Goal: Task Accomplishment & Management: Manage account settings

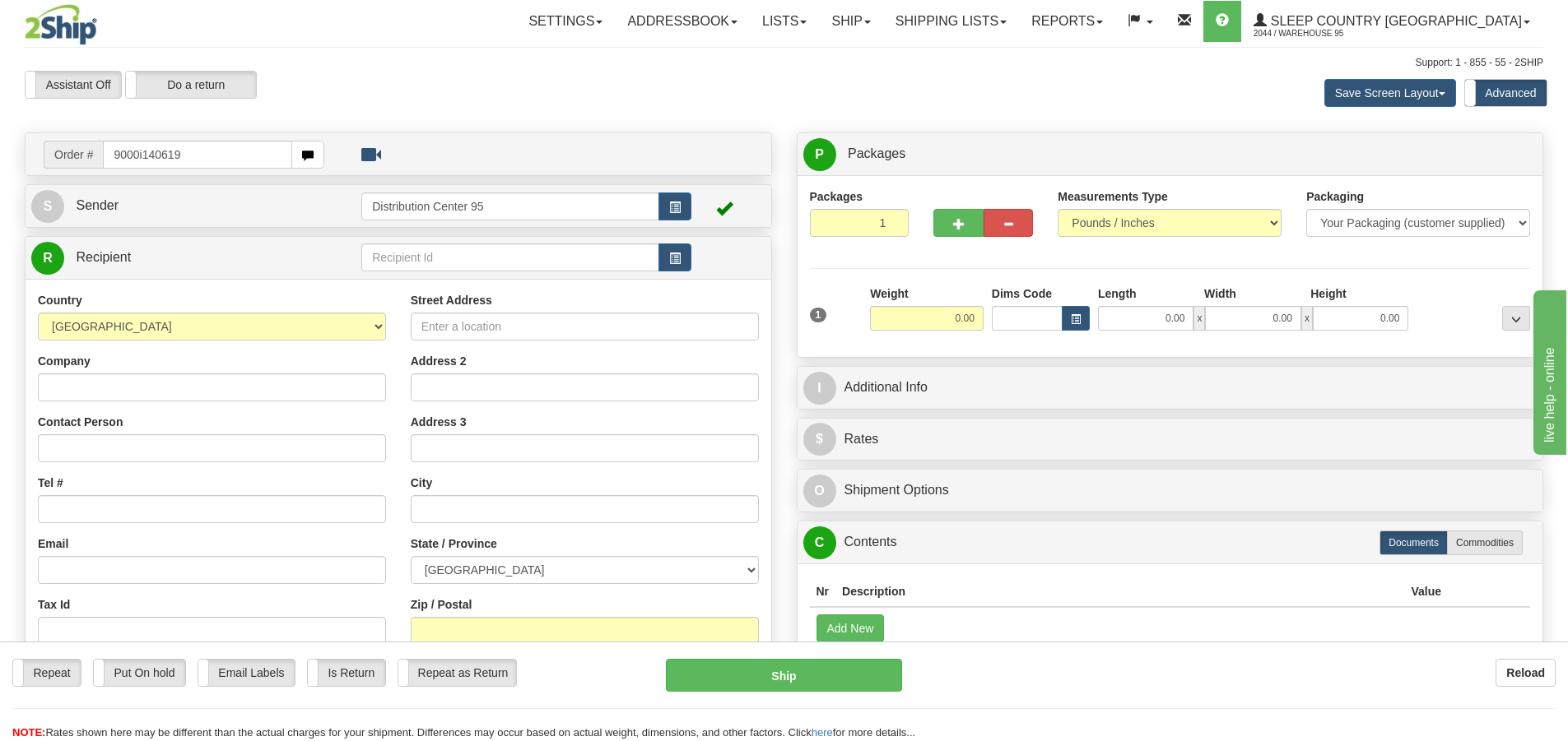
type input "9000i140619"
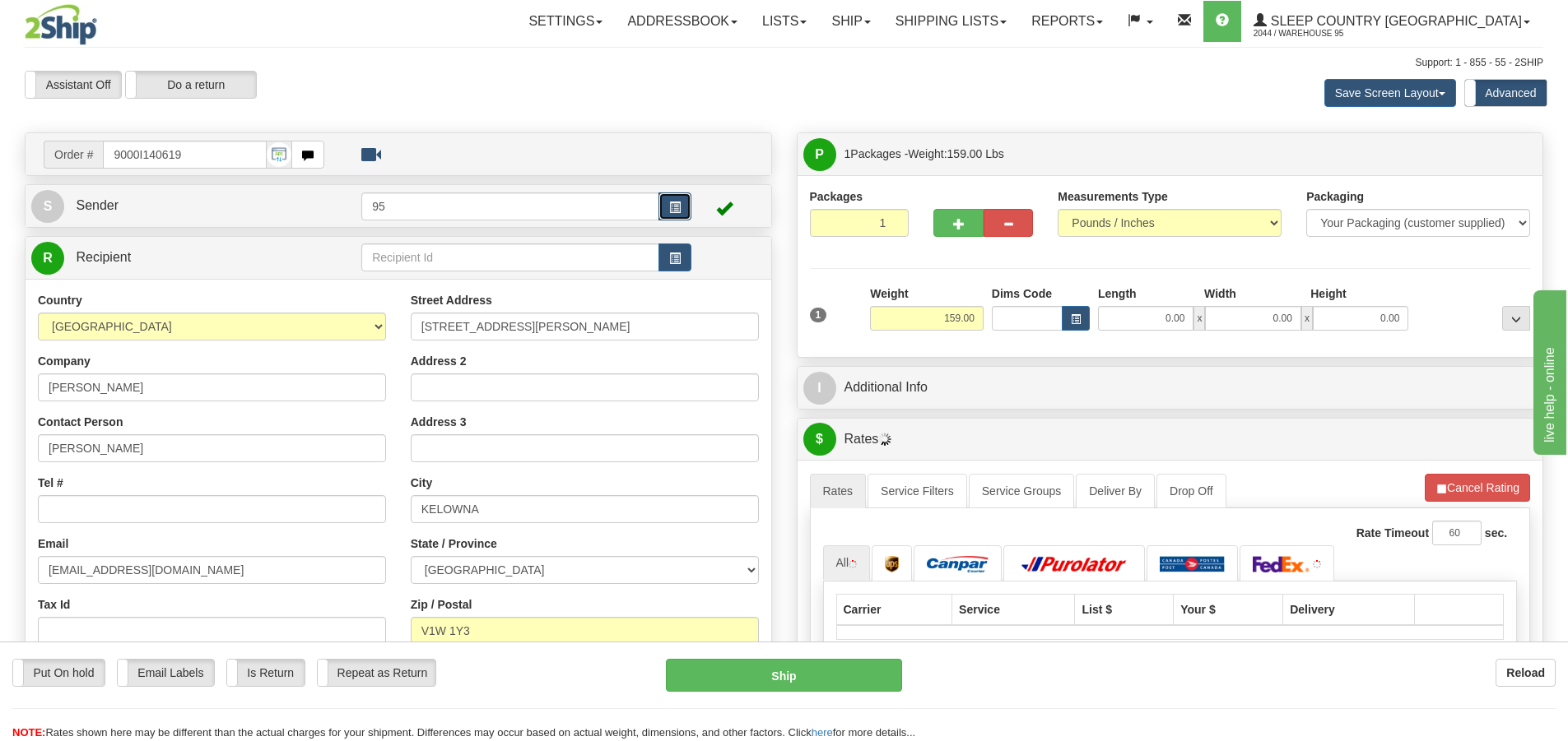
click at [687, 205] on button "button" at bounding box center [674, 206] width 33 height 28
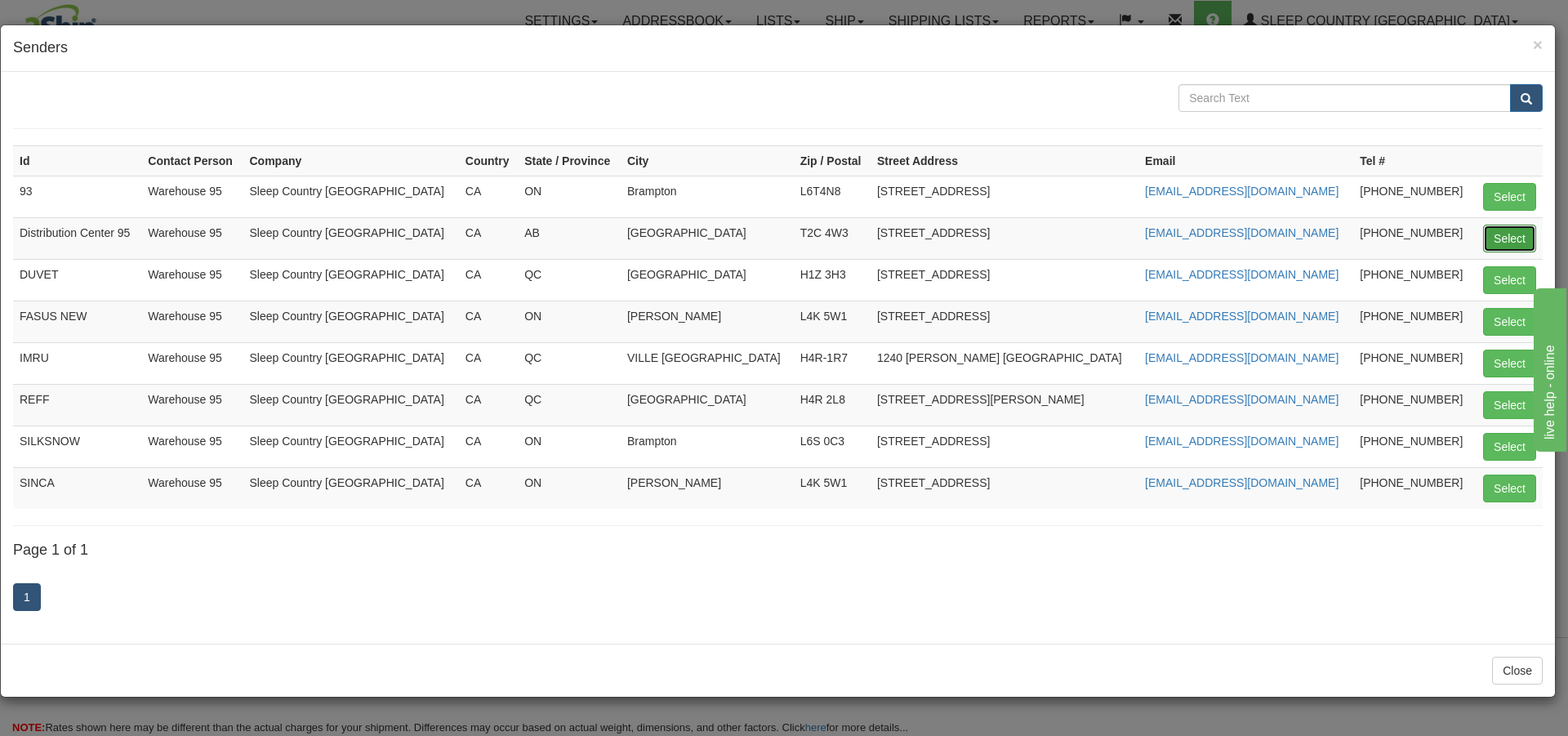
click at [1501, 238] on button "Select" at bounding box center [1509, 238] width 53 height 27
type input "Distribution Center 95"
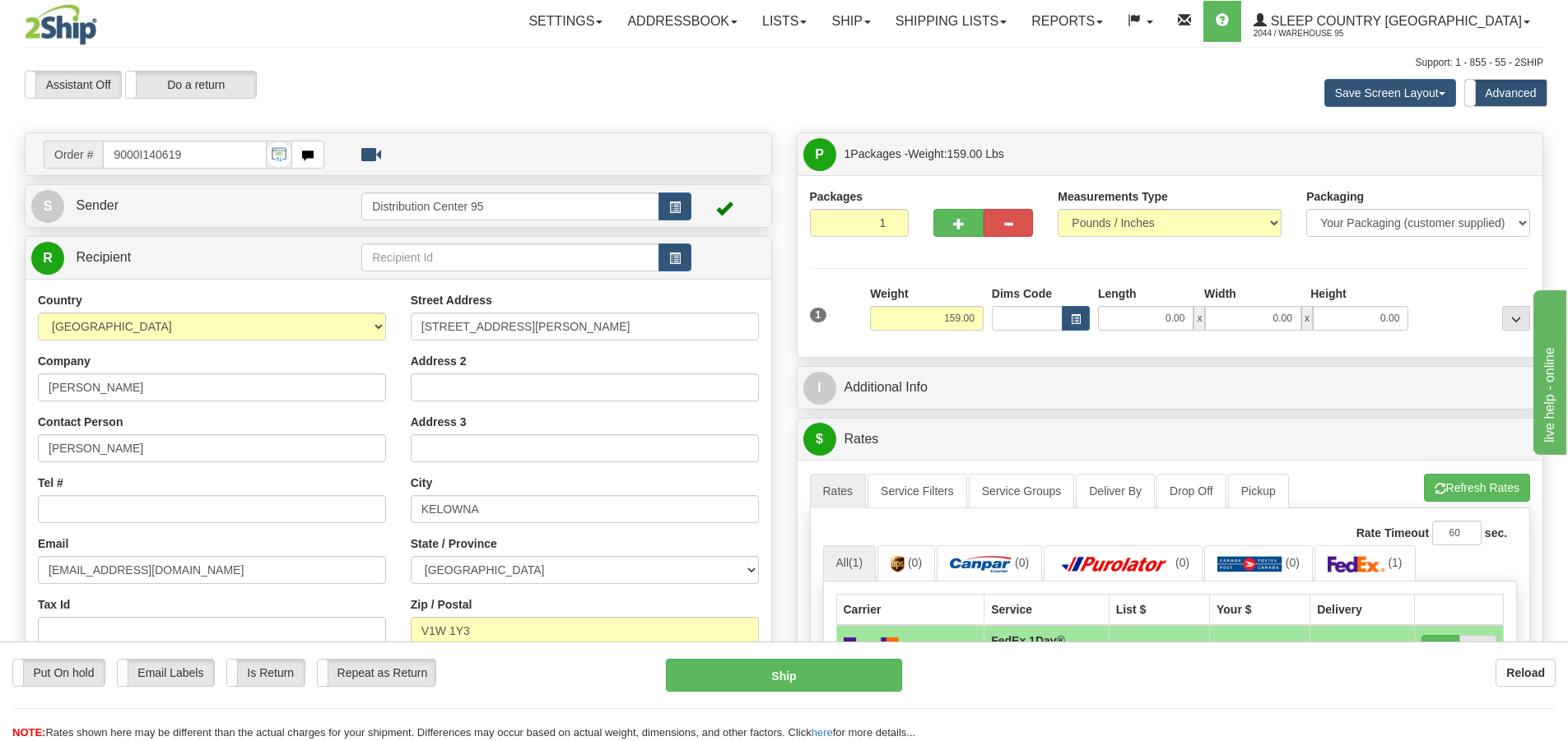
click at [1161, 334] on div "1 Weight 159.00 Dims Code x" at bounding box center [1169, 314] width 729 height 58
click at [1161, 327] on input "0.00" at bounding box center [1145, 318] width 96 height 25
type input "20.00"
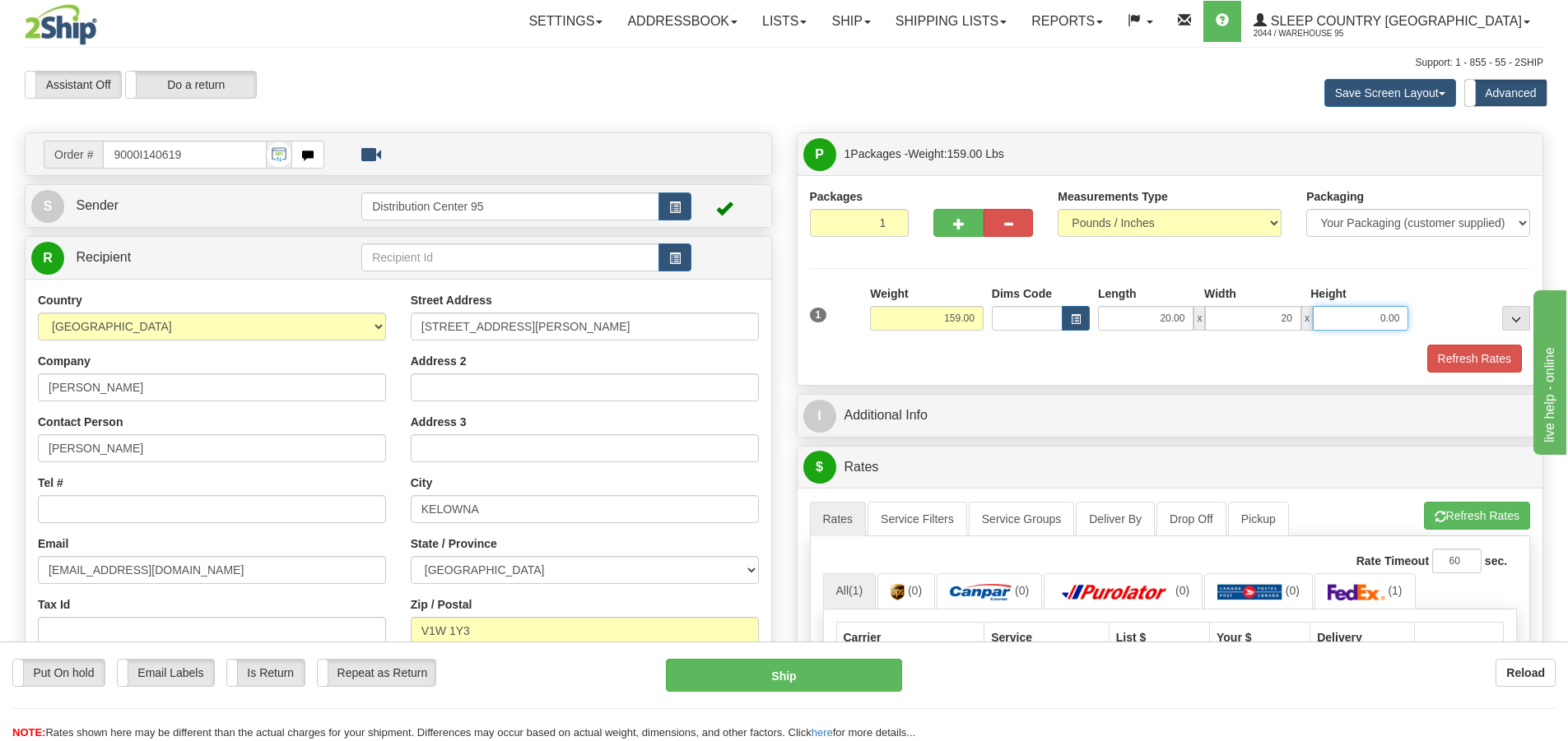
type input "20.00"
type input "43.50"
click at [1435, 356] on button "Refresh Rates" at bounding box center [1474, 358] width 95 height 28
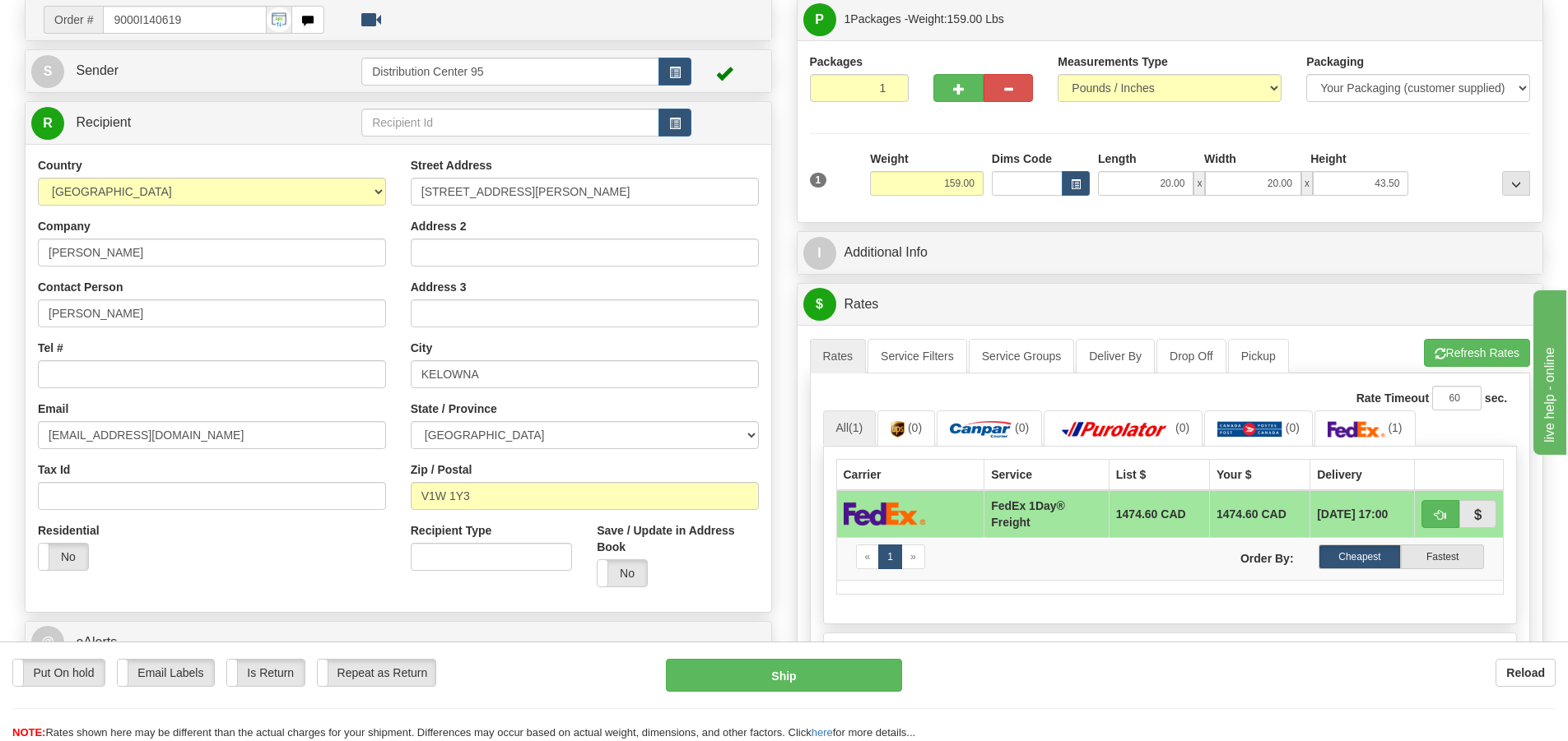
scroll to position [131, 0]
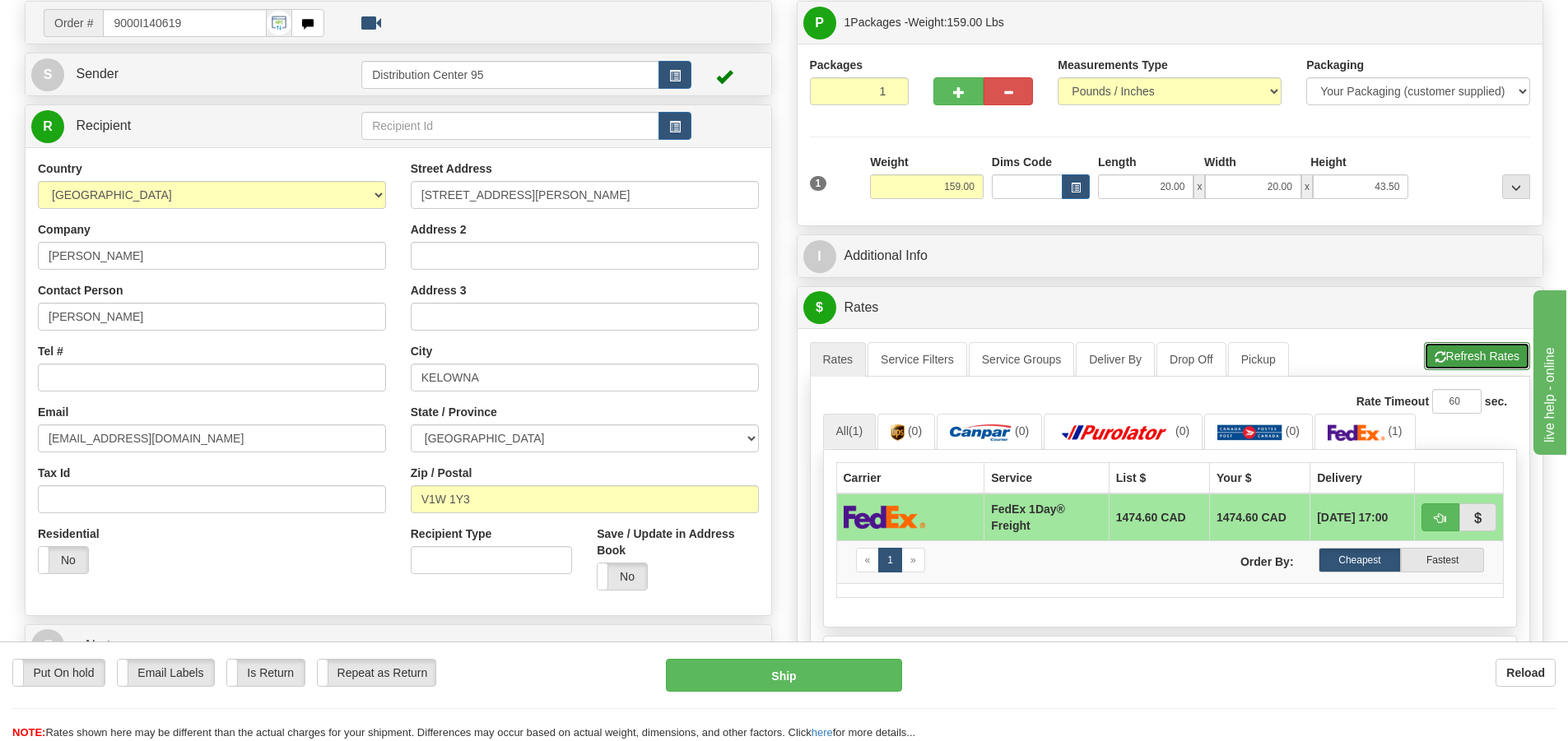
click at [1427, 345] on button "Refresh Rates" at bounding box center [1477, 356] width 107 height 28
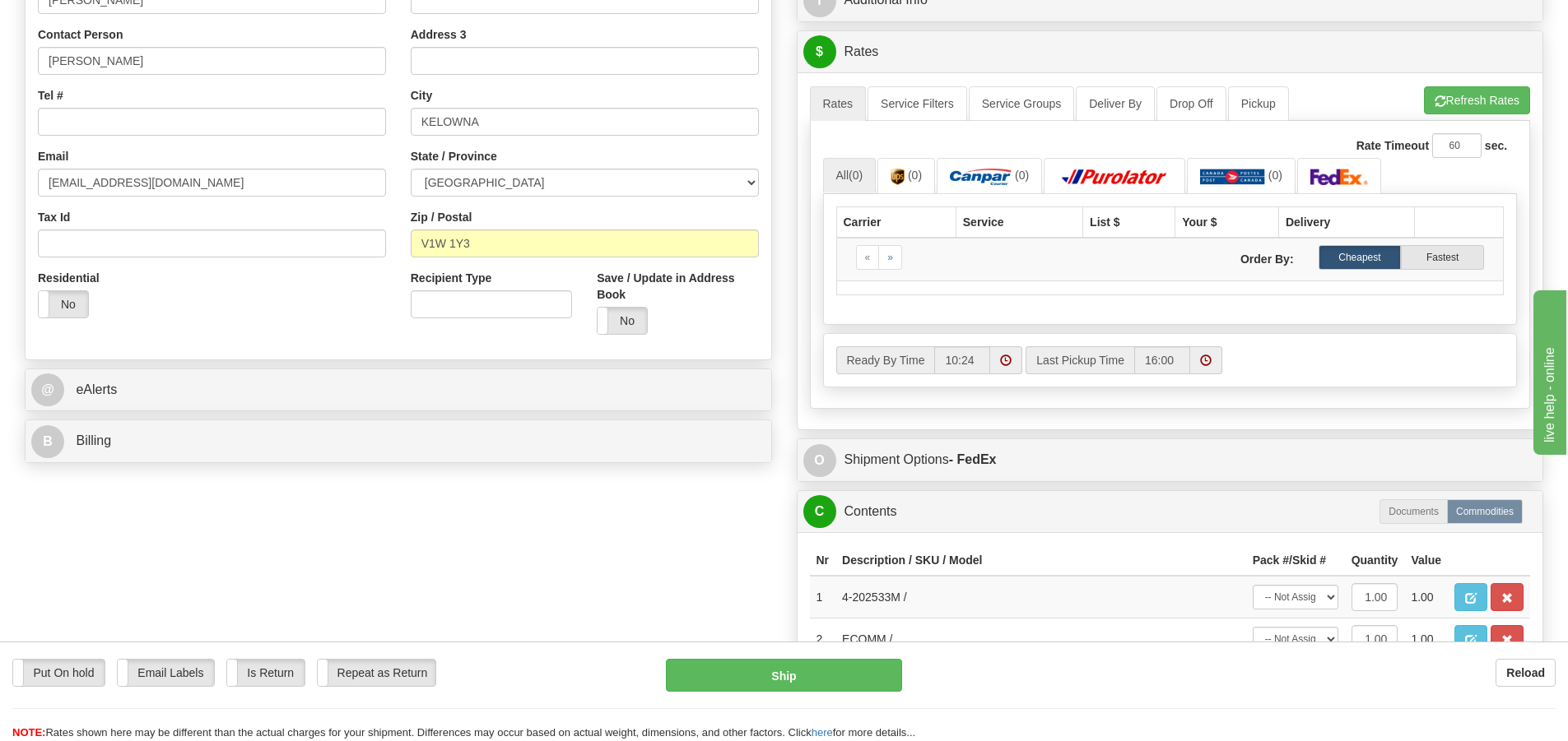
scroll to position [396, 0]
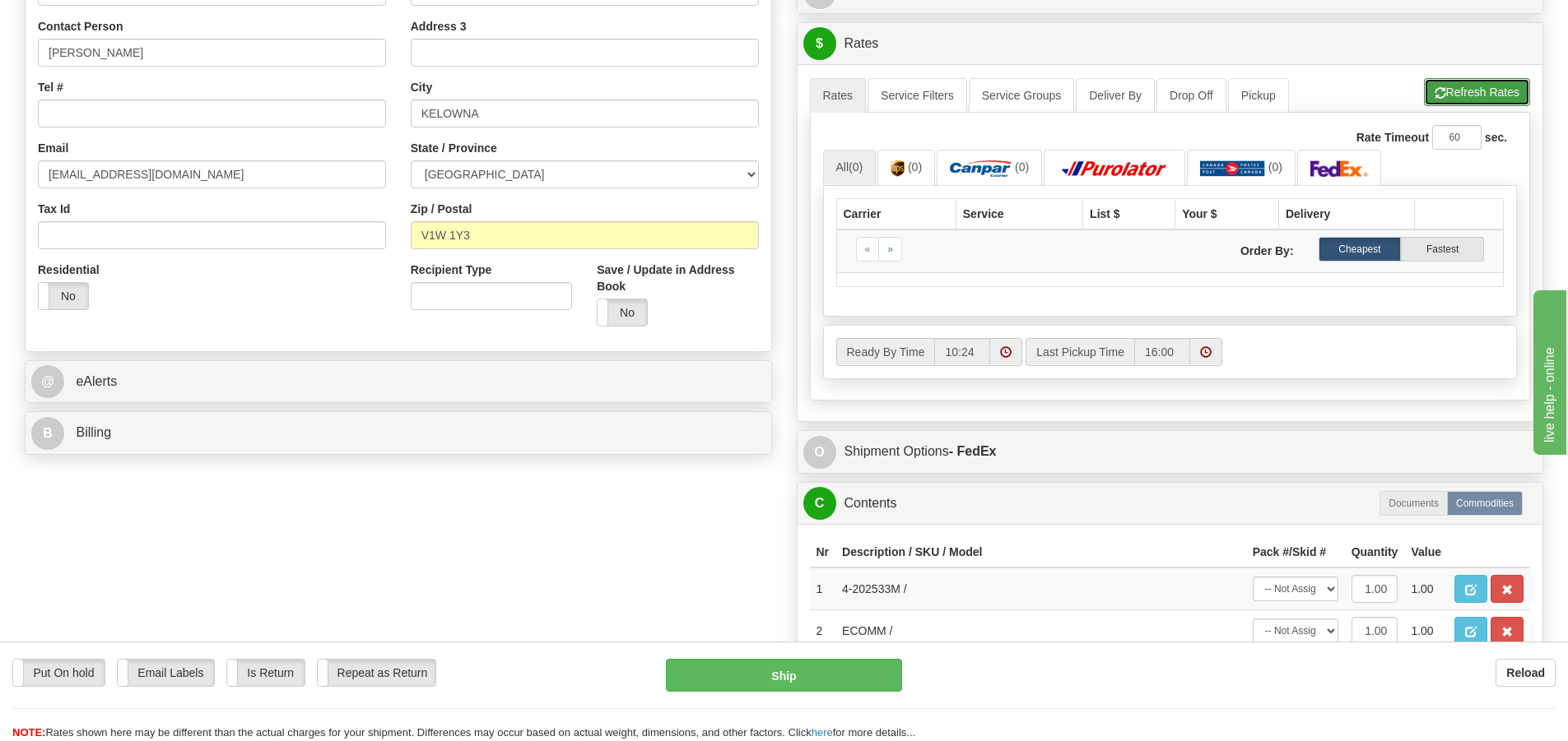
click at [1463, 96] on button "Refresh Rates" at bounding box center [1477, 92] width 107 height 28
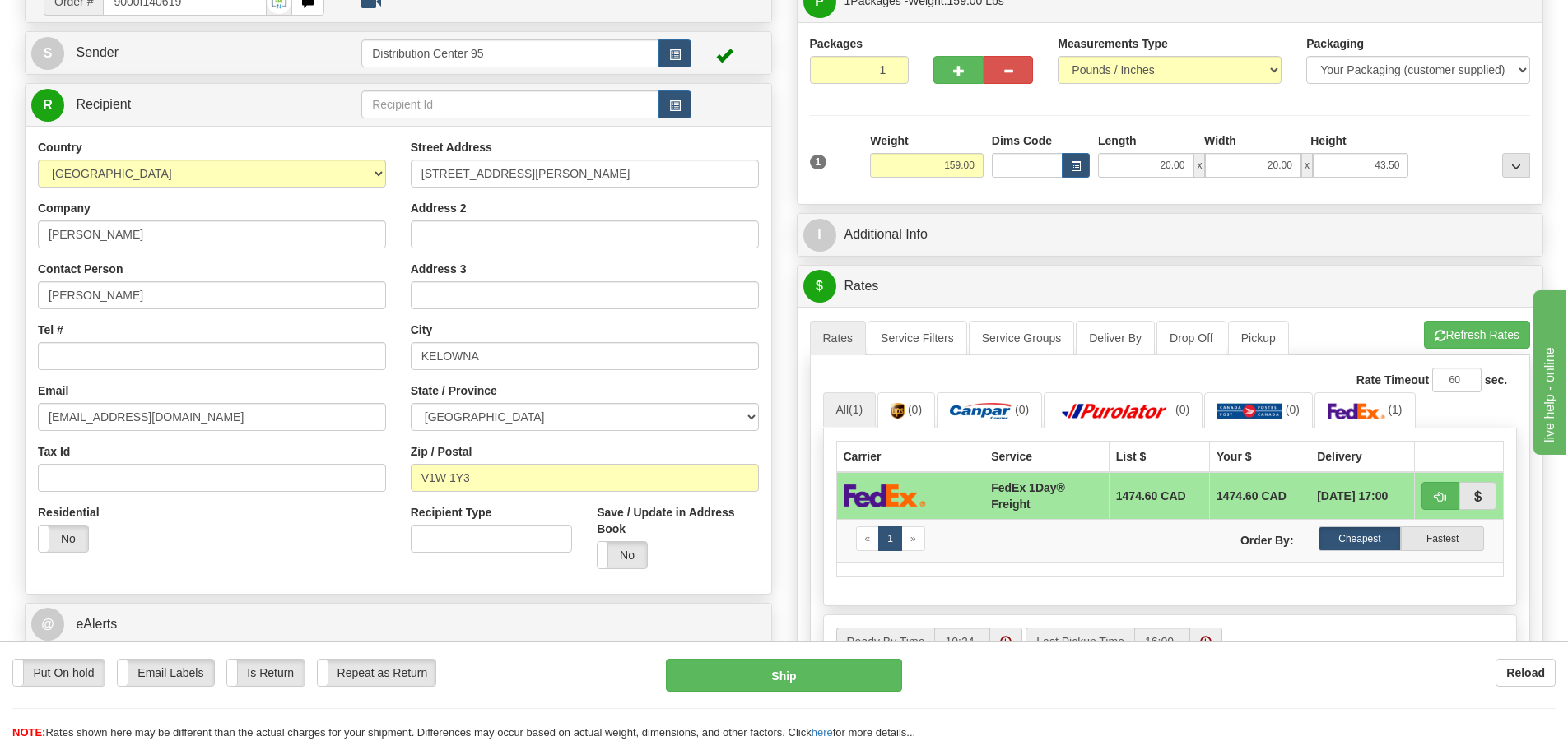
scroll to position [122, 0]
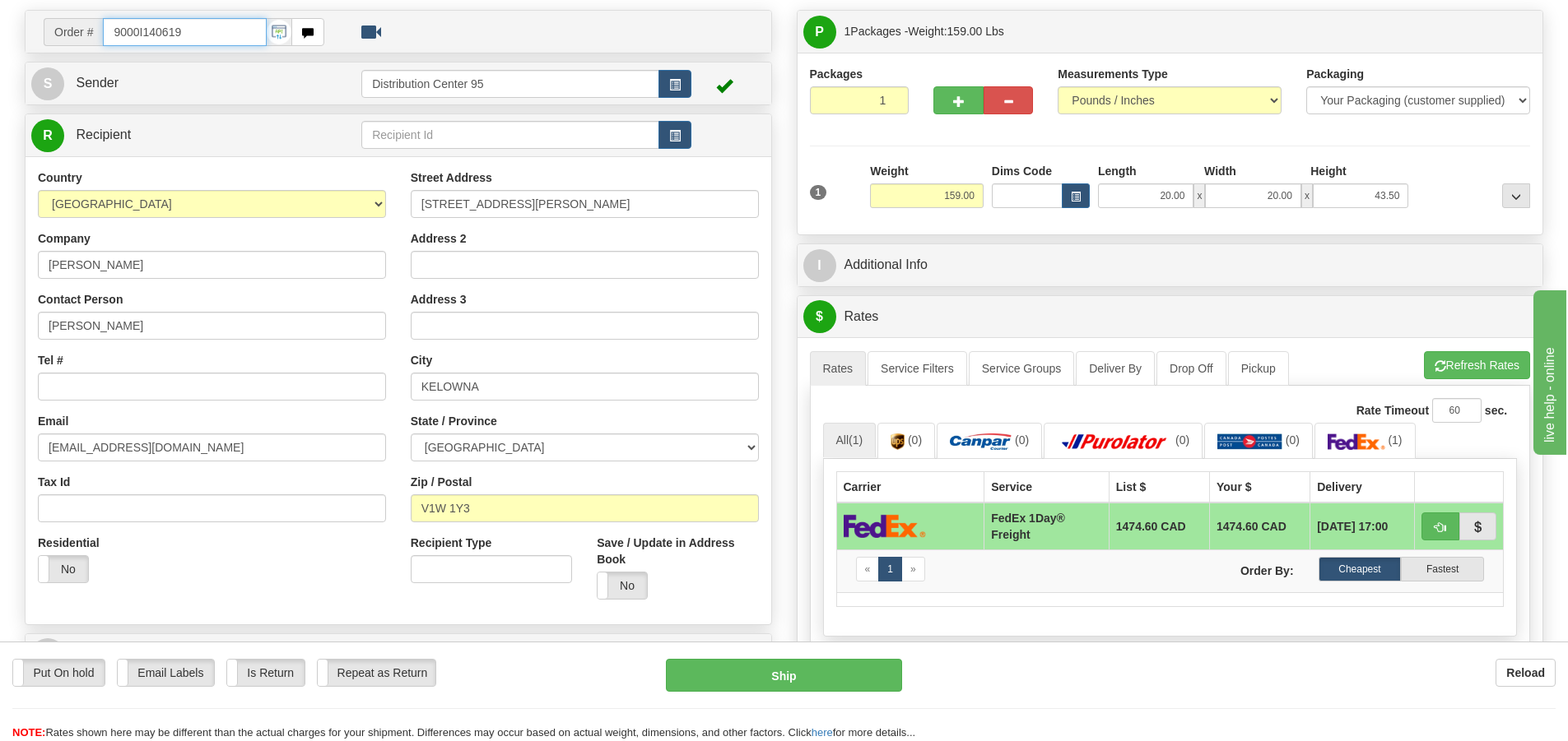
drag, startPoint x: 195, startPoint y: 25, endPoint x: 84, endPoint y: 30, distance: 111.1
click at [84, 30] on div "Order # 9000I140619" at bounding box center [184, 32] width 280 height 28
click at [124, 397] on input "Tel #" at bounding box center [211, 387] width 348 height 28
paste input "778 215-8532"
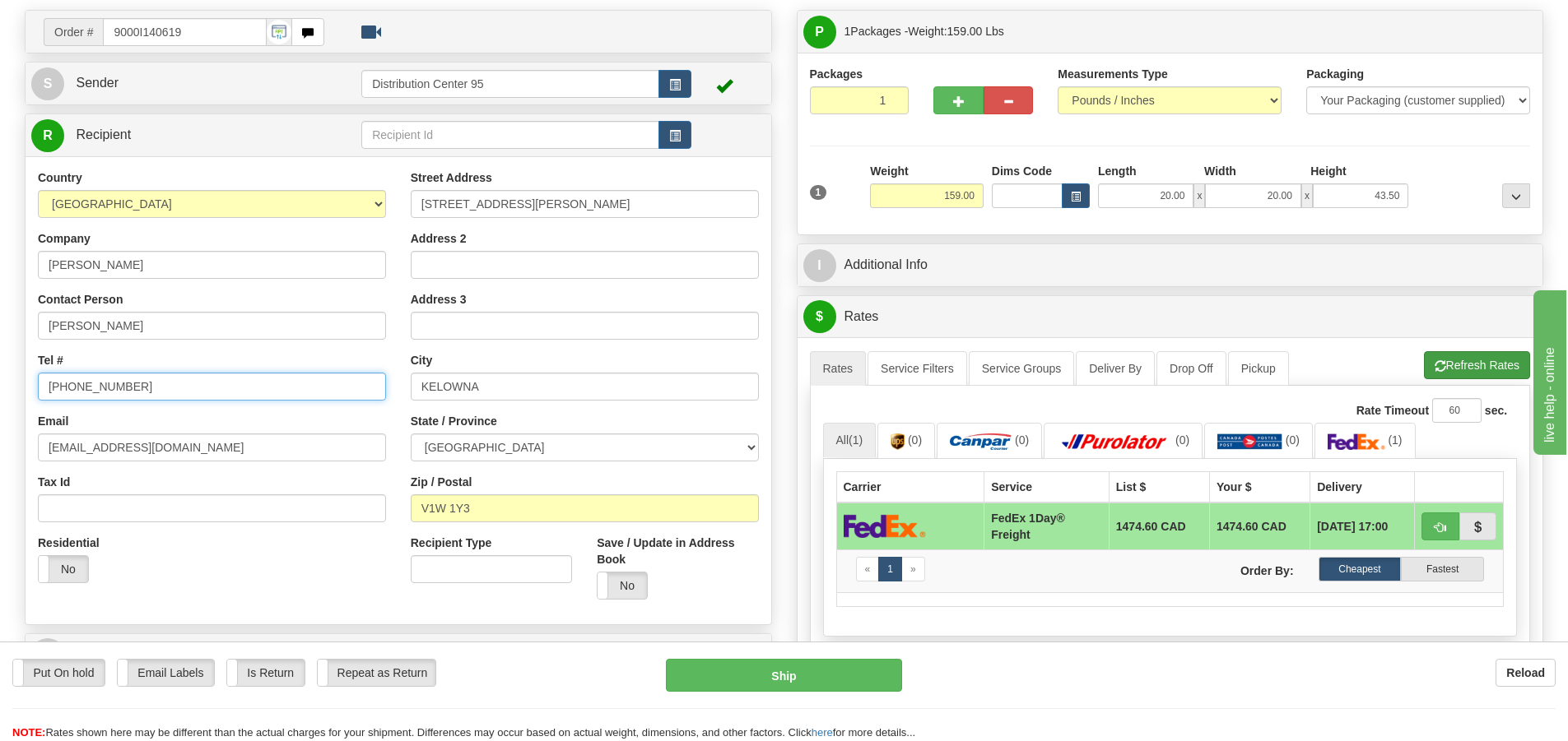
type input "778 215-8532"
click at [1454, 359] on button "Refresh Rates" at bounding box center [1477, 365] width 107 height 28
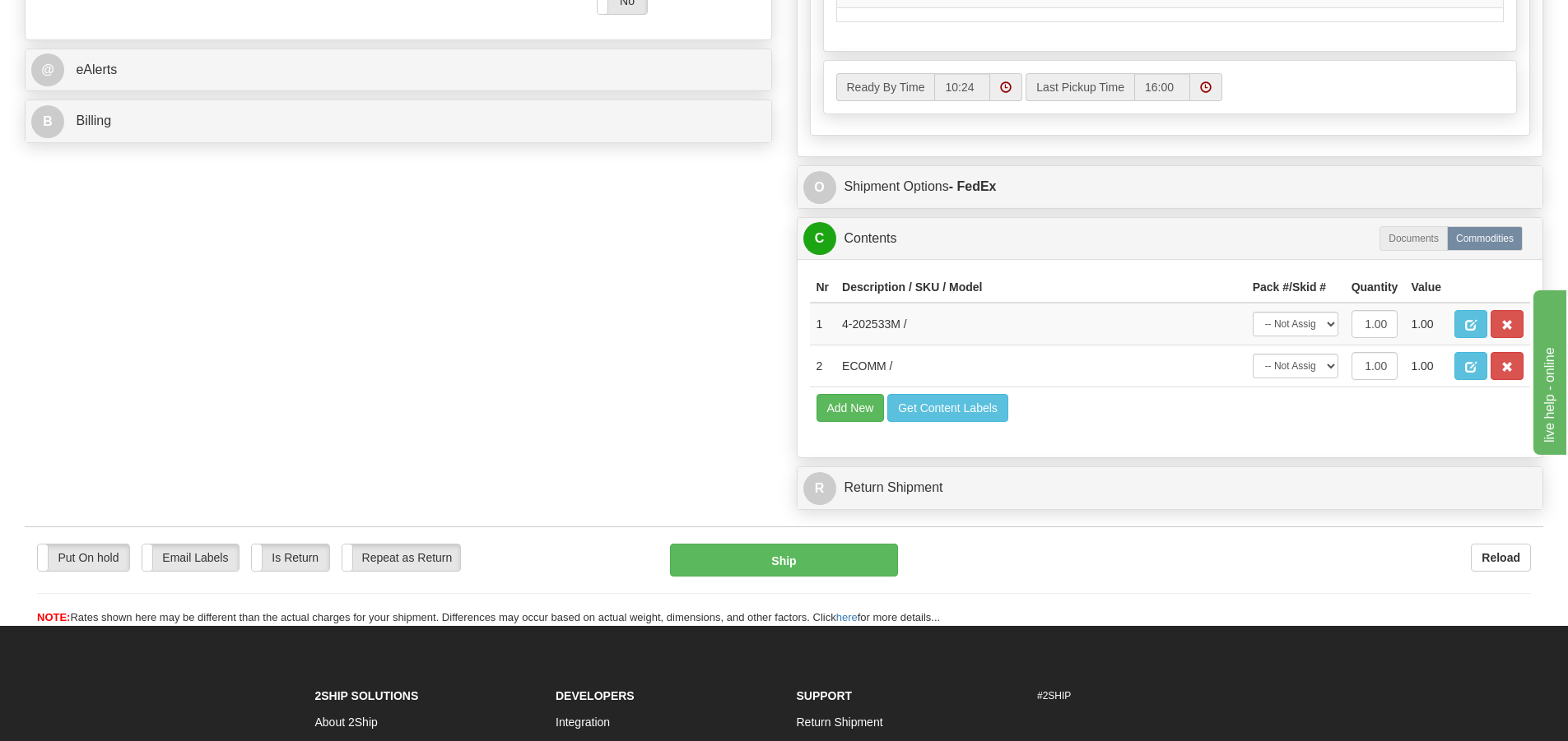
scroll to position [815, 0]
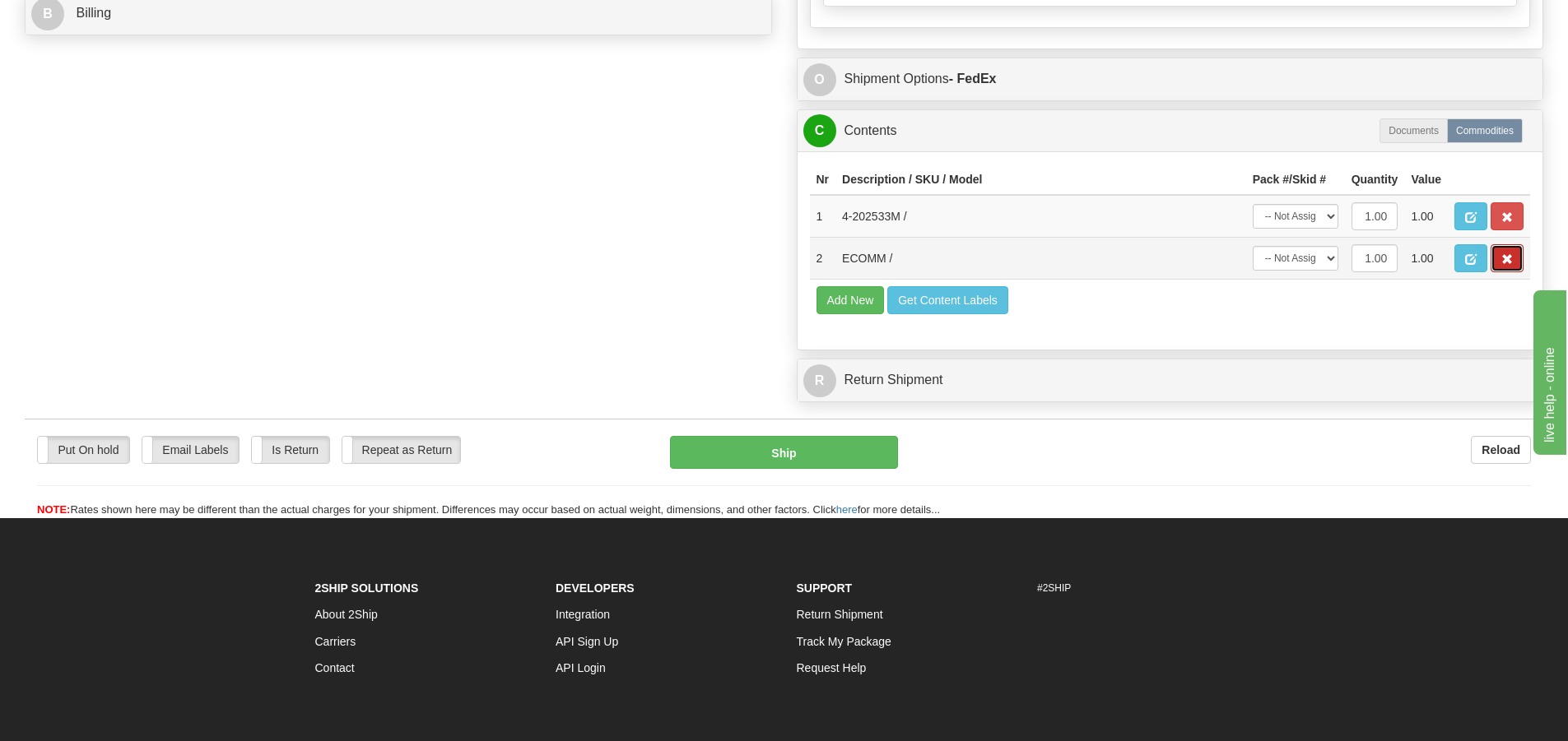
click at [1503, 260] on span "button" at bounding box center [1507, 259] width 12 height 11
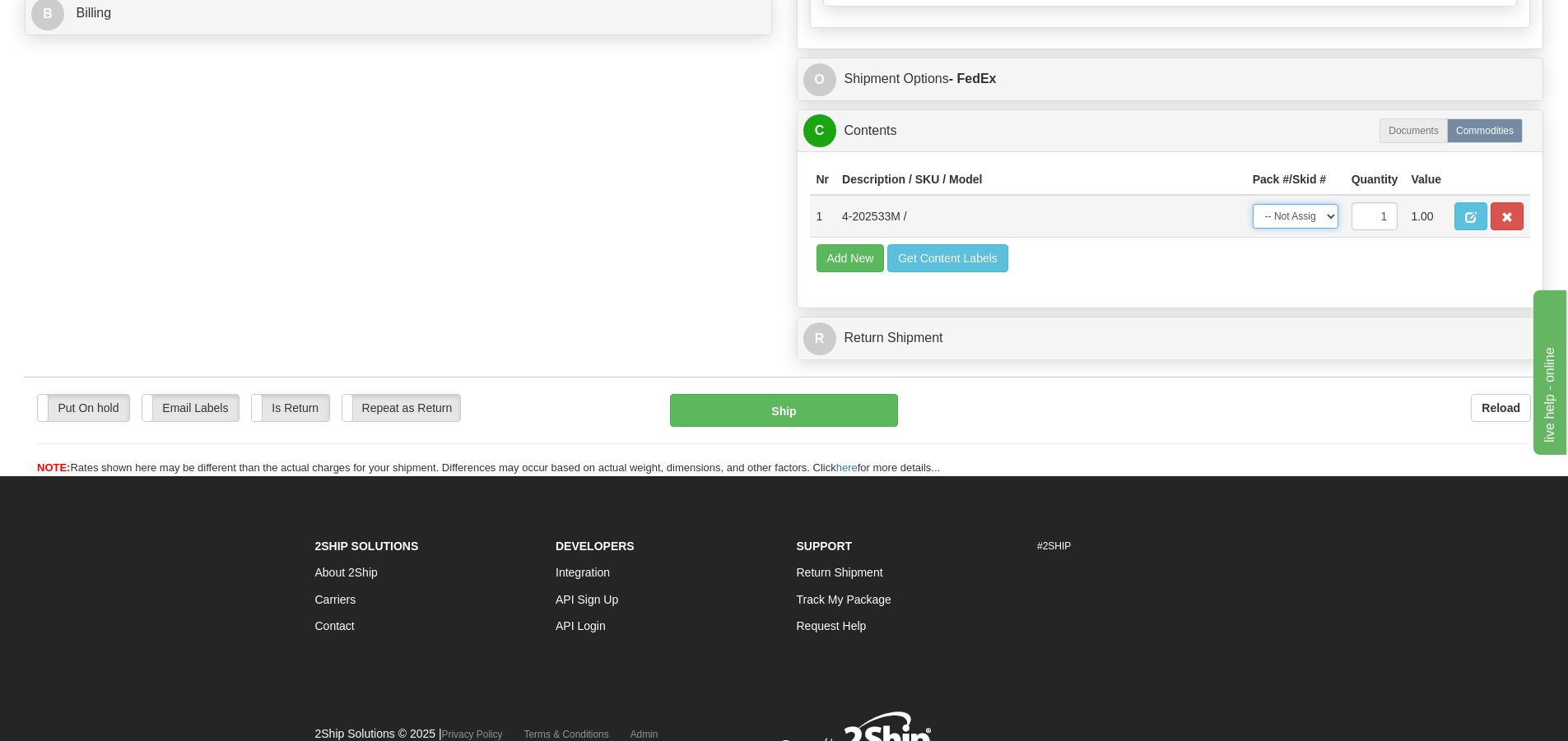
click at [1315, 223] on select "-- Not Assigned -- Package 1" at bounding box center [1295, 216] width 86 height 25
select select "0"
click at [1252, 204] on select "-- Not Assigned -- Package 1" at bounding box center [1295, 216] width 86 height 25
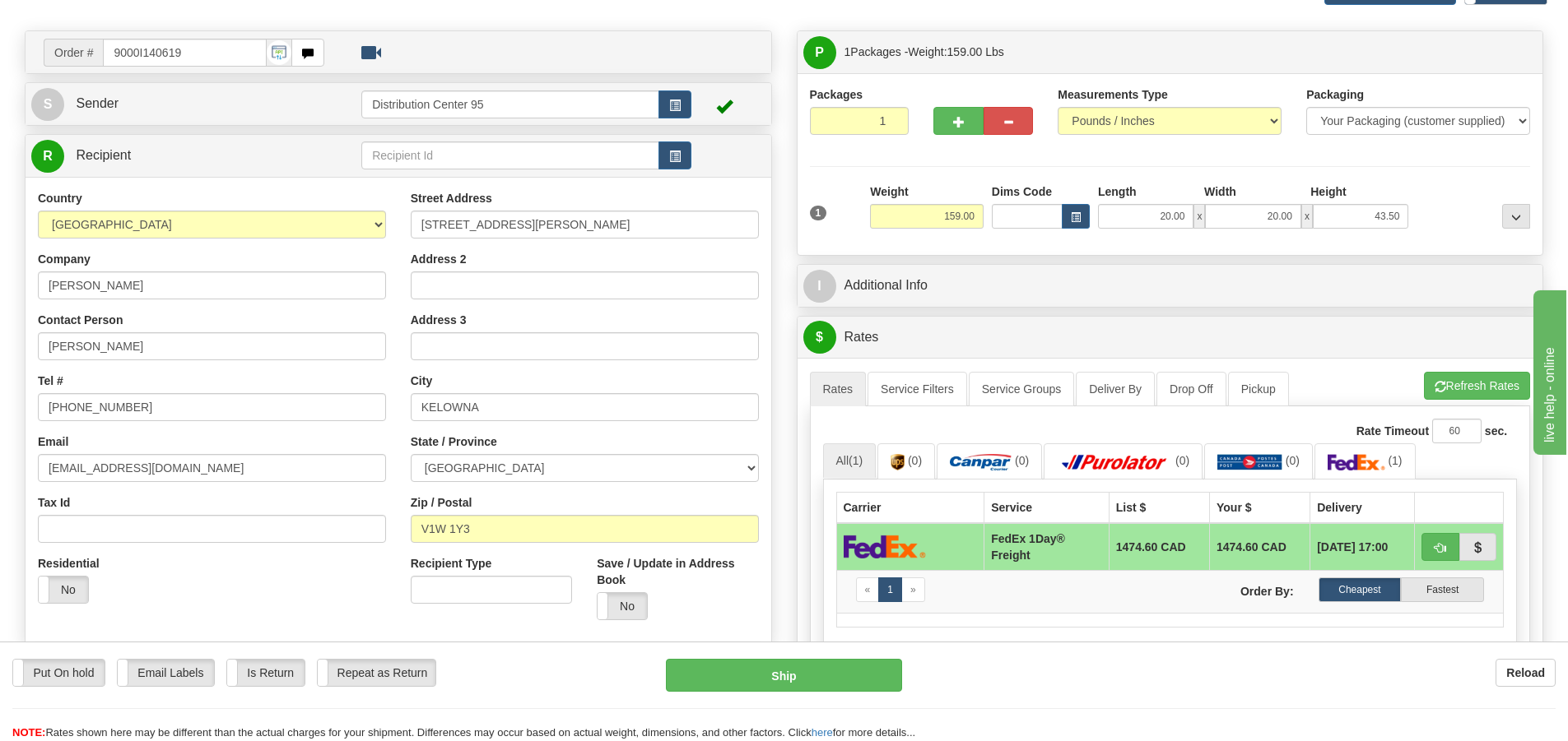
scroll to position [140, 0]
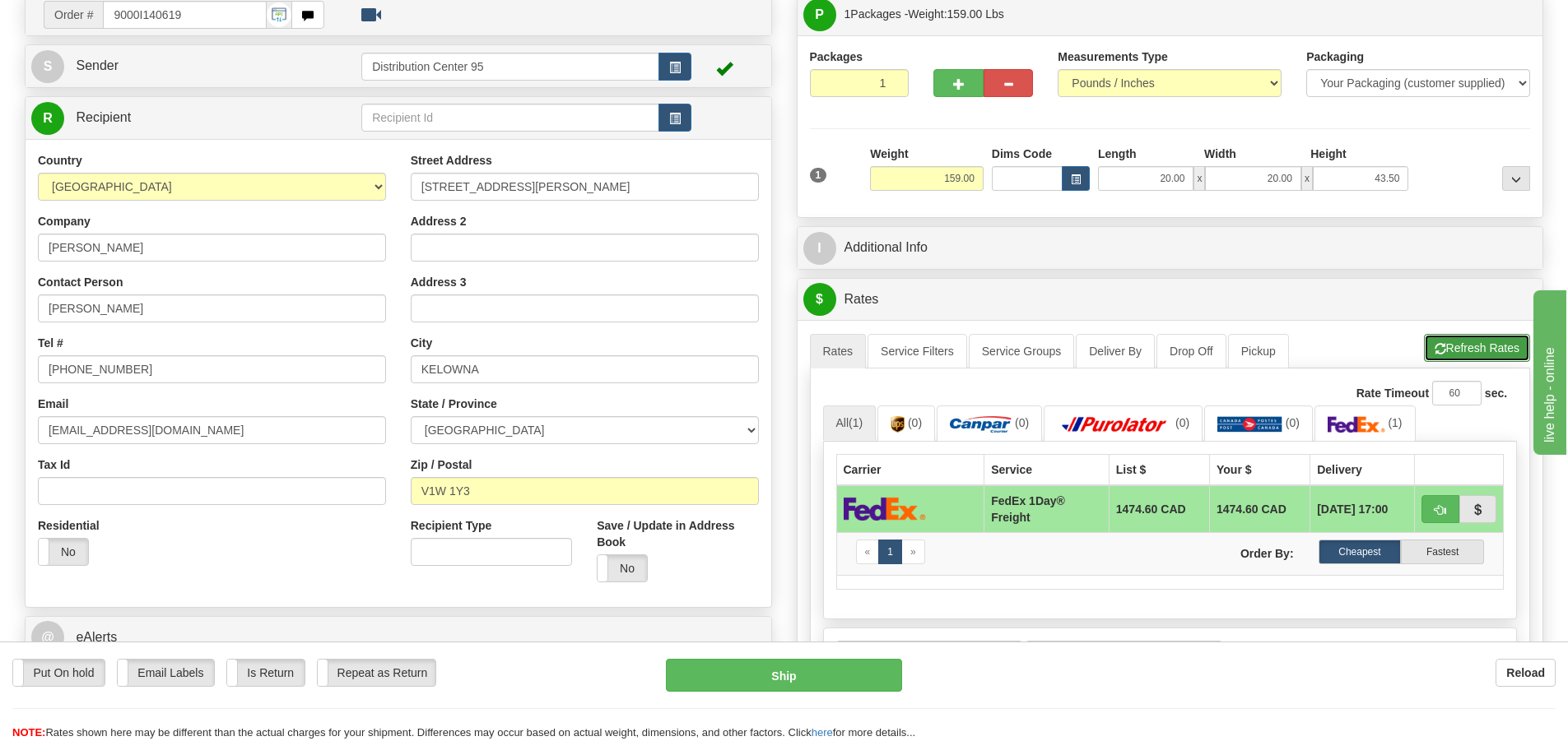
click at [1473, 338] on button "Refresh Rates" at bounding box center [1477, 348] width 107 height 28
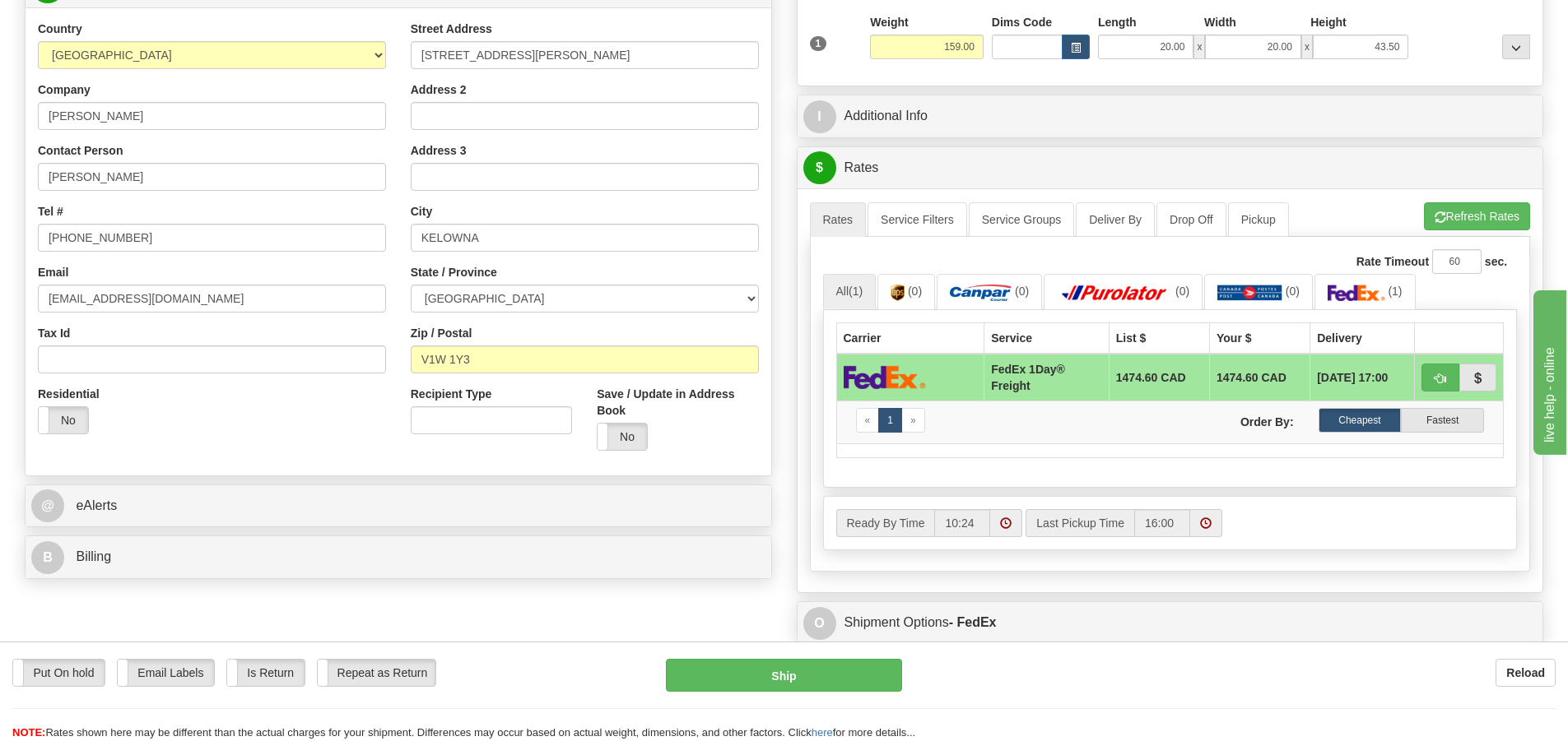
scroll to position [275, 0]
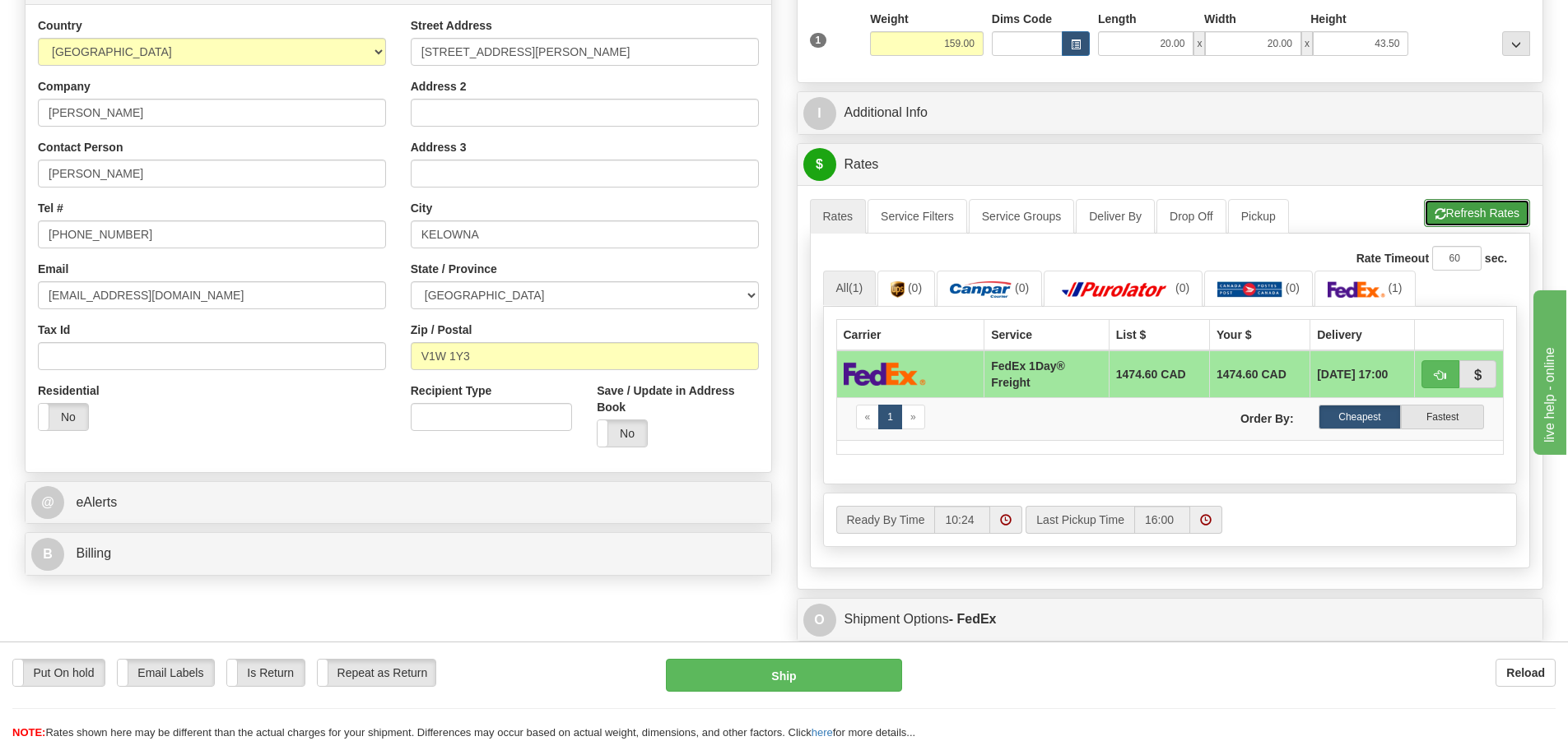
click at [1456, 211] on button "Refresh Rates" at bounding box center [1477, 213] width 107 height 28
click at [1487, 212] on button "Refresh Rates" at bounding box center [1477, 213] width 107 height 28
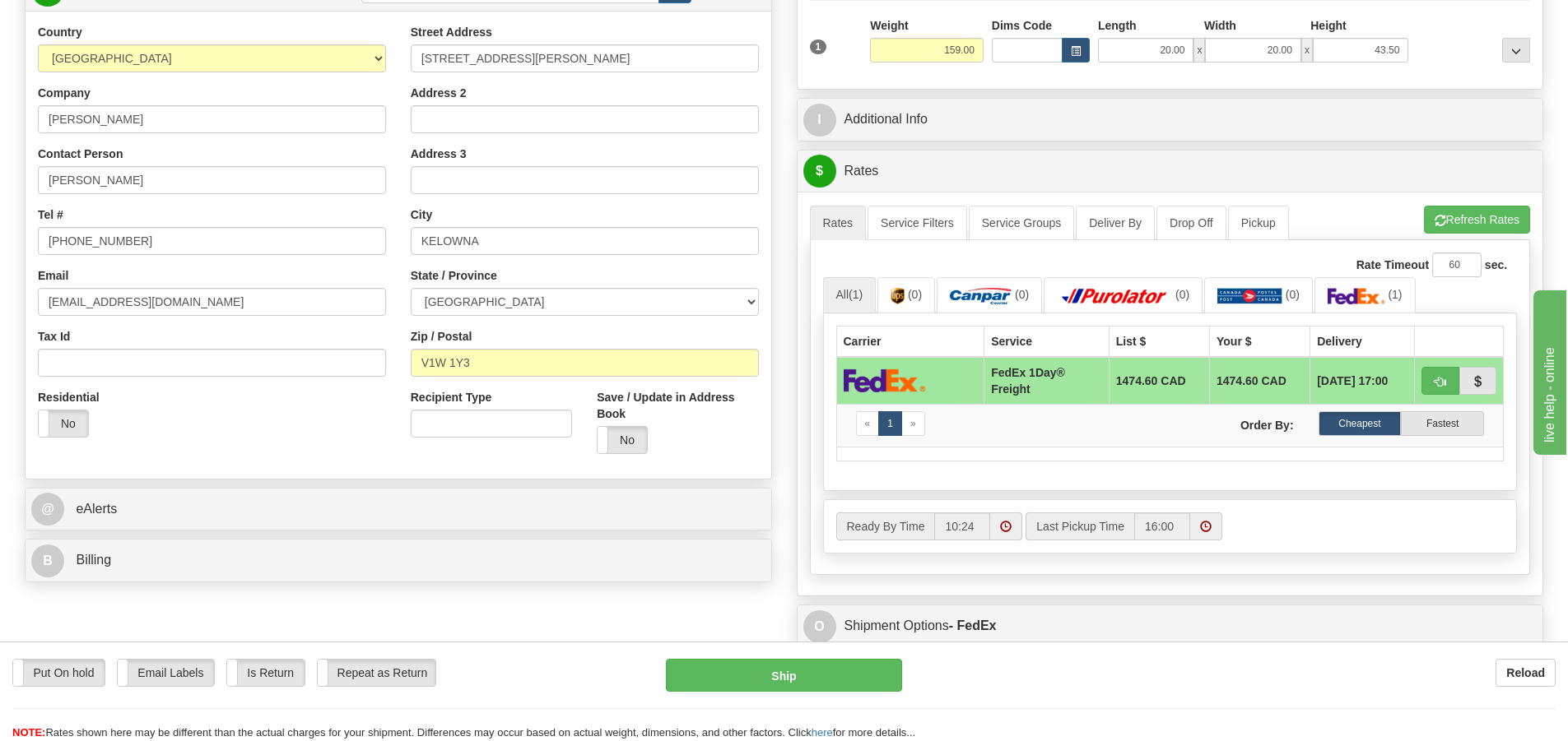
scroll to position [88, 0]
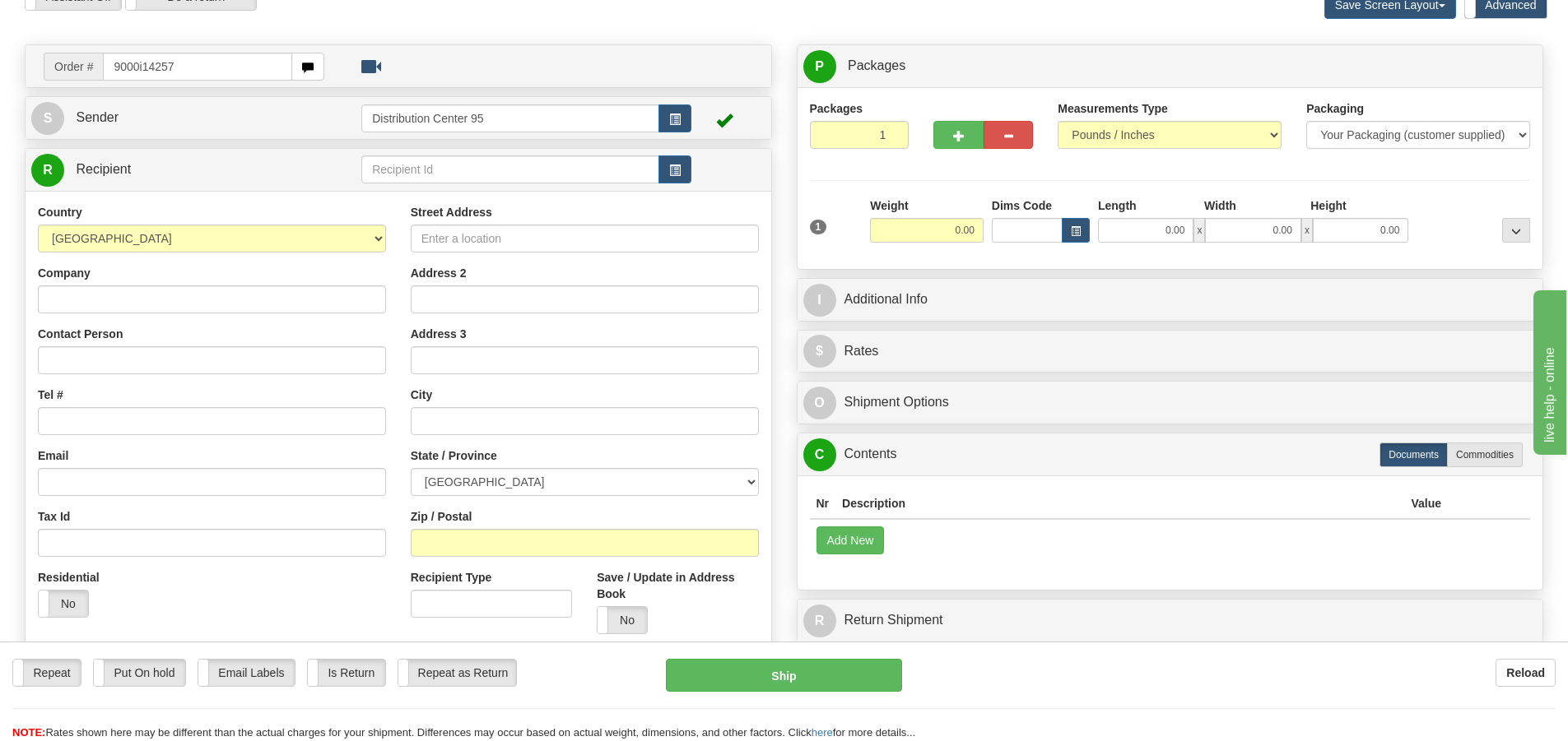
type input "9000i142570"
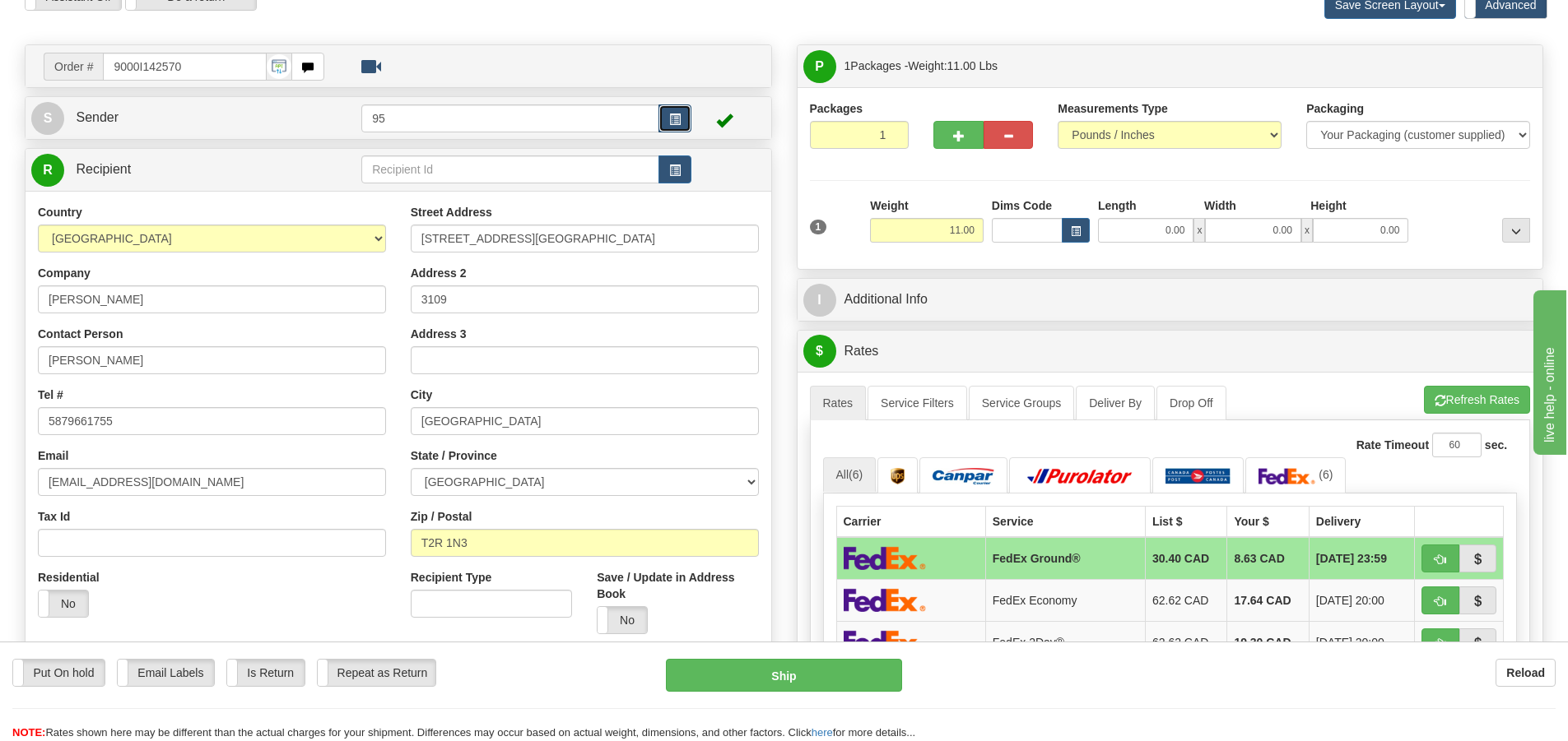
click at [681, 105] on button "button" at bounding box center [674, 118] width 33 height 28
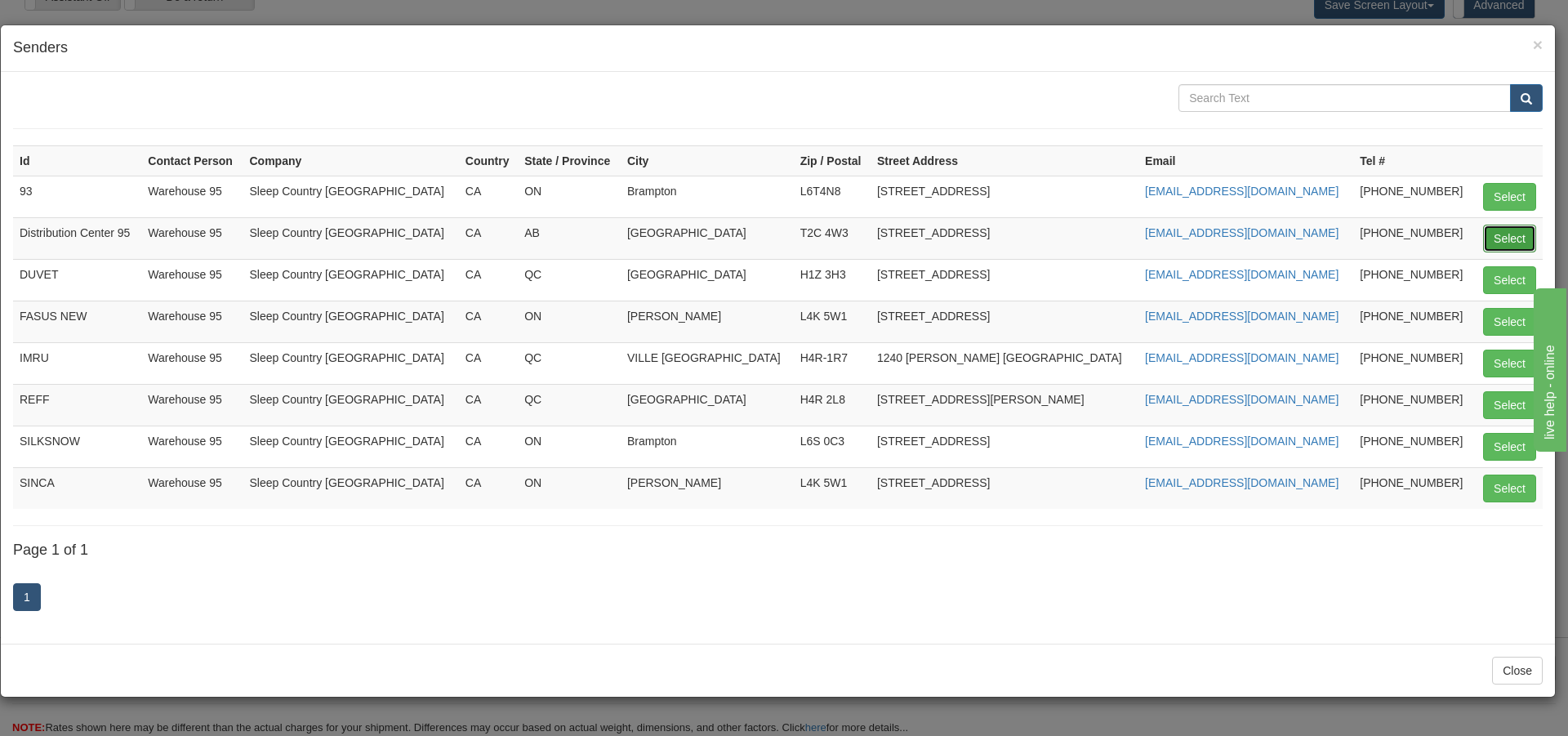
click at [1511, 238] on button "Select" at bounding box center [1509, 238] width 53 height 27
type input "Distribution Center 95"
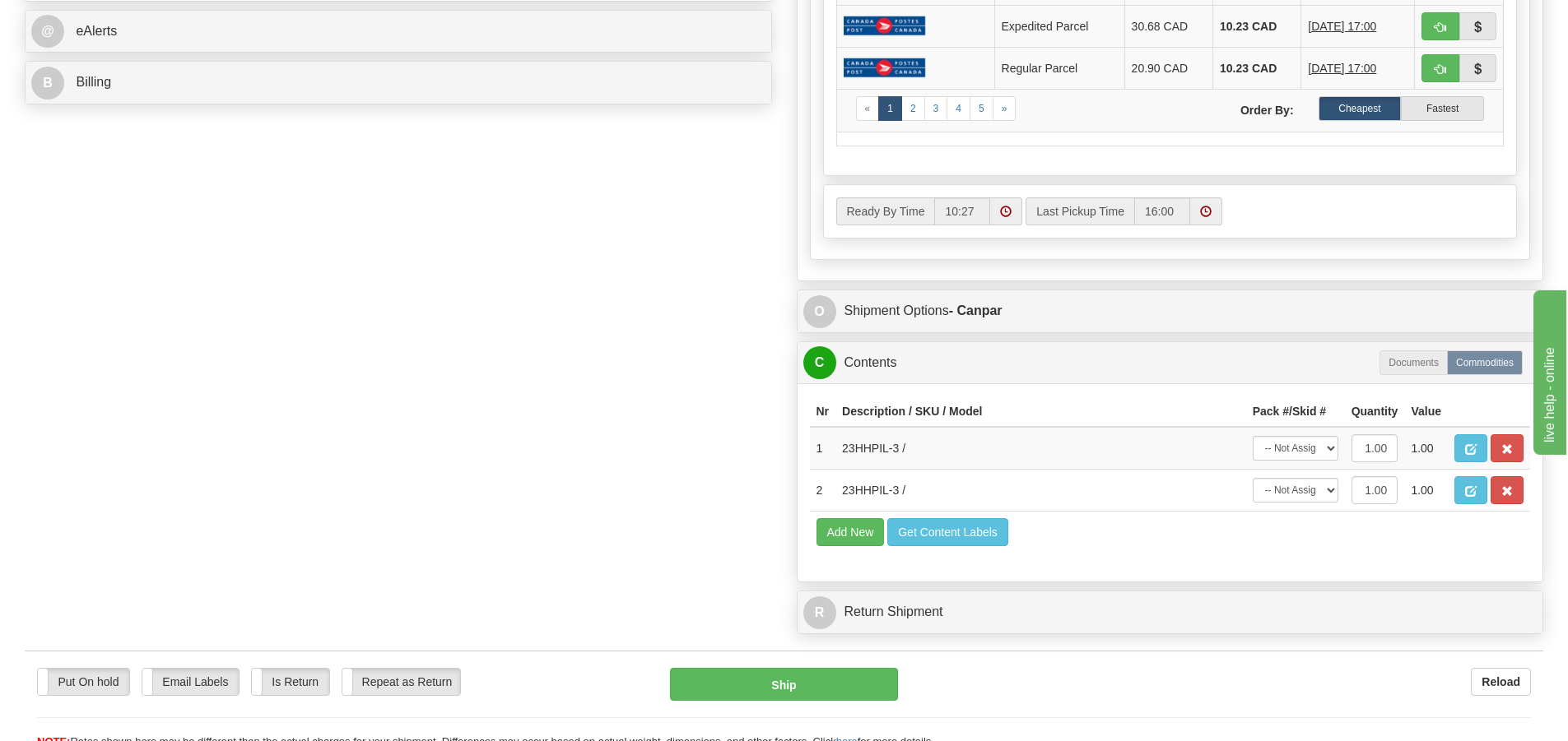
scroll to position [836, 0]
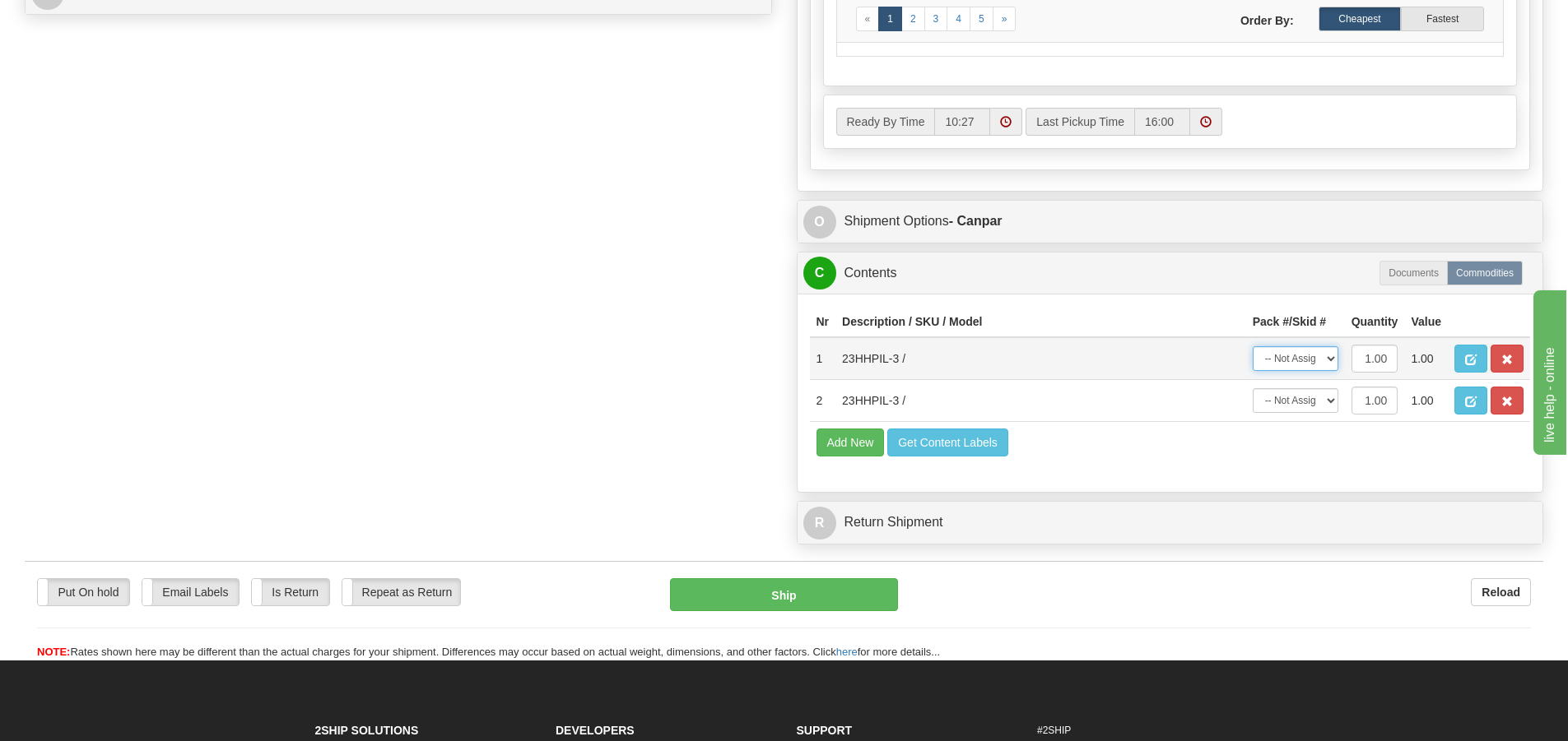
click at [1307, 366] on select "-- Not Assigned -- Package 1" at bounding box center [1295, 358] width 86 height 25
select select "0"
click at [1252, 346] on select "-- Not Assigned -- Package 1" at bounding box center [1295, 358] width 86 height 25
drag, startPoint x: 1307, startPoint y: 403, endPoint x: 1307, endPoint y: 411, distance: 8.0
click at [1307, 403] on select "-- Not Assigned -- Package 1" at bounding box center [1295, 401] width 86 height 25
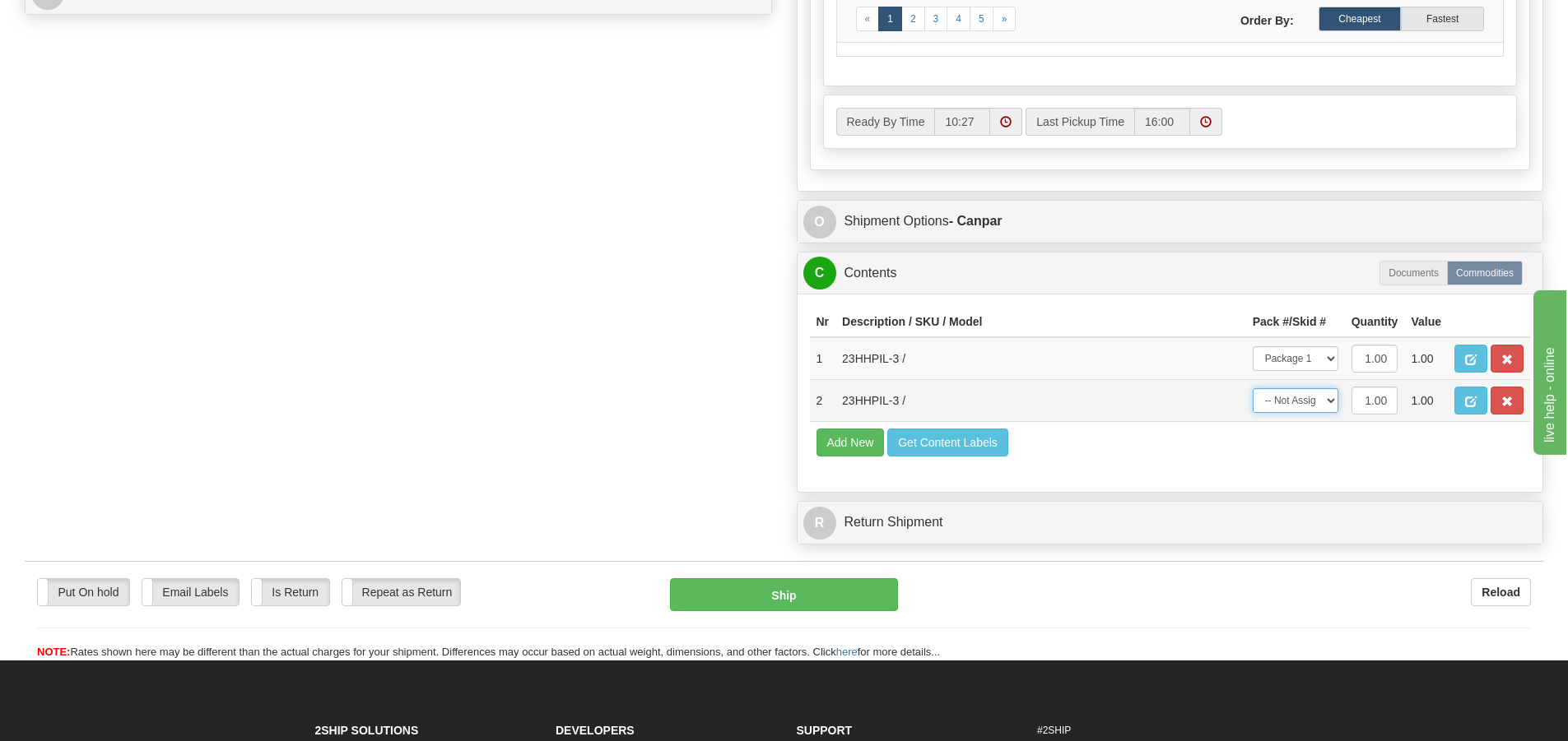
select select "0"
click at [1252, 389] on select "-- Not Assigned -- Package 1" at bounding box center [1295, 401] width 86 height 25
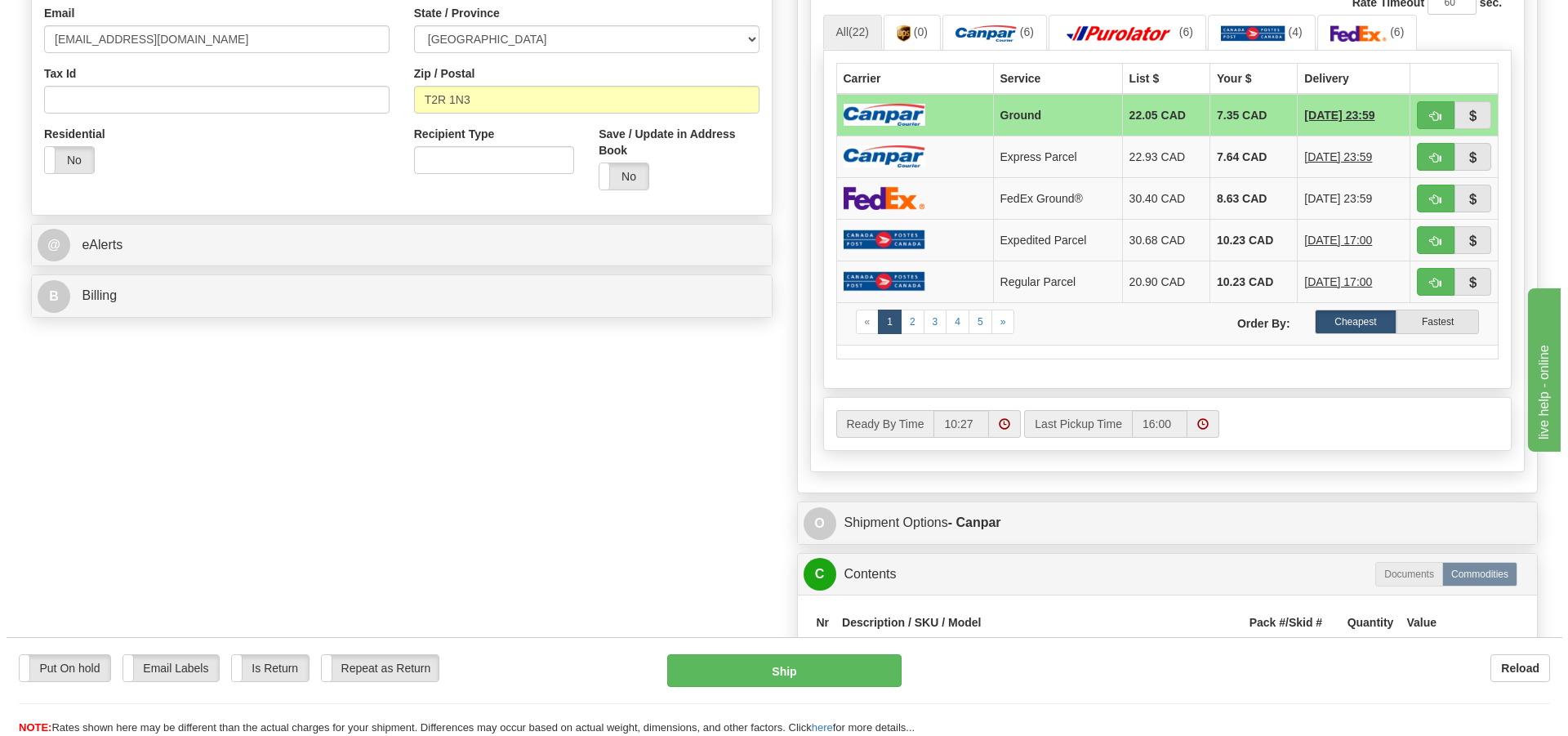
scroll to position [791, 0]
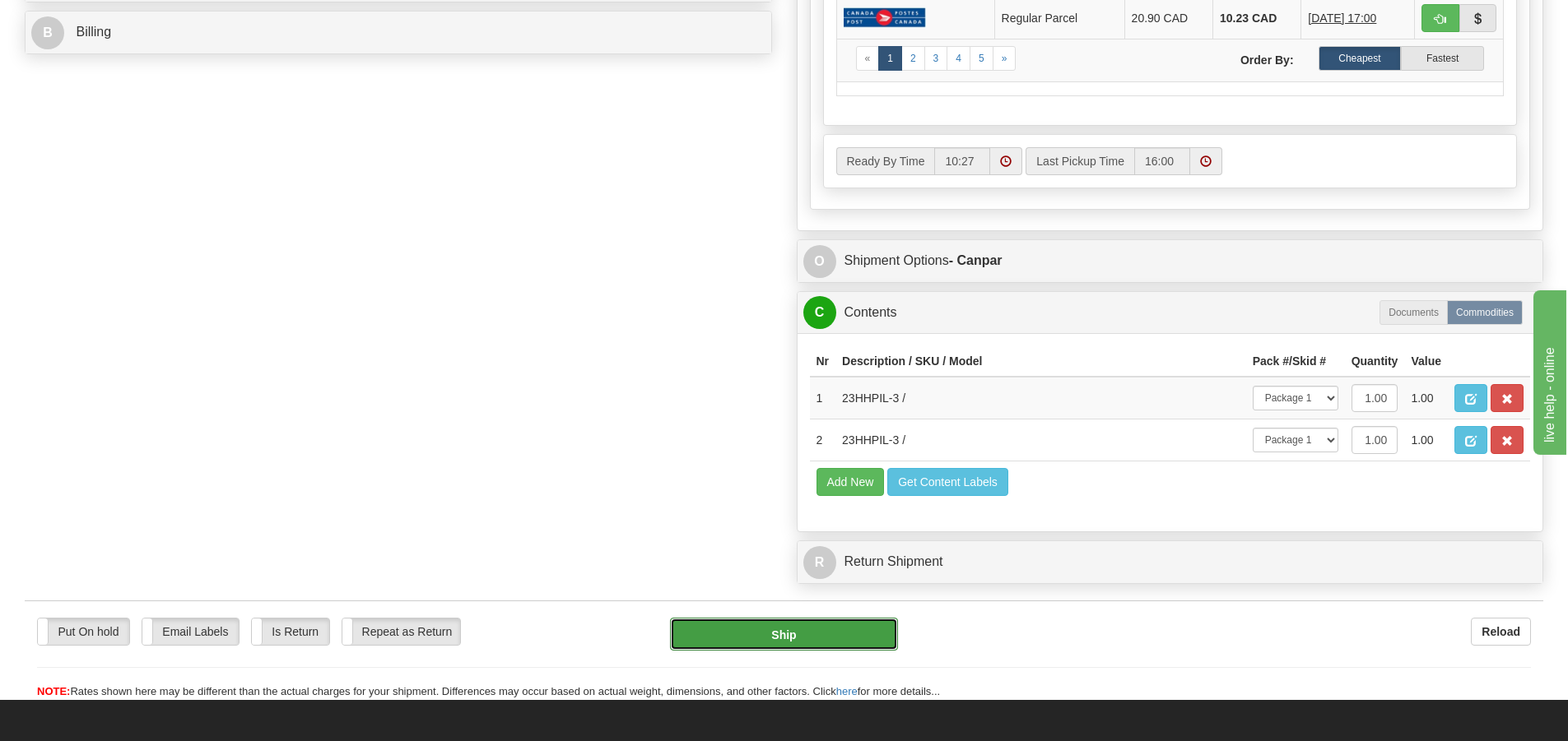
click at [811, 641] on button "Ship" at bounding box center [784, 633] width 228 height 33
type input "1"
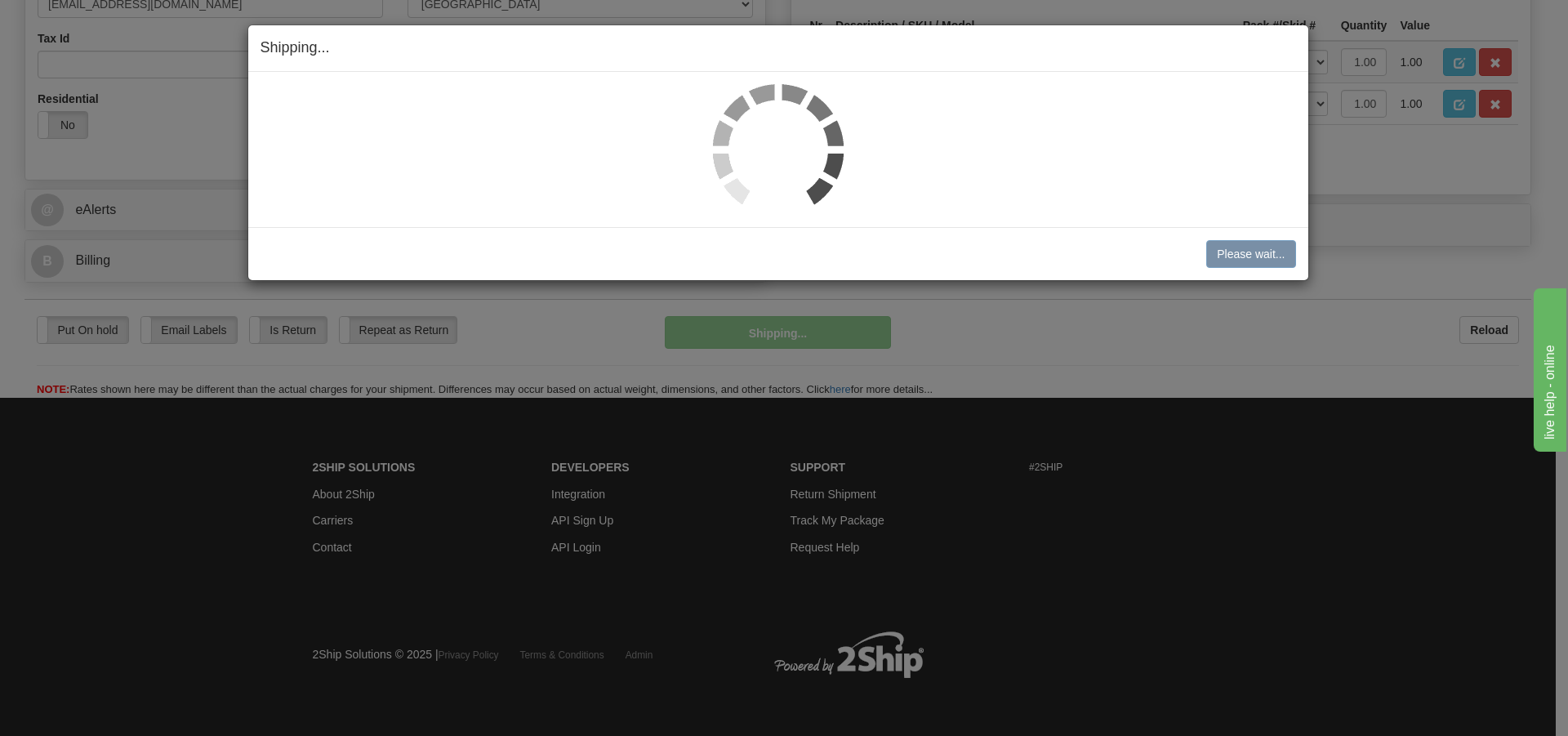
scroll to position [564, 0]
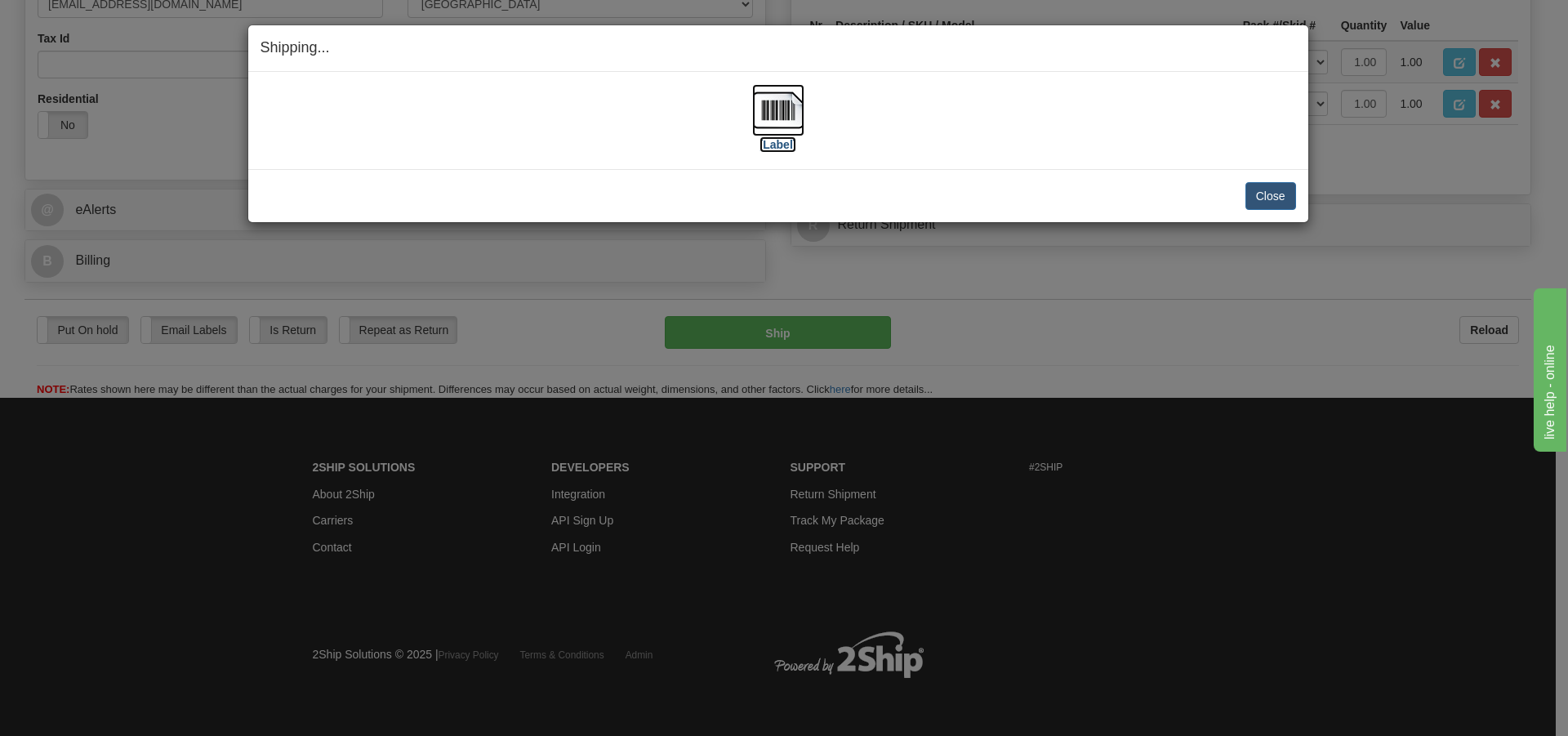
click at [793, 119] on img at bounding box center [778, 110] width 52 height 52
click at [1276, 194] on button "Close" at bounding box center [1271, 196] width 51 height 27
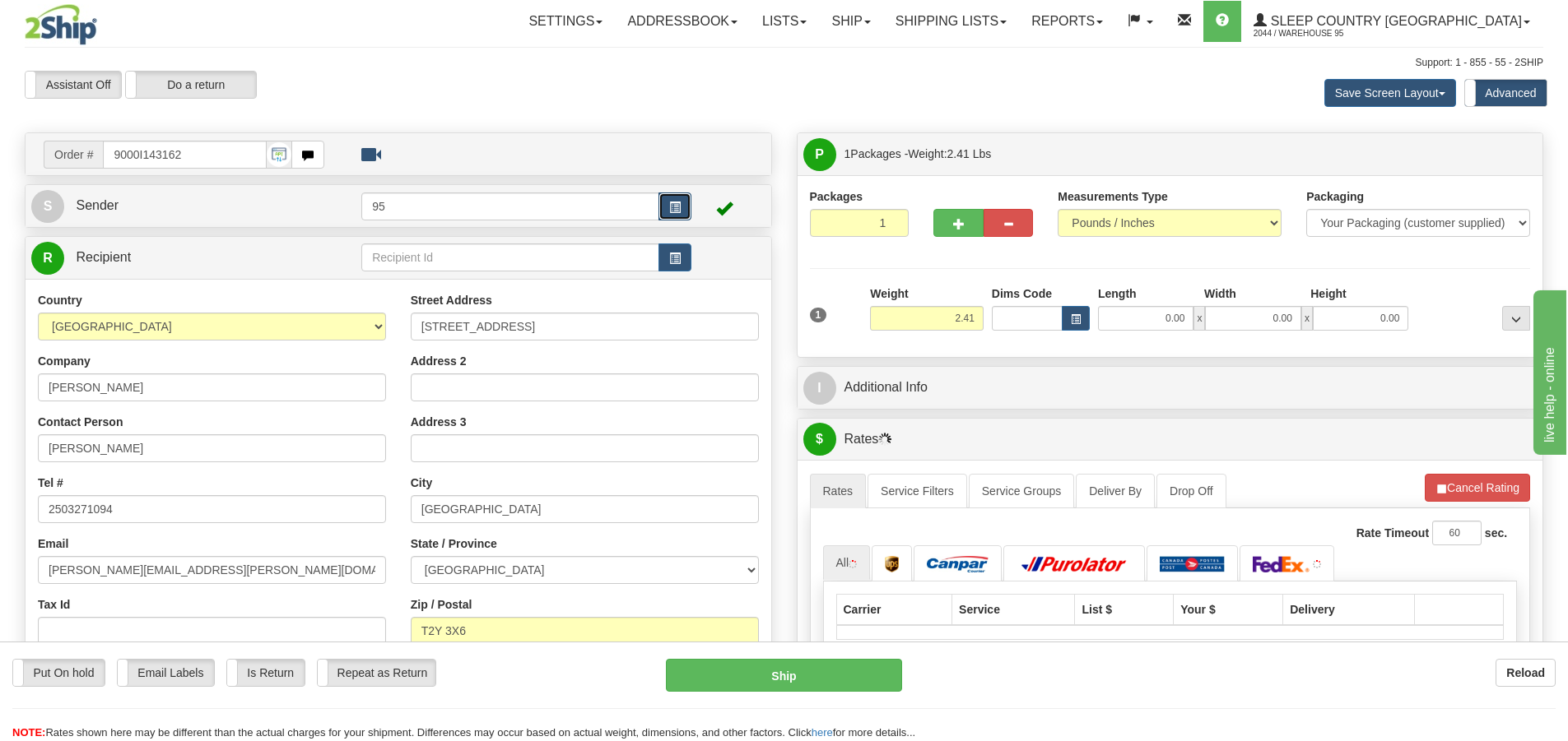
click at [683, 208] on button "button" at bounding box center [674, 206] width 33 height 28
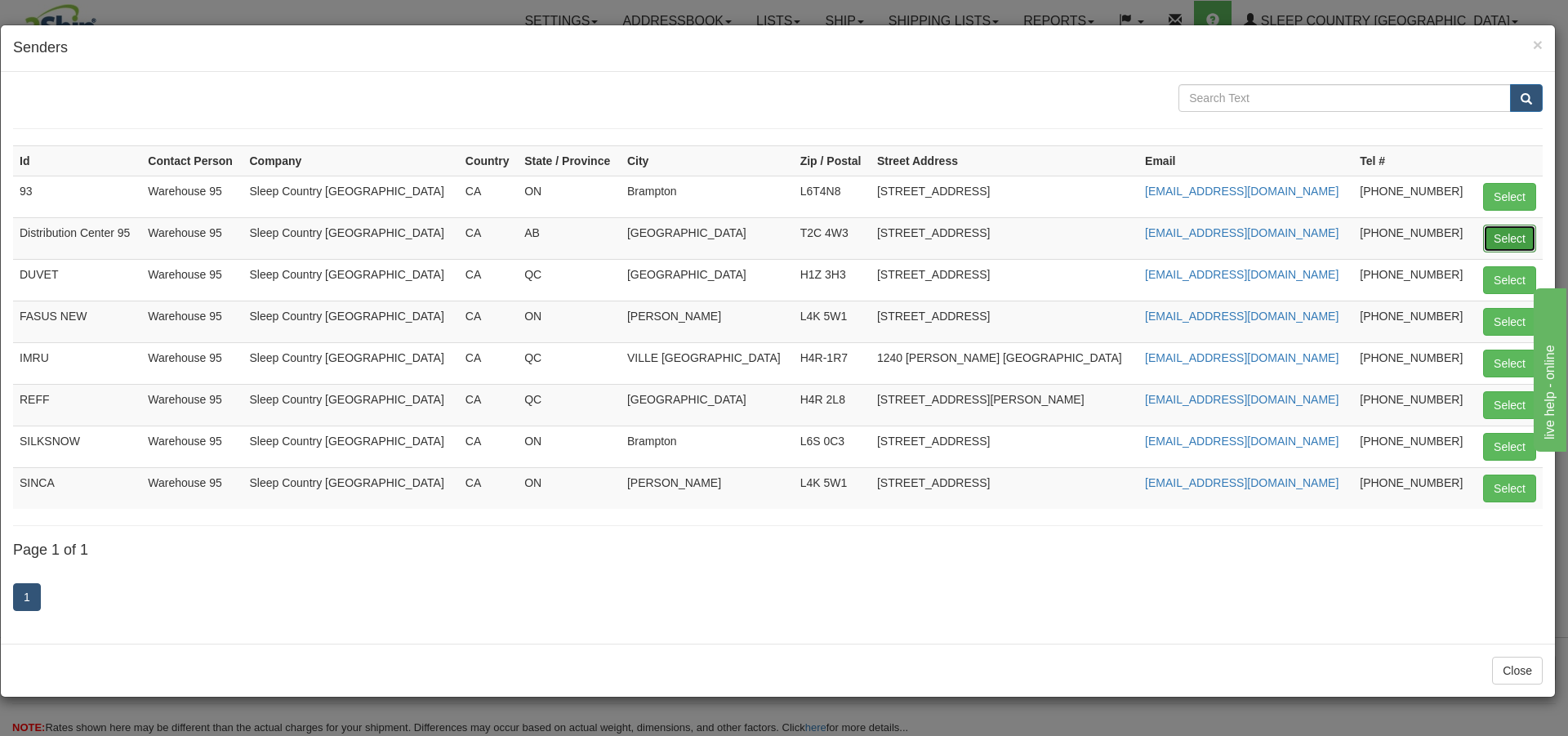
click at [1526, 241] on button "Select" at bounding box center [1509, 238] width 53 height 27
type input "Distribution Center 95"
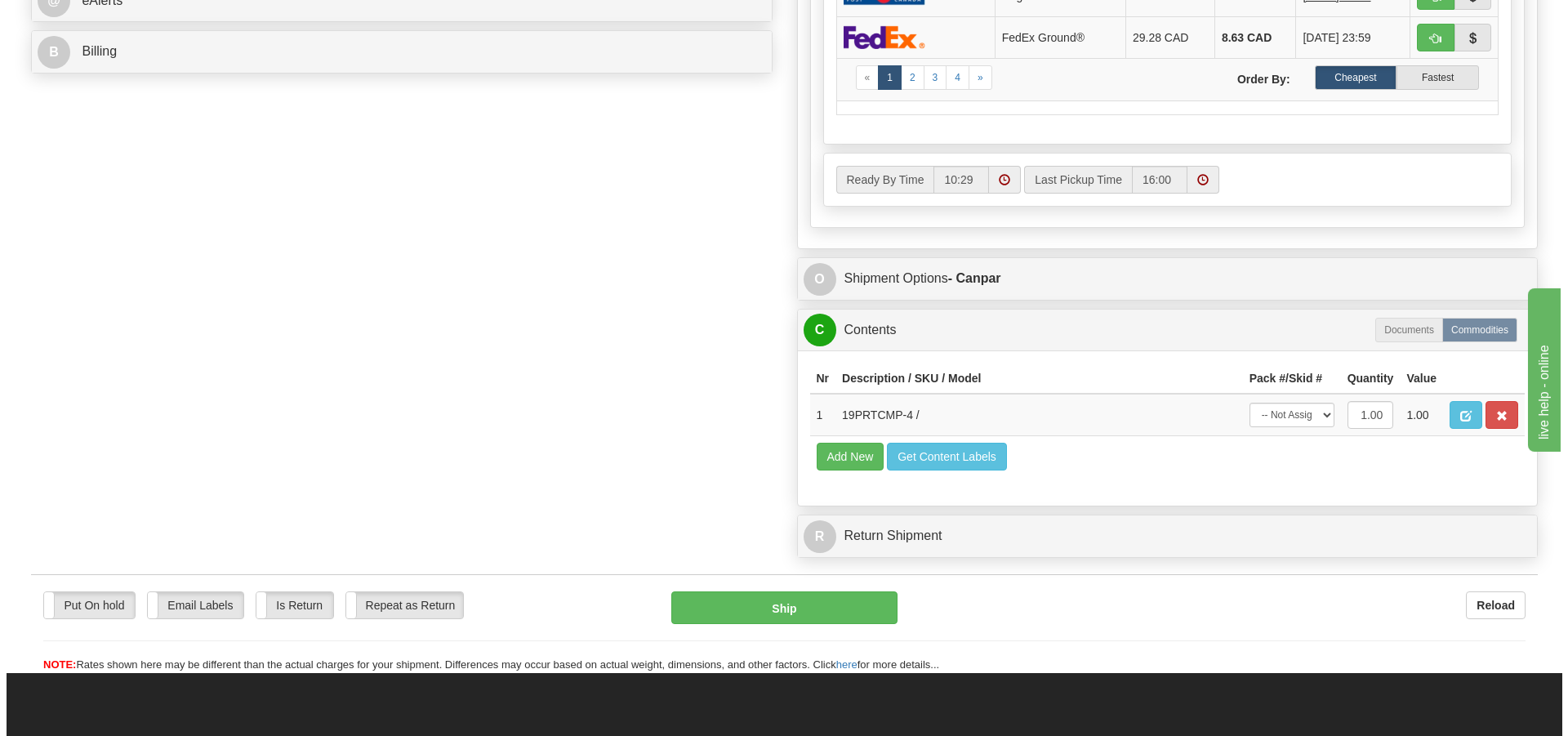
scroll to position [780, 0]
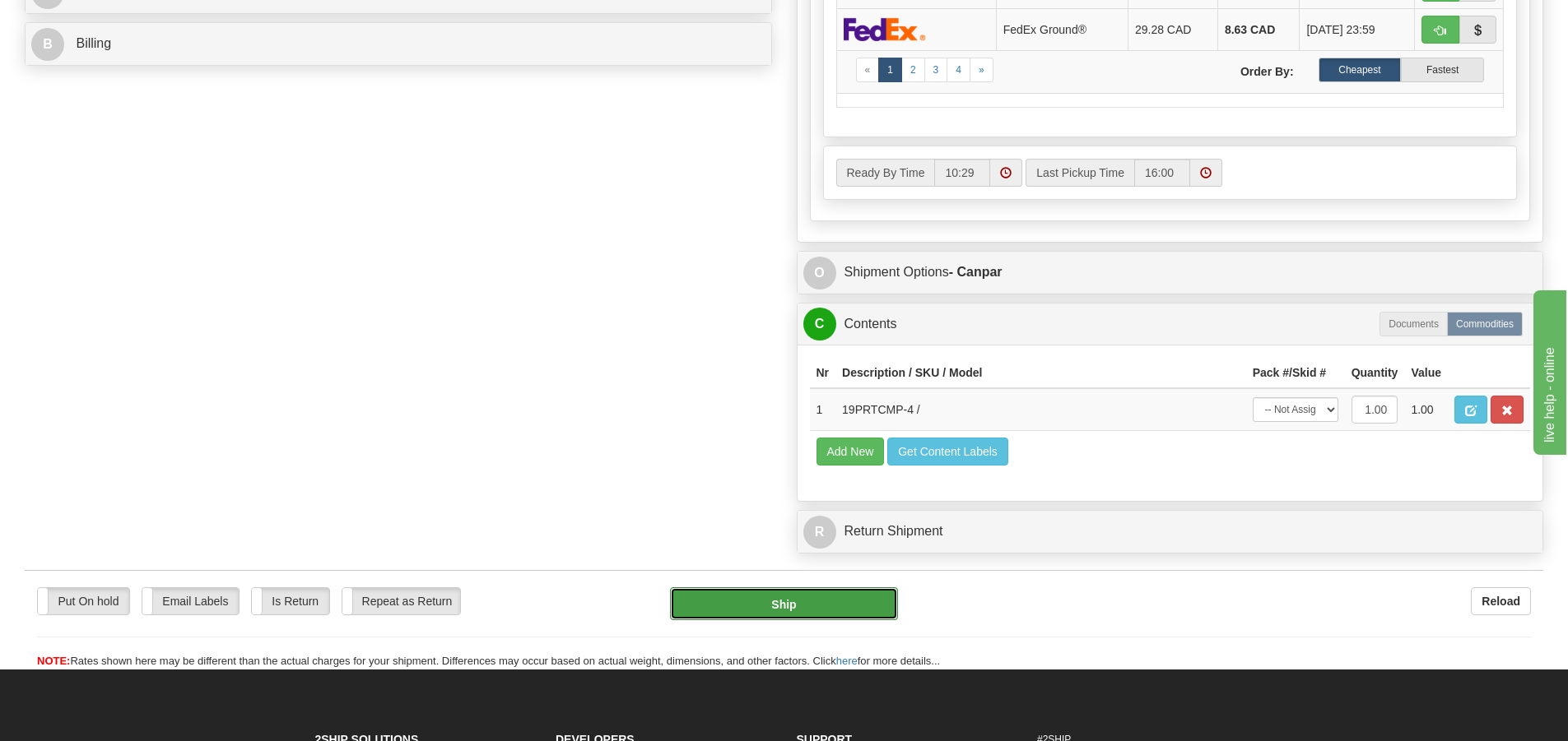
click at [822, 606] on button "Ship" at bounding box center [784, 603] width 228 height 33
type input "1"
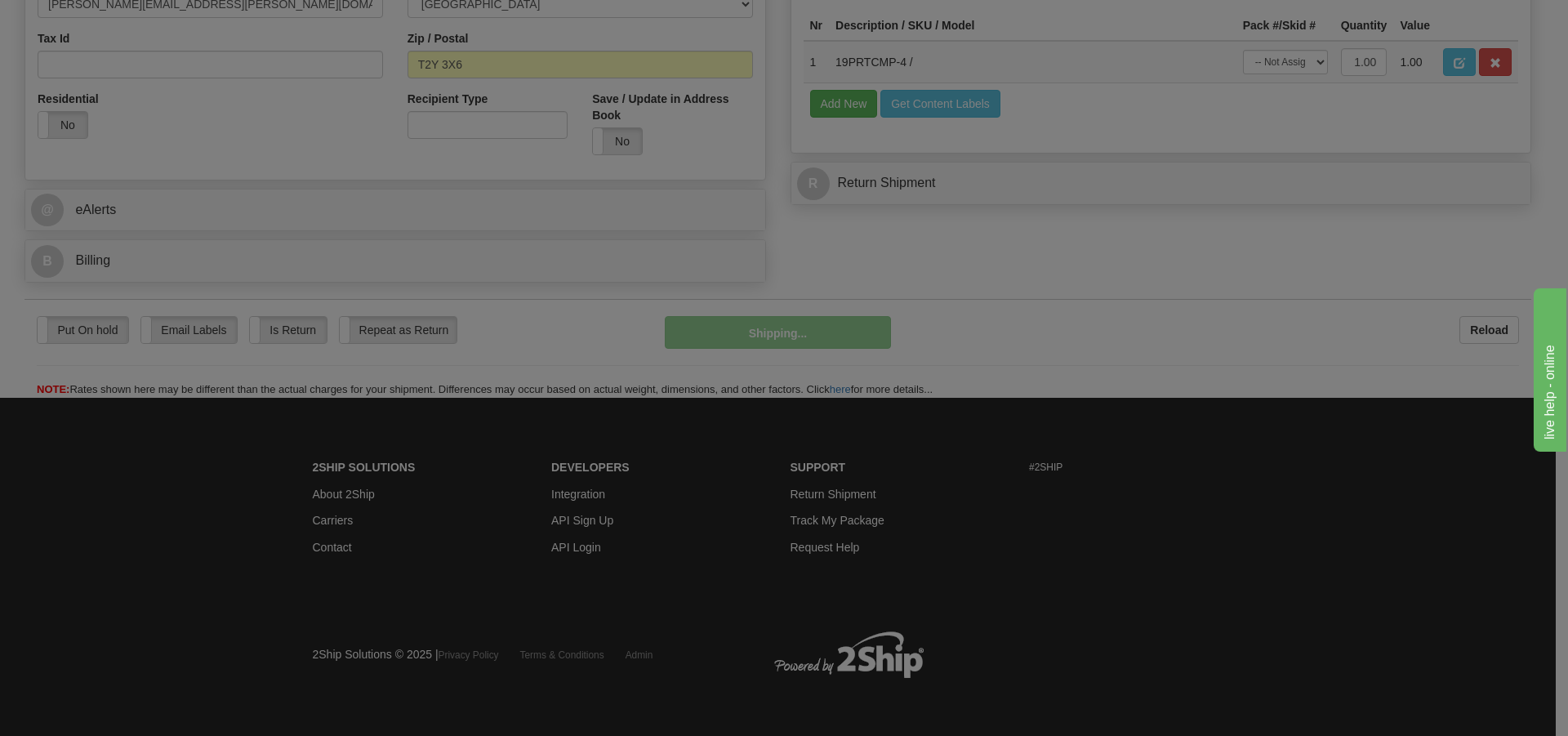
scroll to position [564, 0]
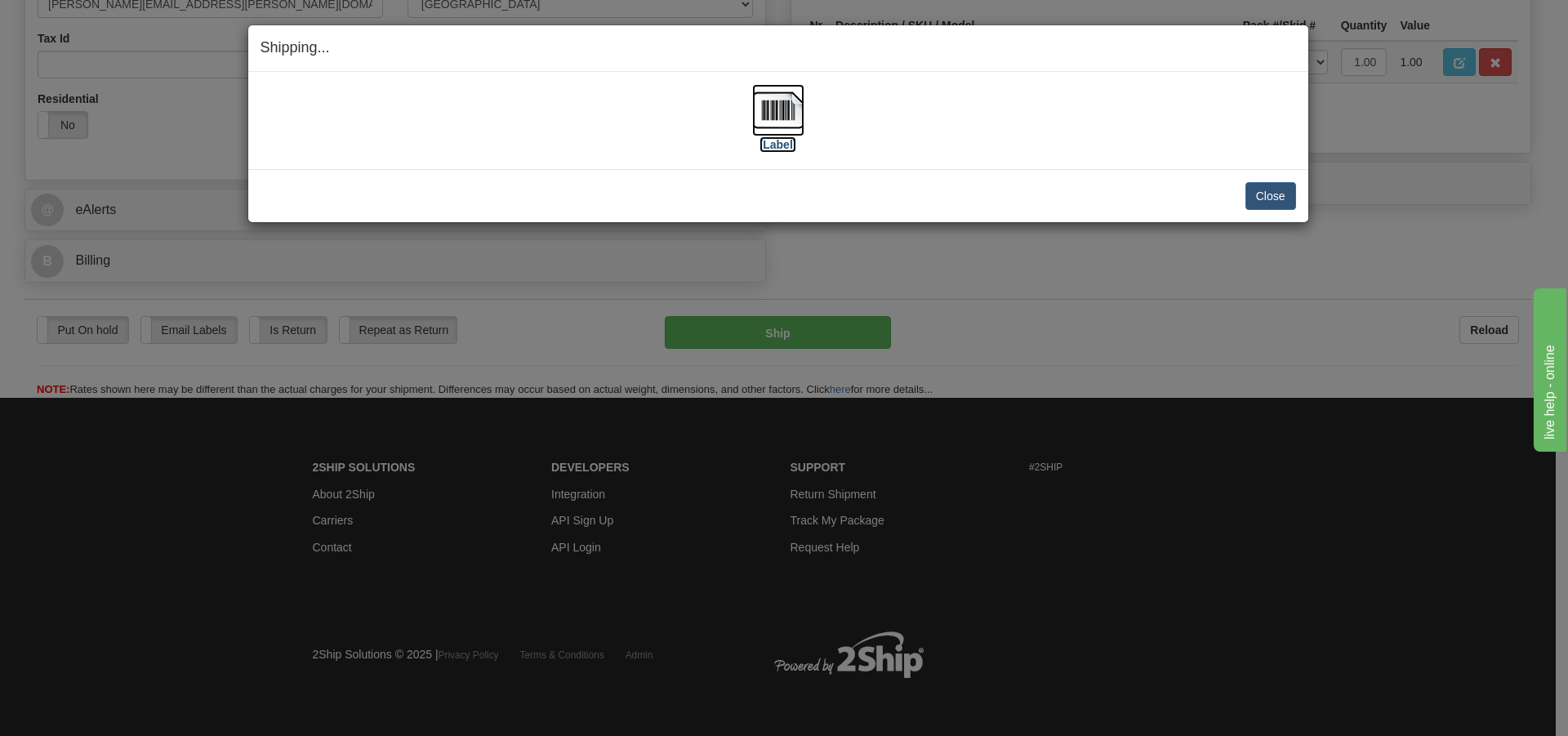
click at [775, 98] on img at bounding box center [778, 110] width 52 height 52
click at [1275, 190] on button "Close" at bounding box center [1271, 196] width 51 height 27
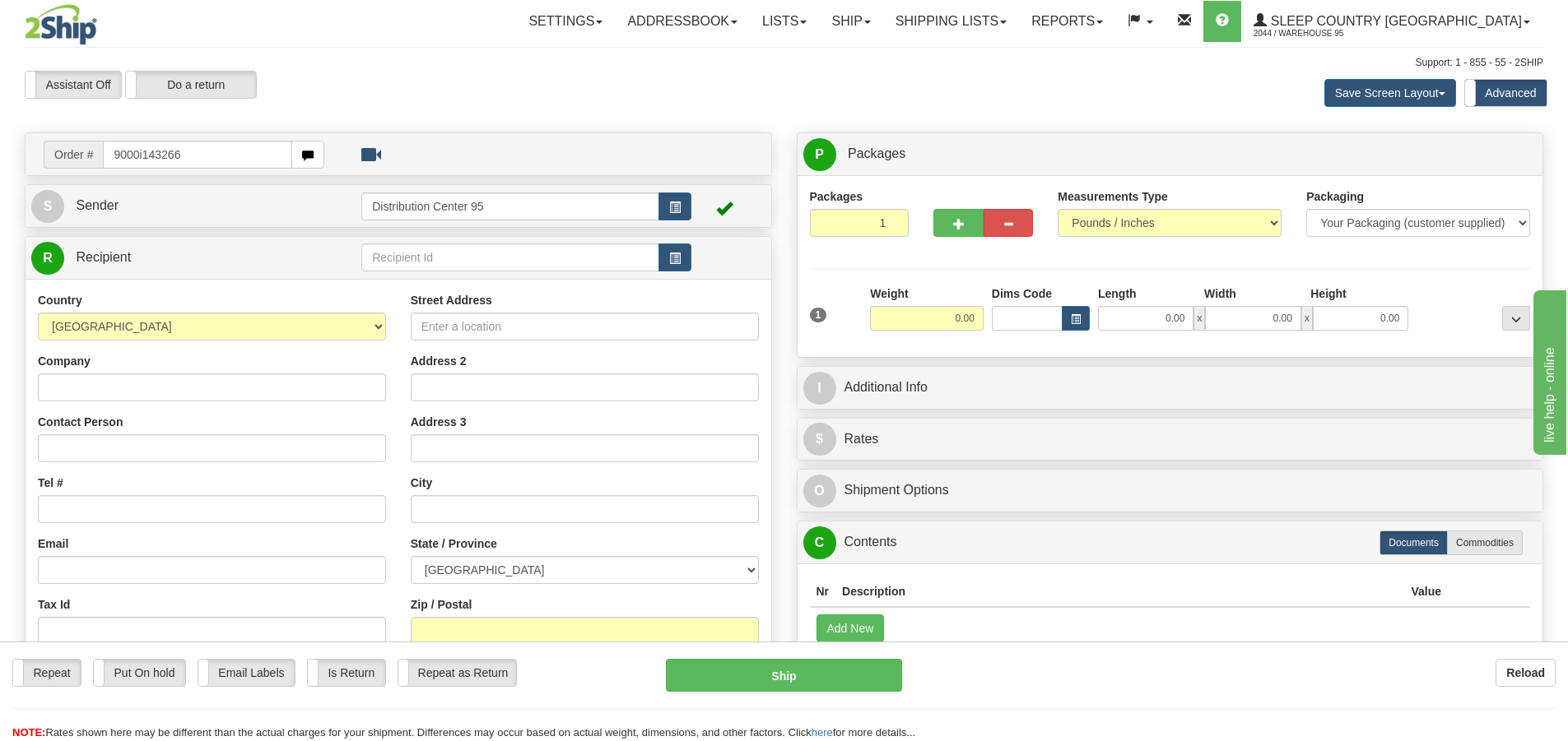
type input "9000i143266"
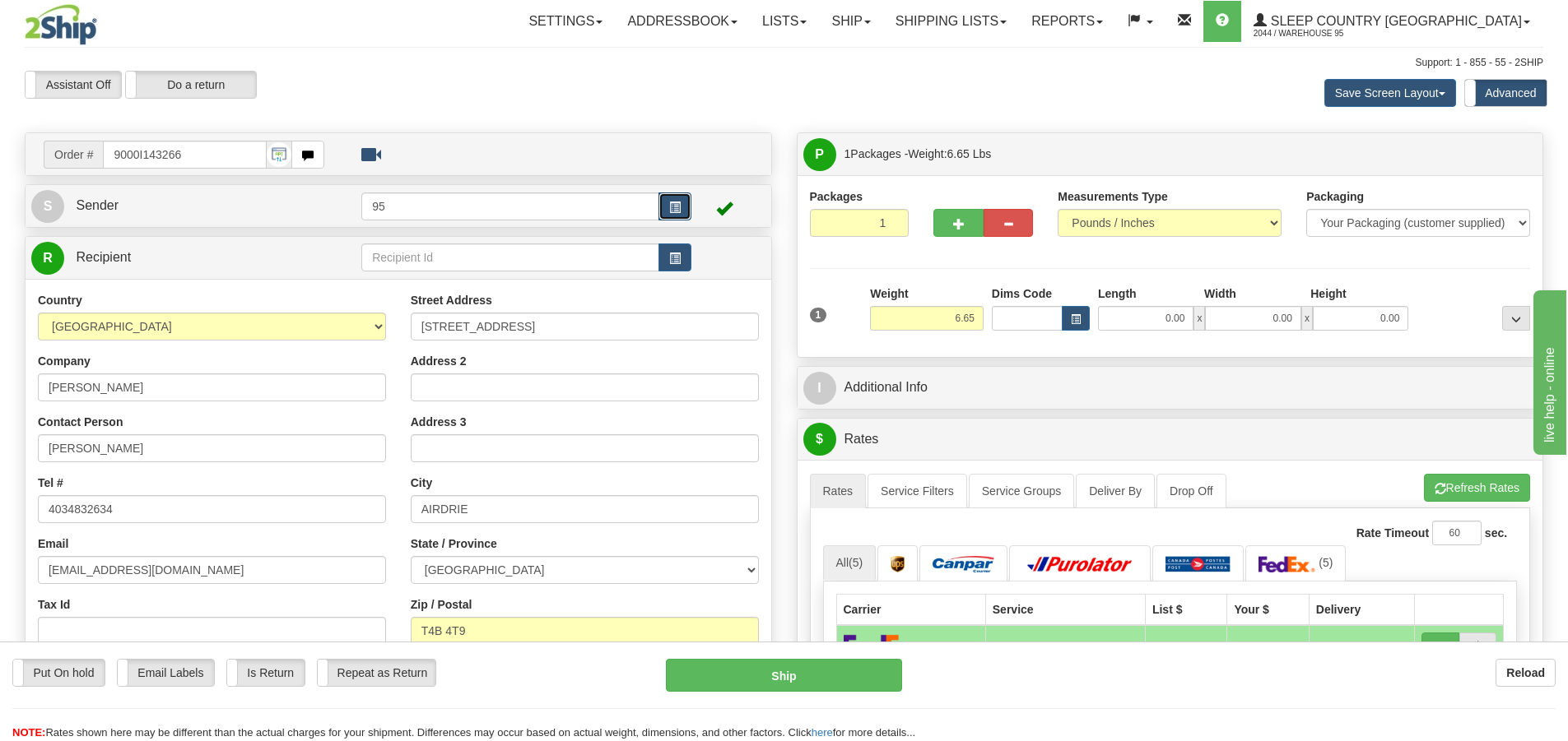
click at [667, 202] on button "button" at bounding box center [674, 206] width 33 height 28
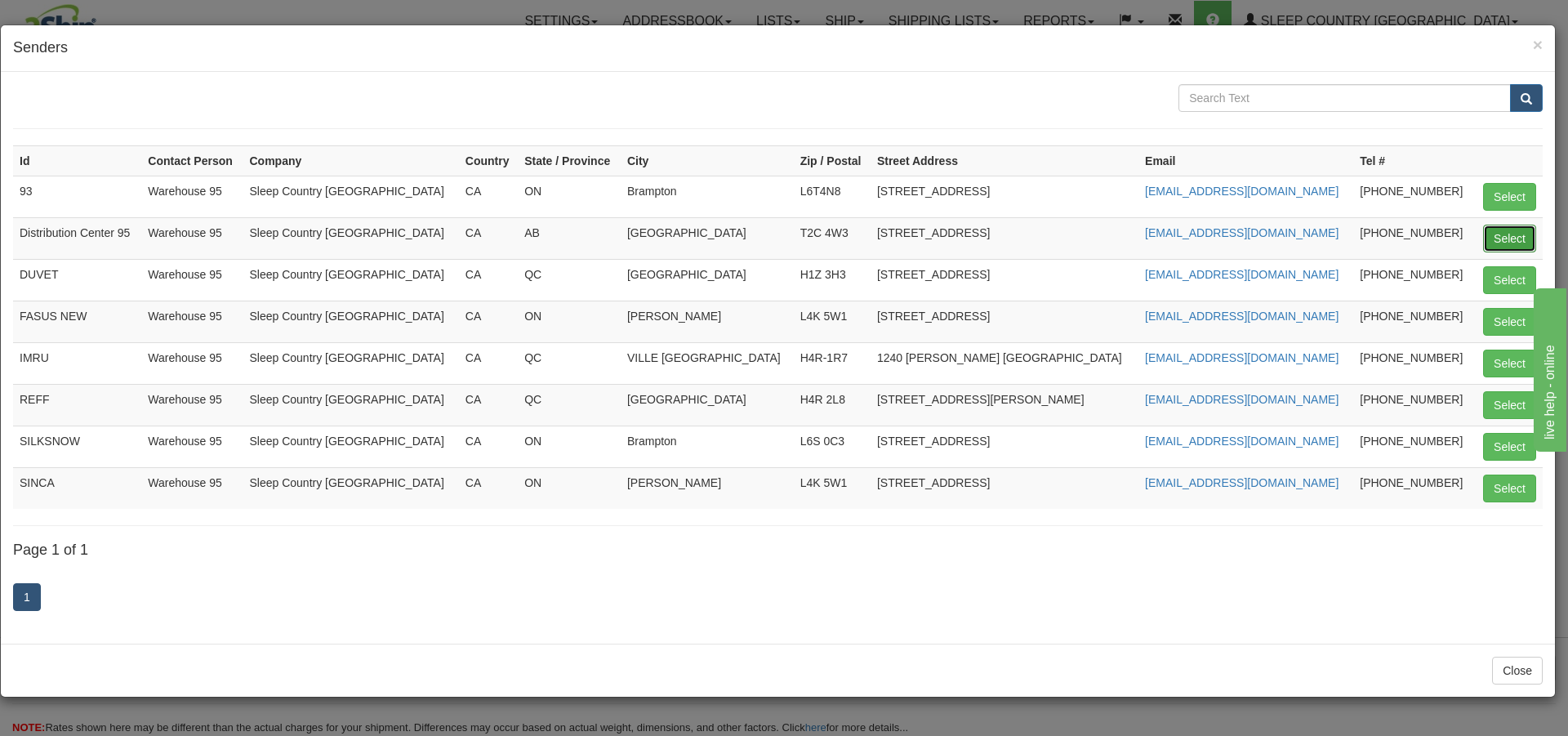
click at [1498, 234] on button "Select" at bounding box center [1509, 238] width 53 height 27
type input "Distribution Center 95"
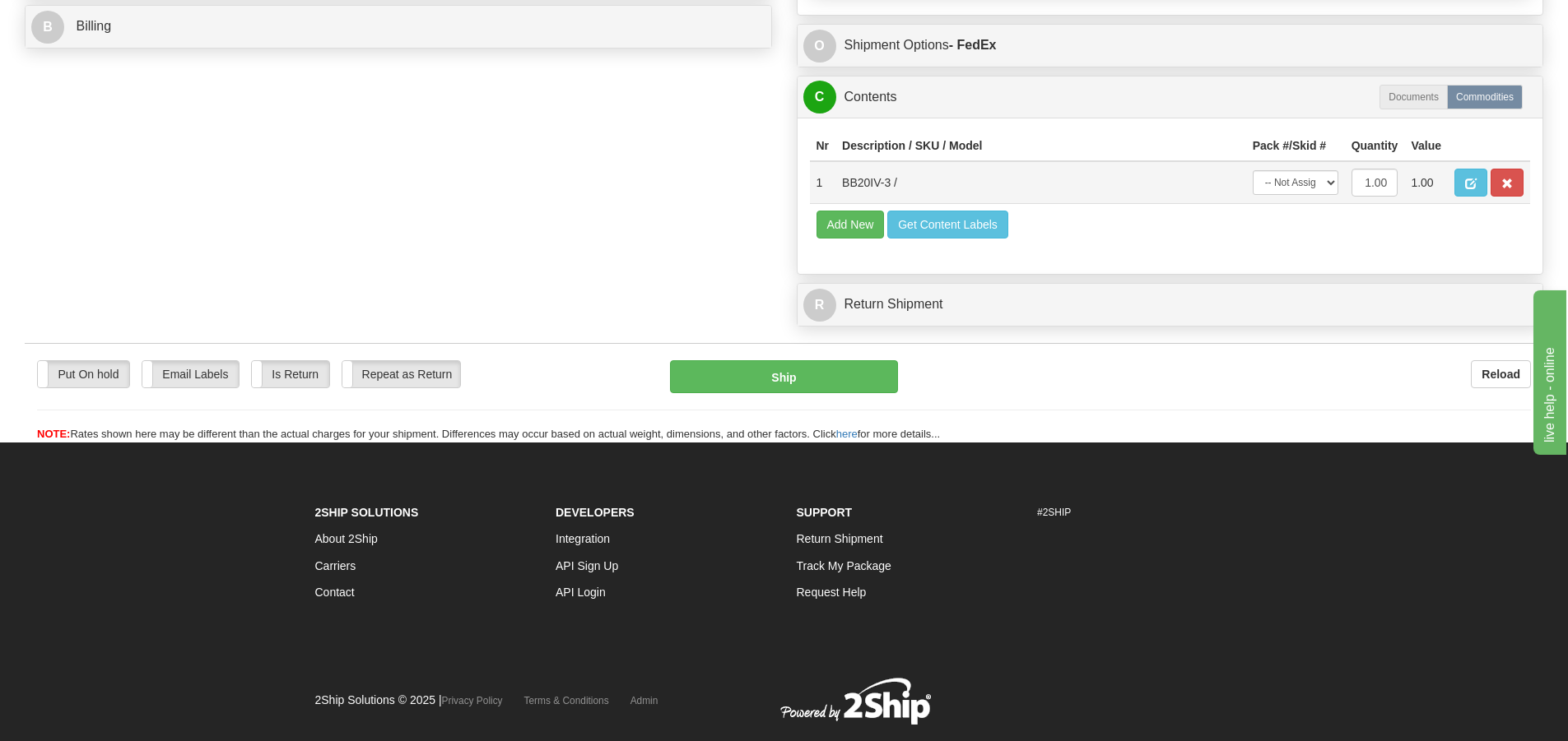
scroll to position [845, 0]
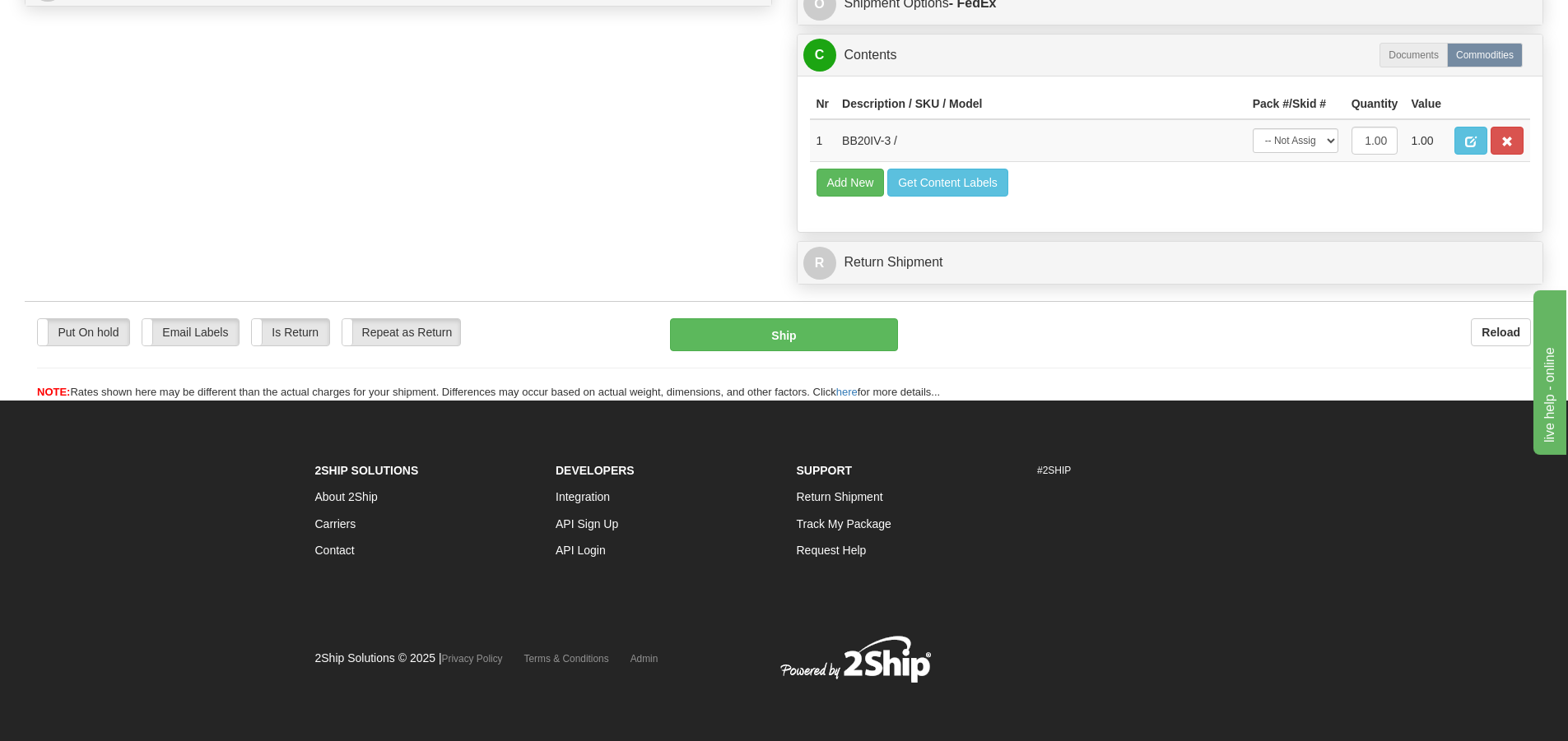
drag, startPoint x: 1308, startPoint y: 126, endPoint x: 1315, endPoint y: 177, distance: 51.5
click at [1309, 131] on td "-- Not Assigned -- Package 1" at bounding box center [1295, 140] width 99 height 42
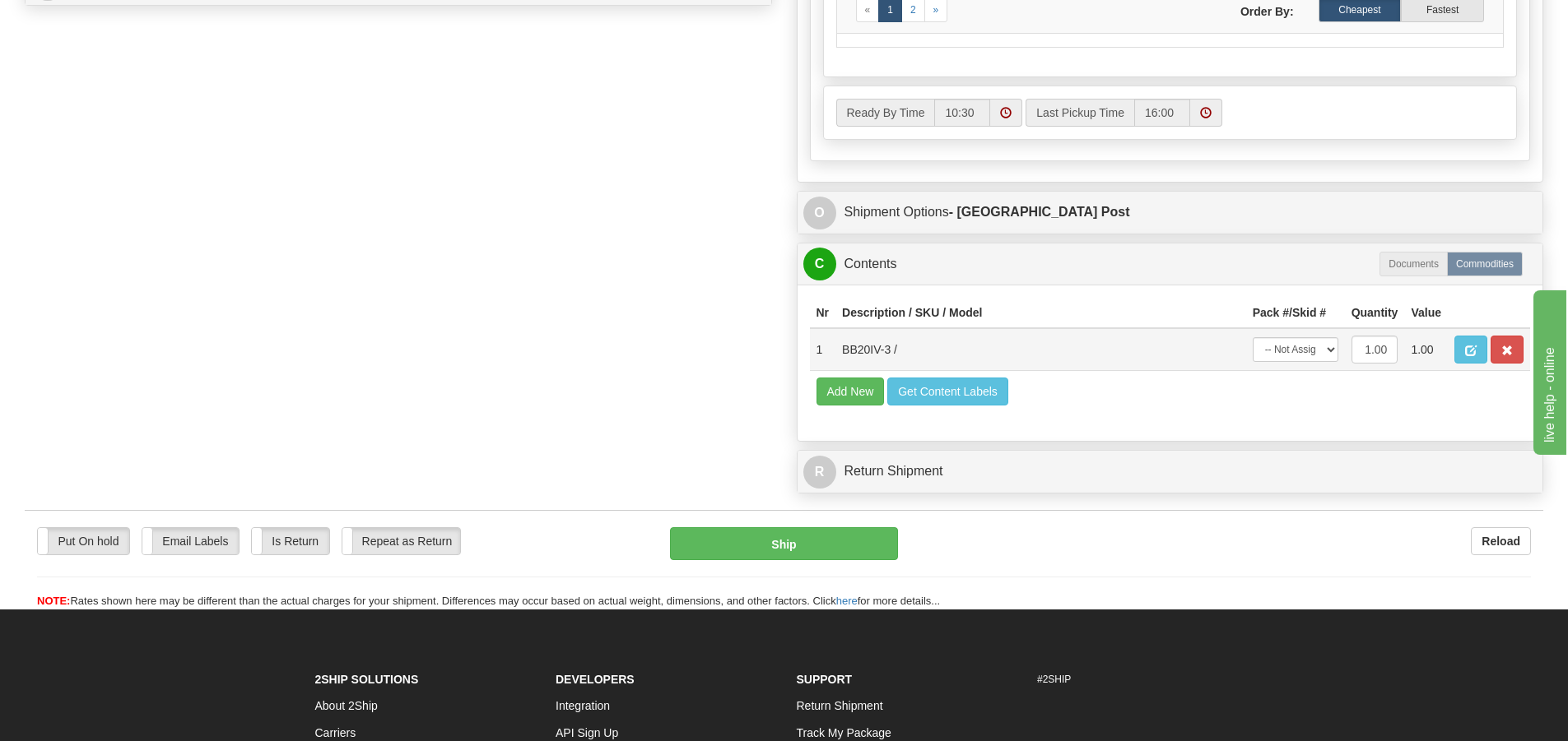
click at [1310, 144] on div "Ready By Time 10:30 16:00" at bounding box center [1169, 116] width 719 height 62
click at [1316, 344] on select "-- Not Assigned -- Package 1" at bounding box center [1295, 349] width 86 height 25
select select "0"
click at [1252, 337] on select "-- Not Assigned -- Package 1" at bounding box center [1295, 349] width 86 height 25
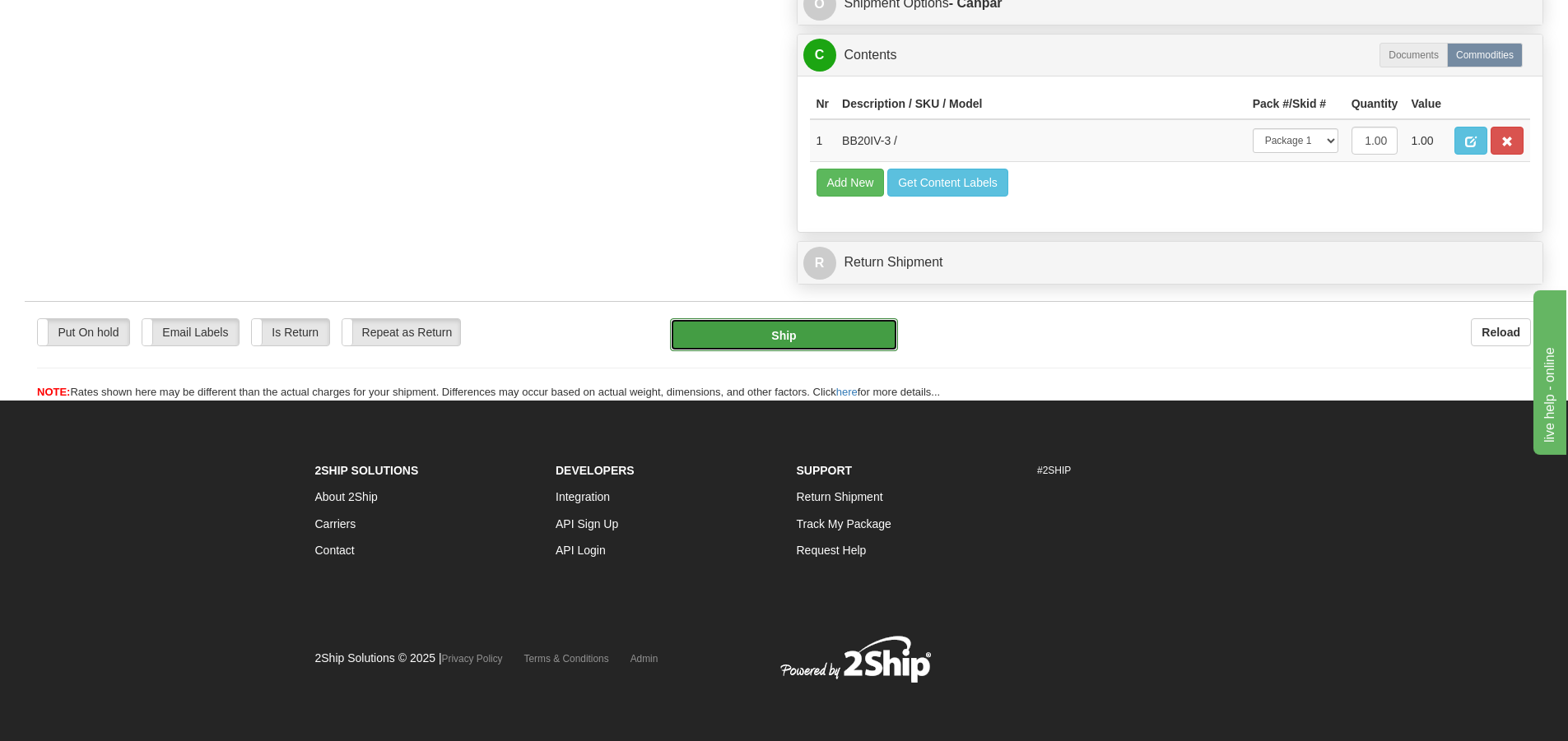
click at [753, 324] on button "Ship" at bounding box center [784, 334] width 228 height 33
type input "1"
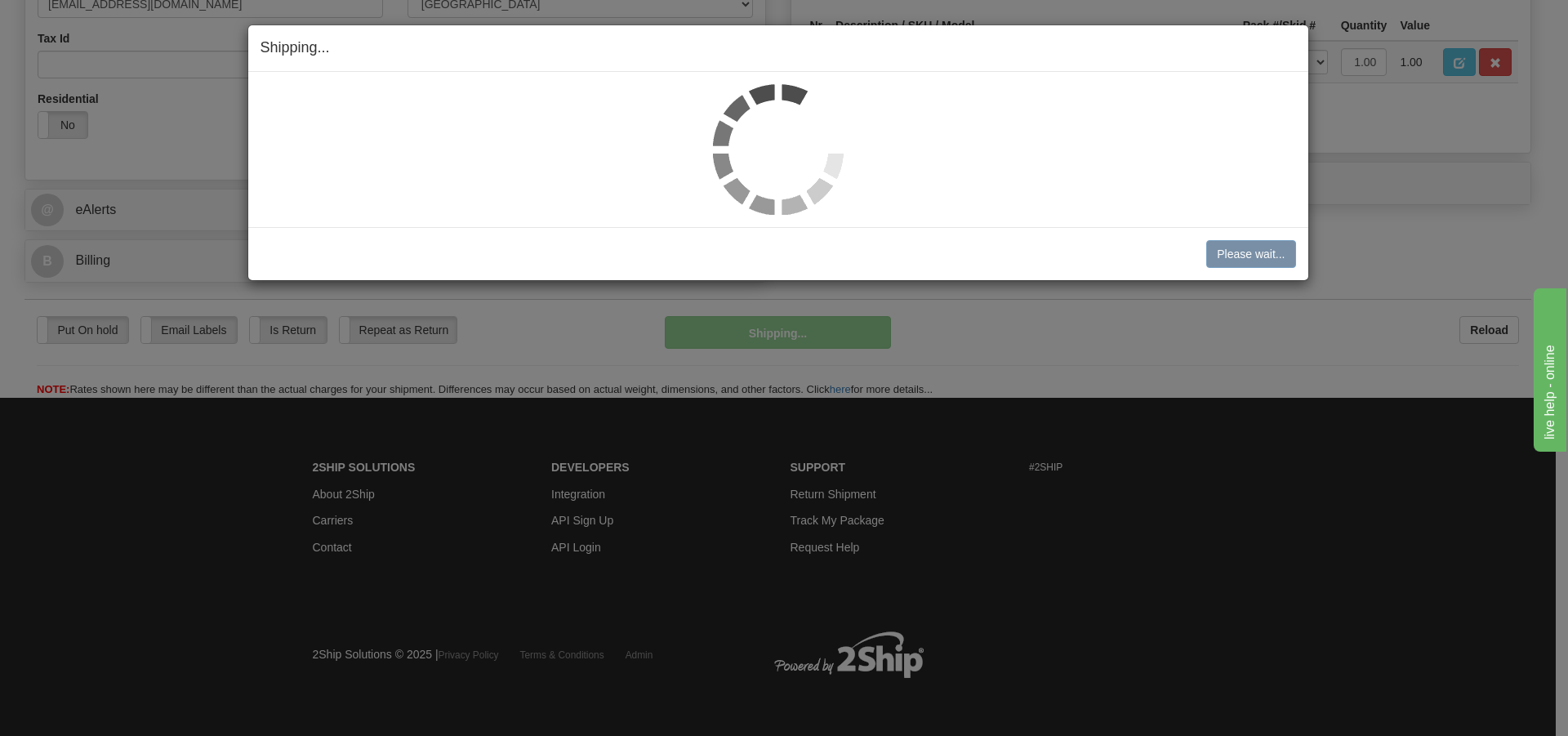
scroll to position [485, 0]
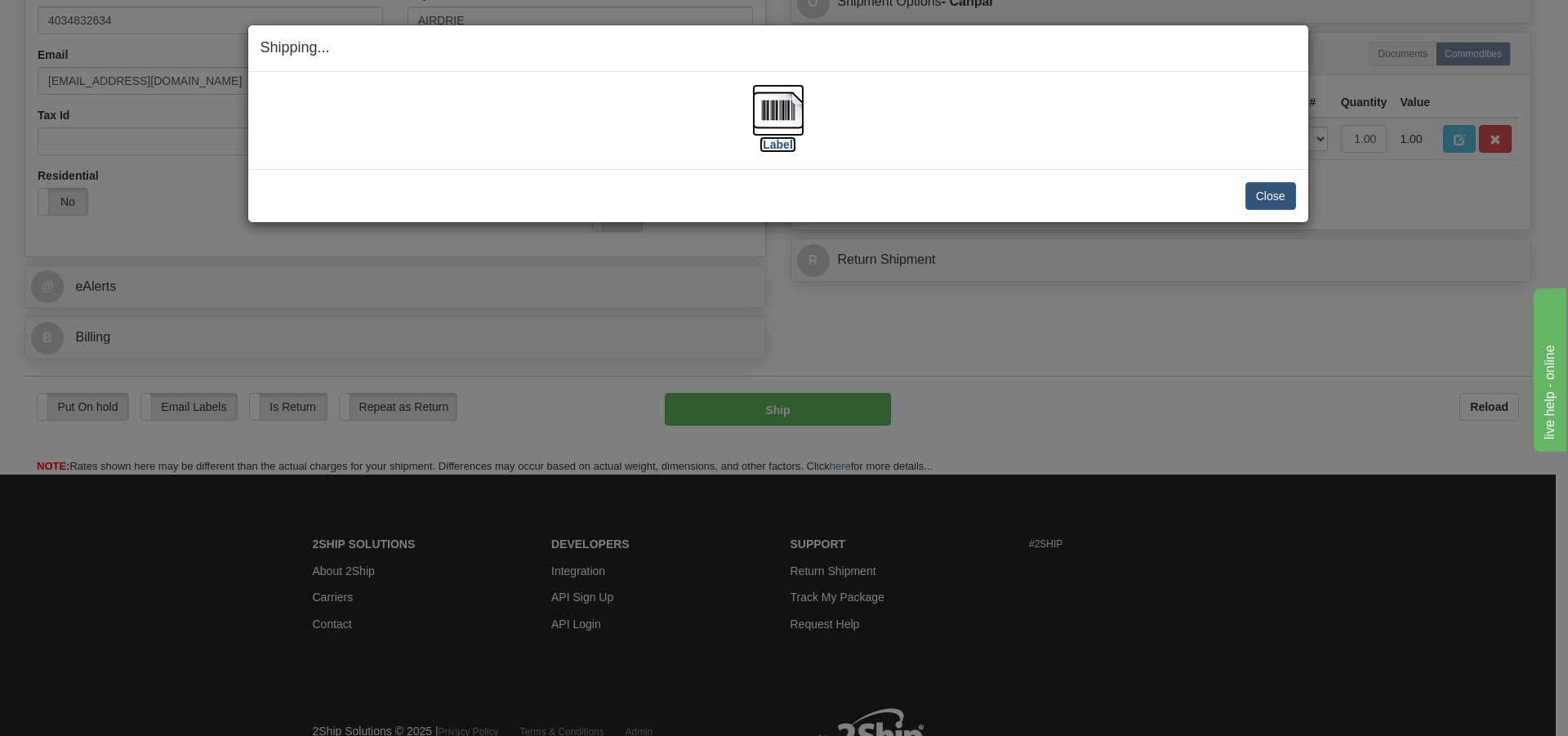
click at [772, 126] on img at bounding box center [778, 110] width 52 height 52
click at [1267, 202] on button "Close" at bounding box center [1271, 196] width 51 height 27
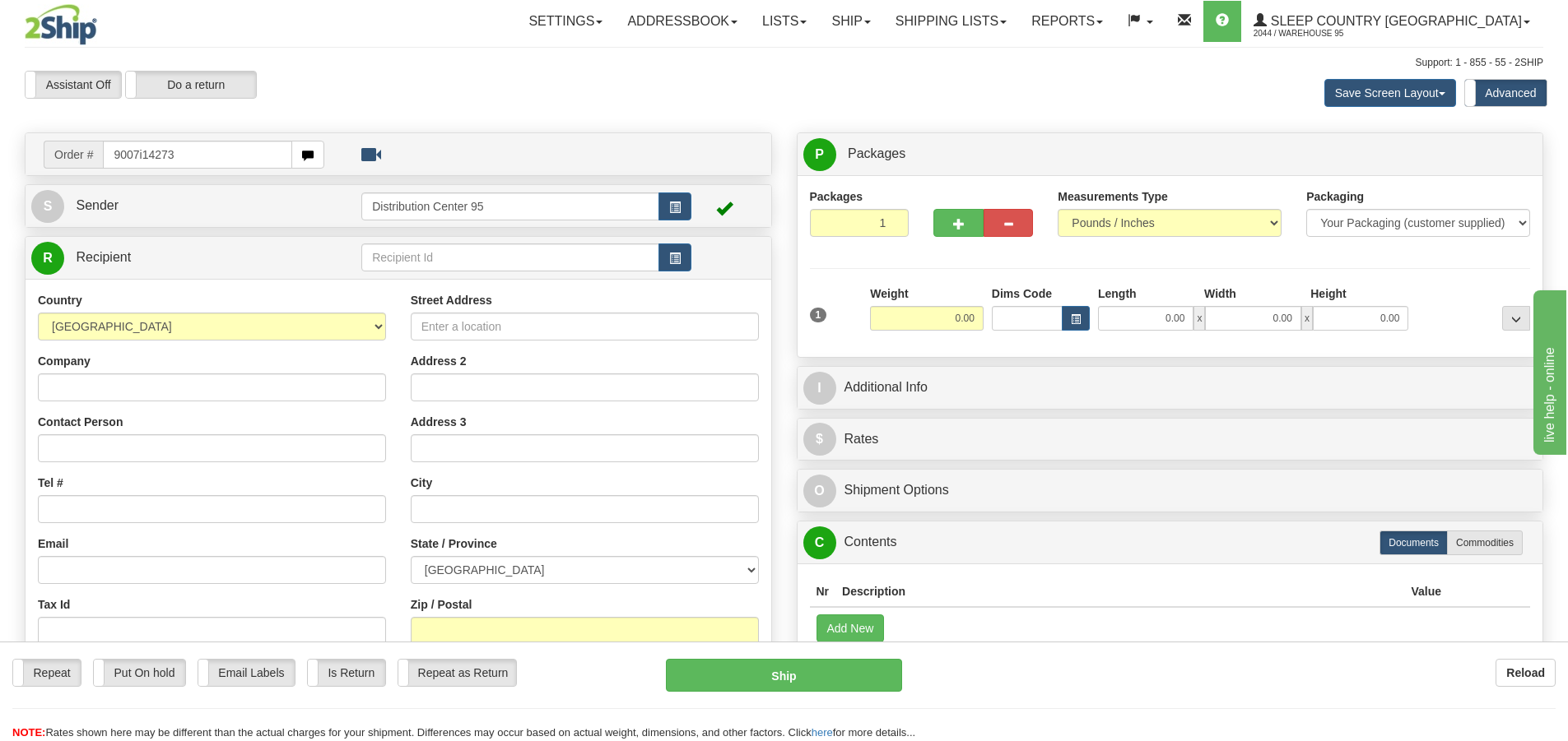
type input "9007i142732"
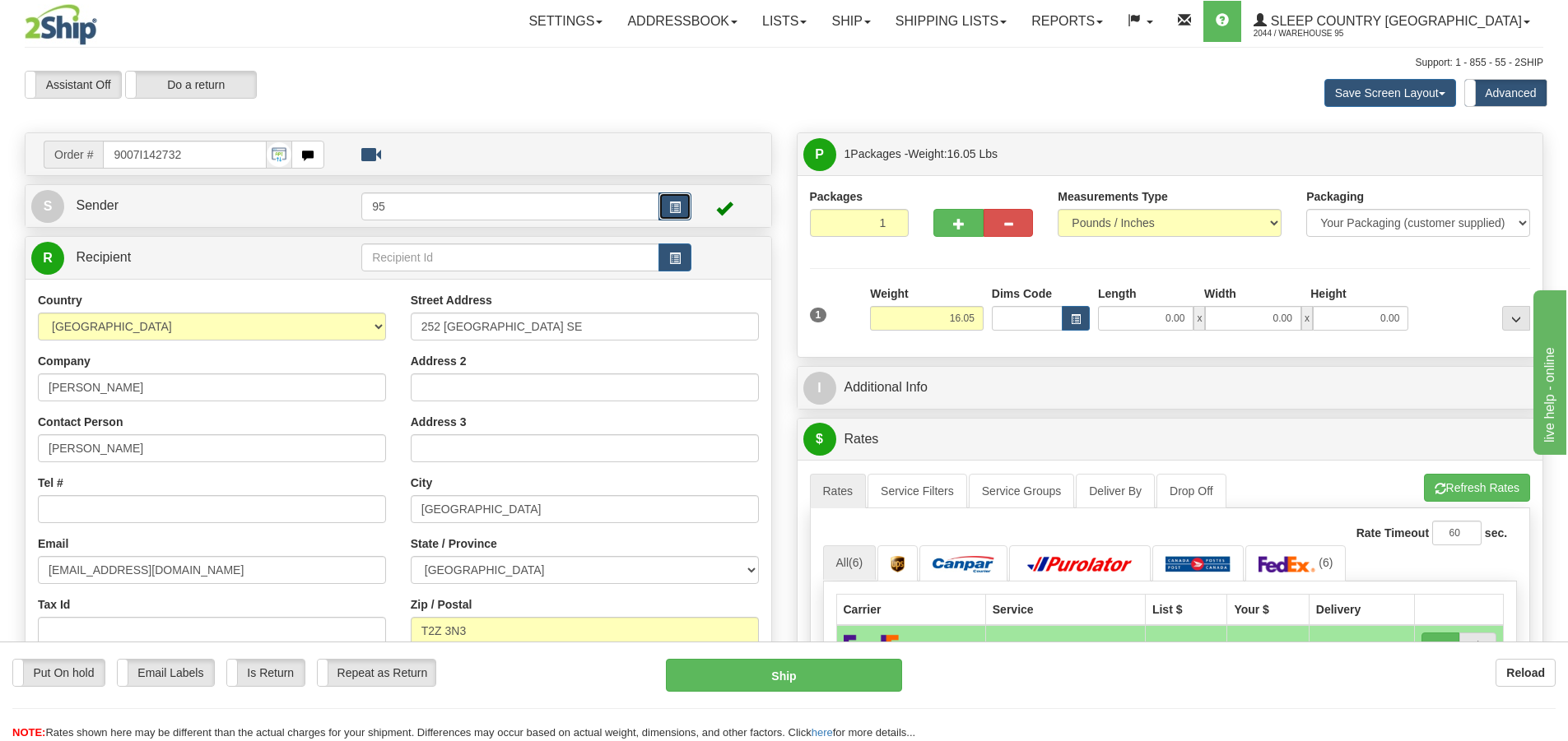
click at [683, 207] on button "button" at bounding box center [674, 206] width 33 height 28
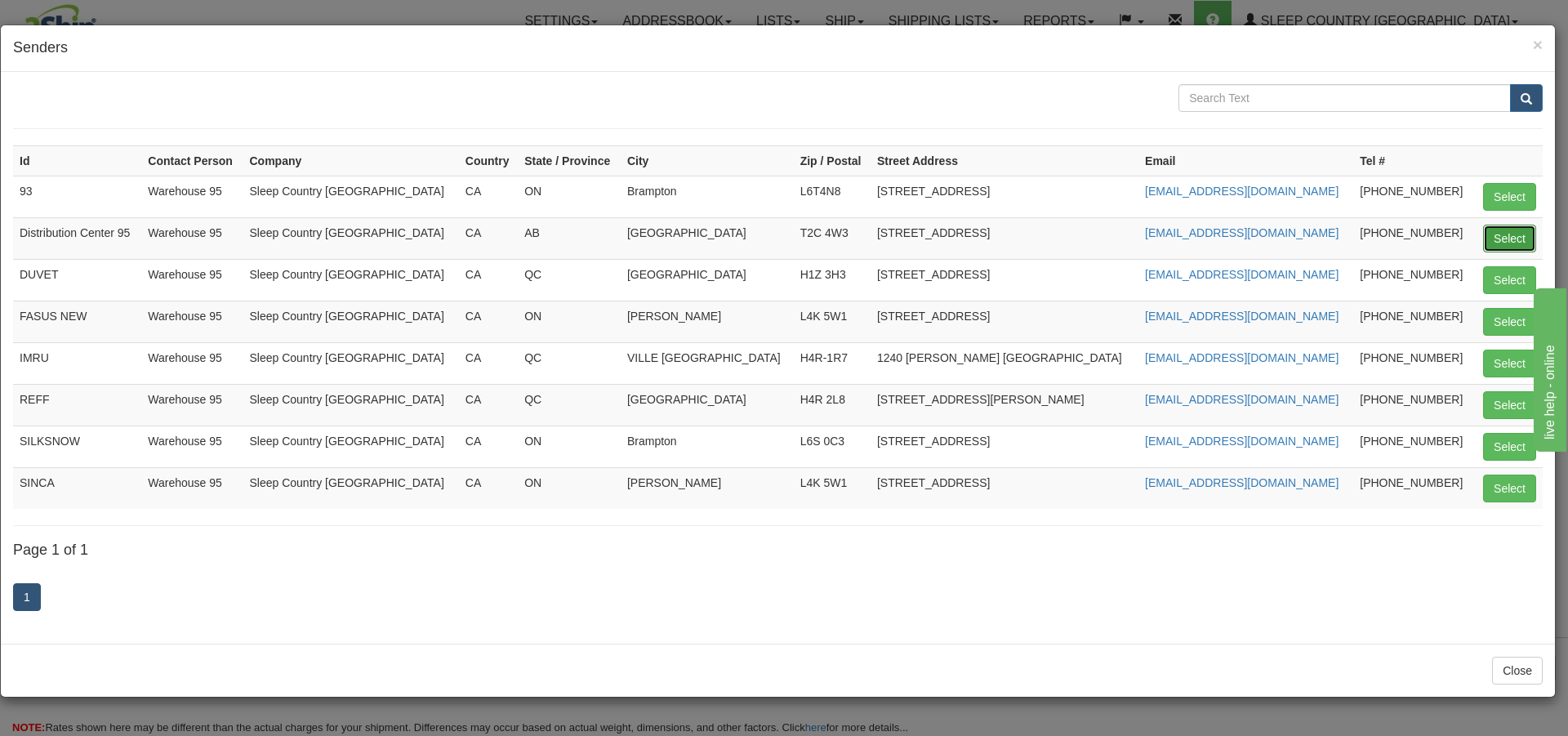
click at [1504, 233] on button "Select" at bounding box center [1509, 238] width 53 height 27
type input "Distribution Center 95"
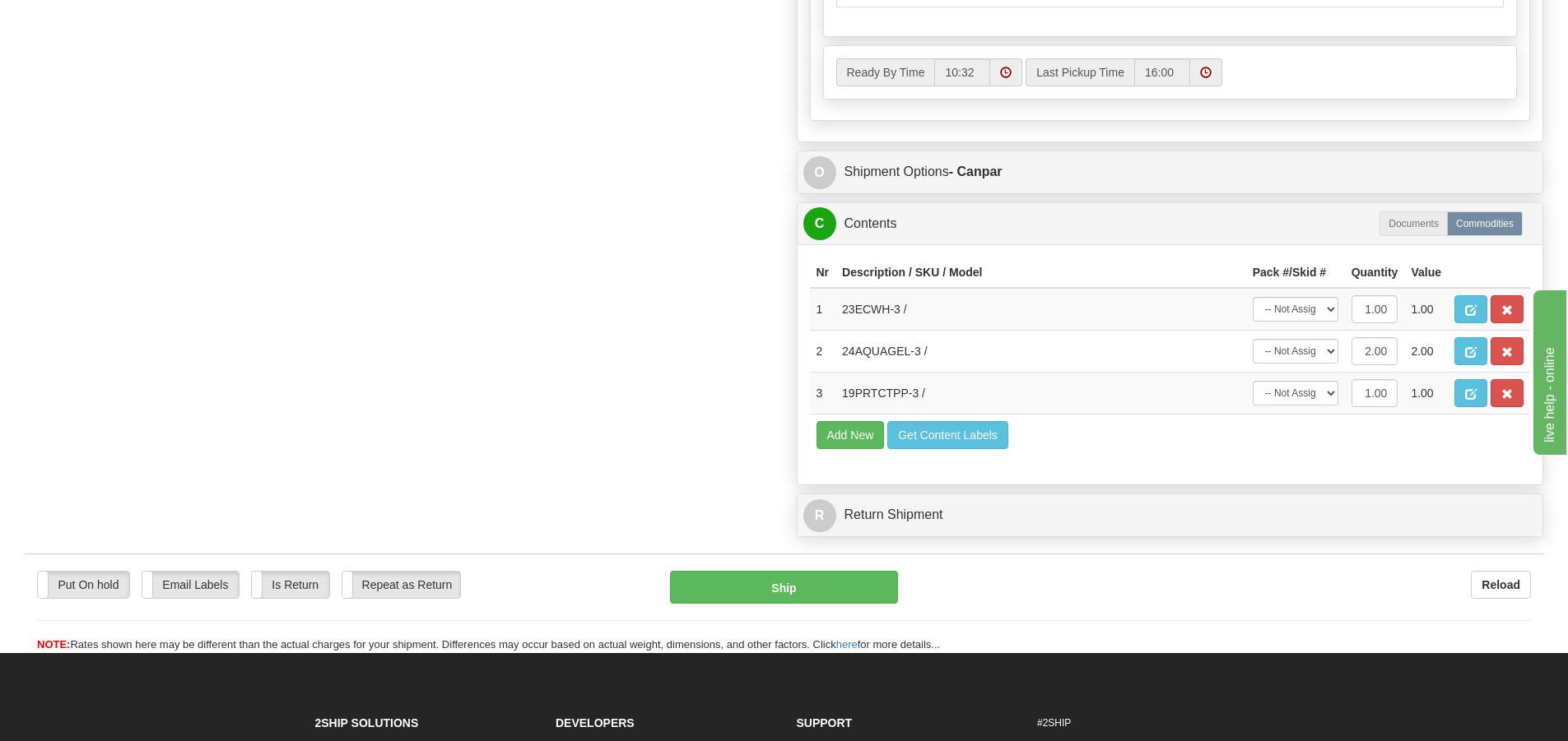
scroll to position [967, 0]
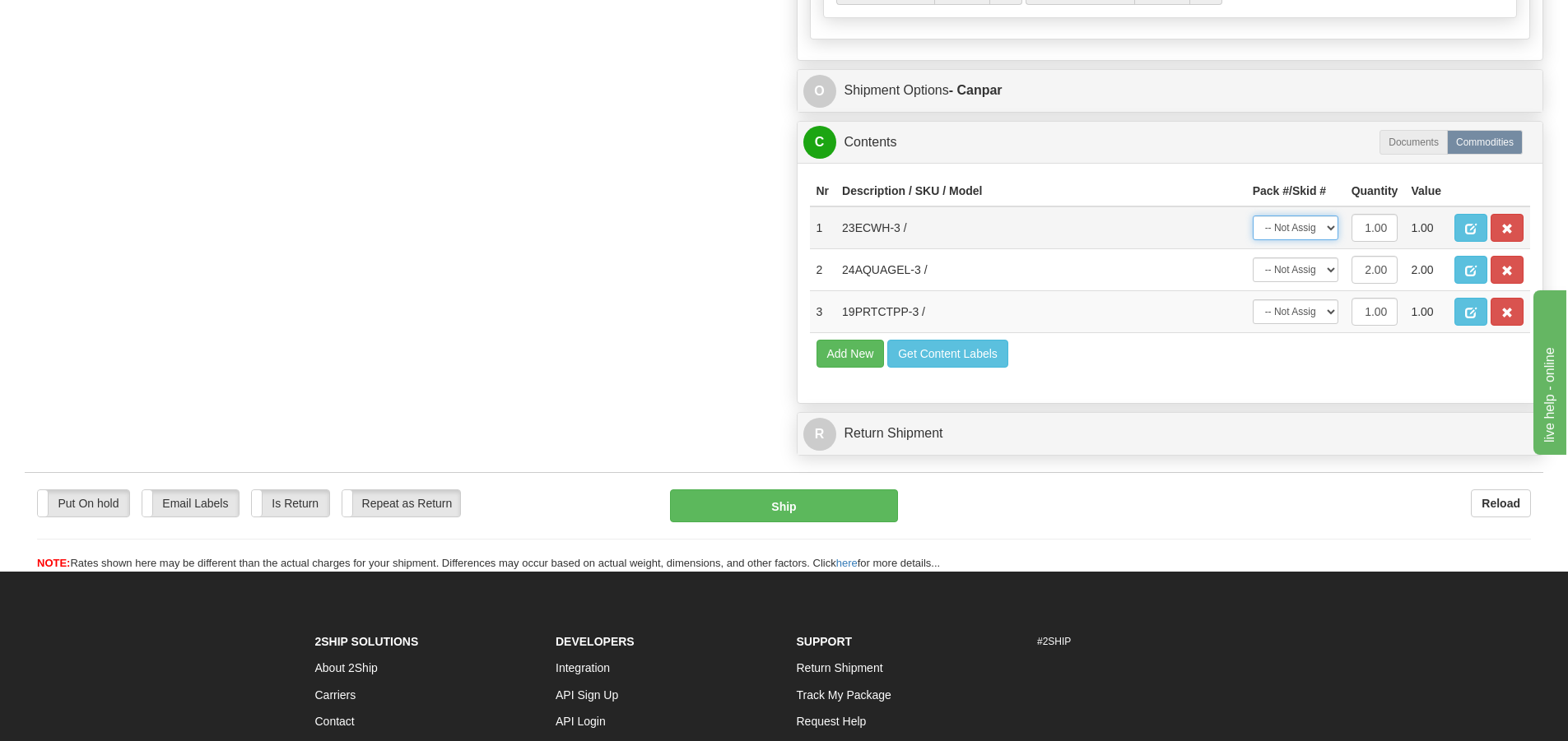
click at [1294, 231] on select "-- Not Assigned -- Package 1" at bounding box center [1295, 227] width 86 height 25
select select "0"
click at [1252, 215] on select "-- Not Assigned -- Package 1" at bounding box center [1295, 227] width 86 height 25
drag, startPoint x: 1299, startPoint y: 267, endPoint x: 1300, endPoint y: 327, distance: 60.0
click at [1300, 267] on select "-- Not Assigned -- Package 1" at bounding box center [1295, 269] width 86 height 25
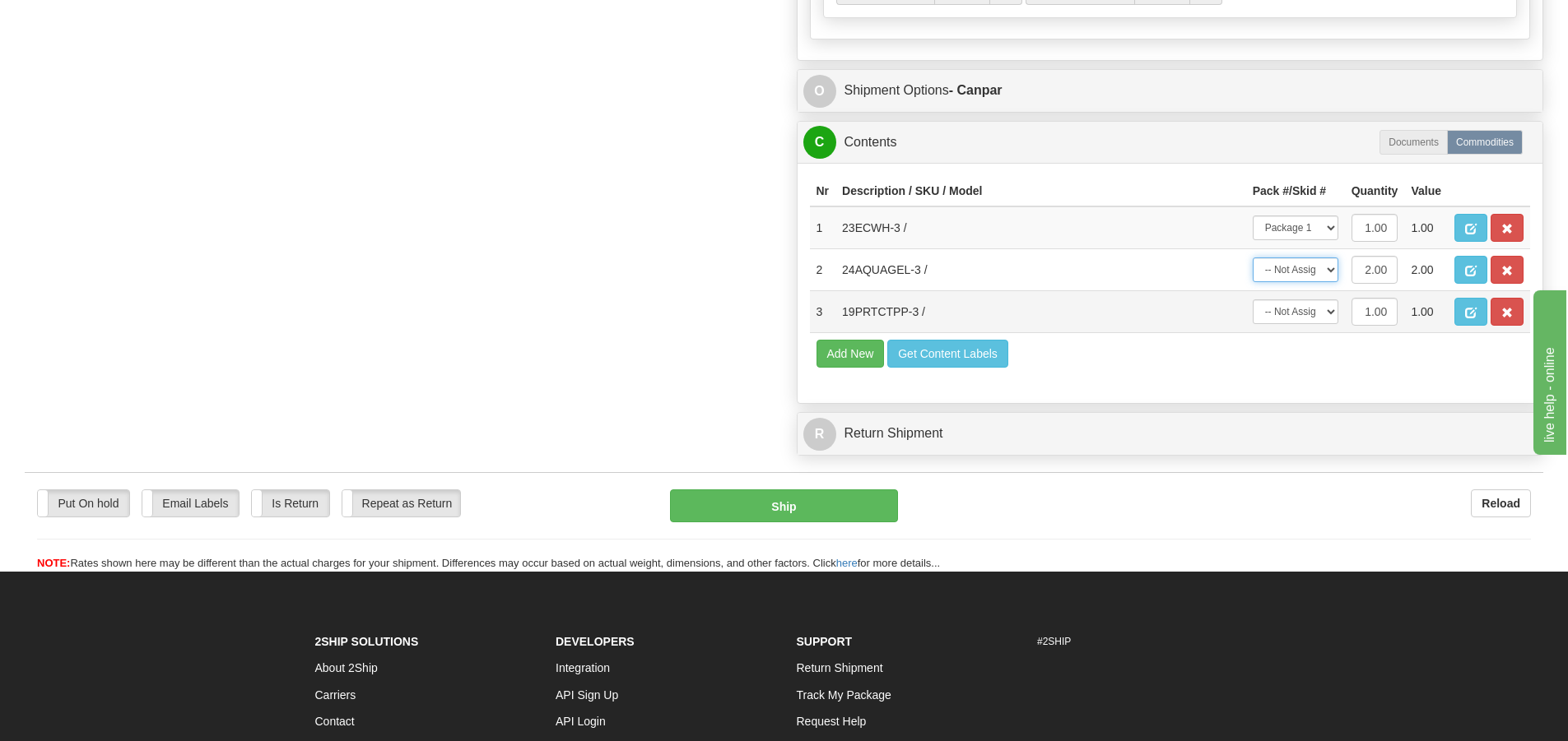
select select "0"
click at [1252, 258] on select "-- Not Assigned -- Package 1" at bounding box center [1295, 269] width 86 height 25
click at [1306, 312] on select "-- Not Assigned -- Package 1" at bounding box center [1295, 312] width 86 height 25
select select "0"
click at [1252, 300] on select "-- Not Assigned -- Package 1" at bounding box center [1295, 312] width 86 height 25
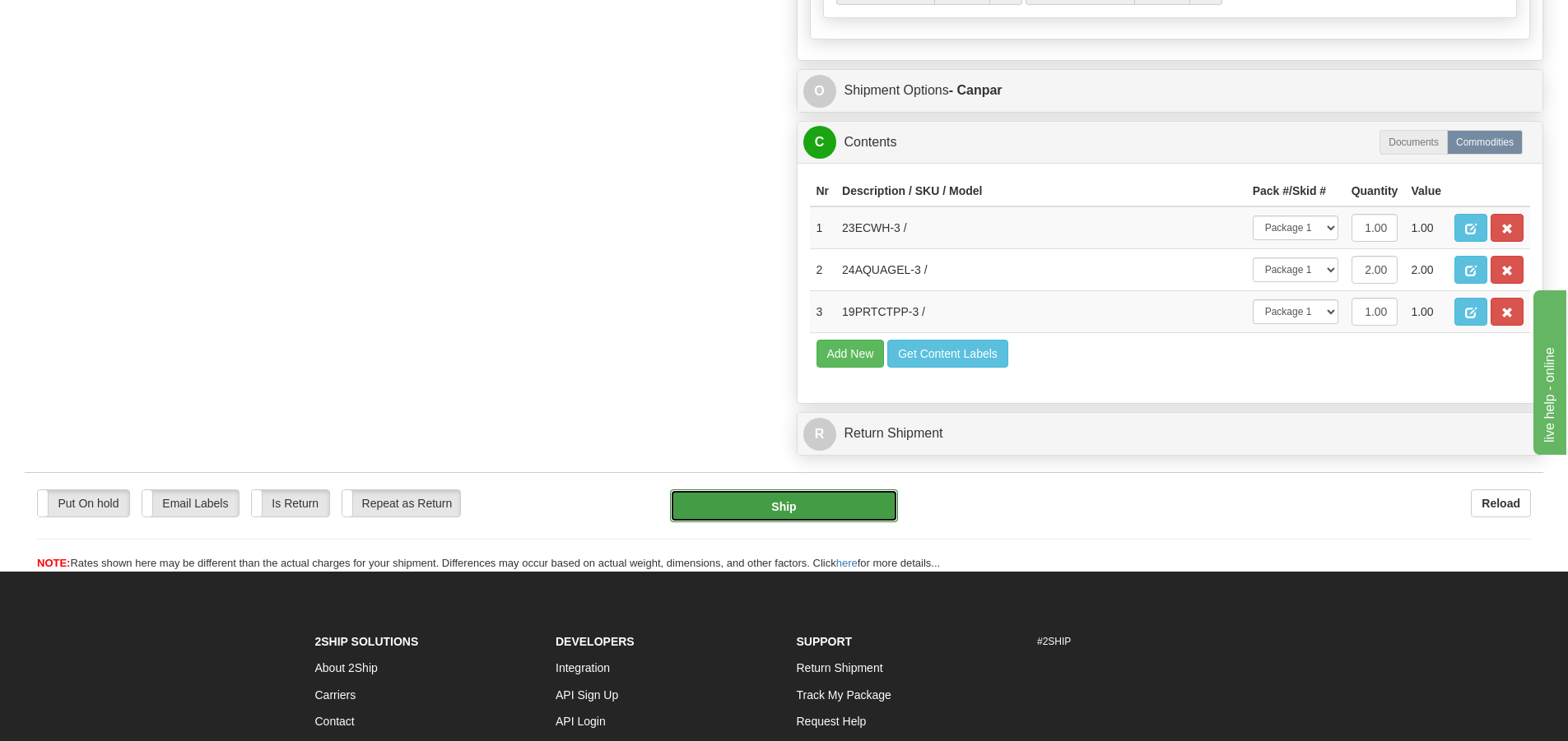
click at [785, 513] on button "Ship" at bounding box center [784, 505] width 228 height 33
type input "1"
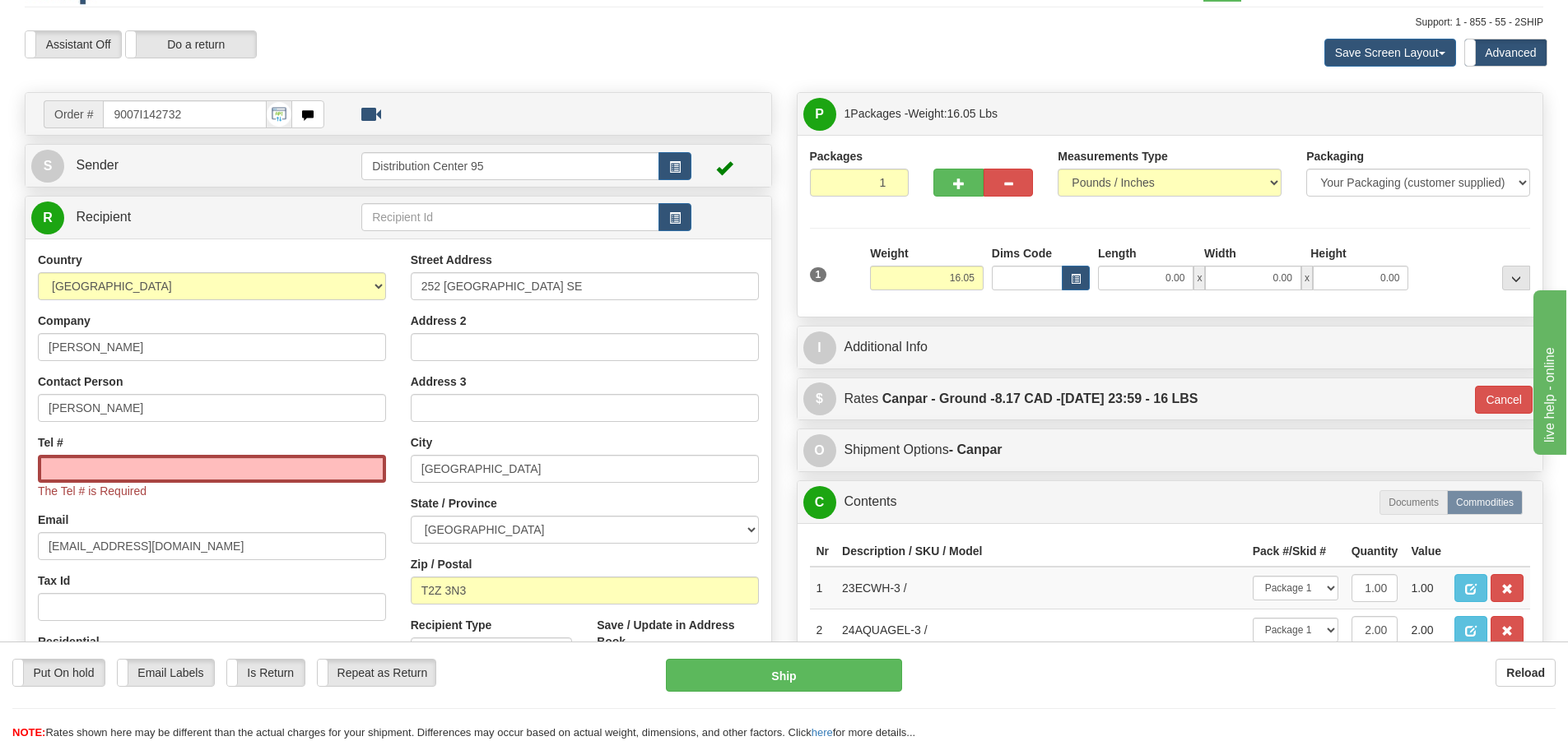
scroll to position [28, 0]
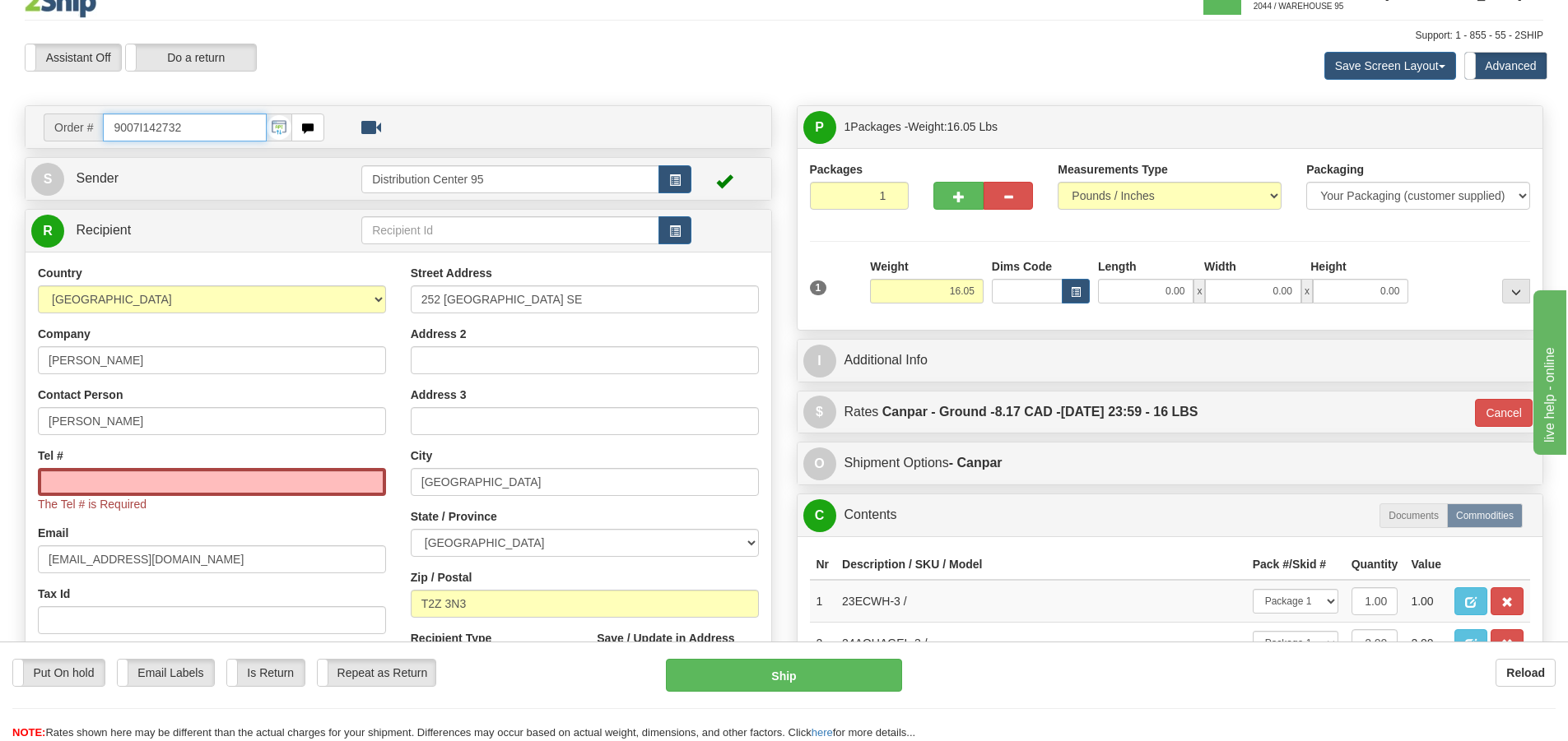
drag, startPoint x: 212, startPoint y: 125, endPoint x: 96, endPoint y: 121, distance: 116.1
click at [96, 121] on div "Order # 9007I142732" at bounding box center [184, 127] width 280 height 28
click at [125, 481] on input "Tel #" at bounding box center [211, 482] width 348 height 28
paste input "403 815-0047"
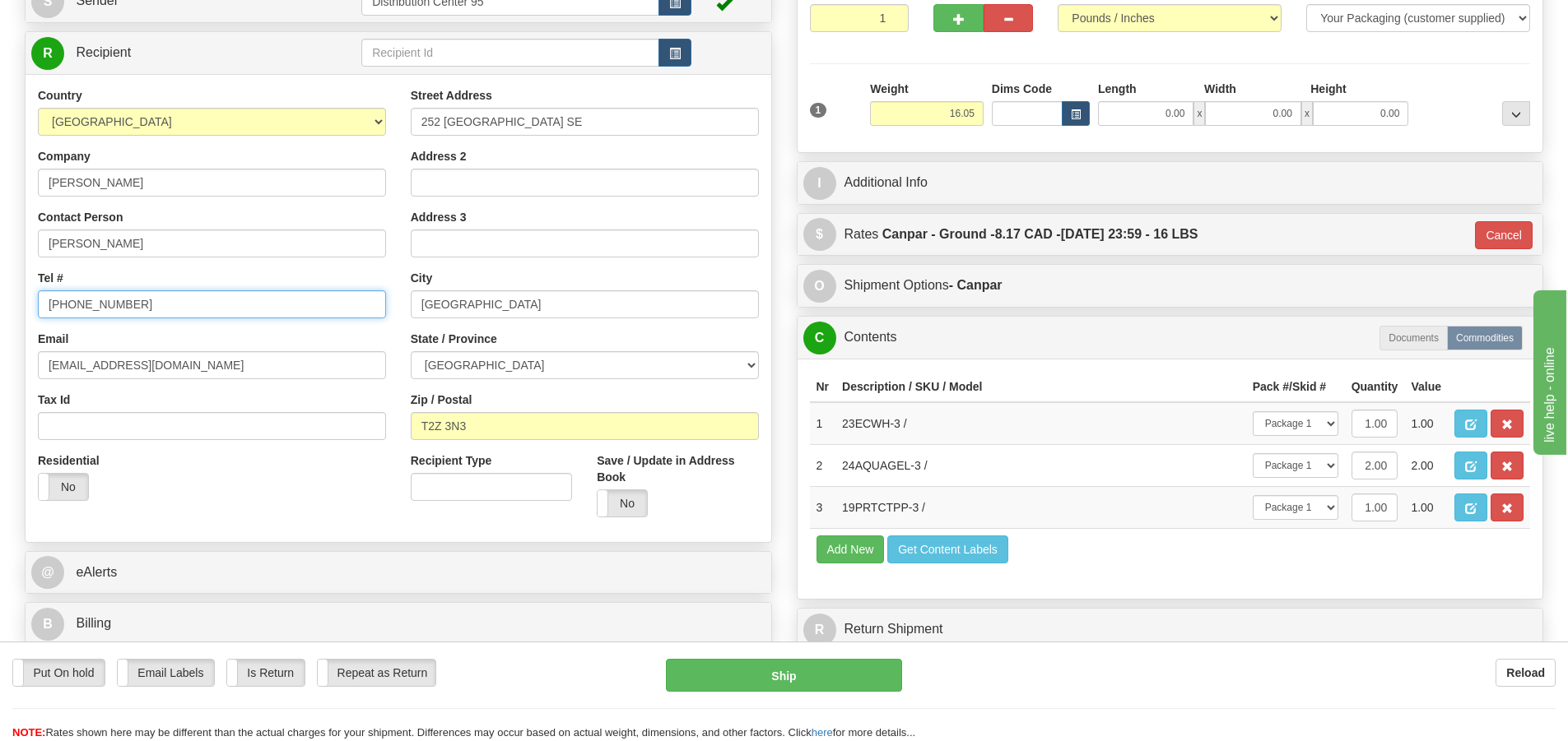
scroll to position [197, 0]
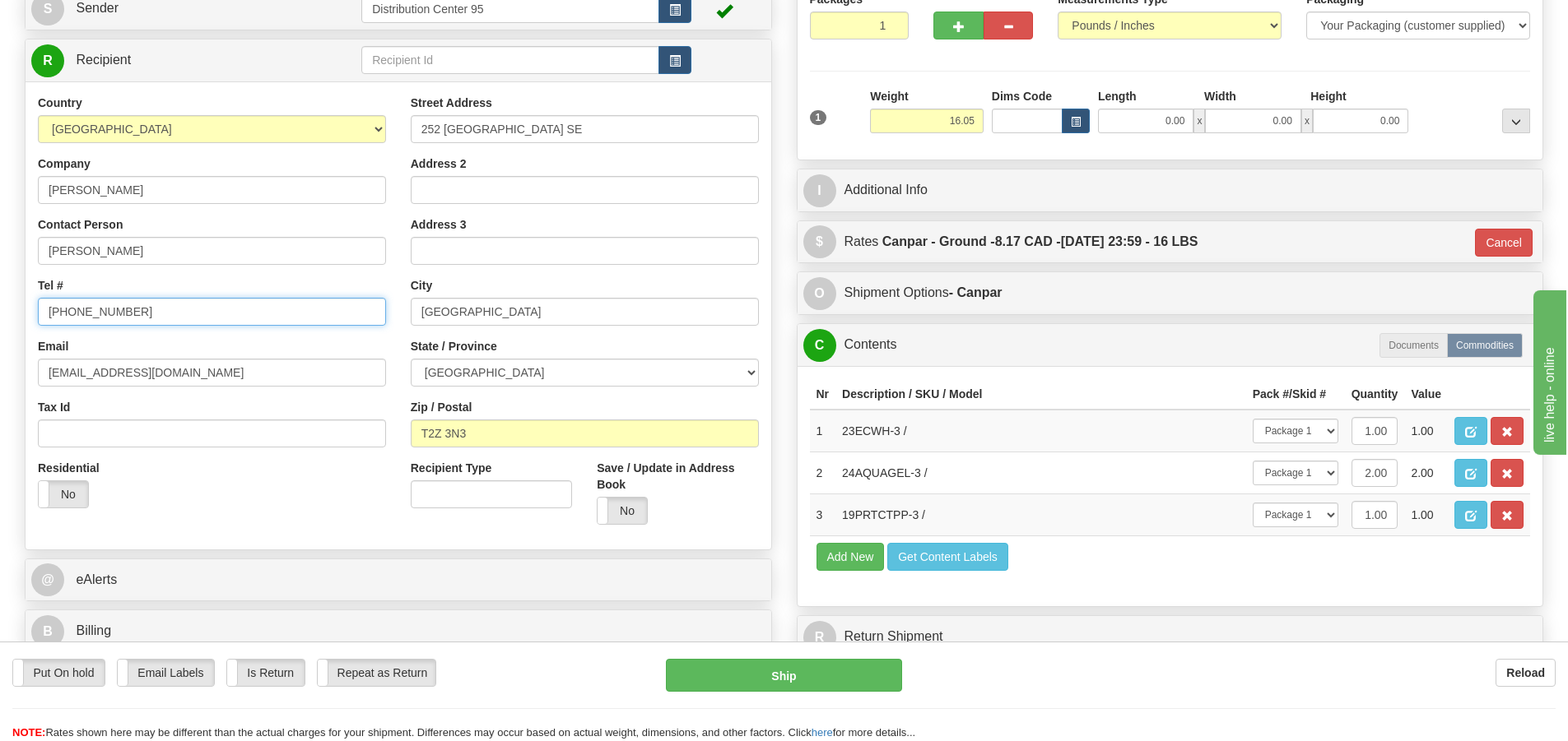
type input "403 815-0047"
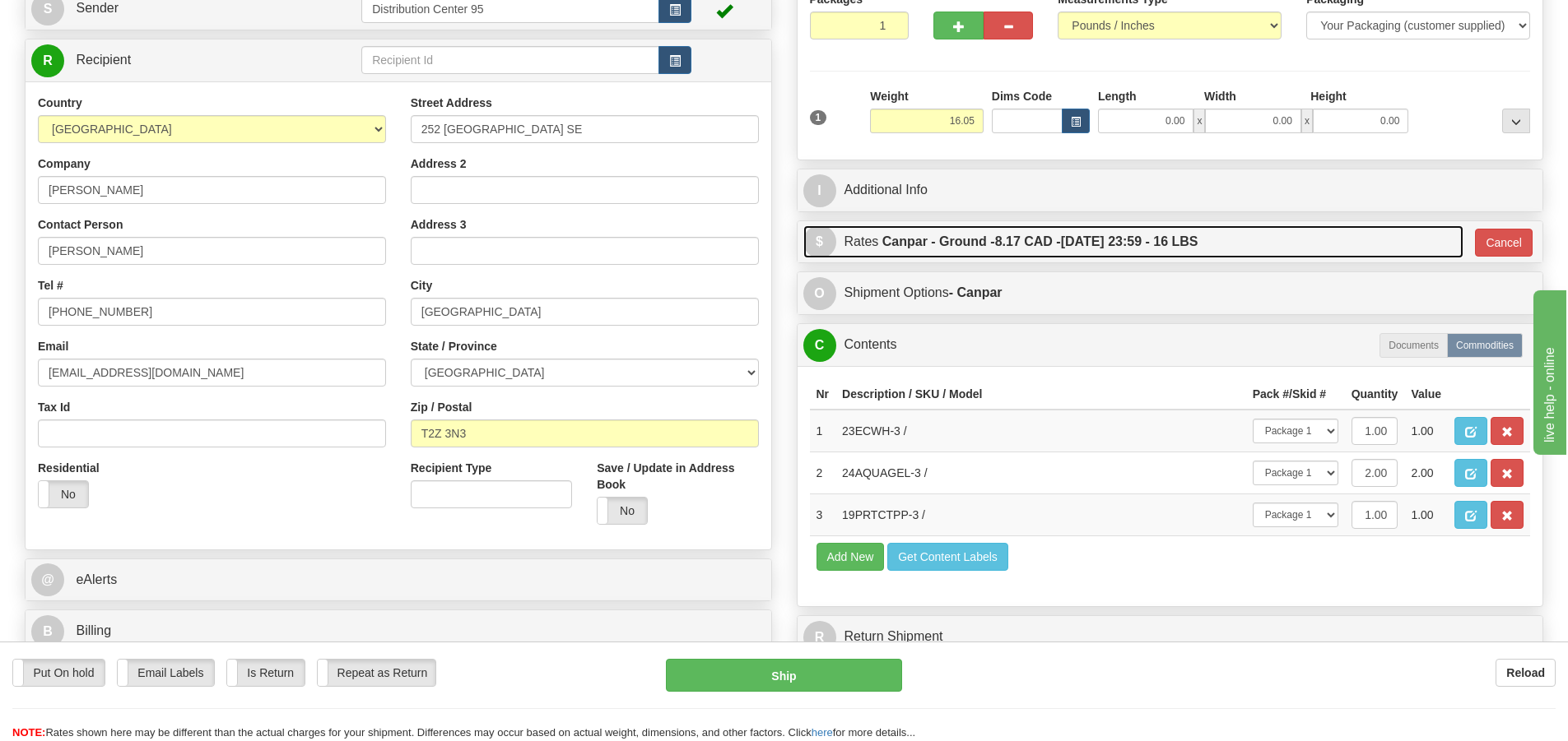
click at [1106, 247] on label "Canpar - Ground - 8.17 CAD - 10/06/2025 23:59 - 16 LBS" at bounding box center [1040, 241] width 316 height 33
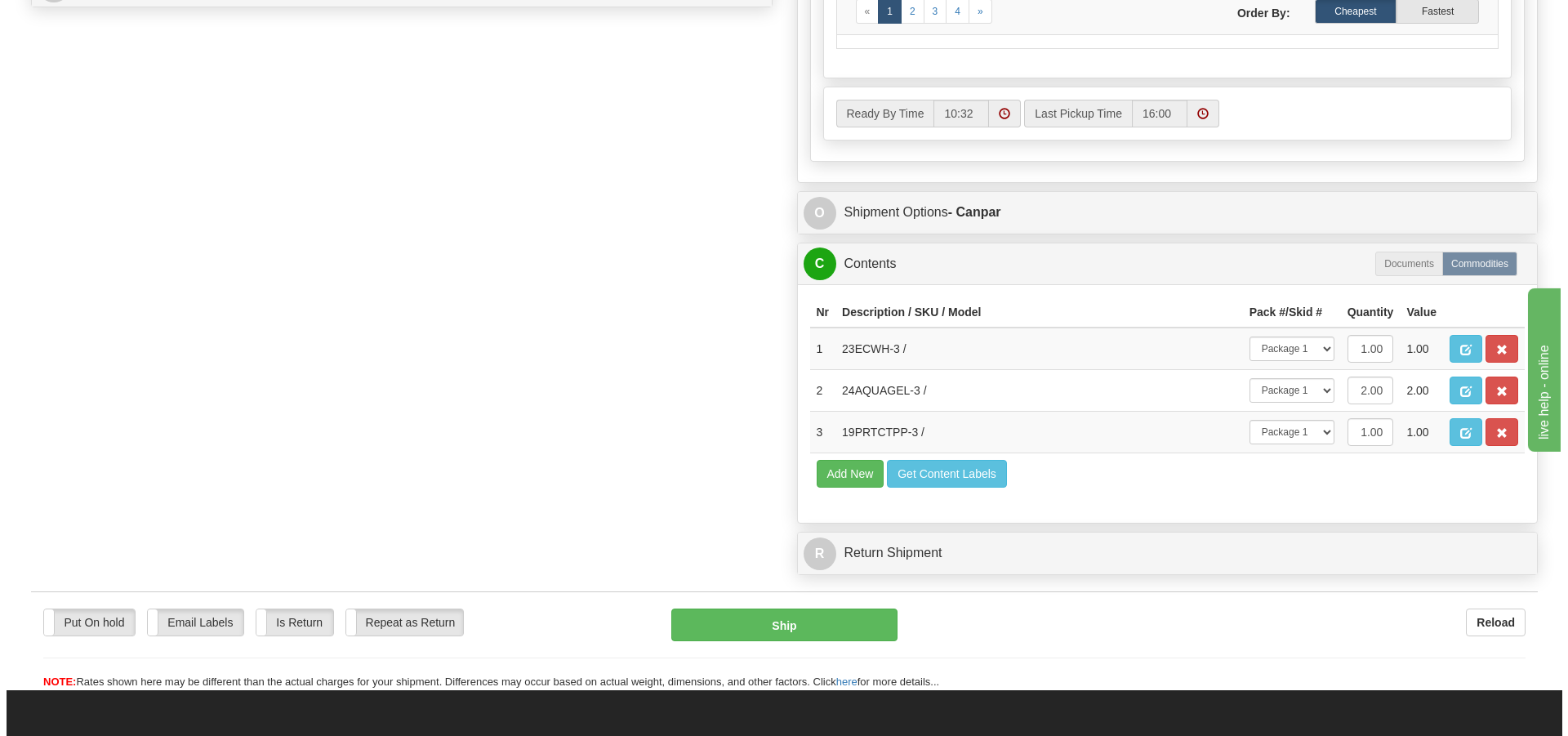
scroll to position [857, 0]
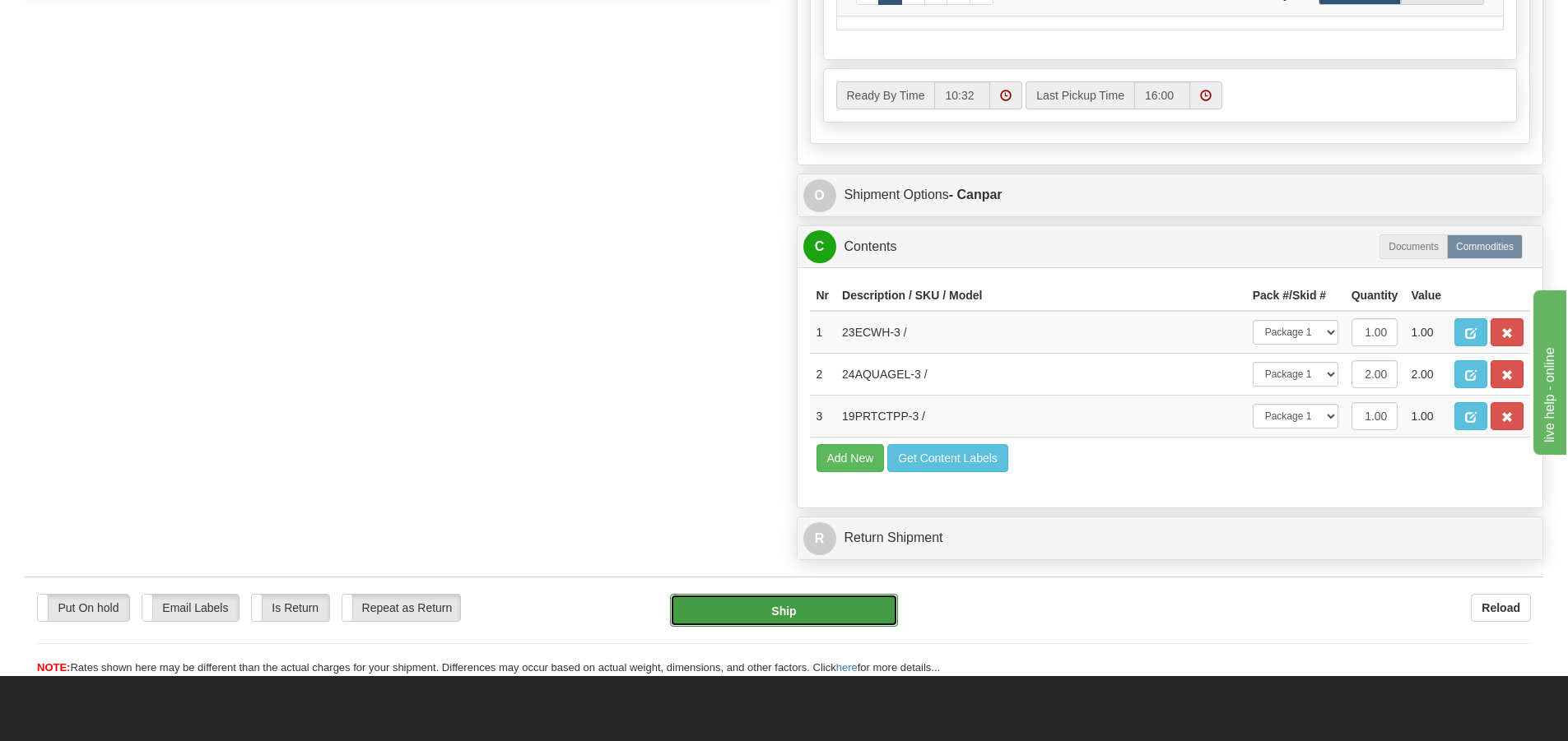
click at [846, 606] on button "Ship" at bounding box center [784, 610] width 228 height 33
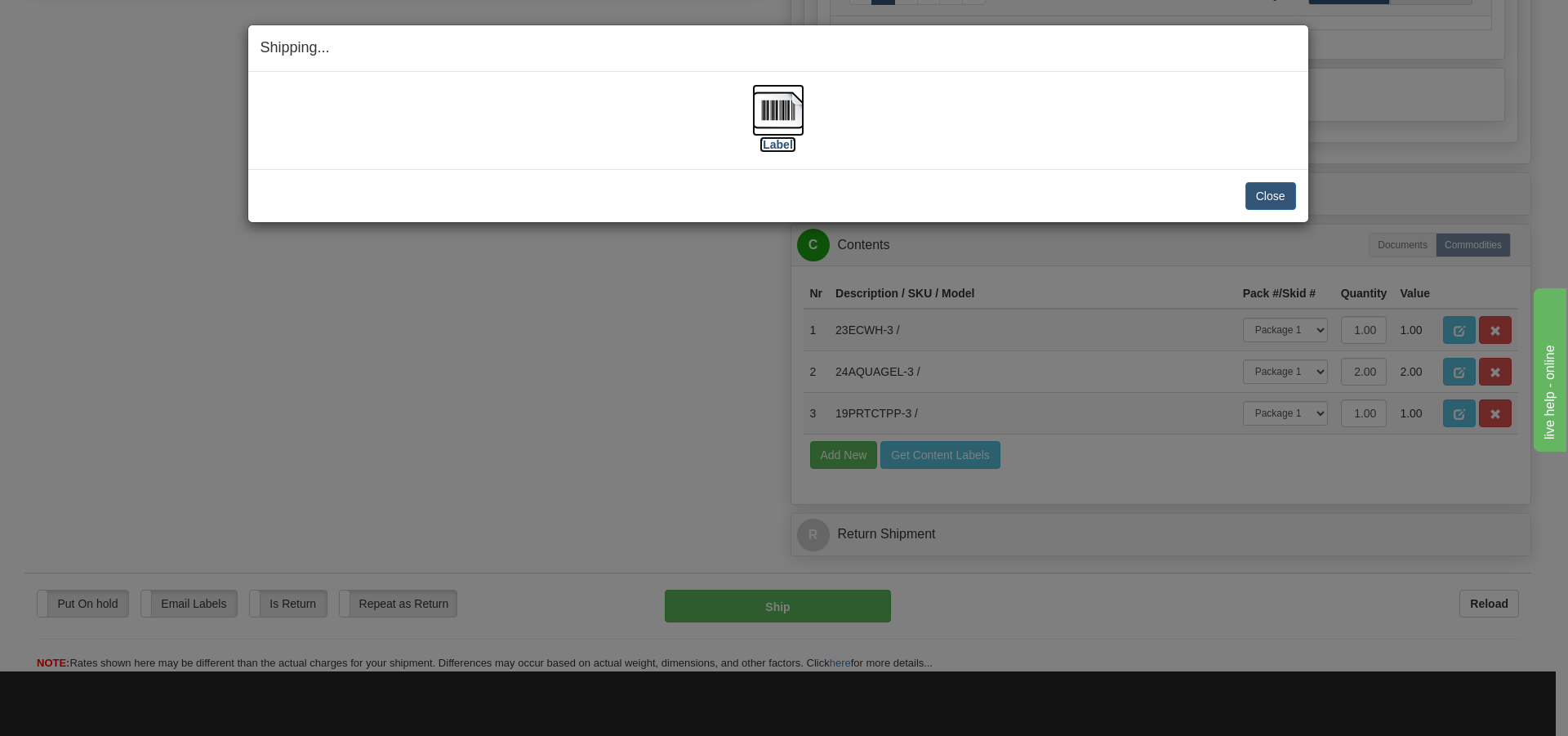
click at [761, 119] on img at bounding box center [778, 110] width 52 height 52
click at [1275, 196] on button "Close" at bounding box center [1271, 196] width 51 height 27
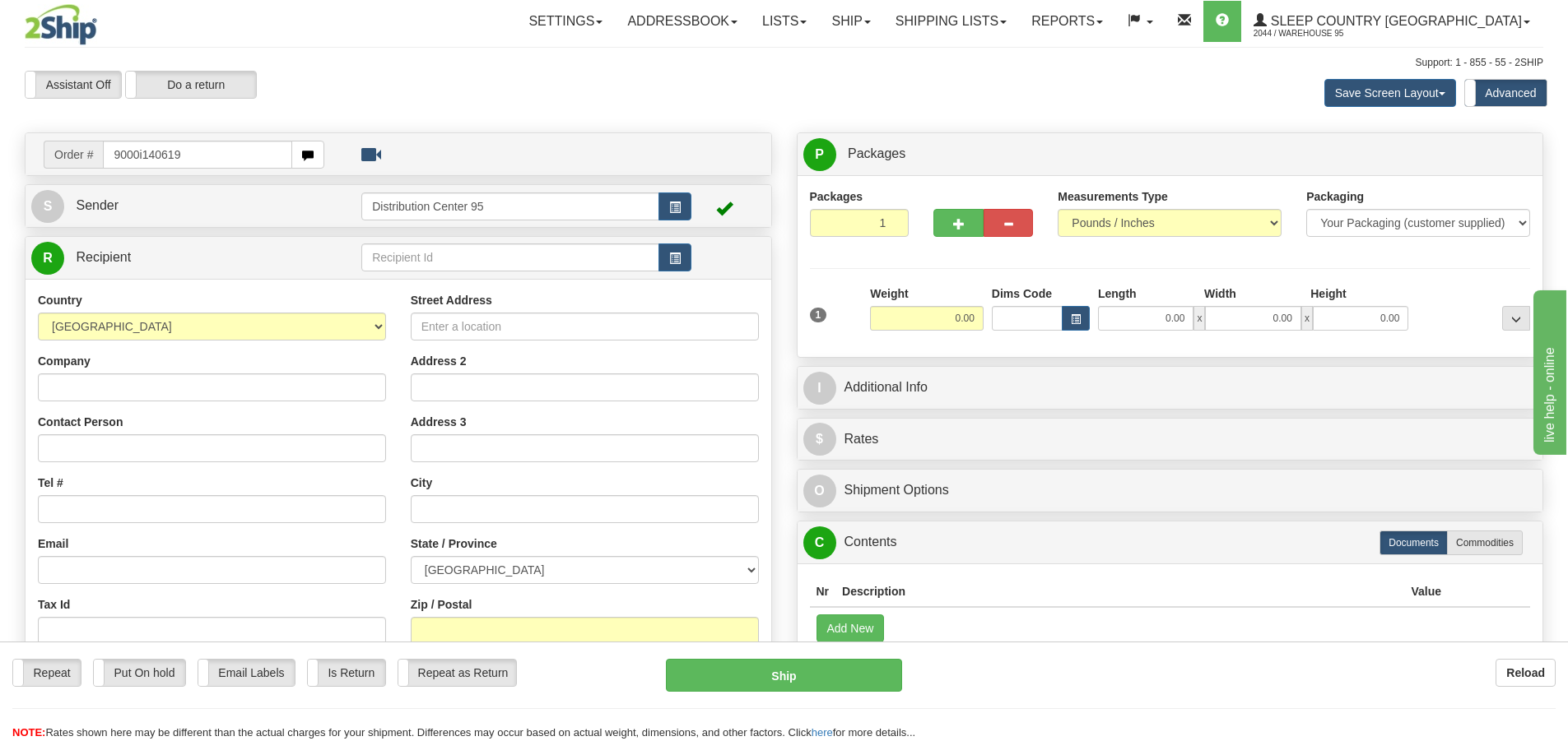
type input "9000i140619"
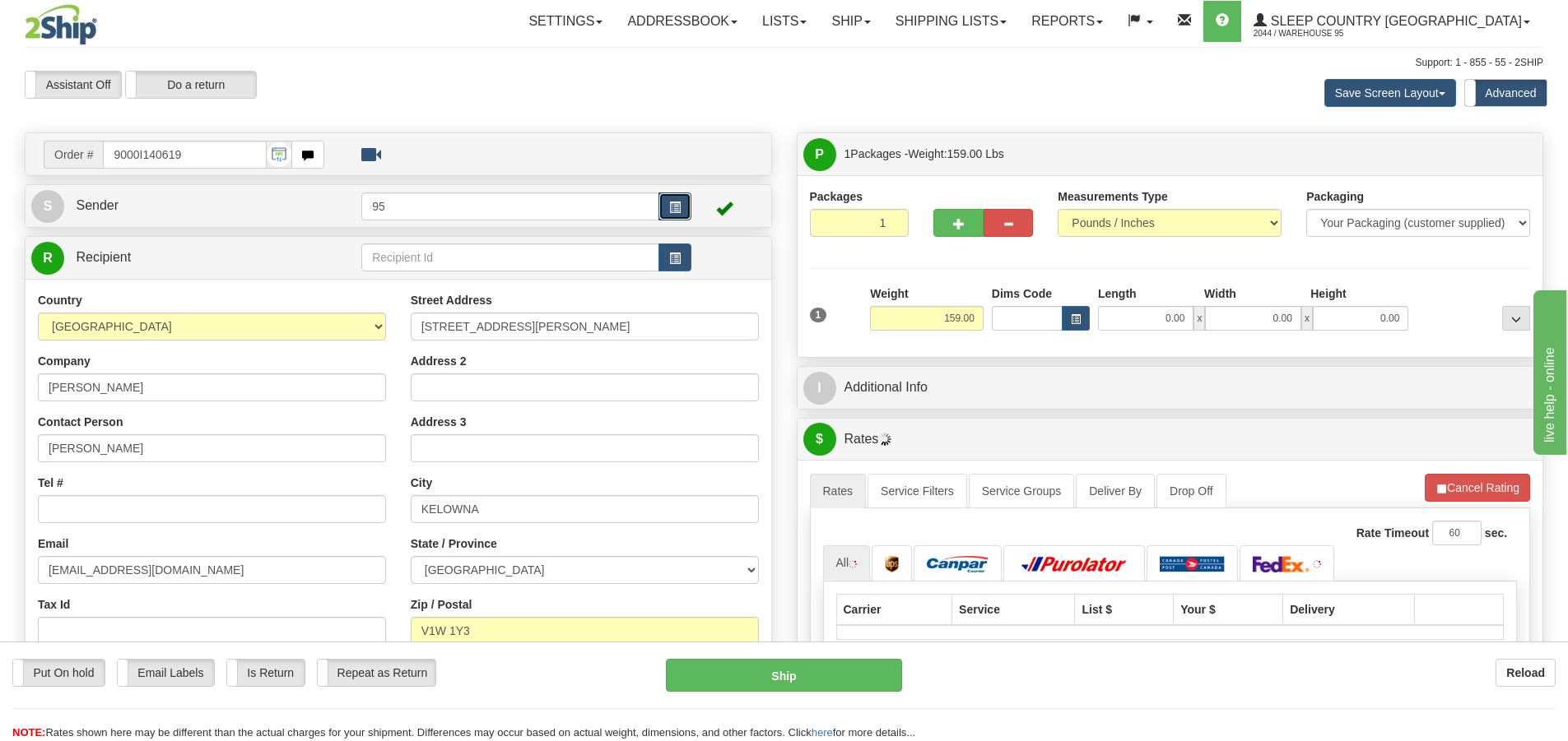
click at [675, 206] on span "button" at bounding box center [675, 207] width 12 height 11
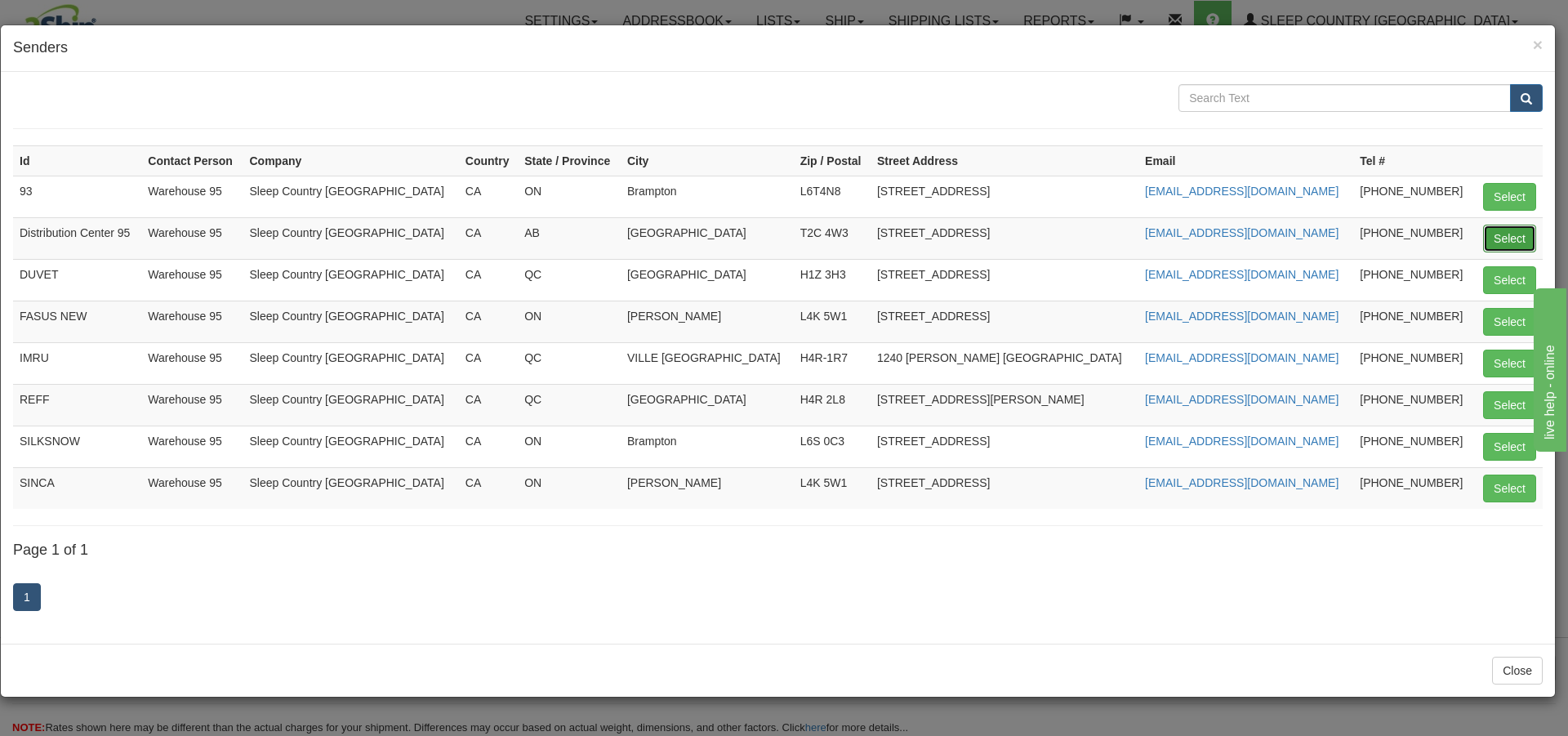
click at [1522, 237] on button "Select" at bounding box center [1509, 238] width 53 height 27
type input "Distribution Center 95"
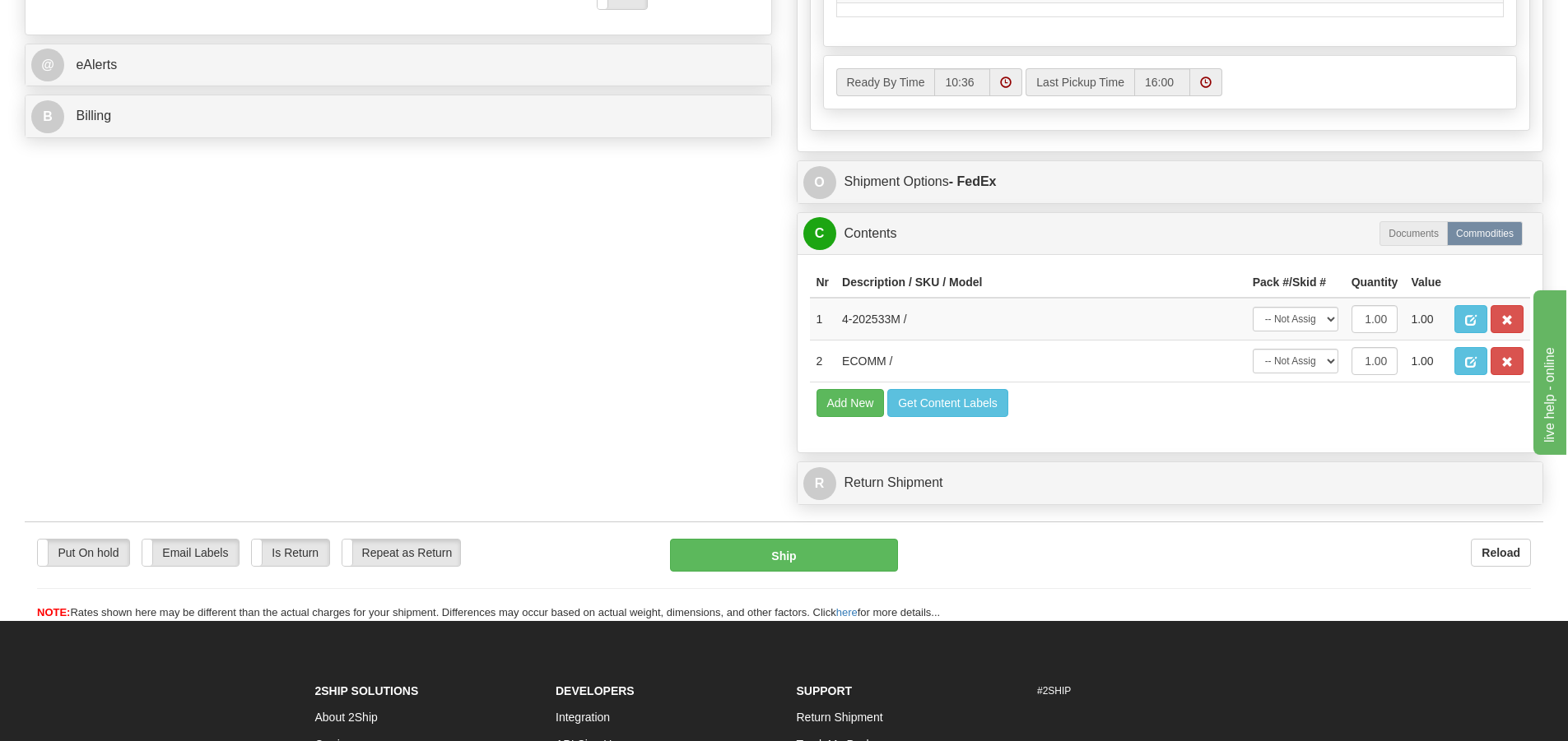
scroll to position [720, 0]
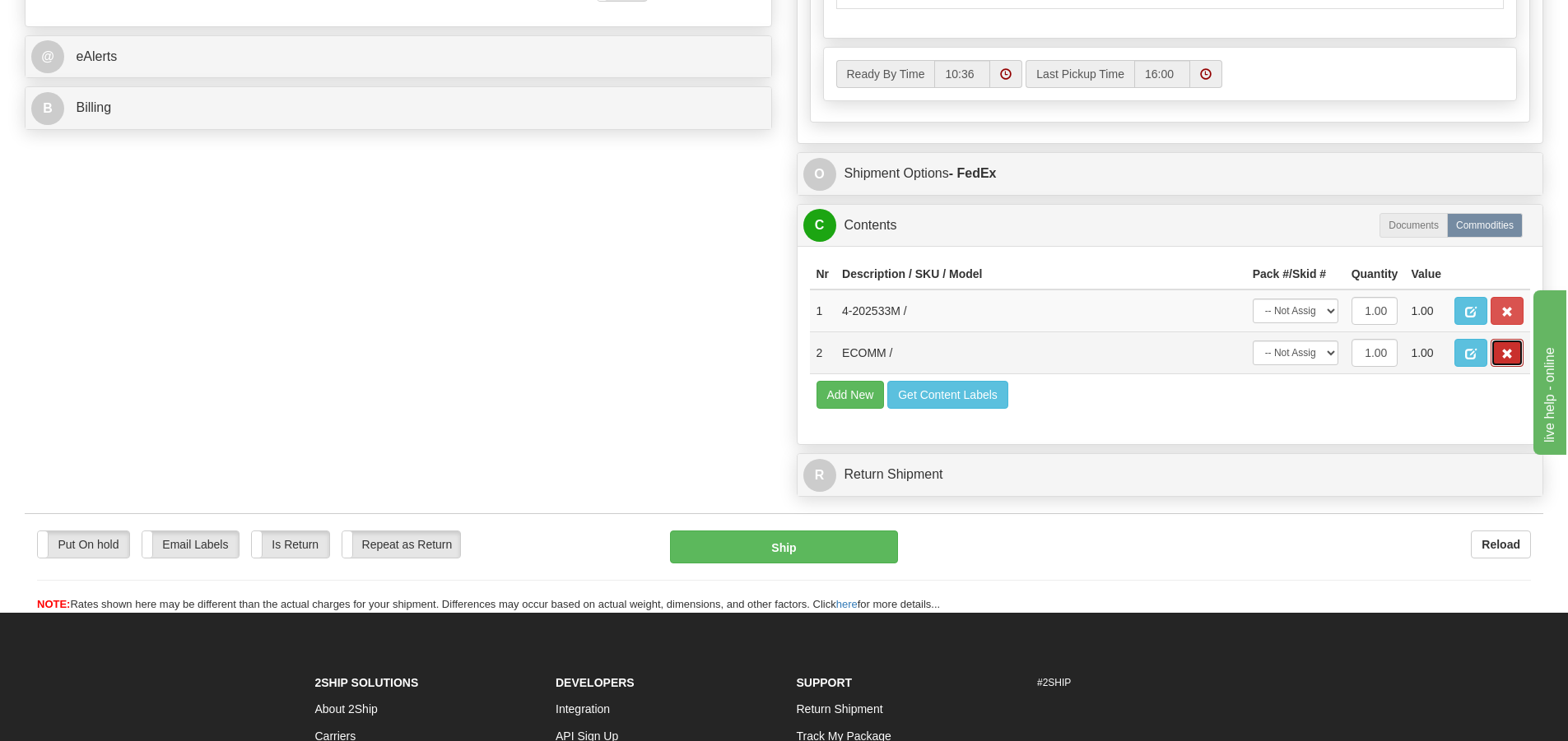
click at [1507, 364] on button "button" at bounding box center [1506, 353] width 33 height 28
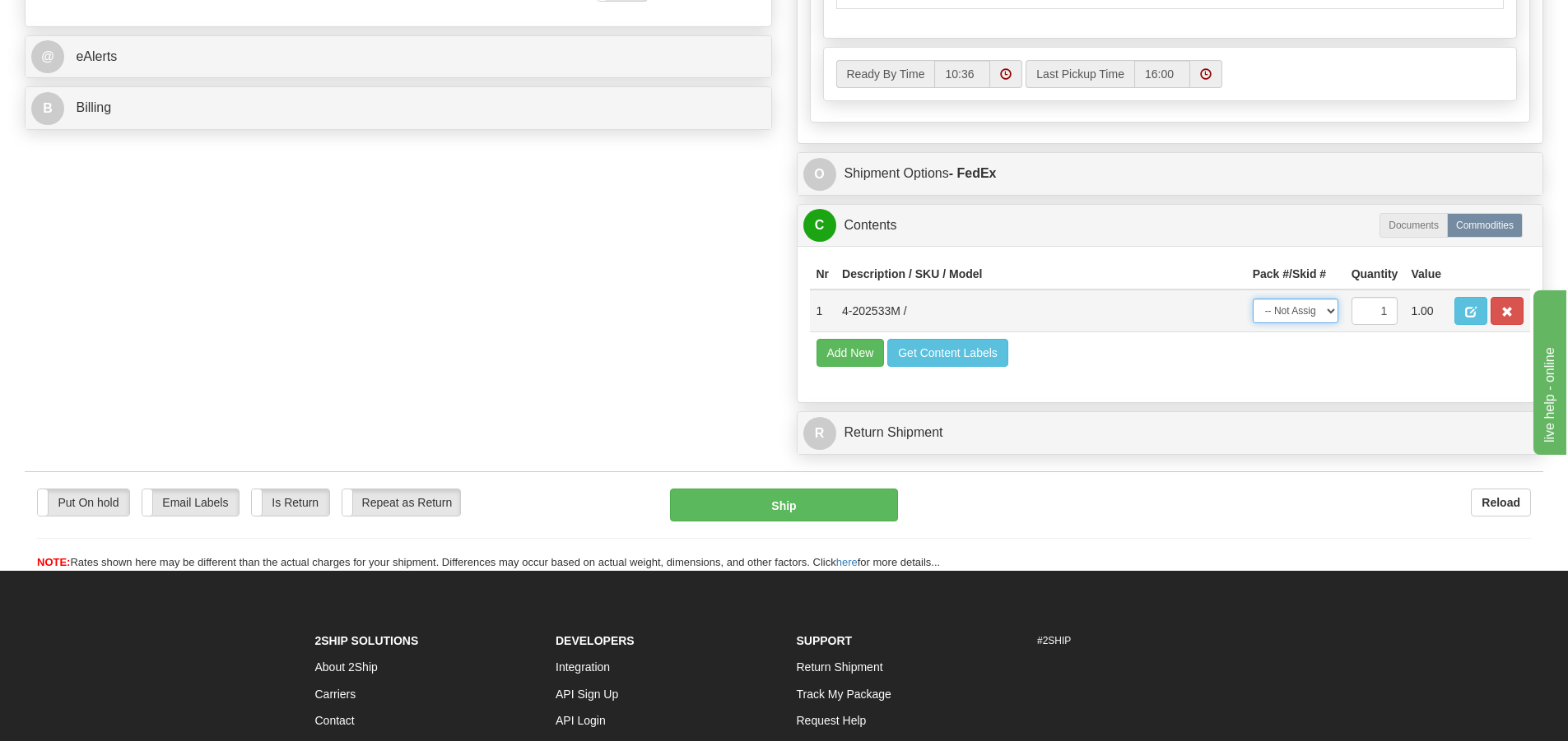
click at [1327, 314] on select "-- Not Assigned -- Package 1" at bounding box center [1295, 311] width 86 height 25
select select "0"
click at [1252, 299] on select "-- Not Assigned -- Package 1" at bounding box center [1295, 311] width 86 height 25
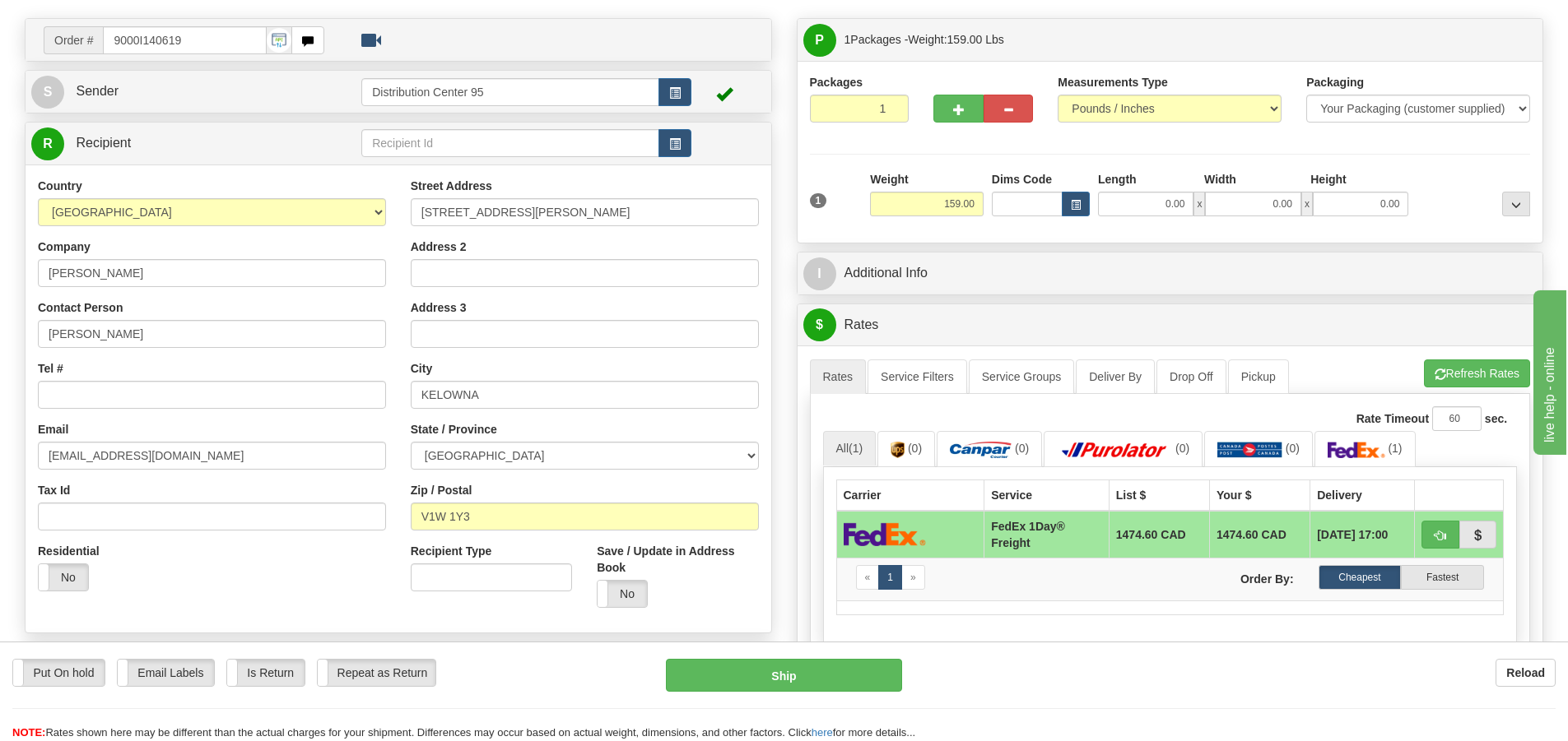
scroll to position [107, 0]
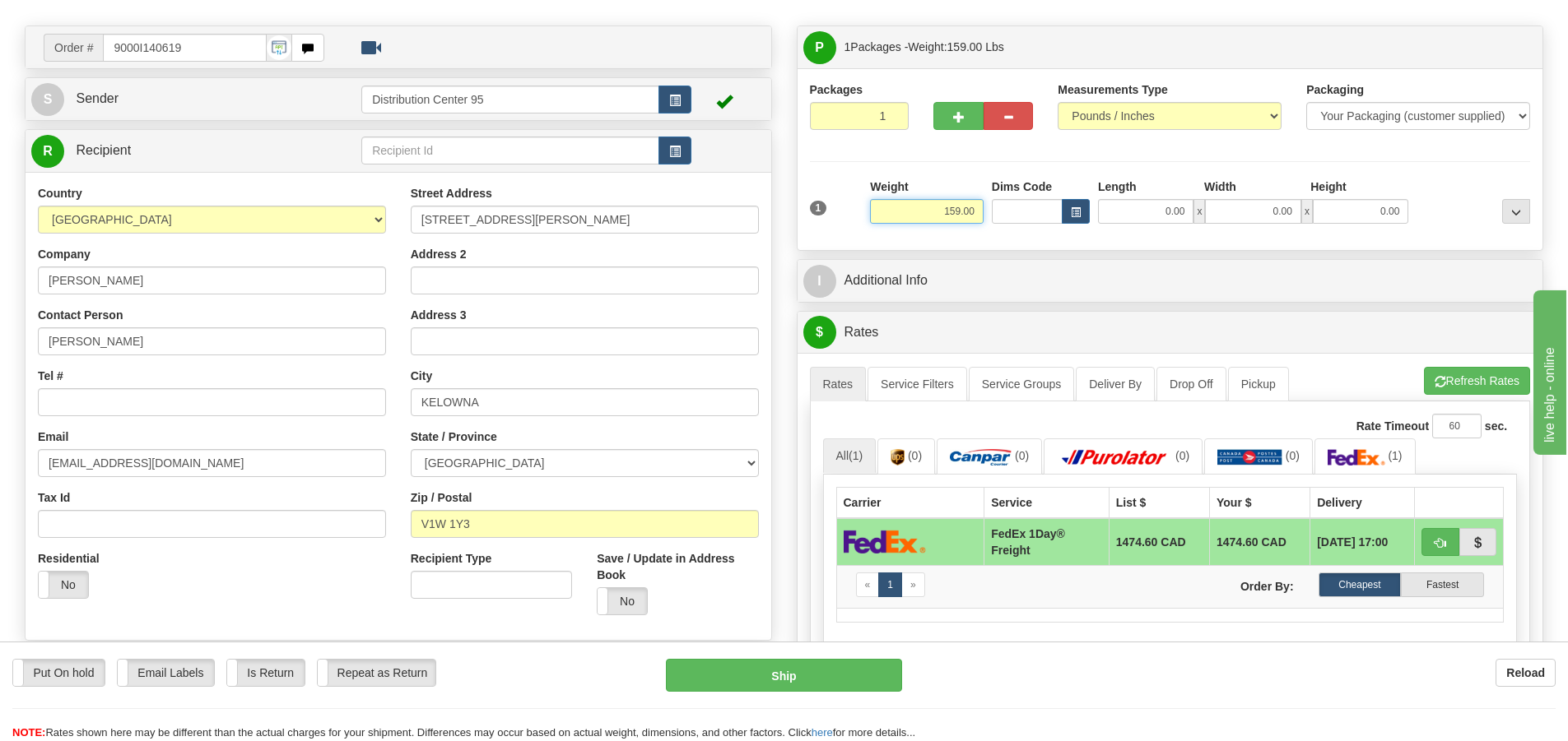
drag, startPoint x: 979, startPoint y: 210, endPoint x: 904, endPoint y: 210, distance: 75.0
click at [904, 210] on input "159.00" at bounding box center [926, 211] width 113 height 25
type input "150.00"
click at [1455, 372] on li "Refresh Rates Cancel Rating" at bounding box center [1477, 381] width 107 height 28
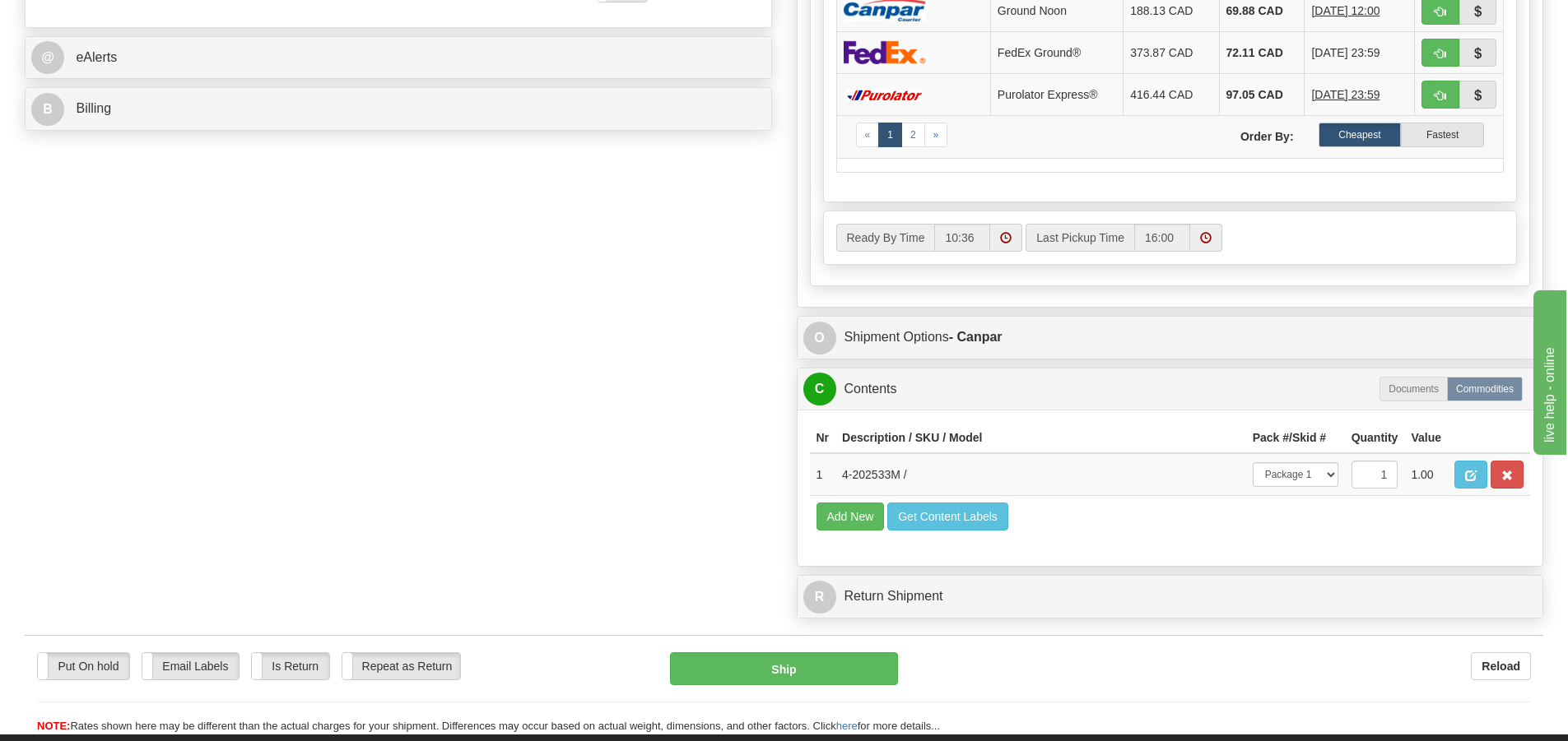
scroll to position [765, 0]
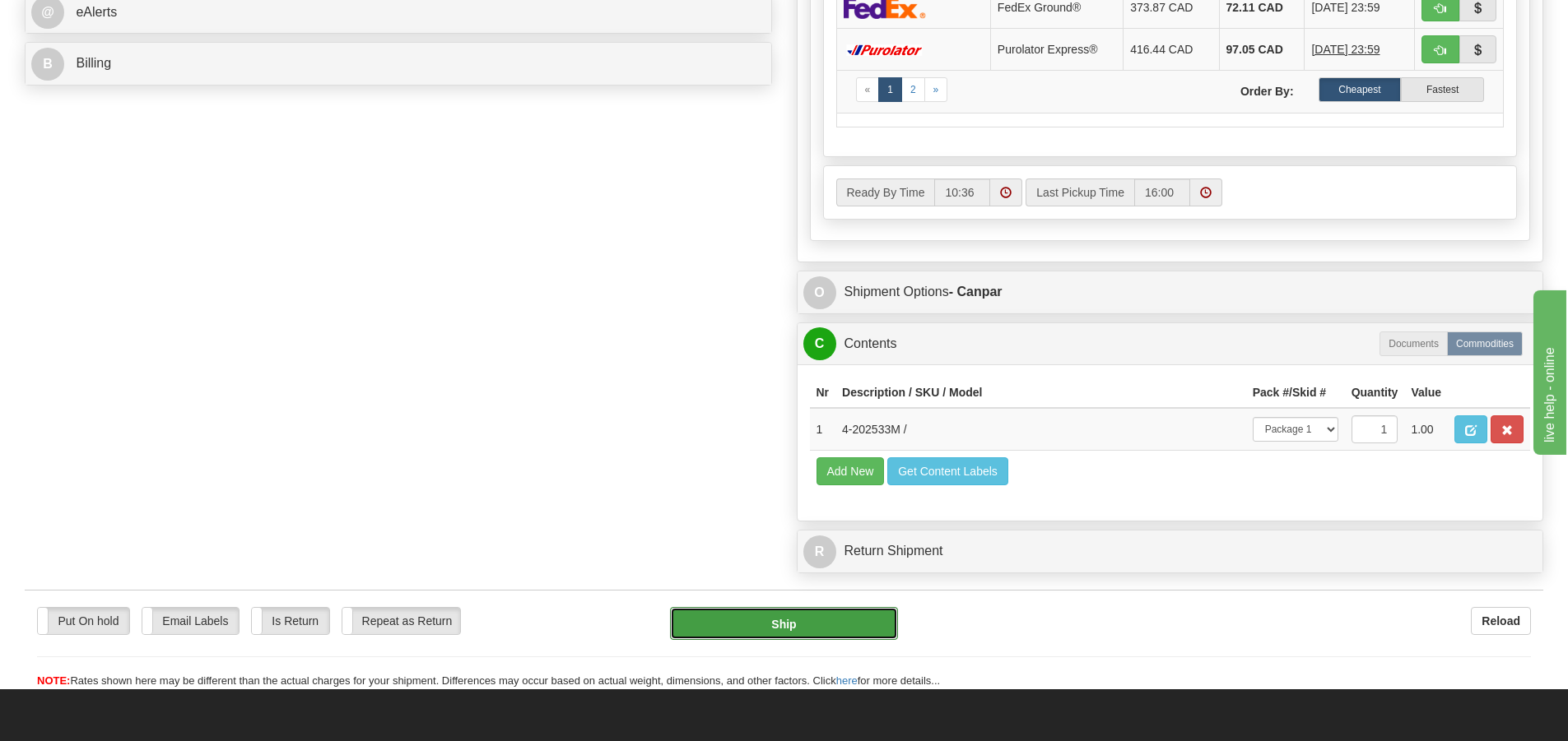
click at [810, 626] on button "Ship" at bounding box center [784, 623] width 228 height 33
type input "1"
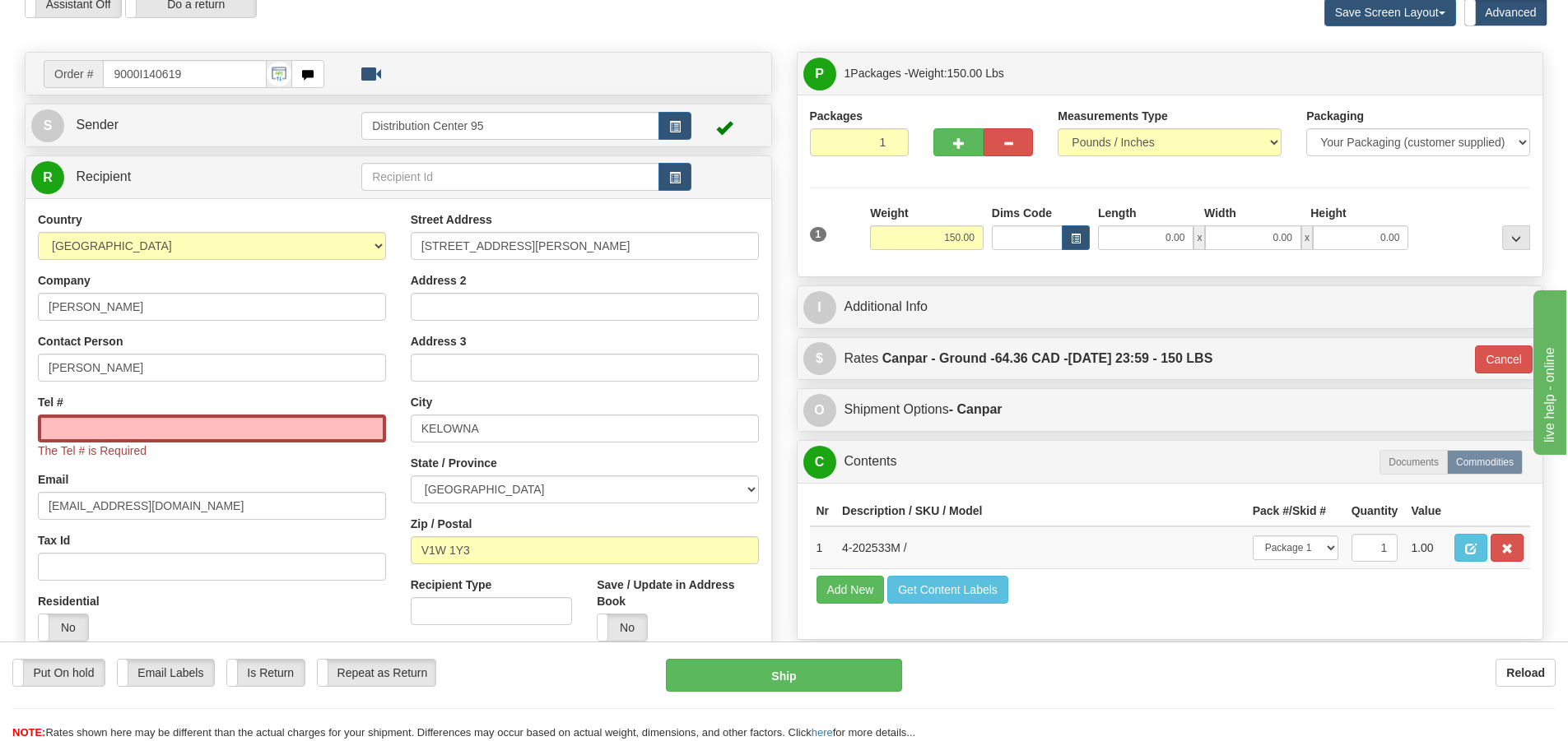
scroll to position [0, 0]
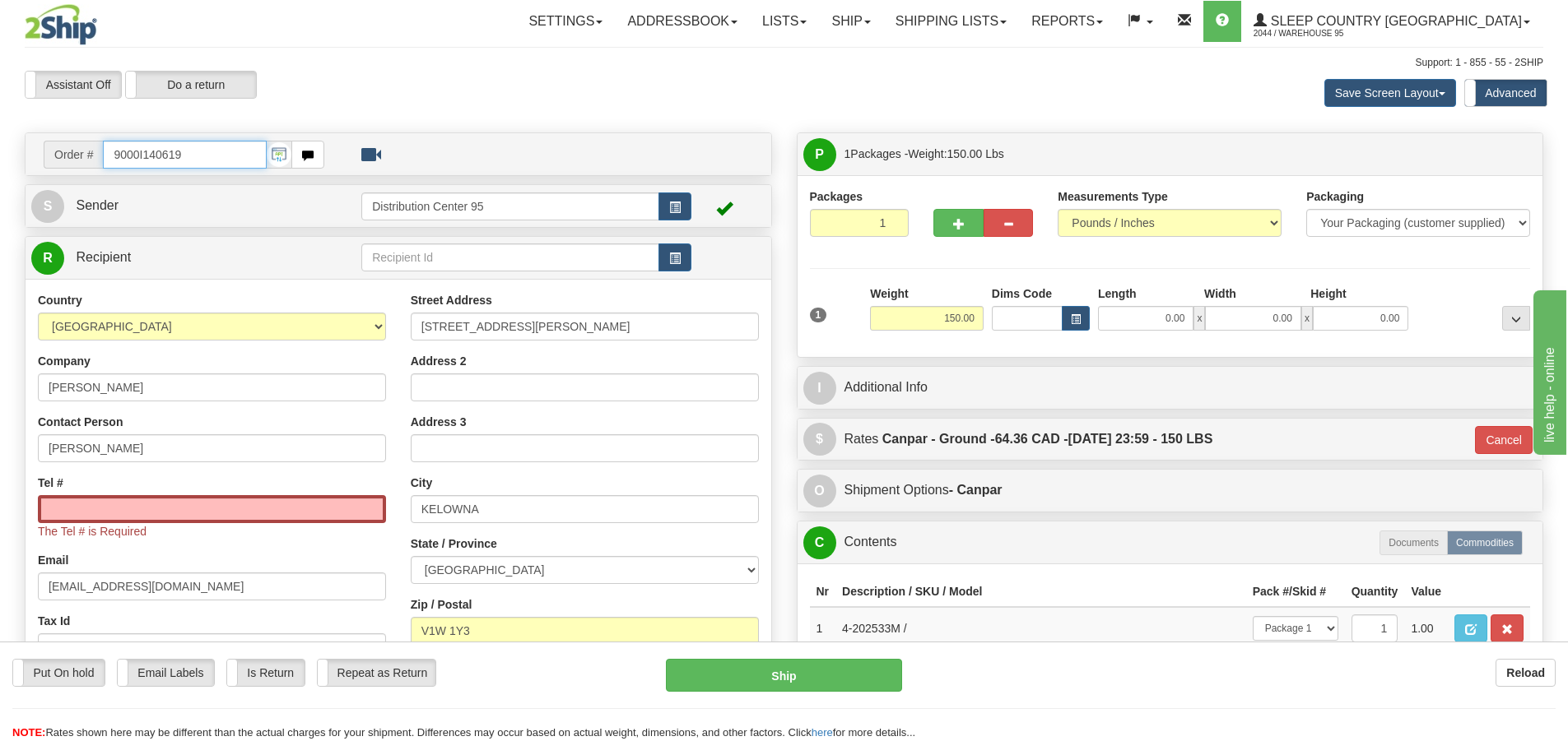
drag, startPoint x: 202, startPoint y: 157, endPoint x: 111, endPoint y: 151, distance: 91.2
click at [111, 151] on input "9000I140619" at bounding box center [185, 155] width 164 height 28
click at [142, 508] on input "Tel #" at bounding box center [211, 509] width 348 height 28
paste input "778 215-8532"
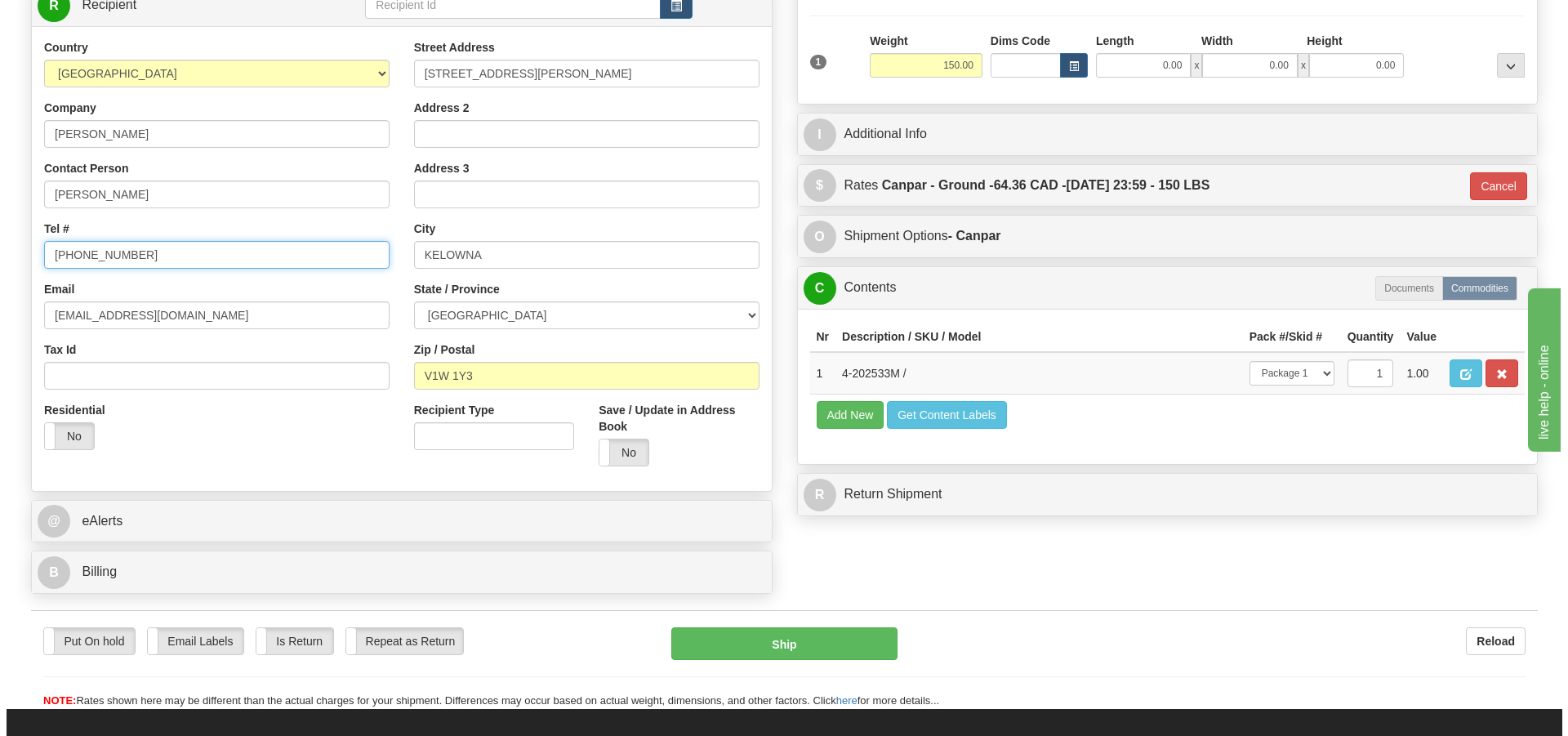
scroll to position [313, 0]
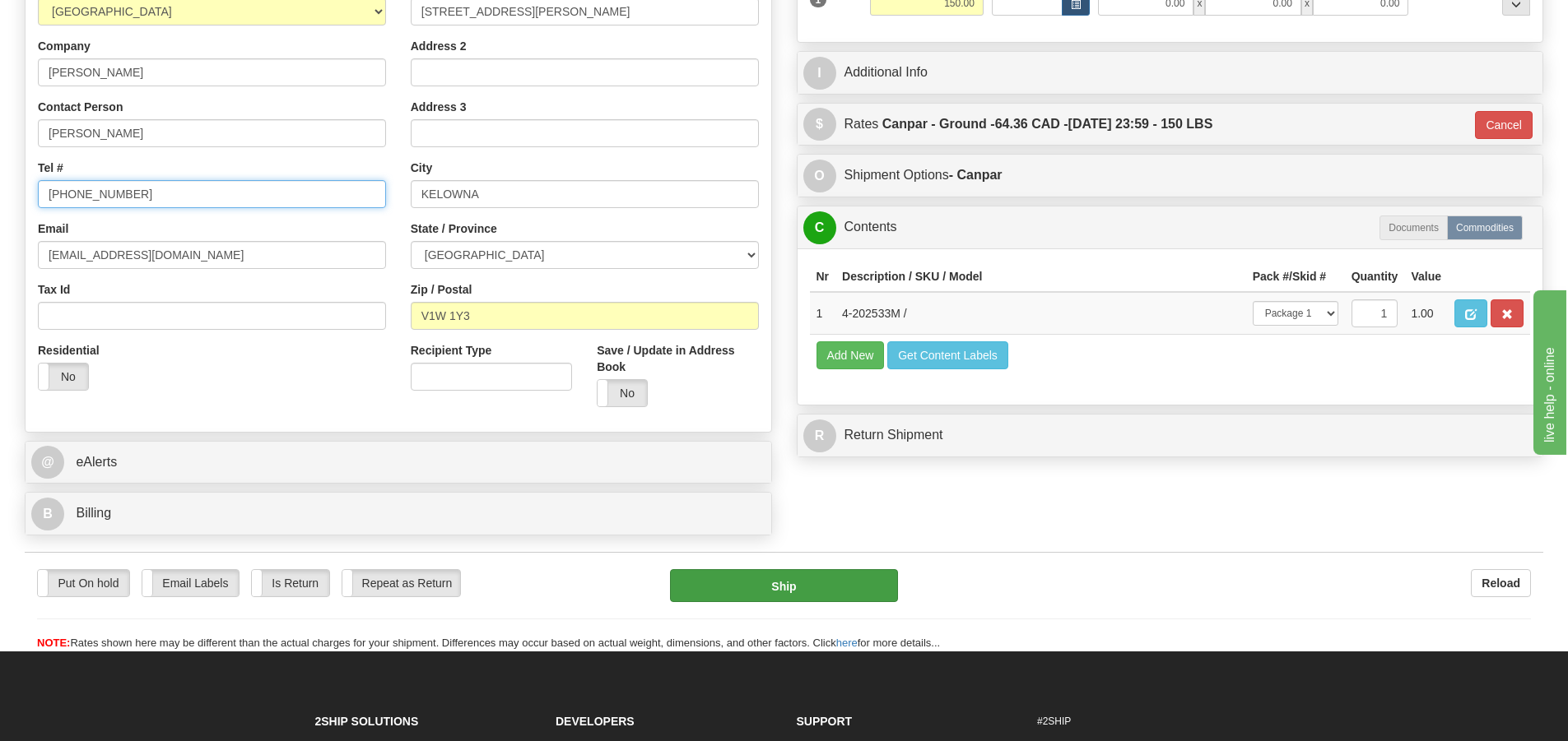
type input "778 215-8532"
click at [814, 588] on button "Ship" at bounding box center [784, 585] width 228 height 33
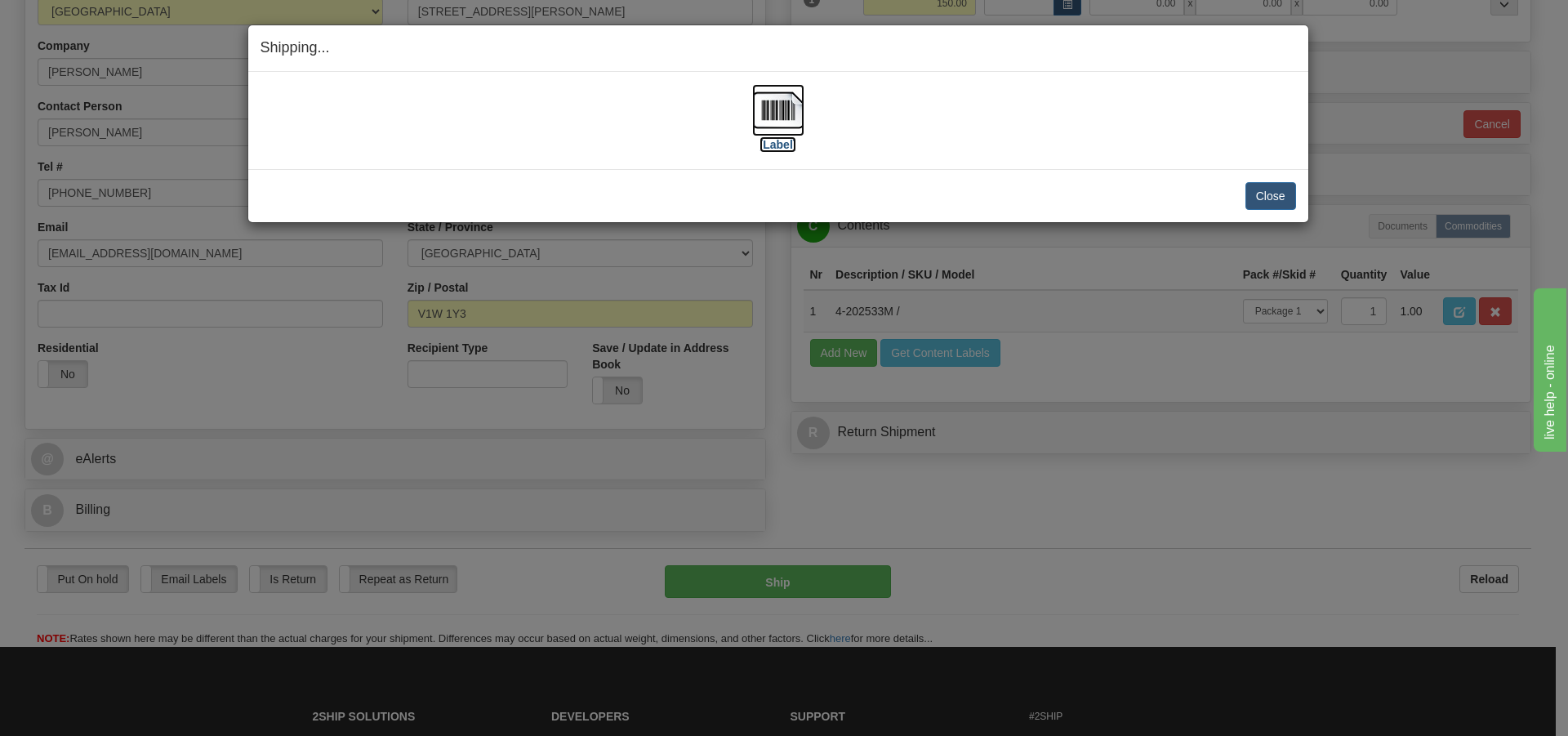
click at [794, 114] on img at bounding box center [778, 110] width 52 height 52
click at [1270, 184] on button "Close" at bounding box center [1271, 196] width 51 height 27
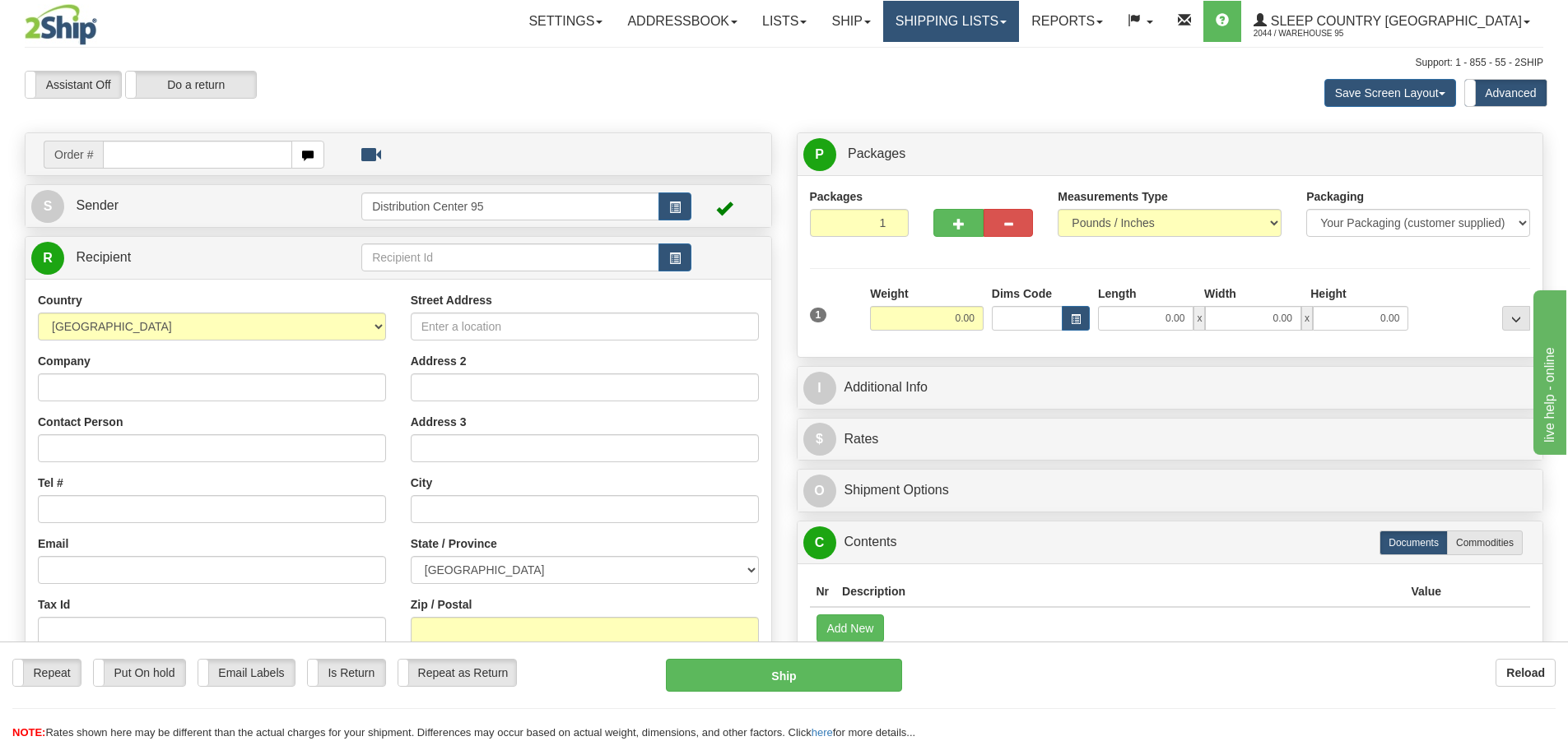
click at [1018, 23] on link "Shipping lists" at bounding box center [951, 22] width 136 height 41
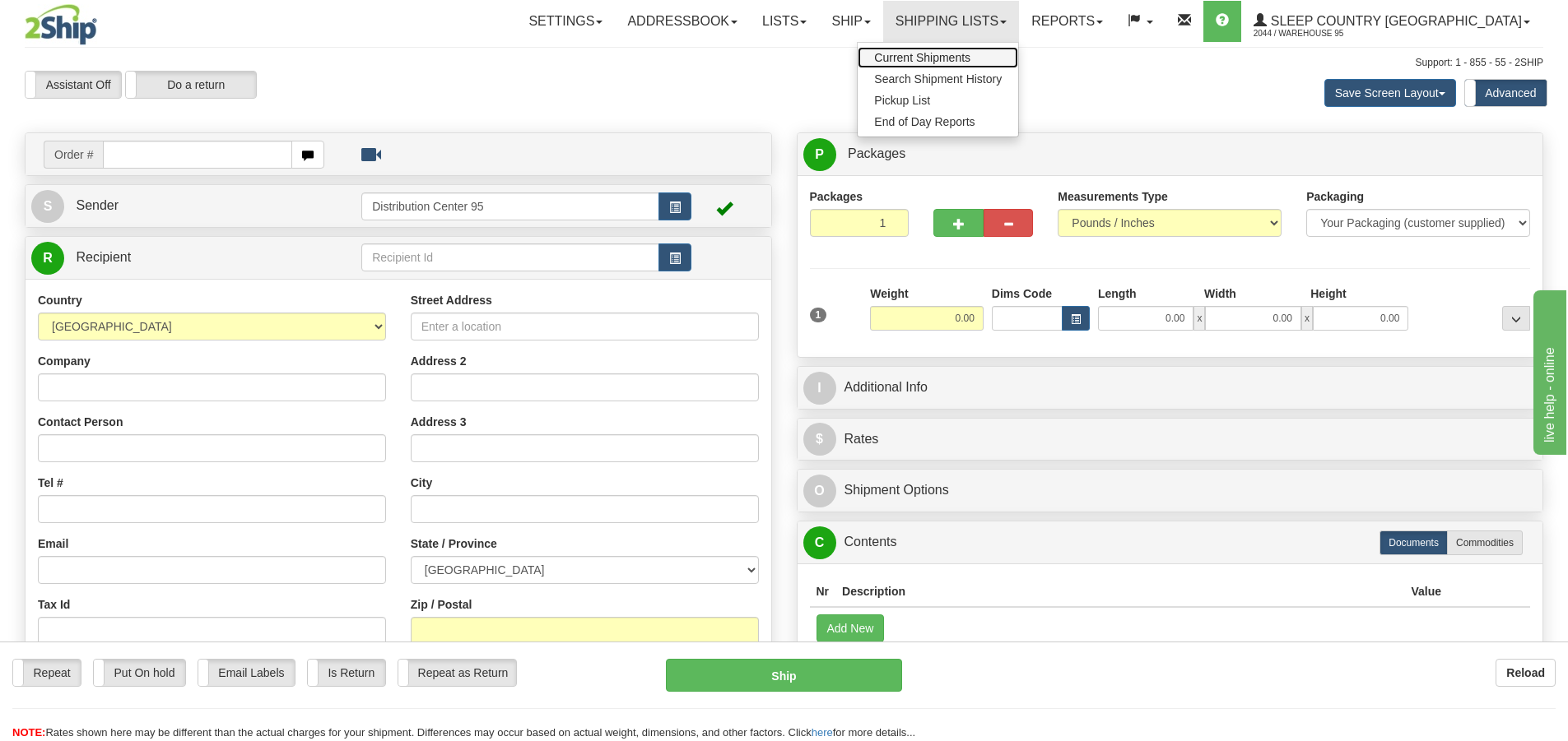
click at [970, 57] on span "Current Shipments" at bounding box center [923, 57] width 97 height 13
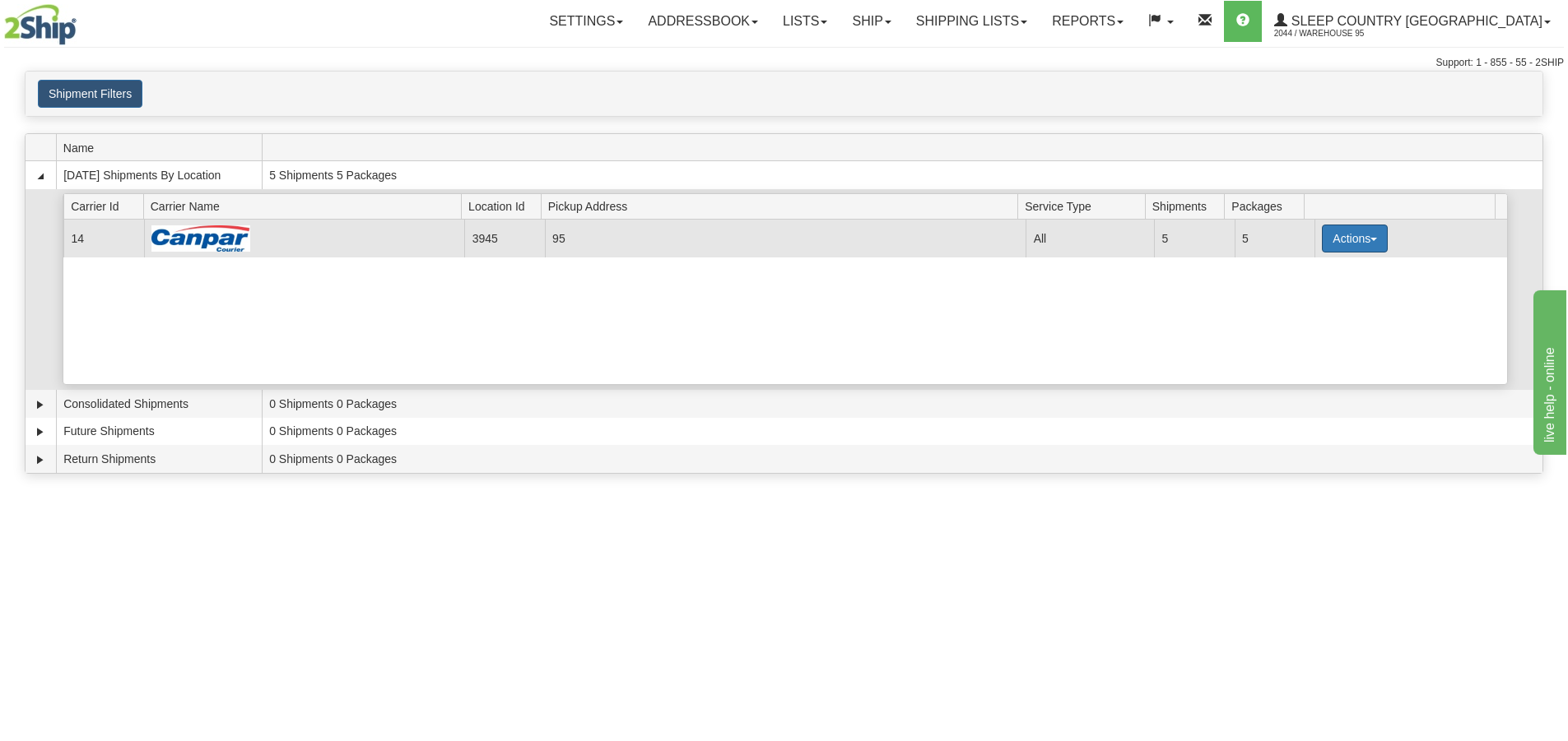
click at [1327, 244] on button "Actions" at bounding box center [1354, 239] width 66 height 28
click at [1320, 288] on link "Close" at bounding box center [1320, 291] width 131 height 22
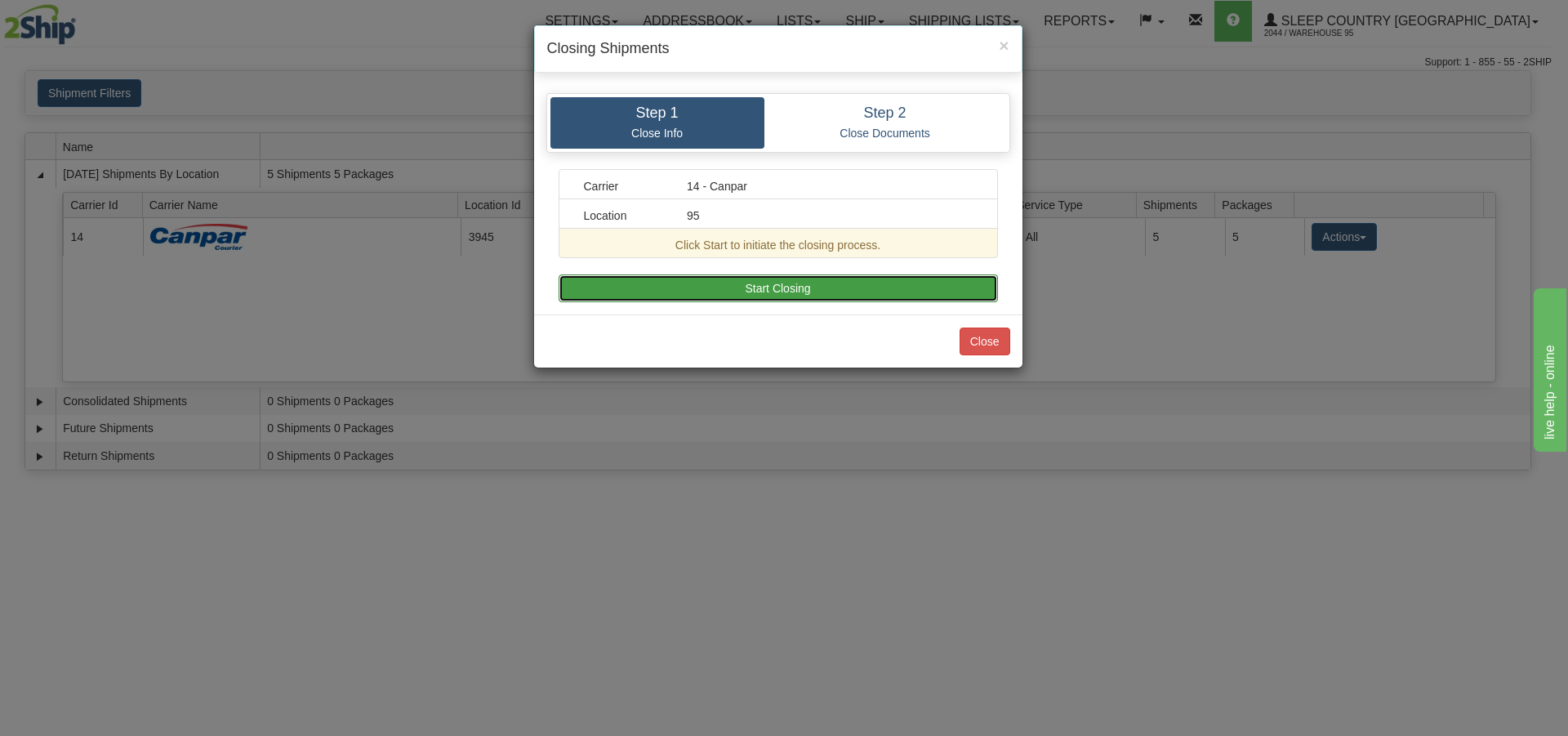
click at [768, 283] on button "Start Closing" at bounding box center [778, 288] width 440 height 27
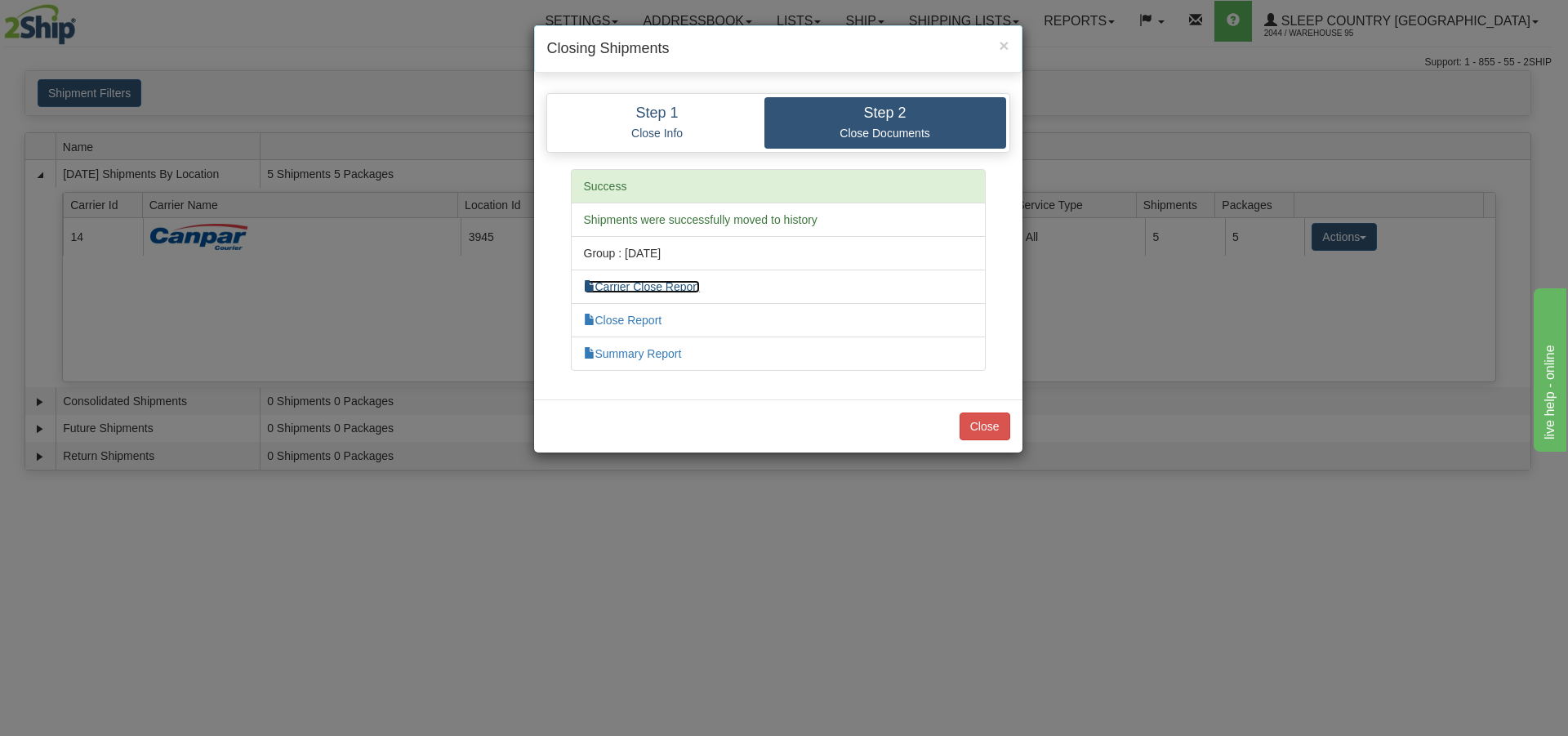
click at [656, 284] on link "Carrier Close Report" at bounding box center [641, 286] width 116 height 13
click at [650, 358] on link "Summary Report" at bounding box center [633, 353] width 98 height 13
click at [981, 430] on button "Close" at bounding box center [985, 426] width 51 height 27
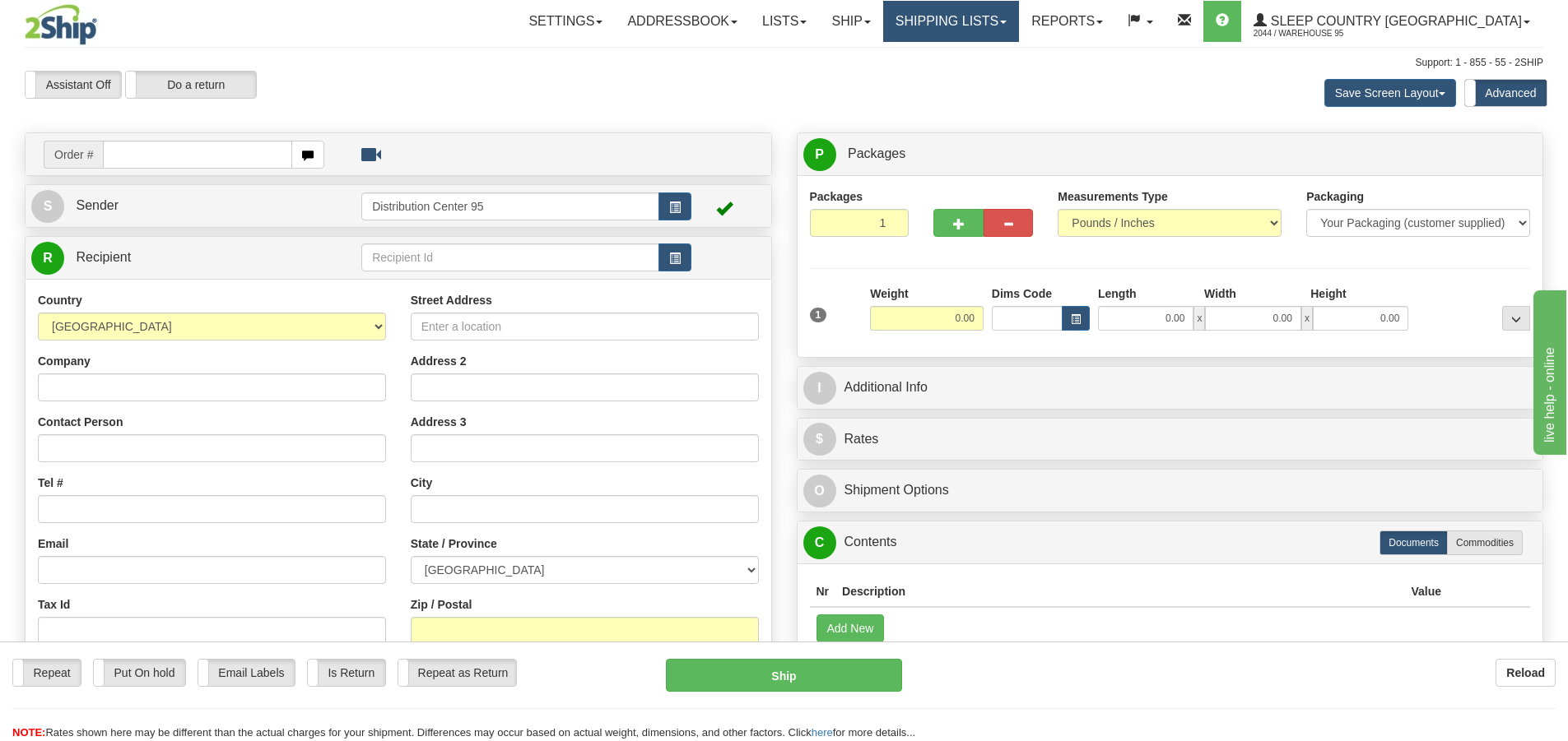
click at [1018, 15] on link "Shipping lists" at bounding box center [951, 22] width 136 height 41
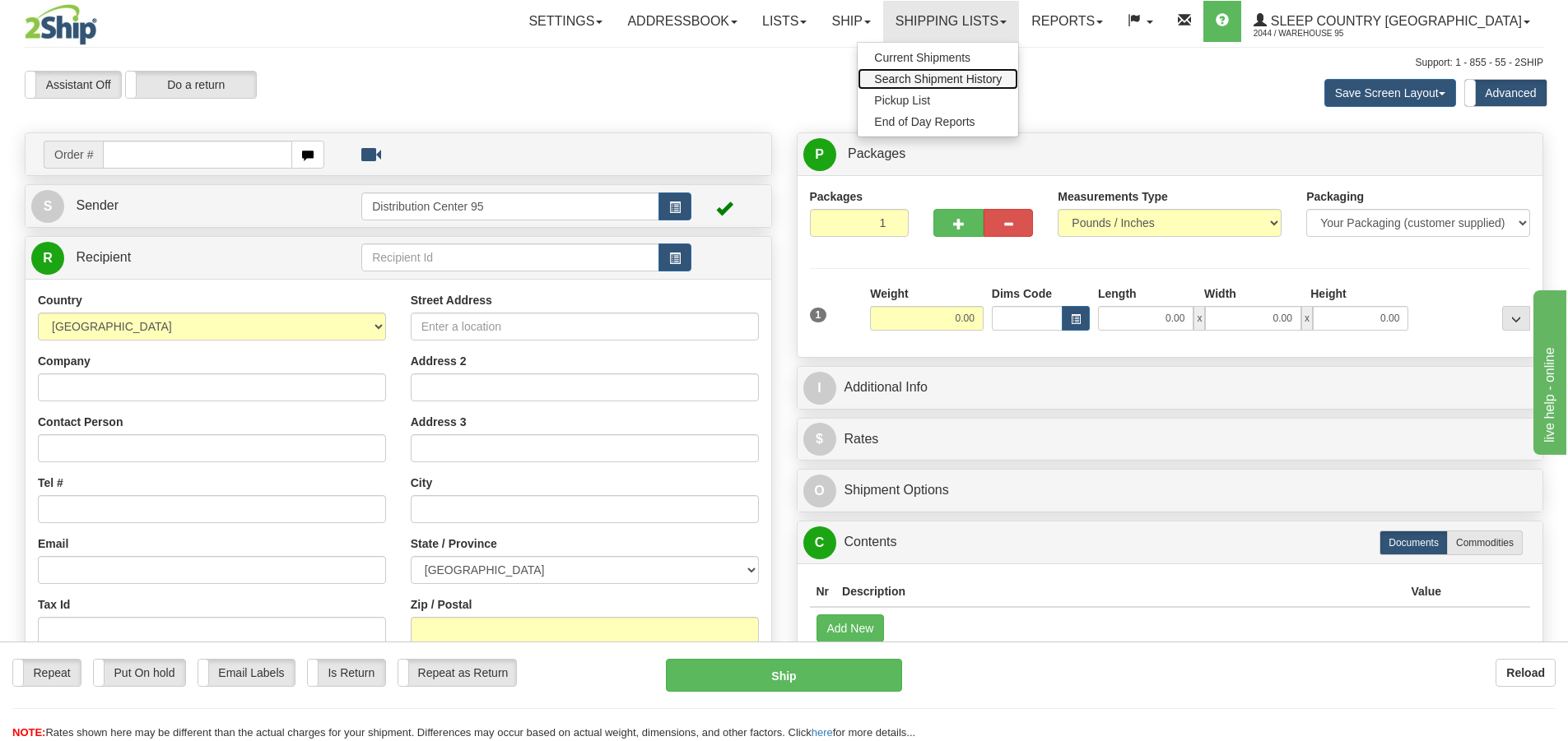
click at [1002, 78] on span "Search Shipment History" at bounding box center [937, 78] width 127 height 13
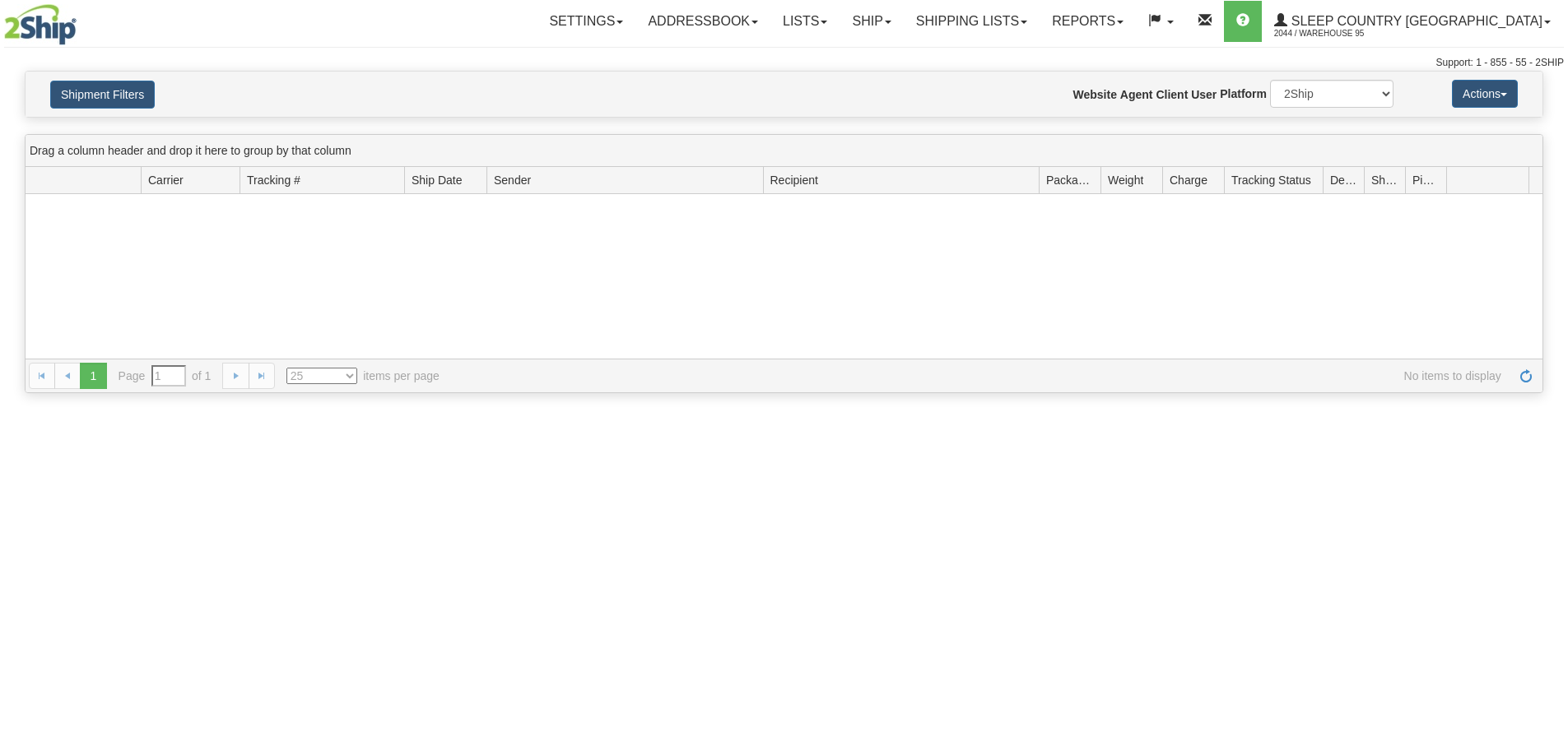
type input "From [DATE] To [DATE]"
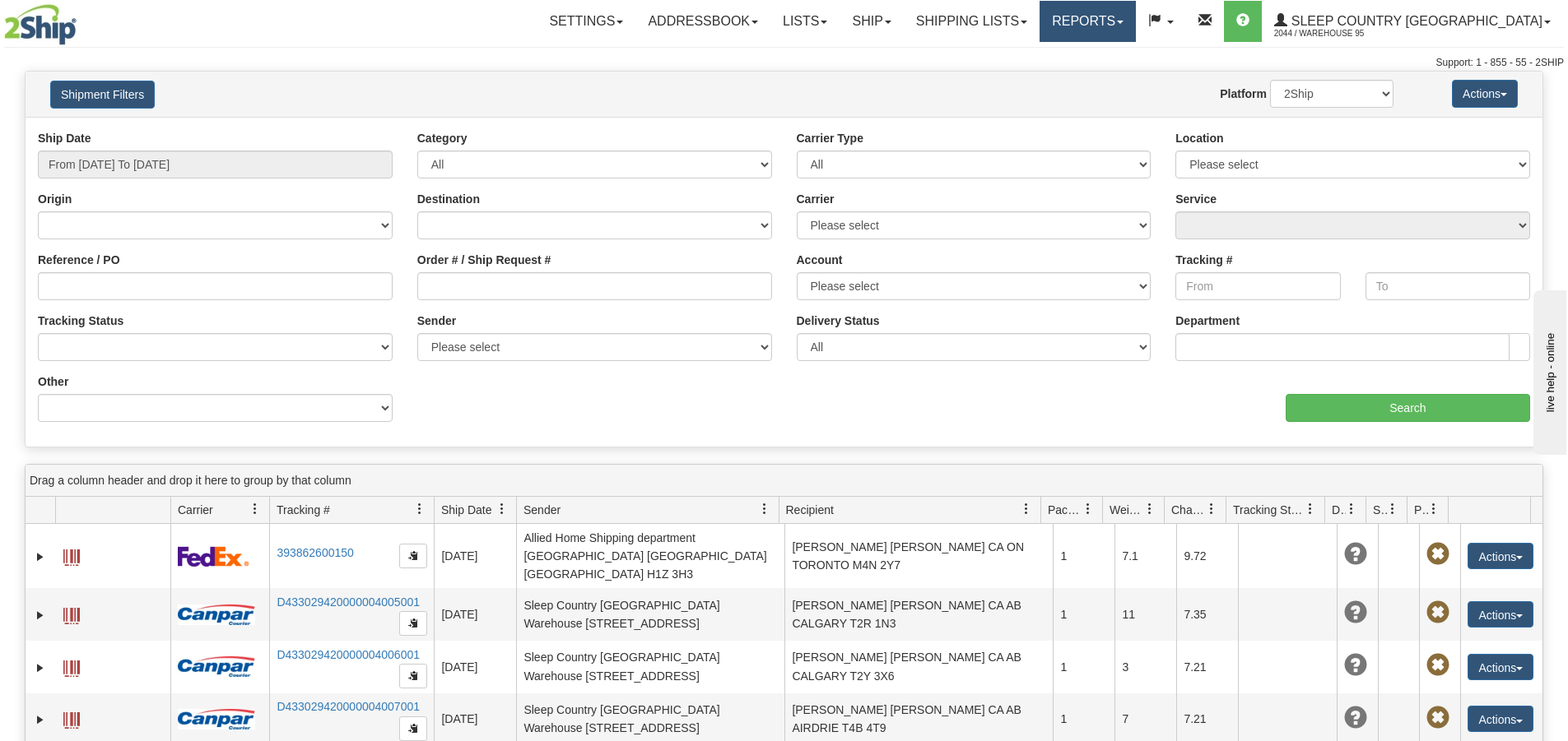
click at [1136, 26] on link "Reports" at bounding box center [1087, 22] width 97 height 41
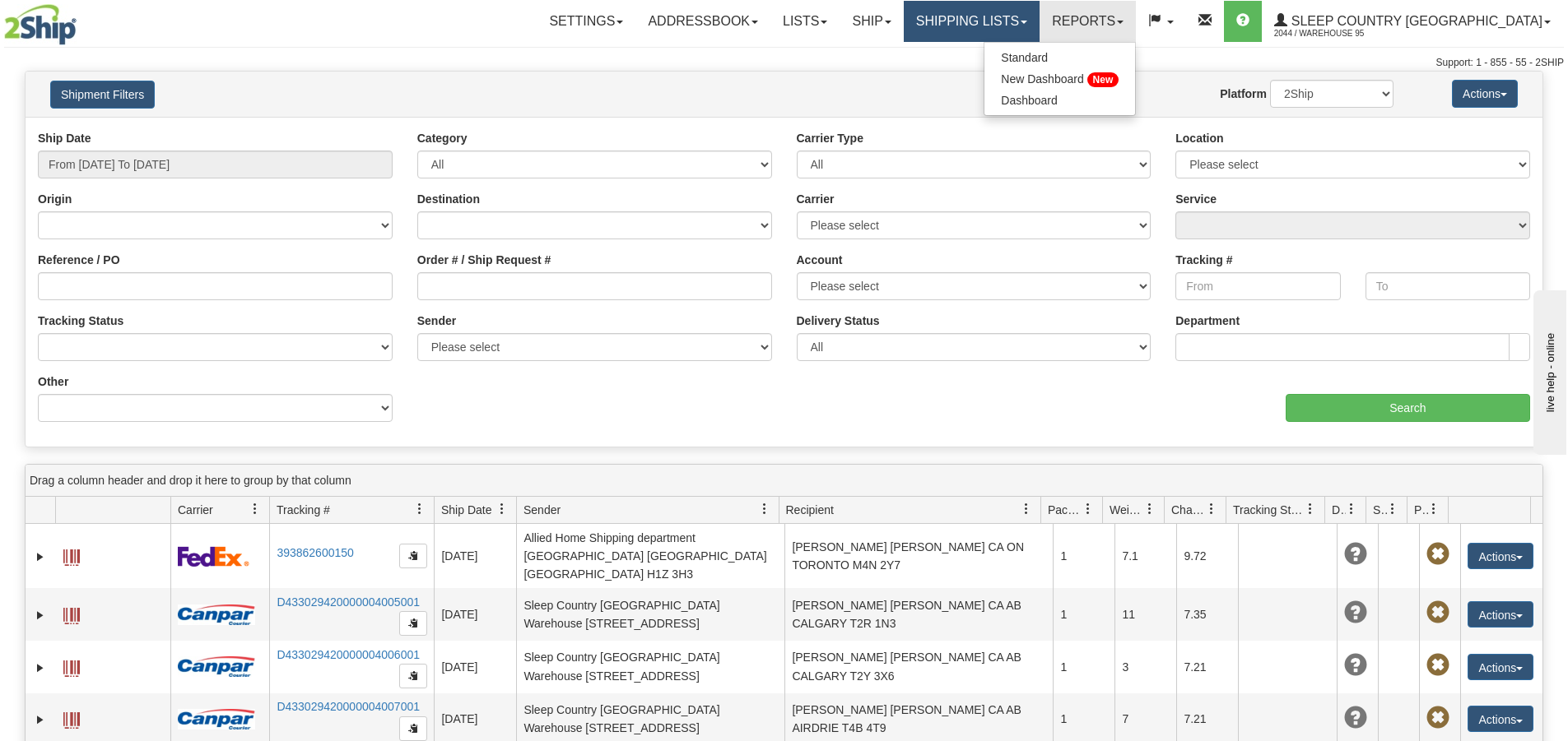
click at [1039, 18] on link "Shipping lists" at bounding box center [972, 22] width 136 height 41
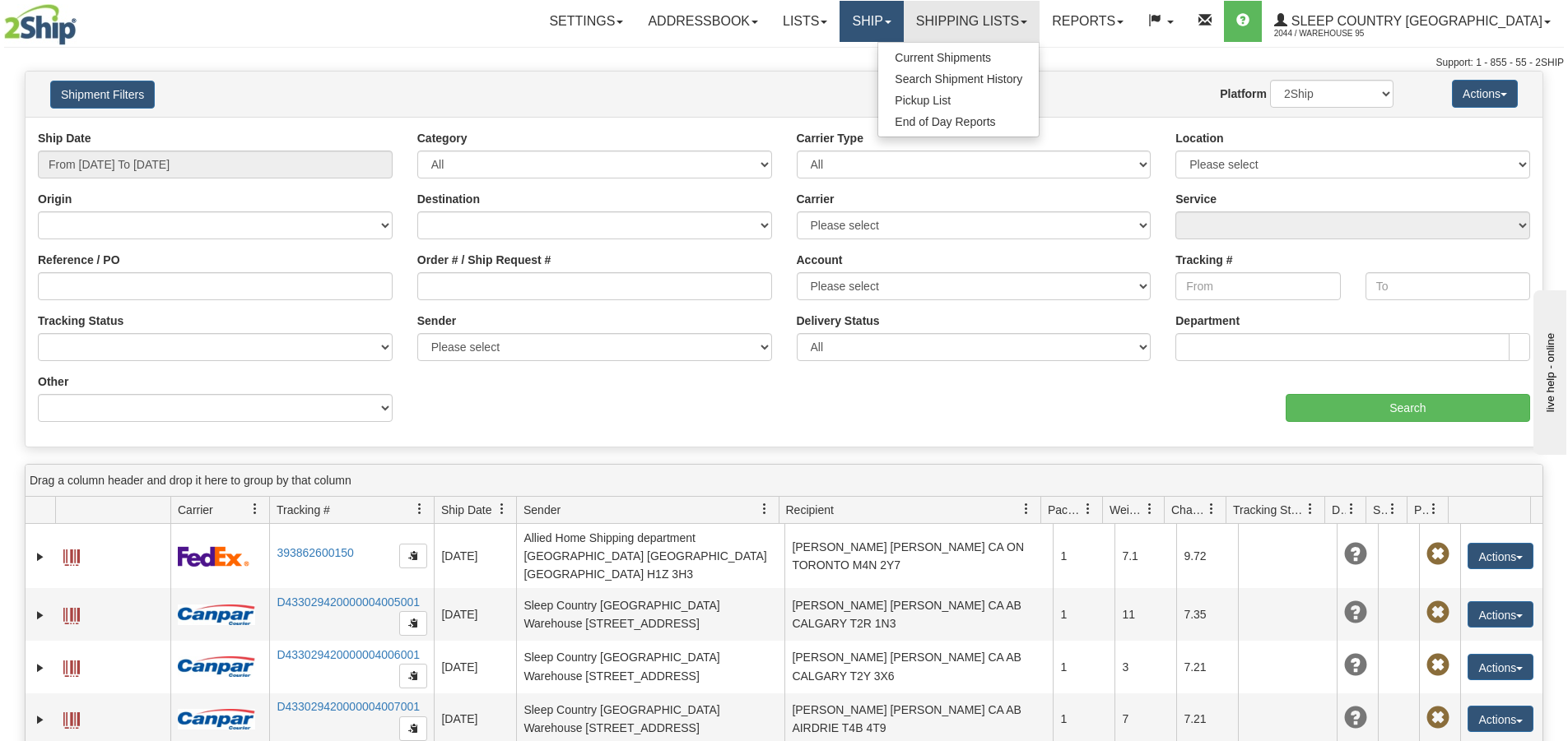
click at [903, 23] on link "Ship" at bounding box center [871, 22] width 63 height 41
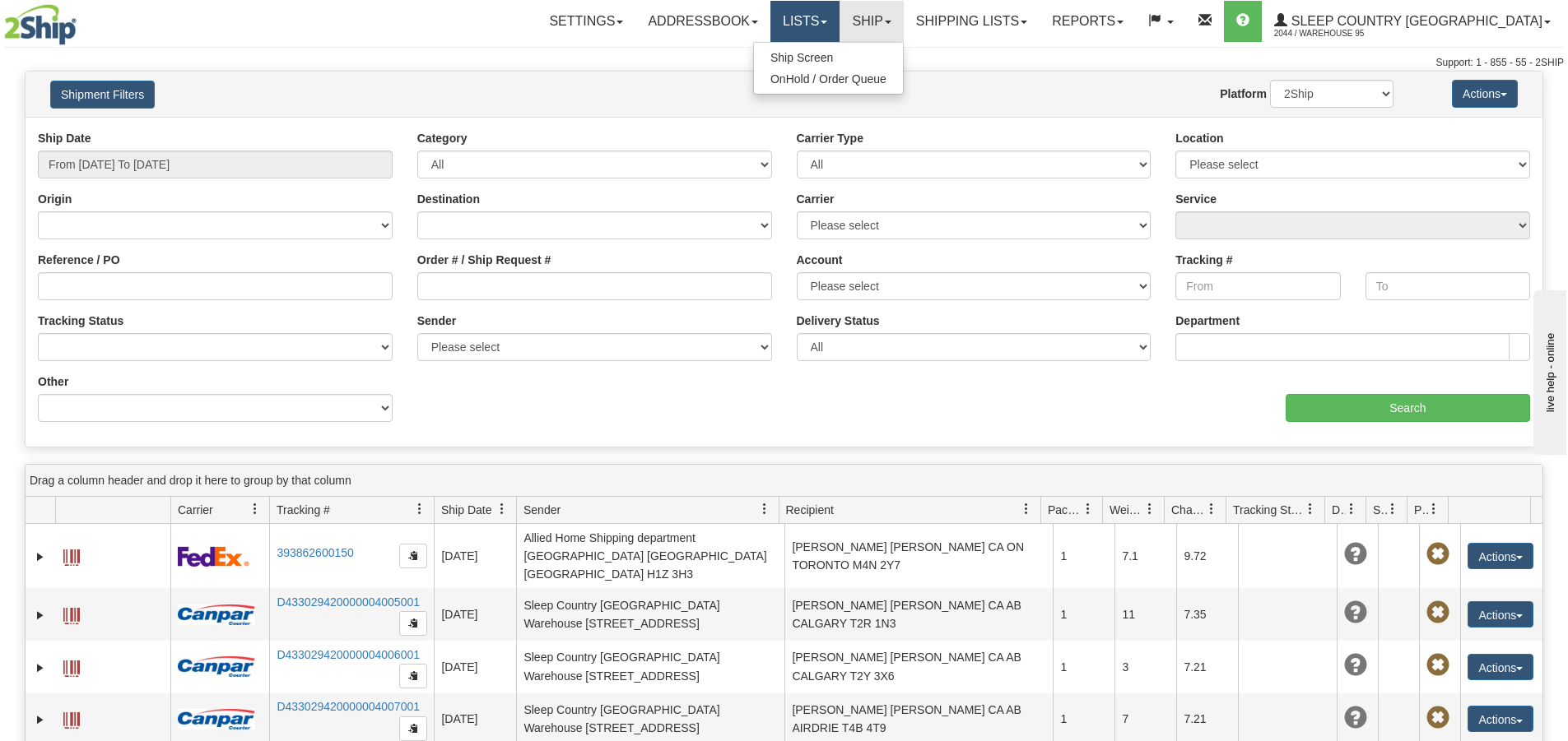
click at [840, 23] on link "Lists" at bounding box center [804, 22] width 69 height 41
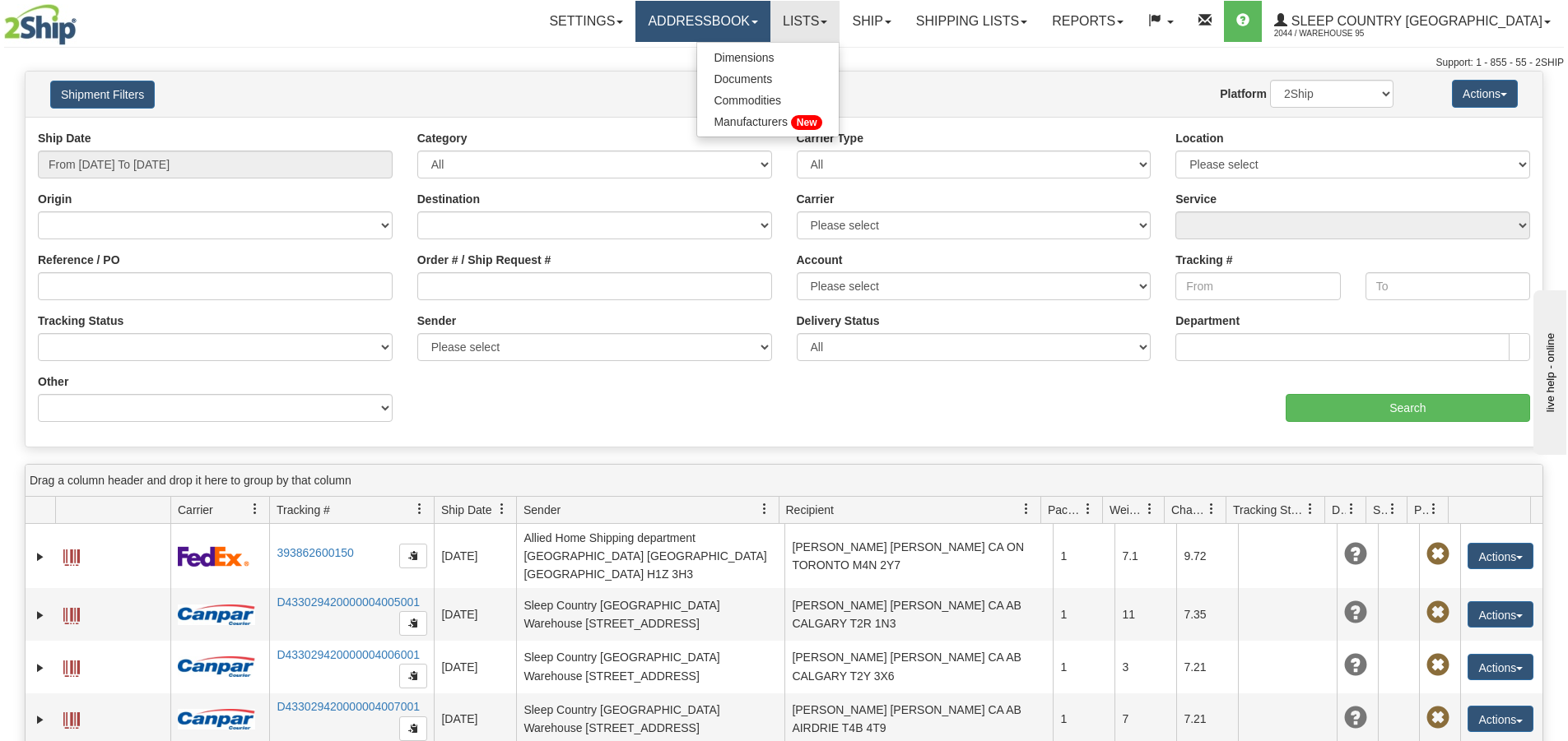
click at [770, 23] on link "Addressbook" at bounding box center [703, 22] width 135 height 41
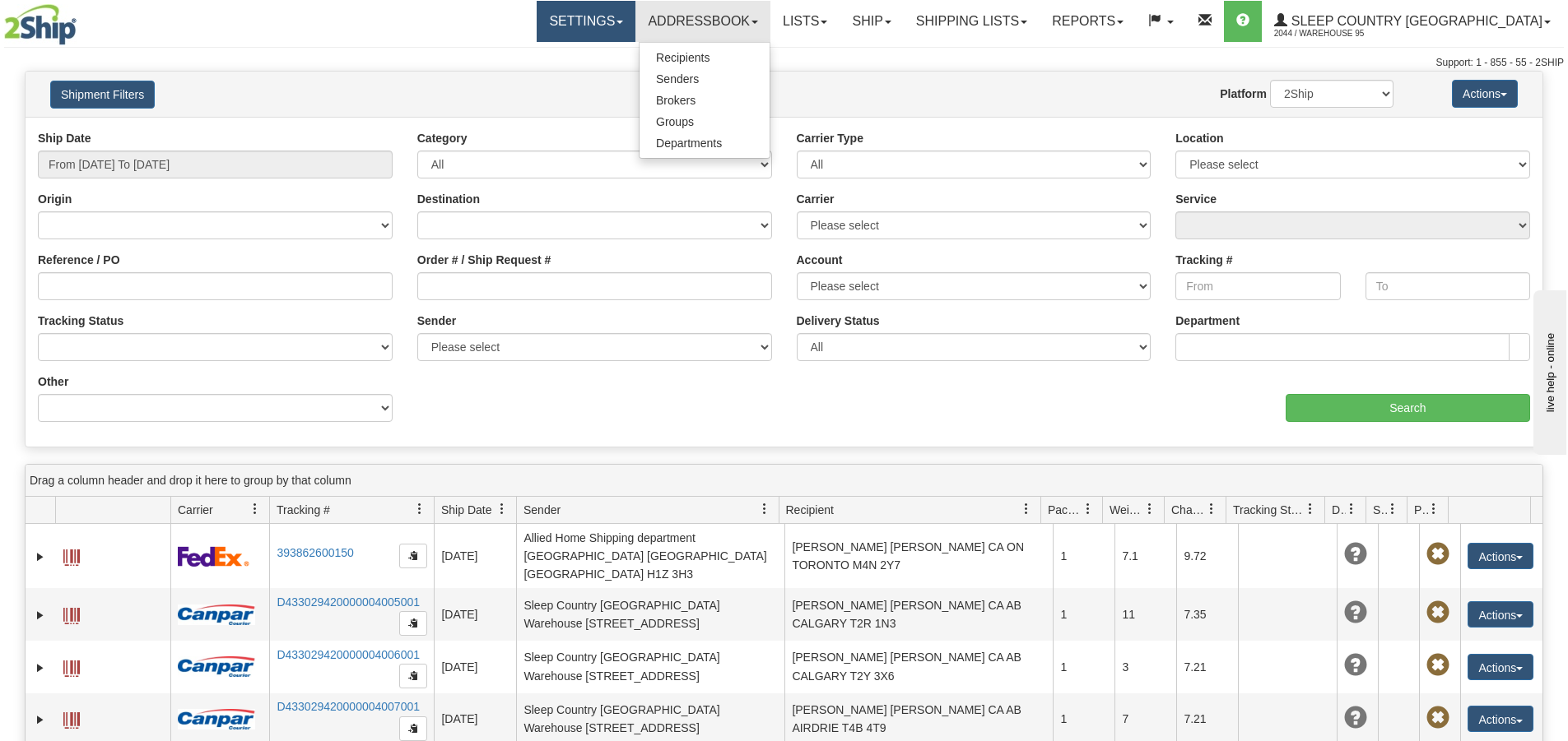
click at [635, 21] on link "Settings" at bounding box center [586, 22] width 99 height 41
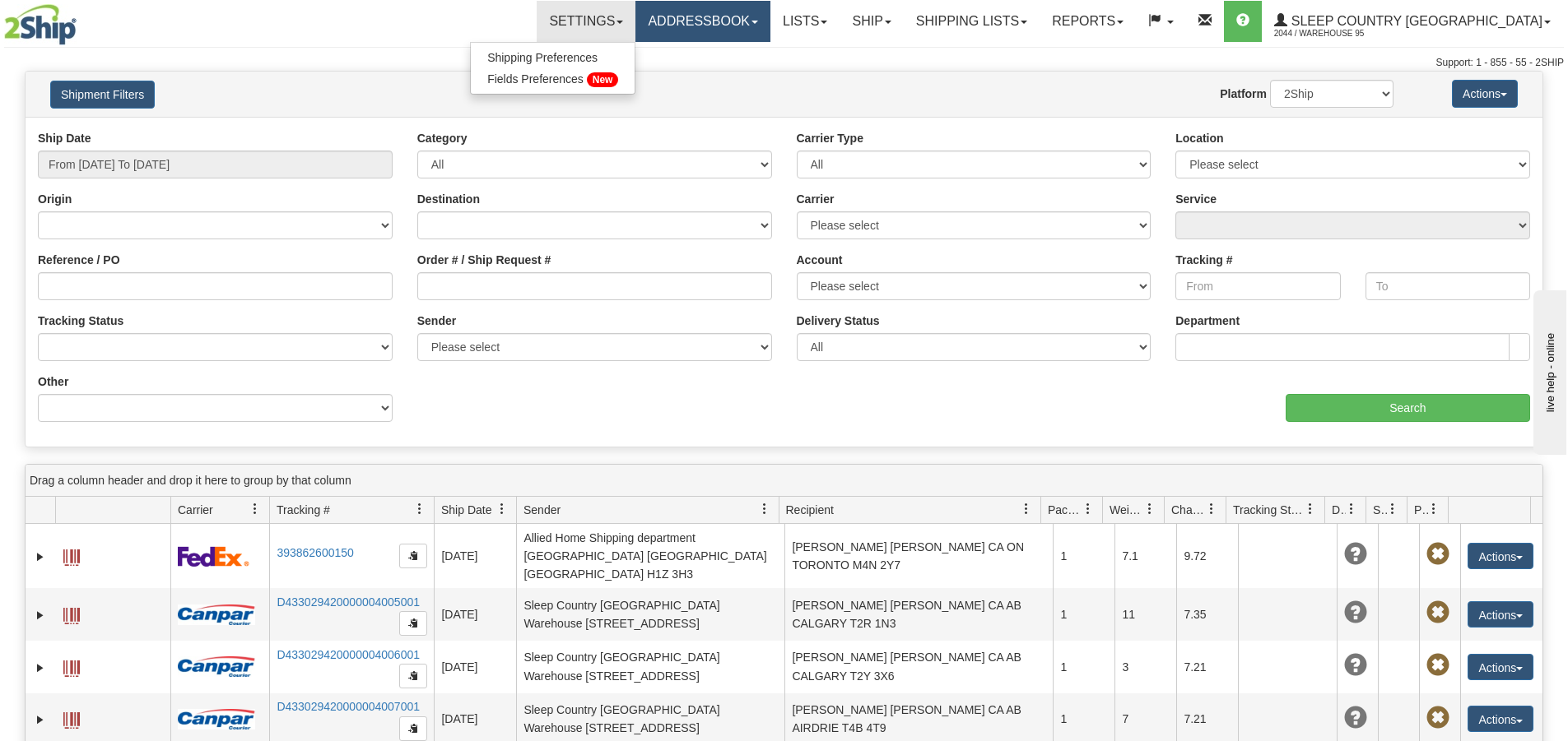
click at [770, 28] on link "Addressbook" at bounding box center [703, 22] width 135 height 41
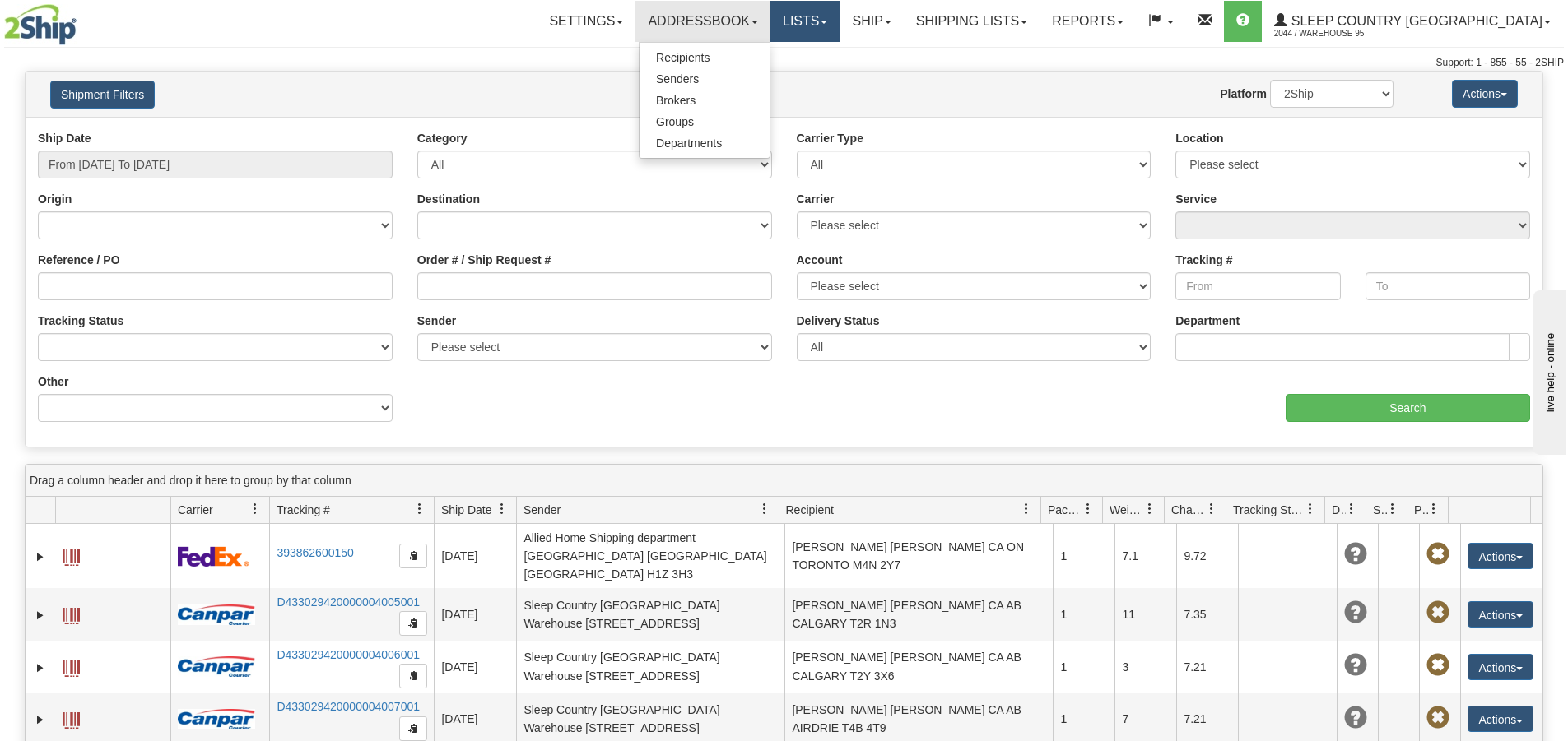
click at [840, 23] on link "Lists" at bounding box center [804, 22] width 69 height 41
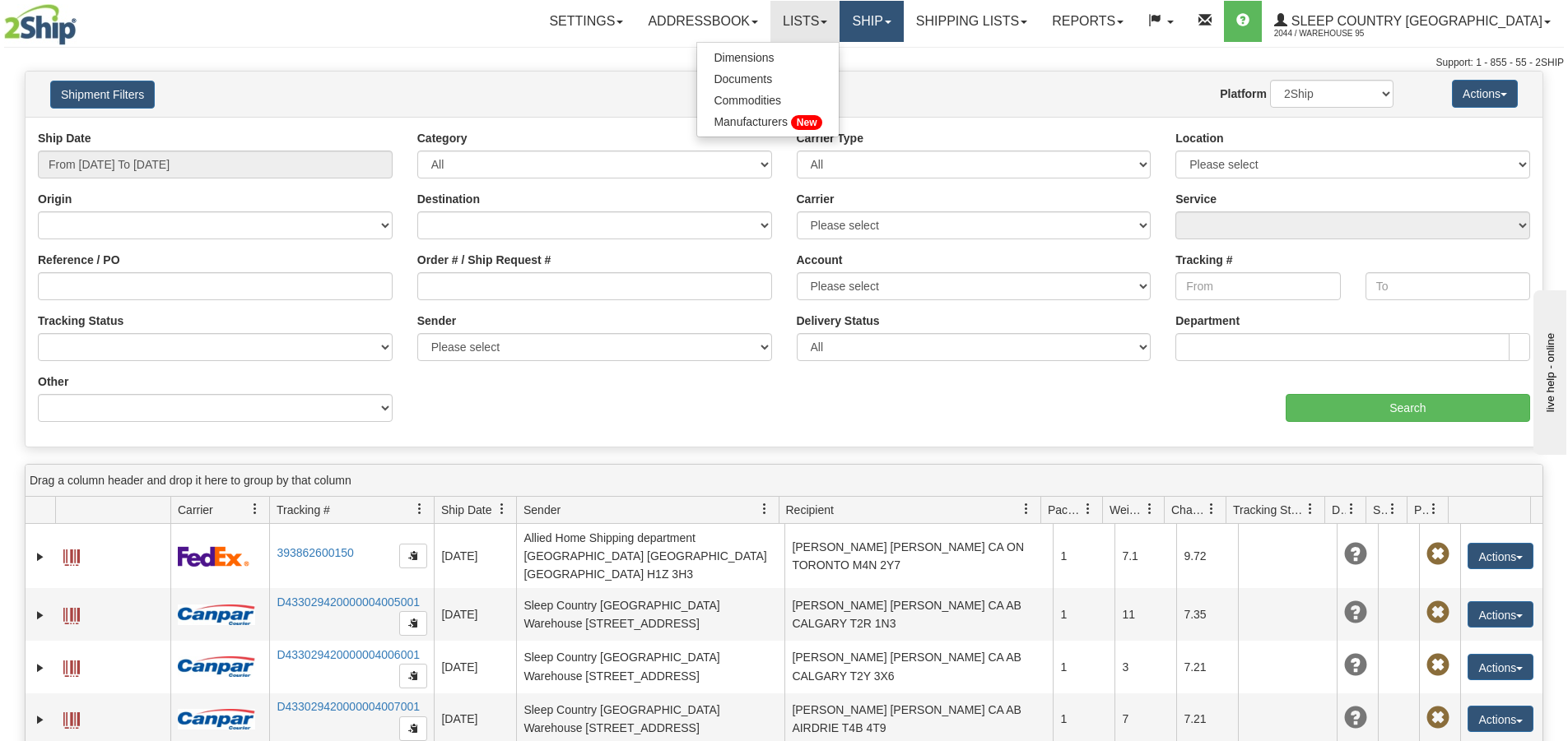
click at [903, 18] on link "Ship" at bounding box center [871, 22] width 63 height 41
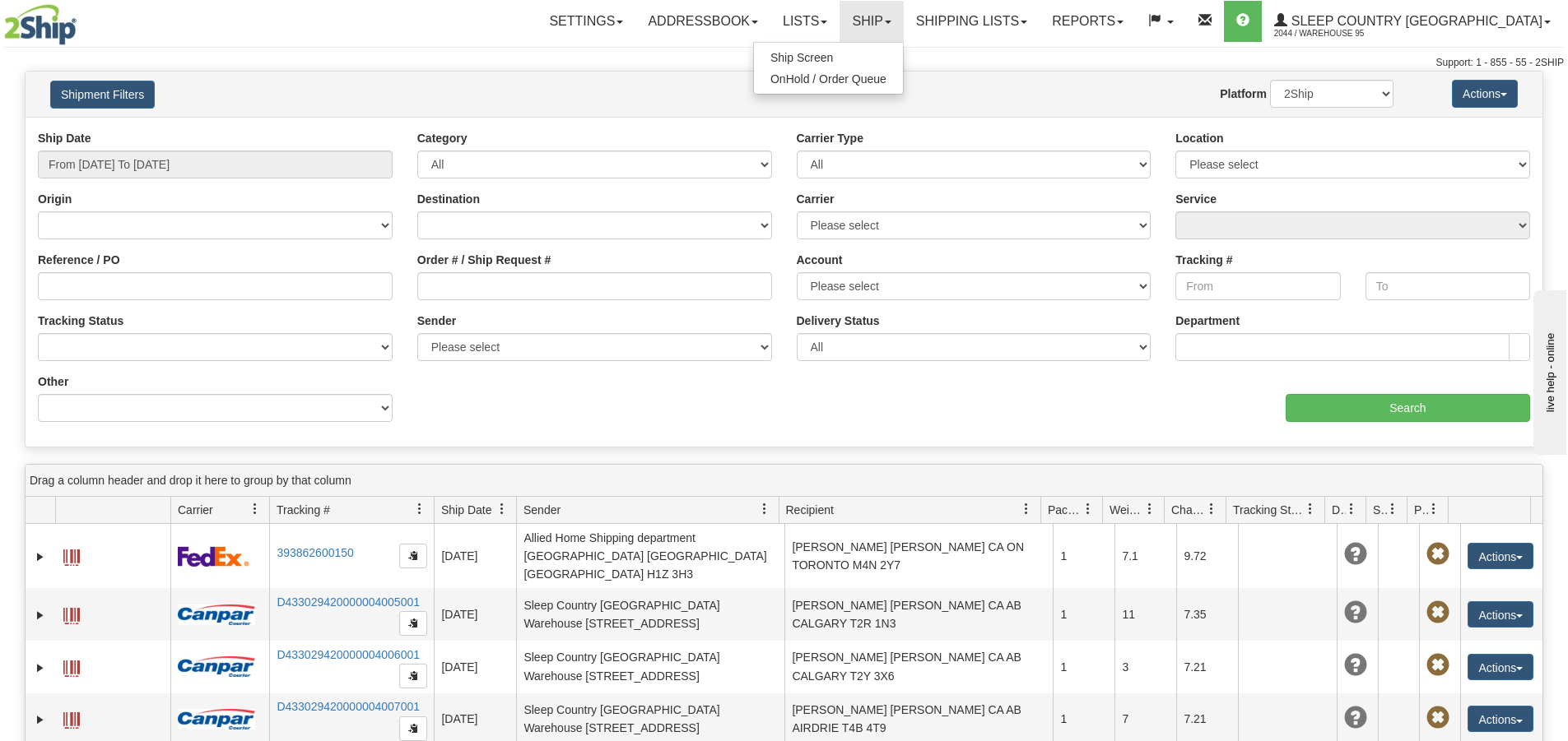
click at [640, 105] on div "Website Agent Nothing selected Client User Platform 2Ship Imported" at bounding box center [846, 94] width 1119 height 28
click at [1039, 33] on link "Shipping lists" at bounding box center [972, 22] width 136 height 41
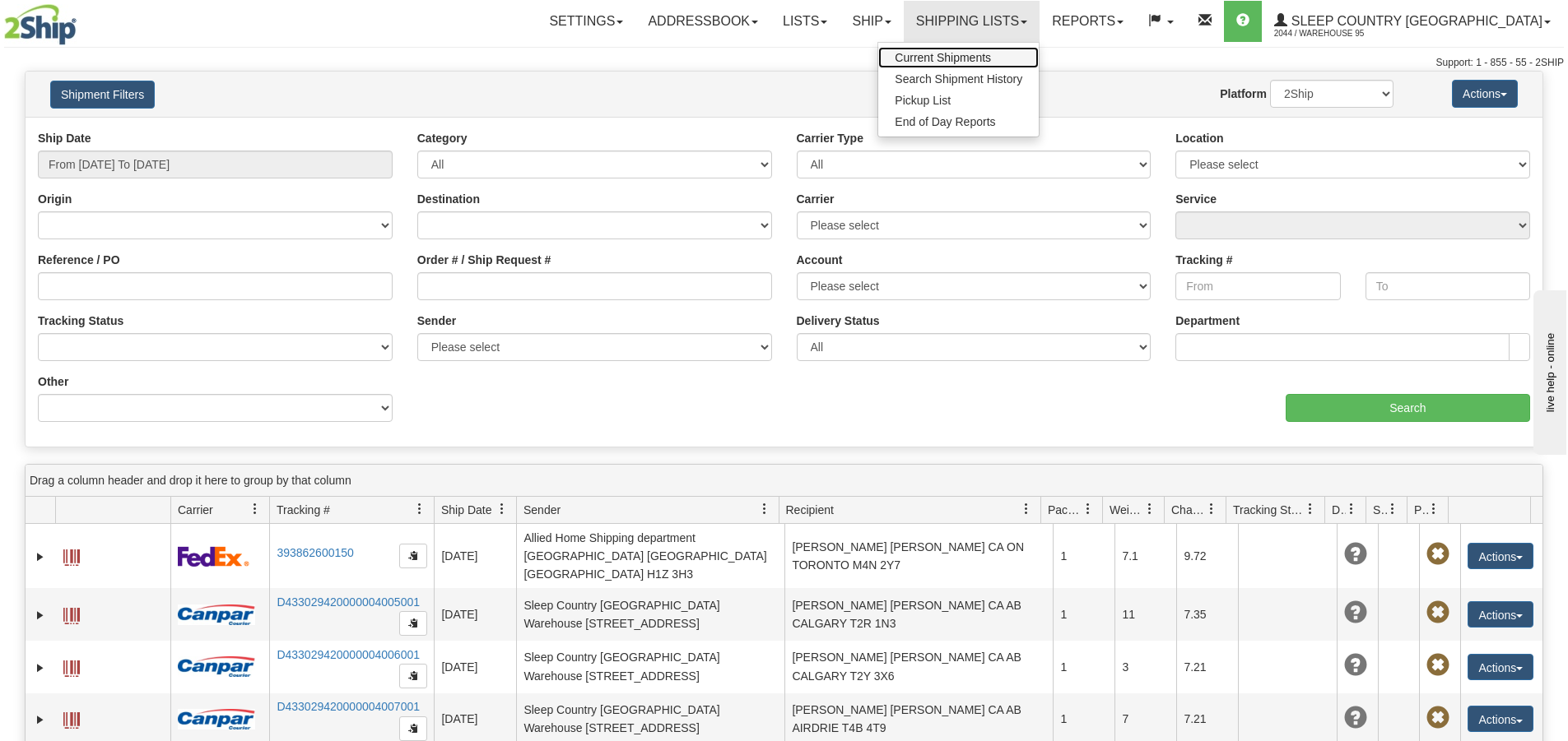
click at [991, 57] on span "Current Shipments" at bounding box center [942, 57] width 97 height 13
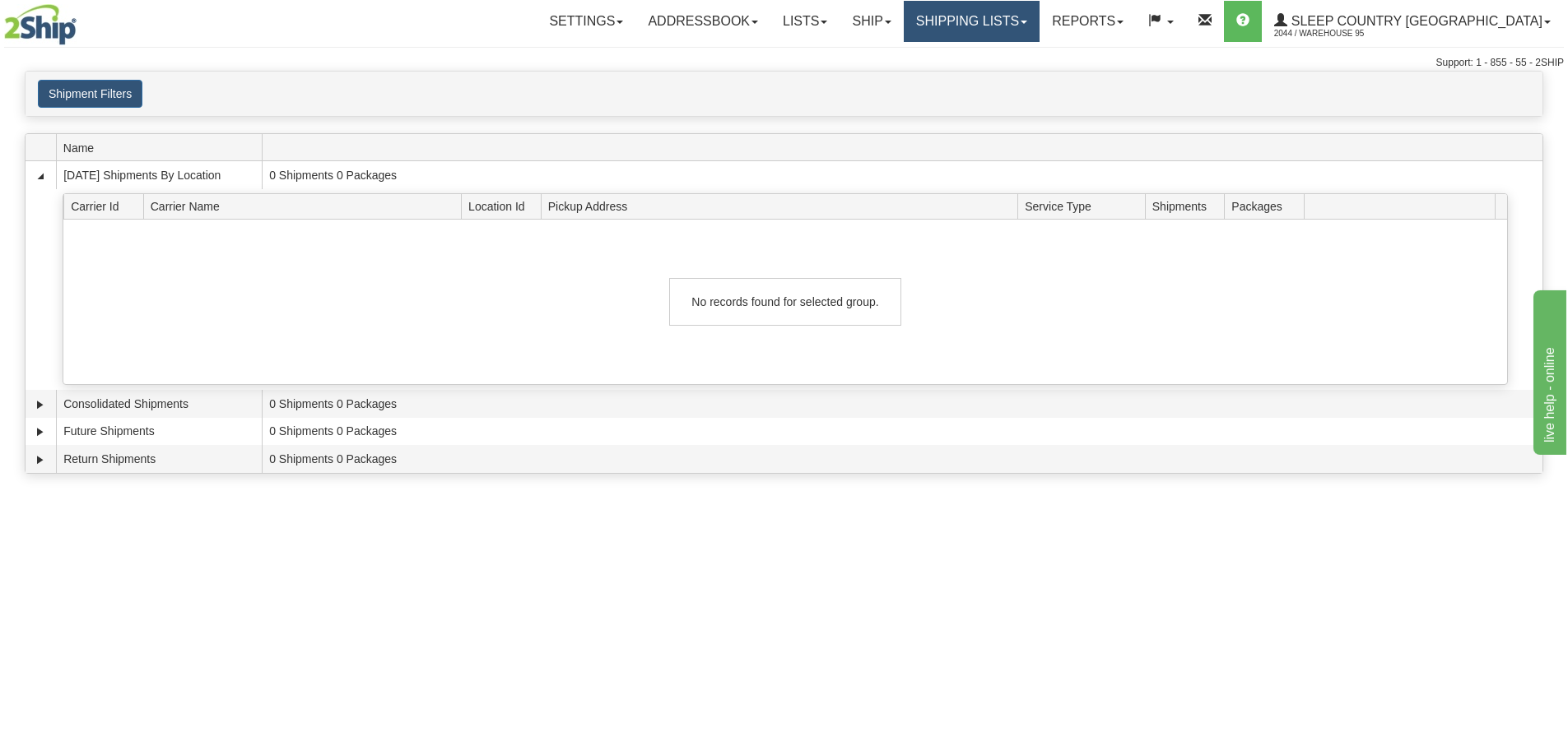
click at [1039, 8] on link "Shipping lists" at bounding box center [972, 22] width 136 height 41
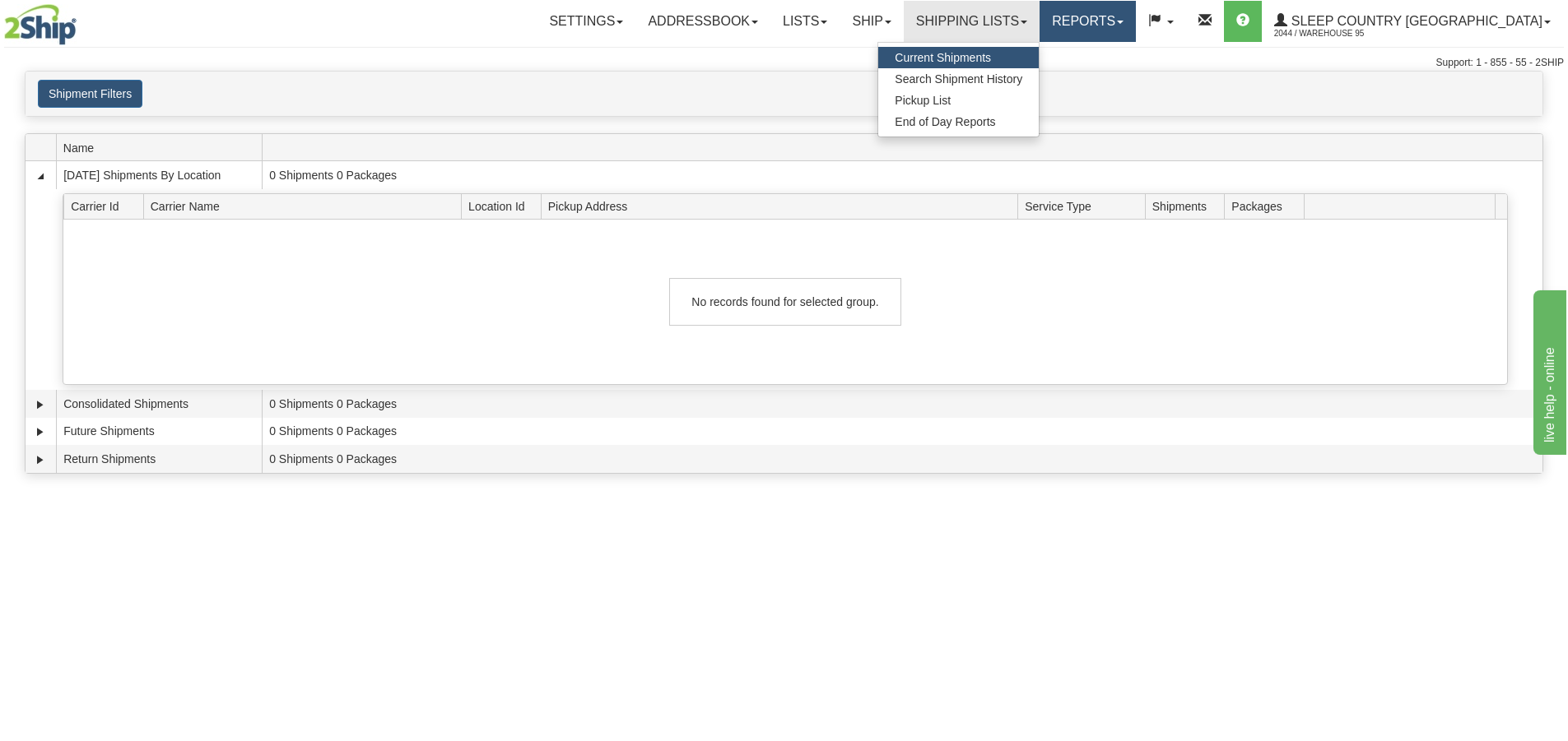
click at [1136, 25] on link "Reports" at bounding box center [1087, 22] width 97 height 41
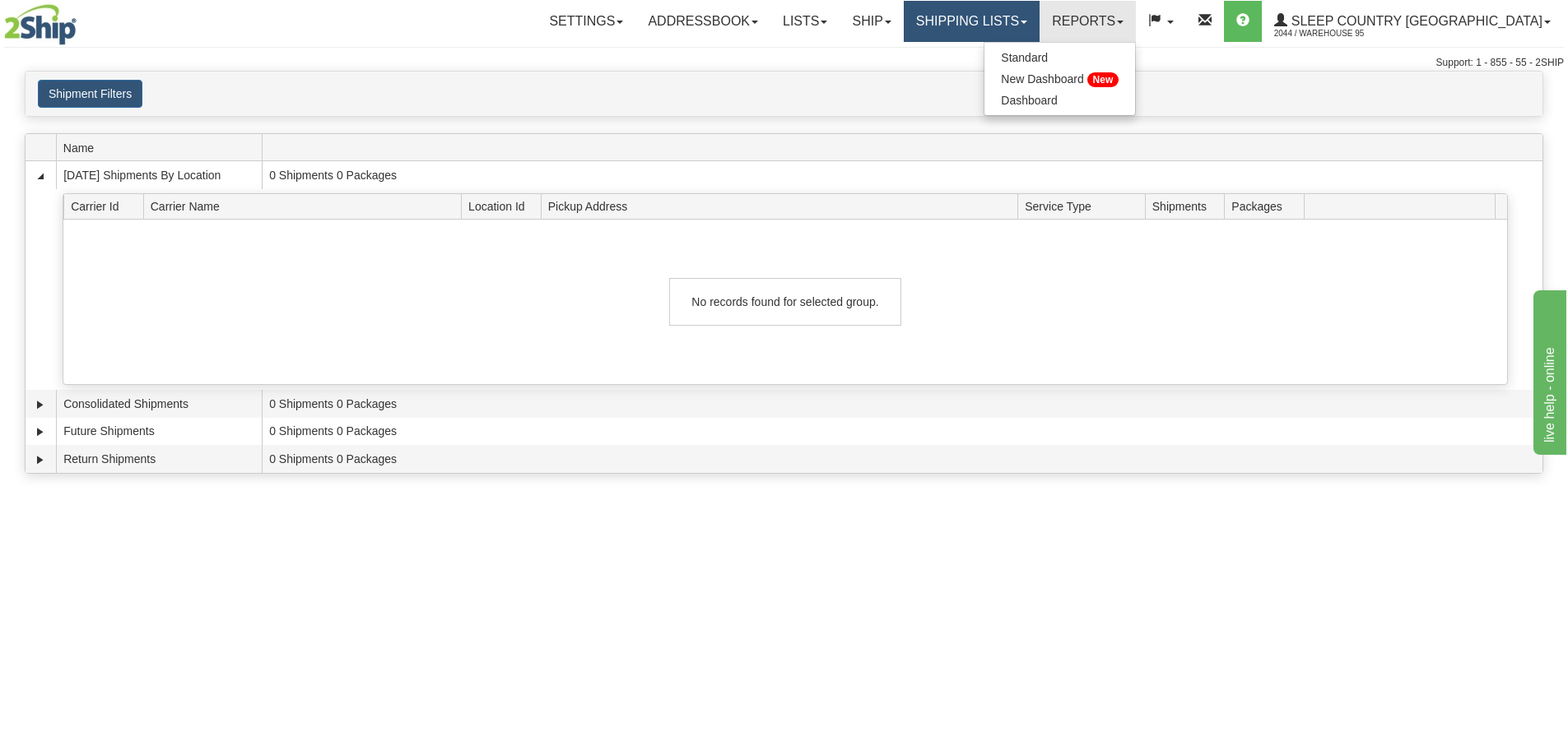
click at [1039, 24] on link "Shipping lists" at bounding box center [972, 22] width 136 height 41
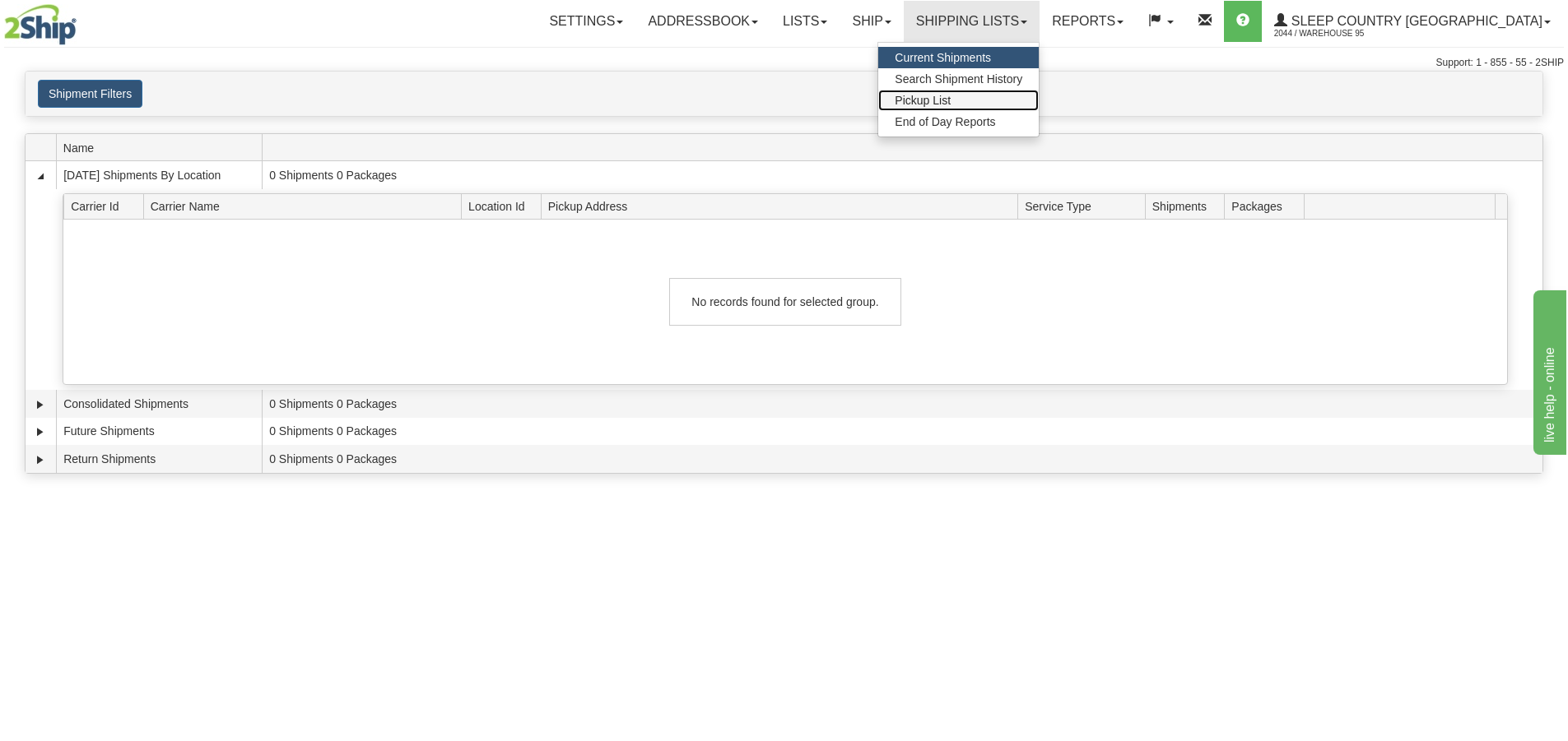
click at [1035, 108] on link "Pickup List" at bounding box center [958, 101] width 161 height 22
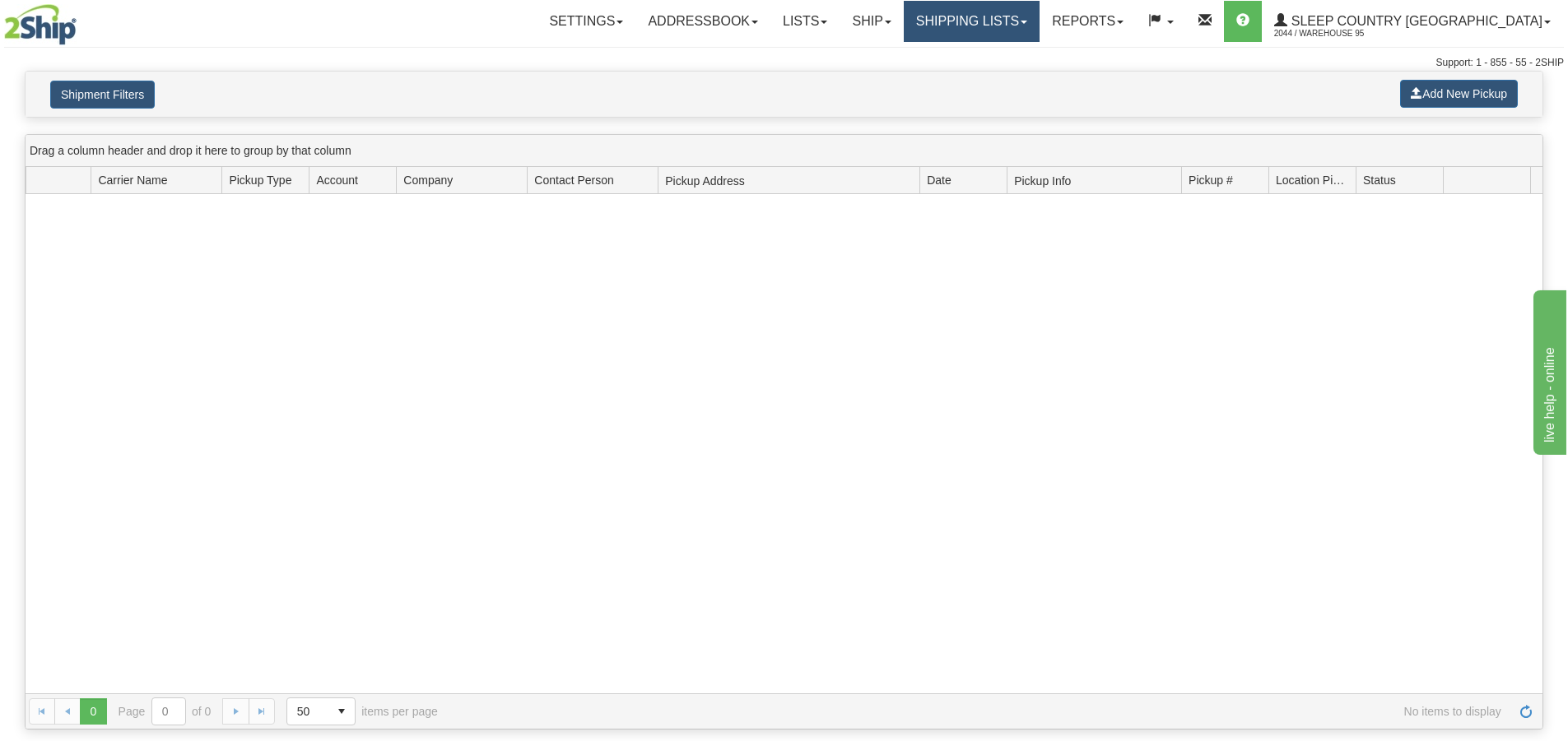
click at [1039, 16] on link "Shipping lists" at bounding box center [972, 22] width 136 height 41
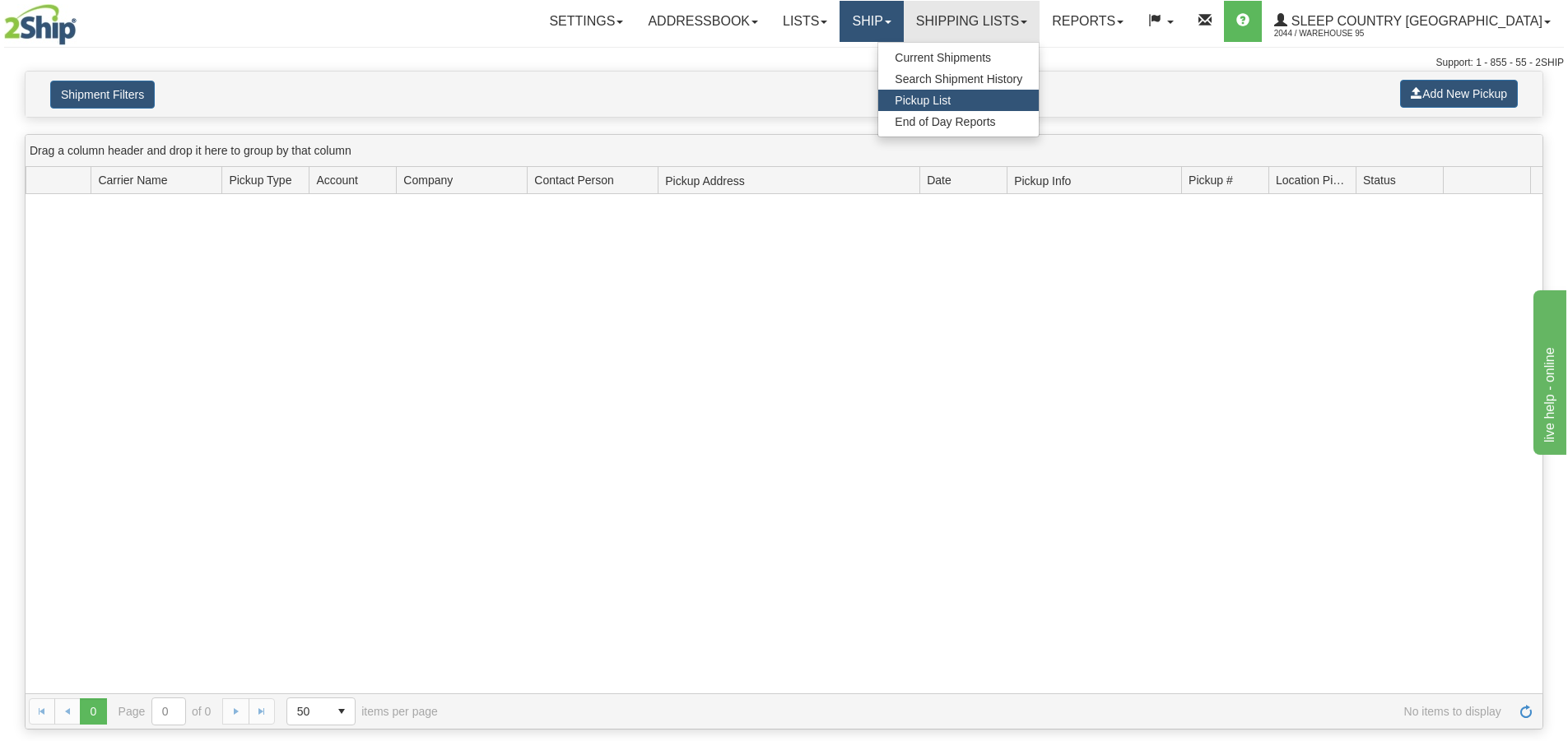
click at [903, 12] on link "Ship" at bounding box center [871, 22] width 63 height 41
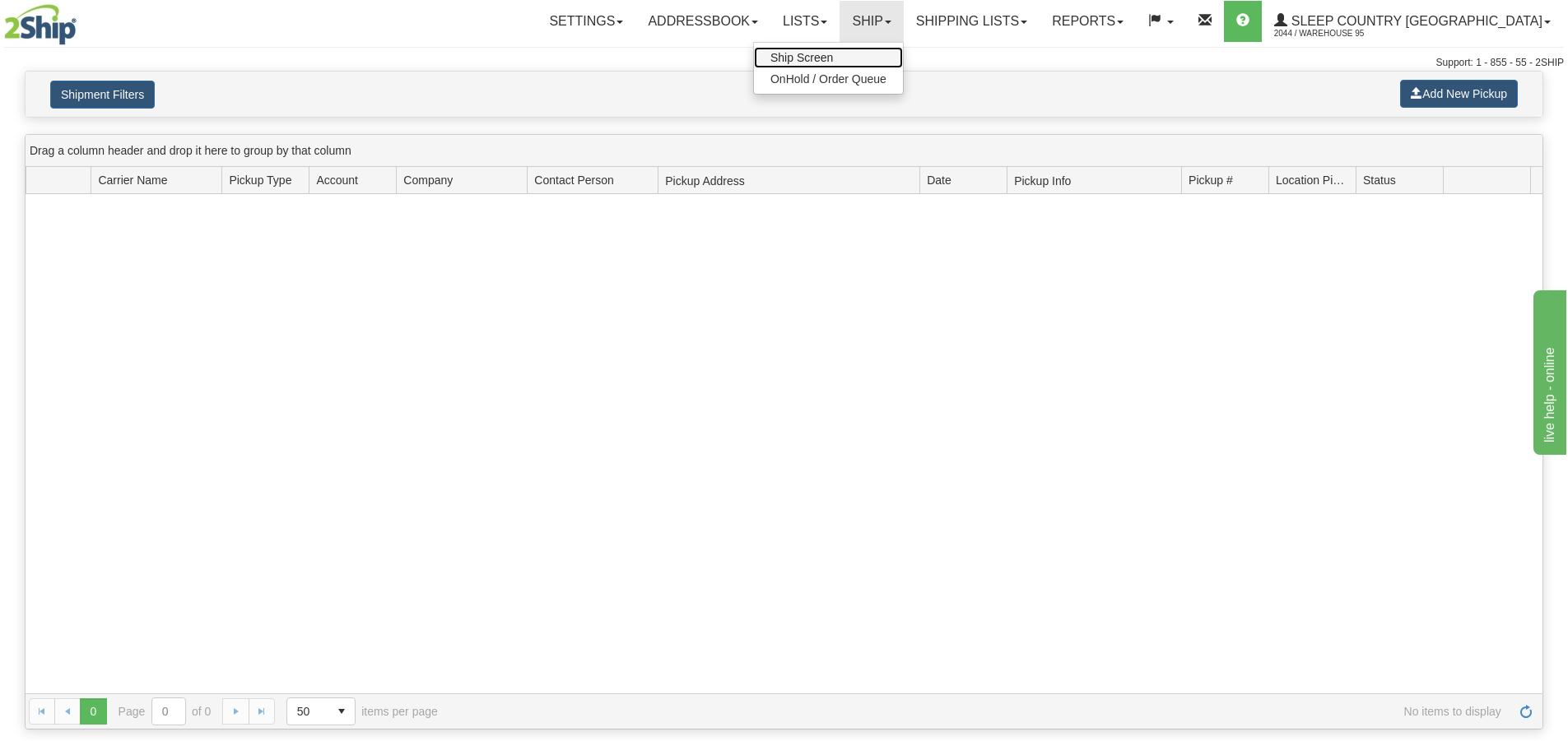
click at [903, 63] on link "Ship Screen" at bounding box center [828, 58] width 149 height 22
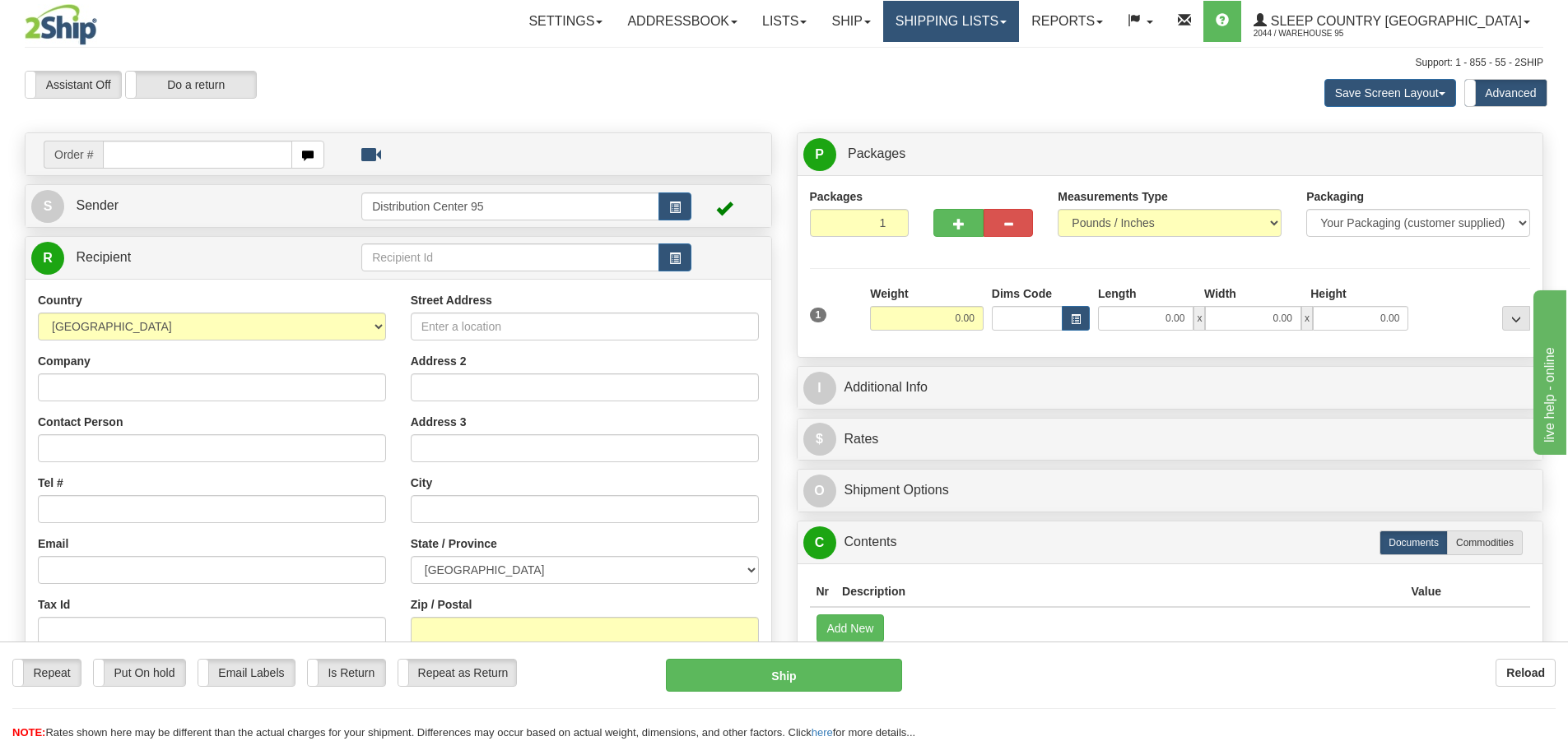
click at [1012, 9] on link "Shipping lists" at bounding box center [951, 22] width 136 height 41
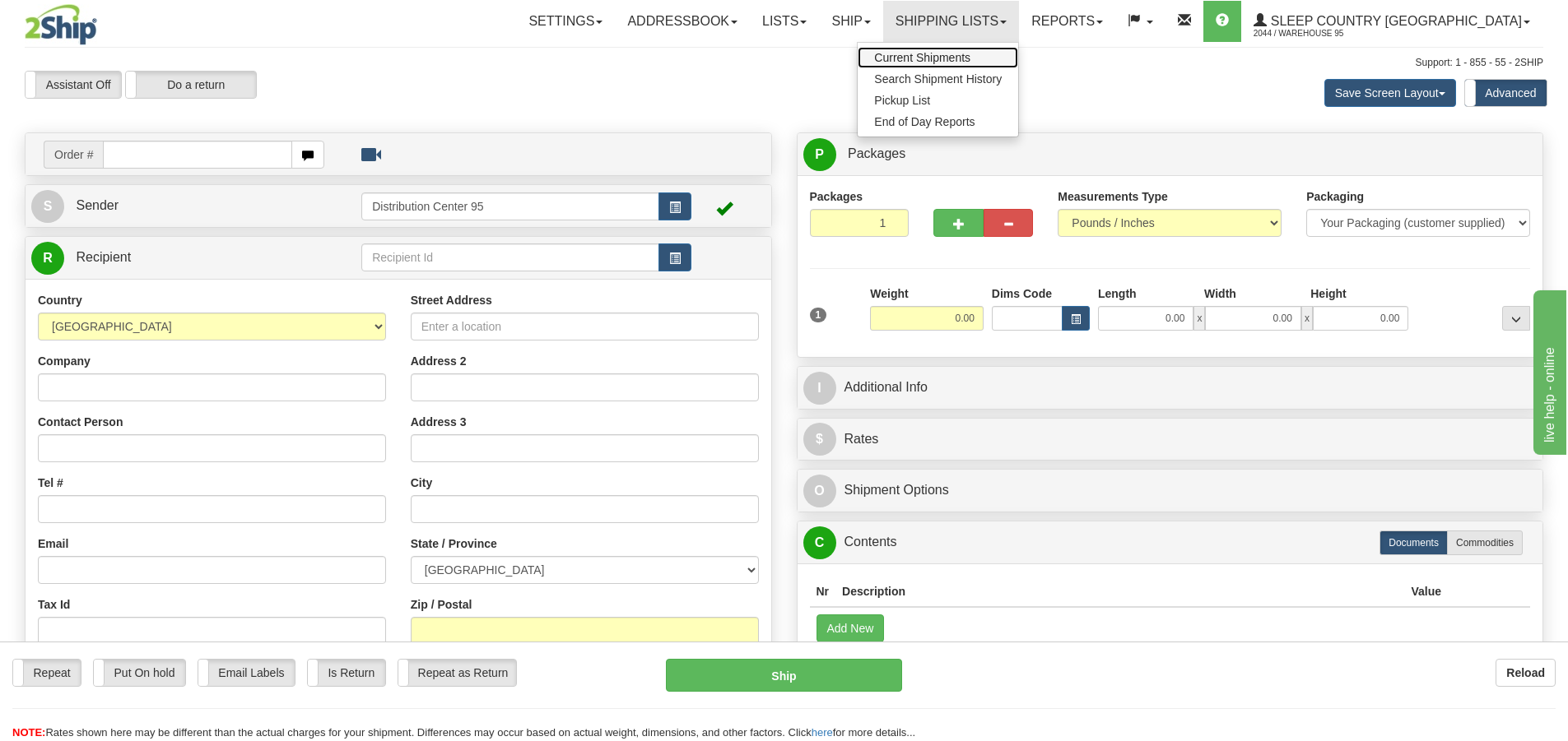
click at [970, 54] on span "Current Shipments" at bounding box center [923, 57] width 97 height 13
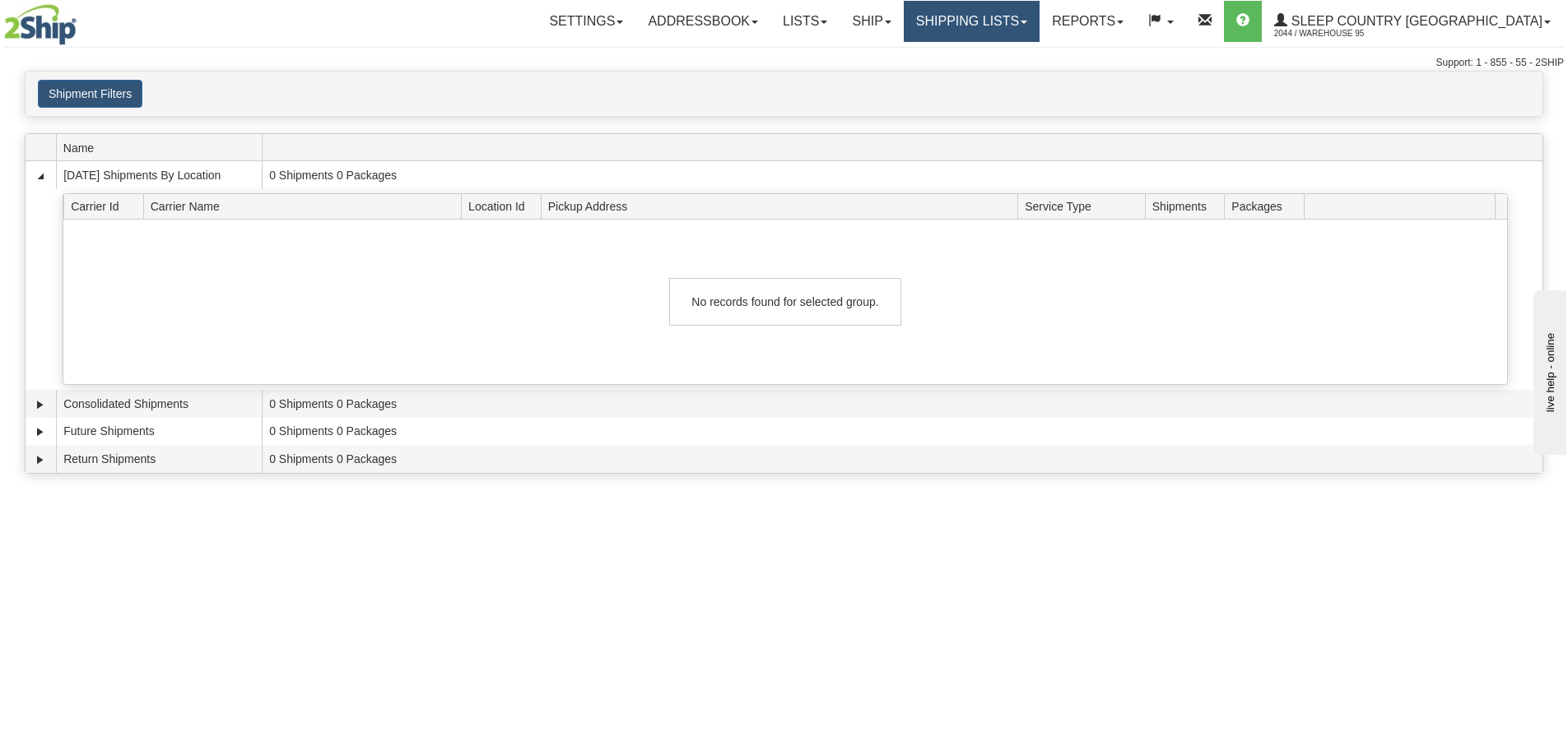
click at [1039, 18] on link "Shipping lists" at bounding box center [972, 22] width 136 height 41
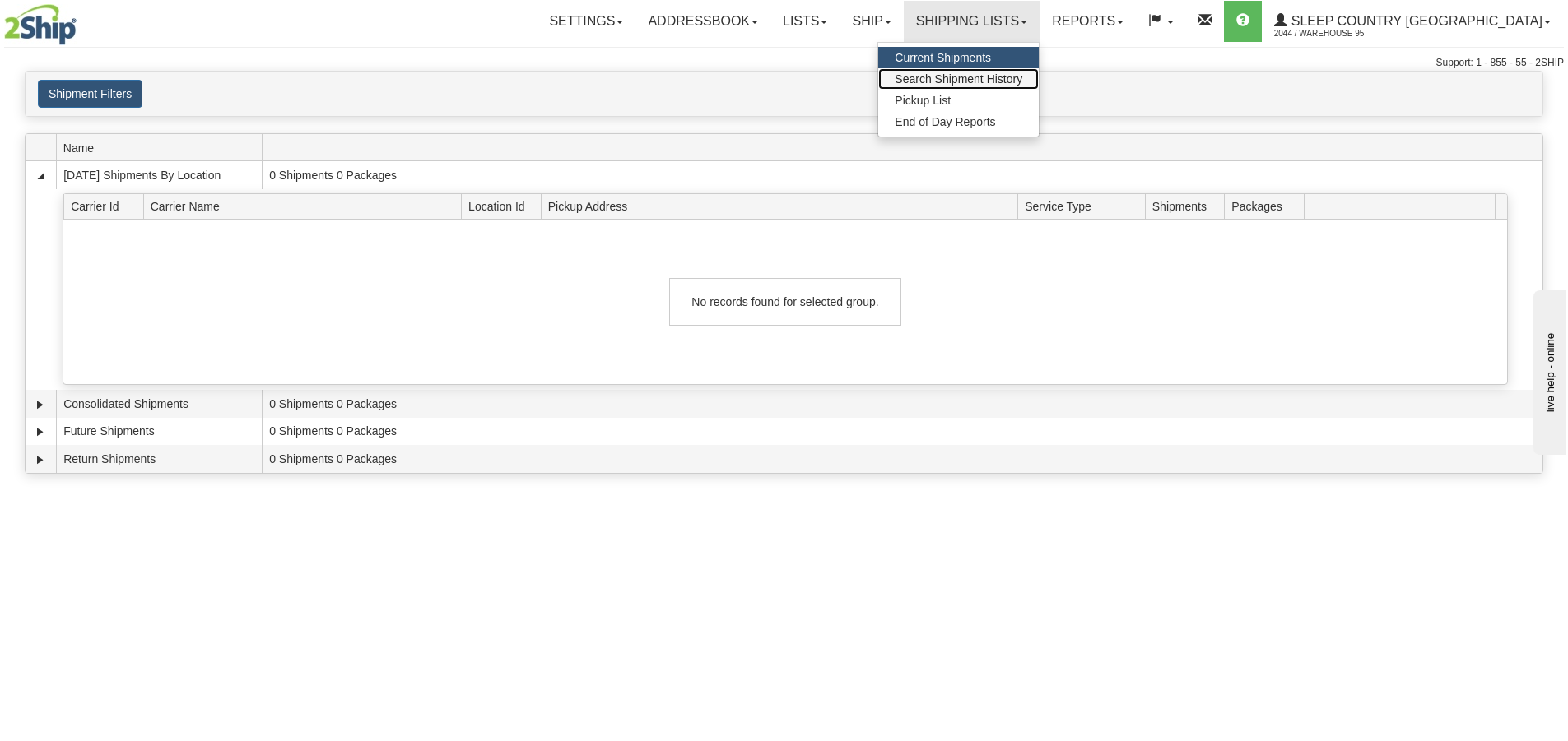
click at [1022, 82] on span "Search Shipment History" at bounding box center [957, 78] width 127 height 13
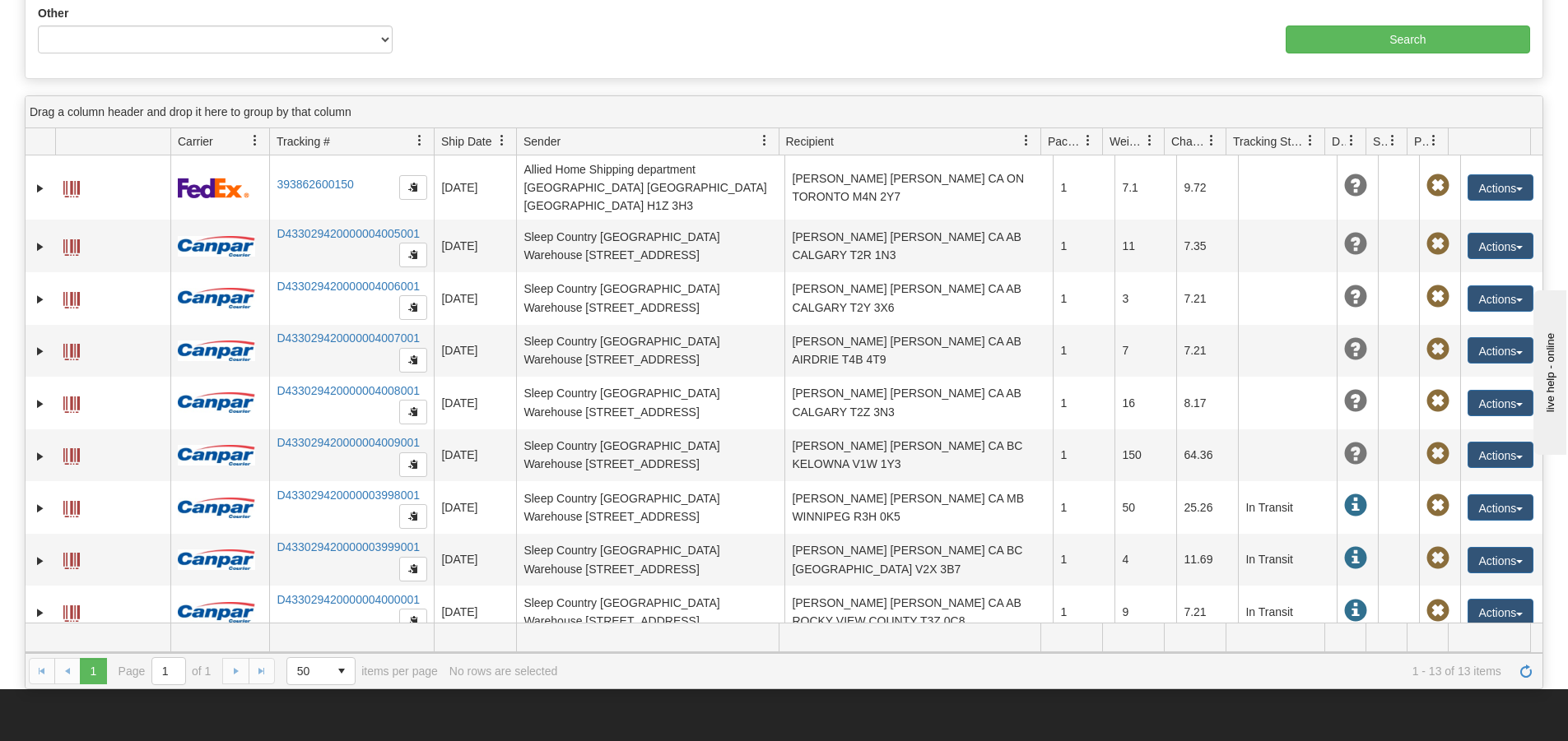
scroll to position [370, 0]
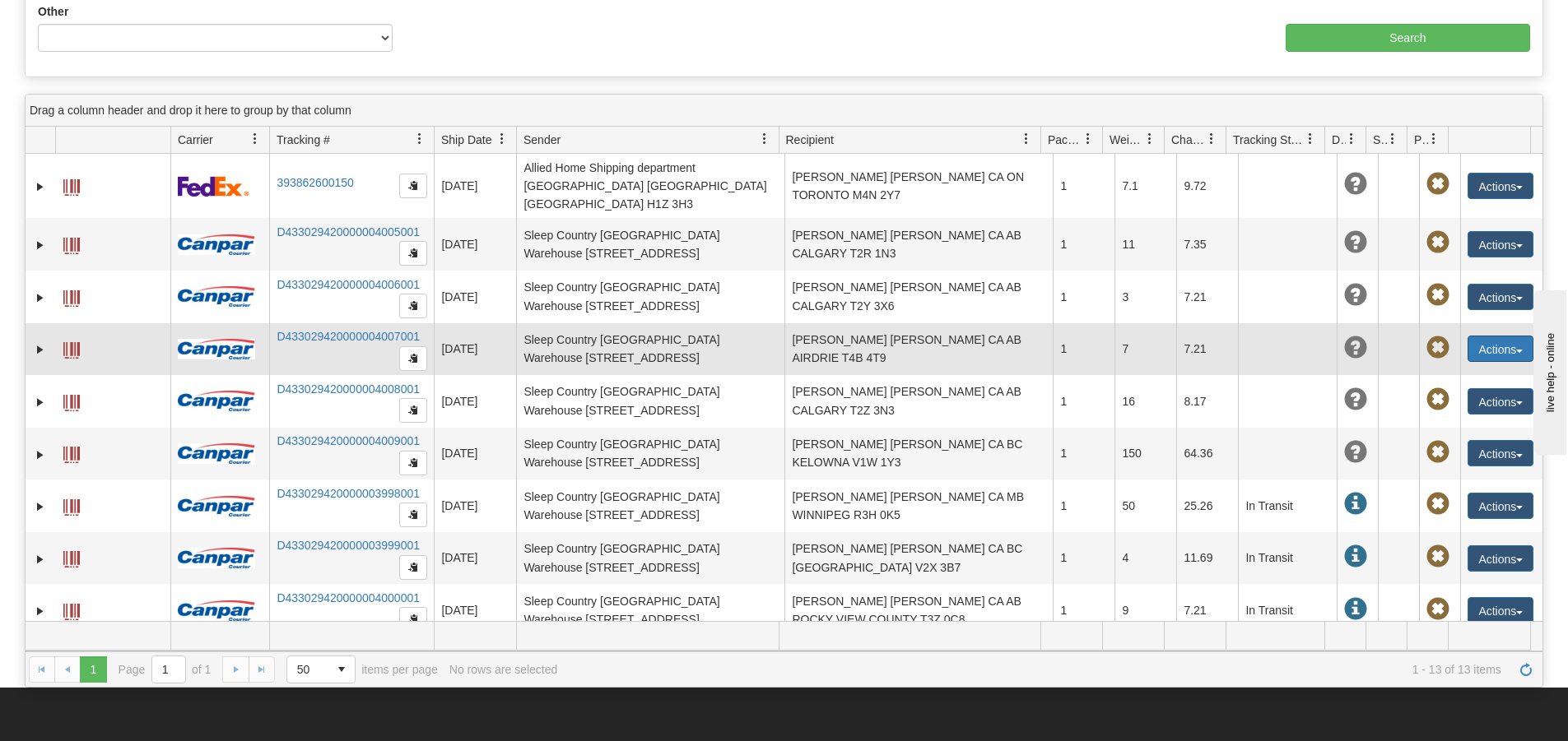
click at [1483, 335] on button "Actions" at bounding box center [1500, 348] width 66 height 27
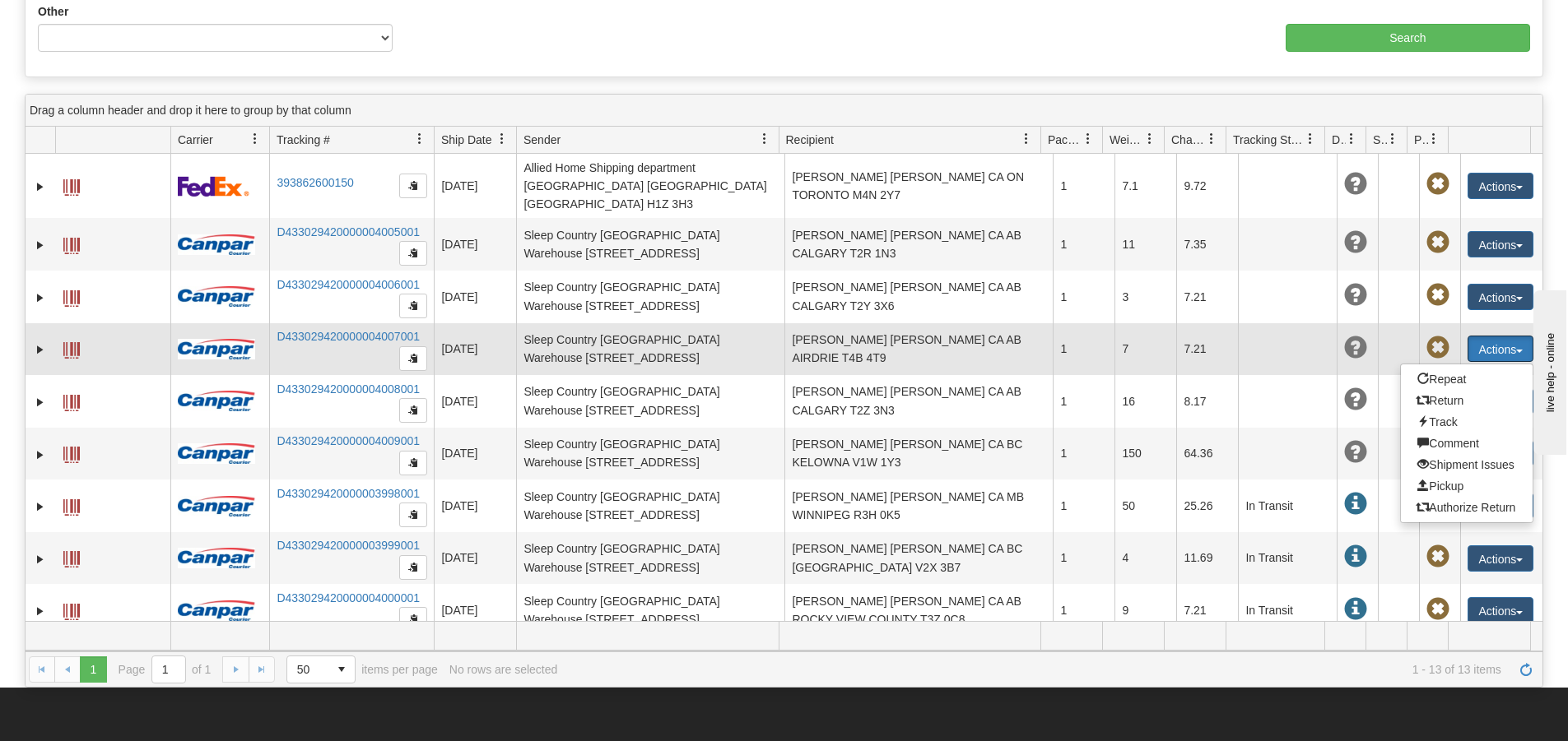
click at [1426, 336] on span at bounding box center [1437, 347] width 23 height 23
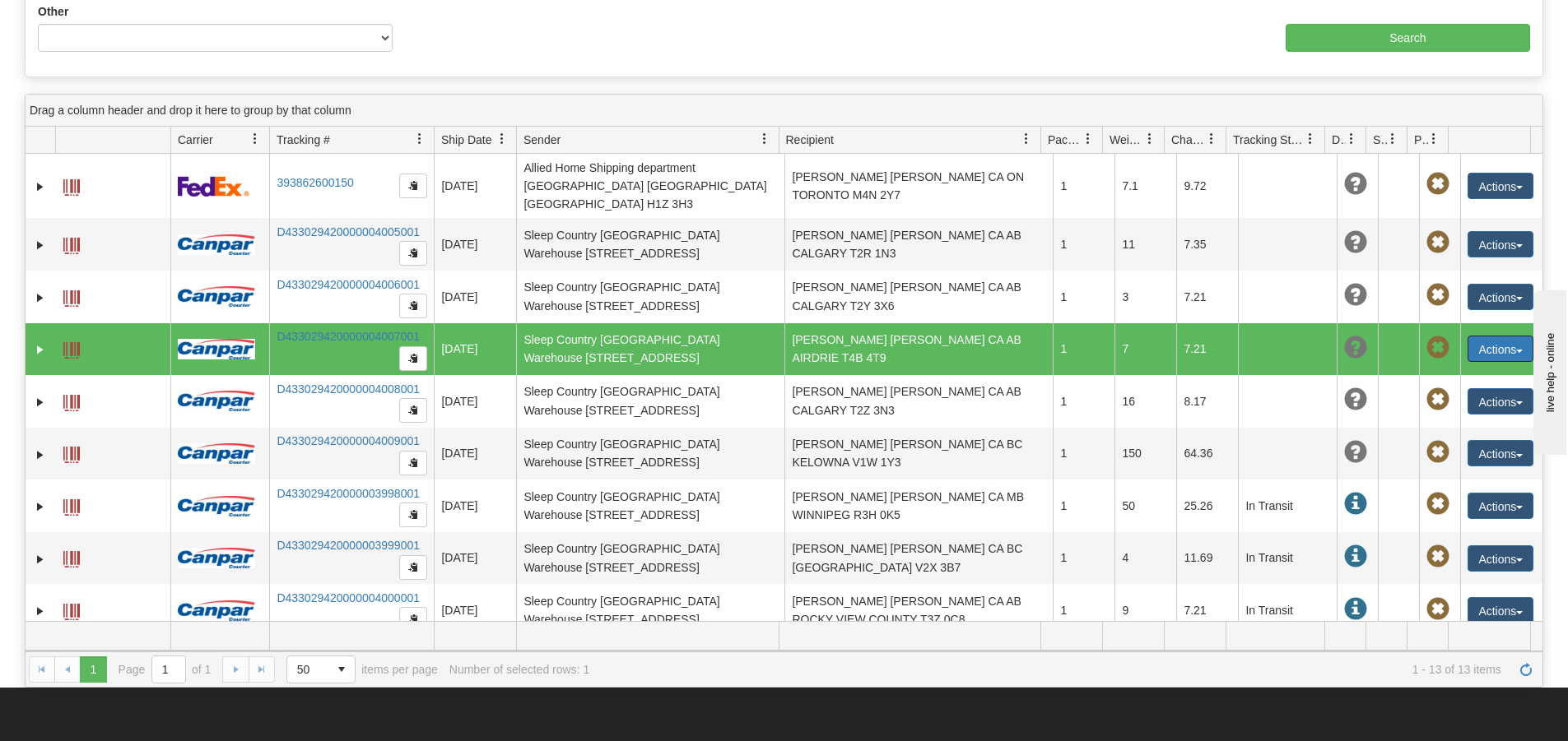
click at [1426, 336] on span at bounding box center [1437, 347] width 23 height 23
click at [1427, 336] on span at bounding box center [1437, 347] width 23 height 23
click at [1426, 336] on span at bounding box center [1437, 347] width 23 height 23
click at [39, 341] on link "Expand" at bounding box center [40, 349] width 17 height 17
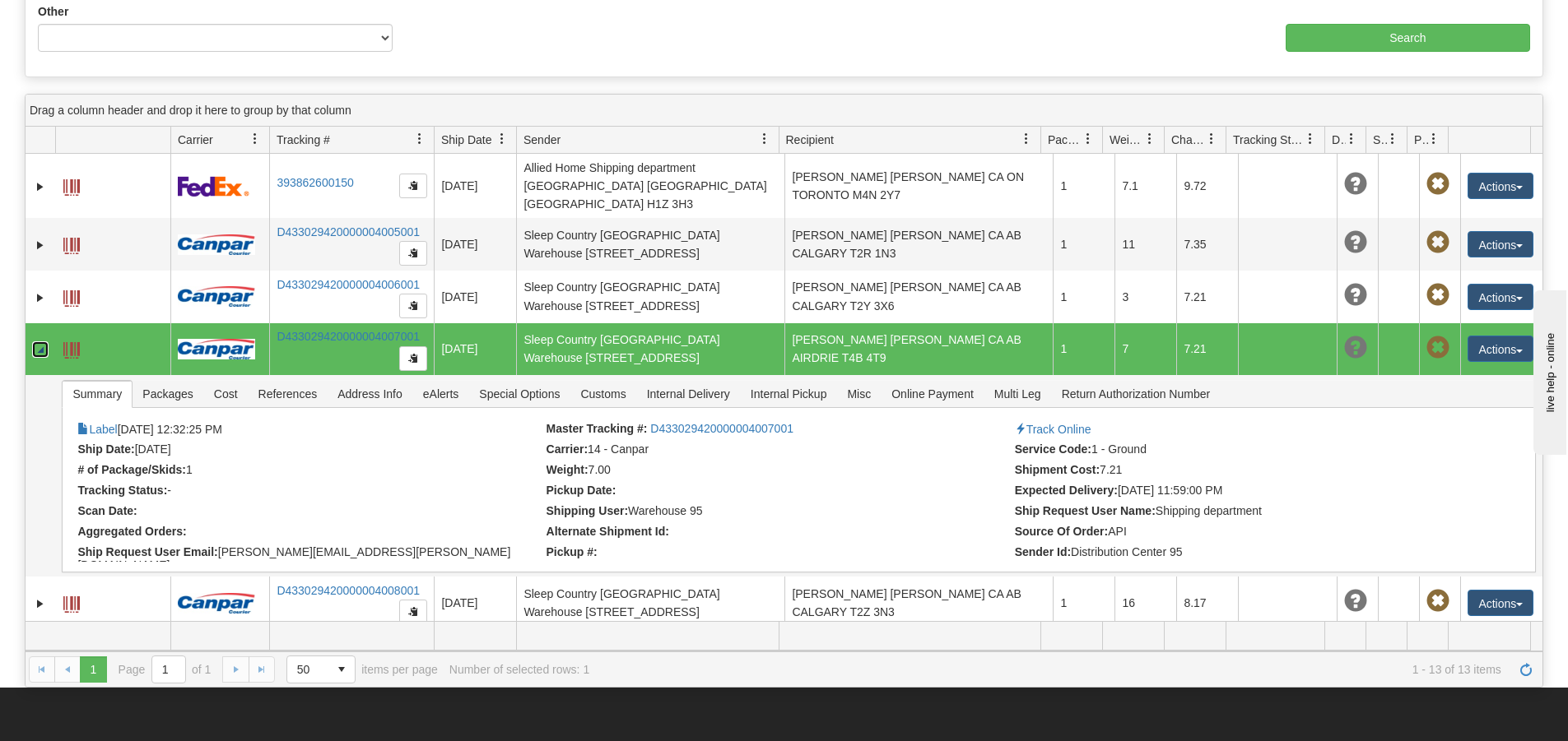
click at [1432, 336] on span at bounding box center [1437, 347] width 23 height 23
click at [1472, 335] on button "Actions" at bounding box center [1500, 348] width 66 height 27
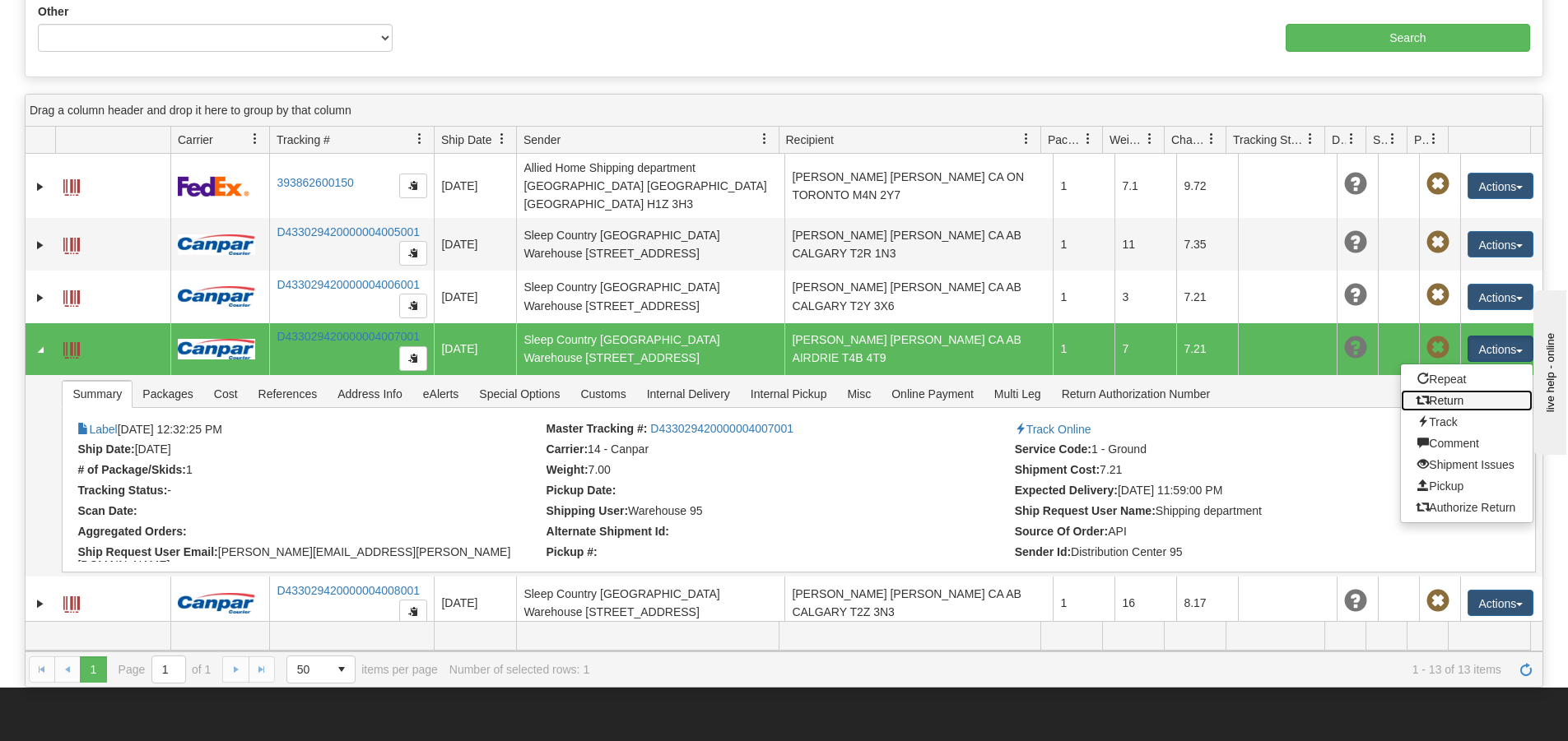
click at [1442, 390] on link "Return" at bounding box center [1465, 401] width 131 height 22
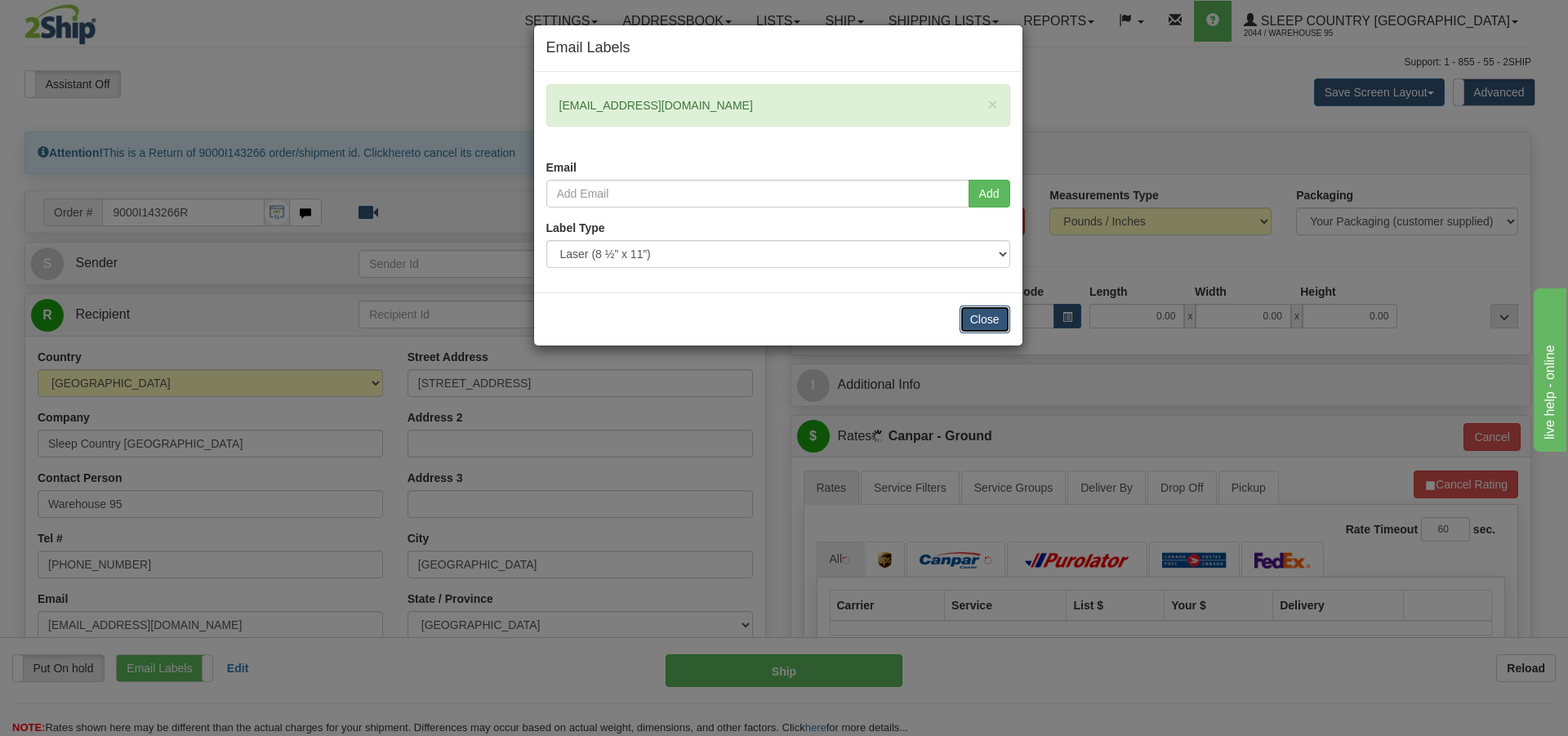
click at [976, 315] on button "Close" at bounding box center [985, 319] width 51 height 27
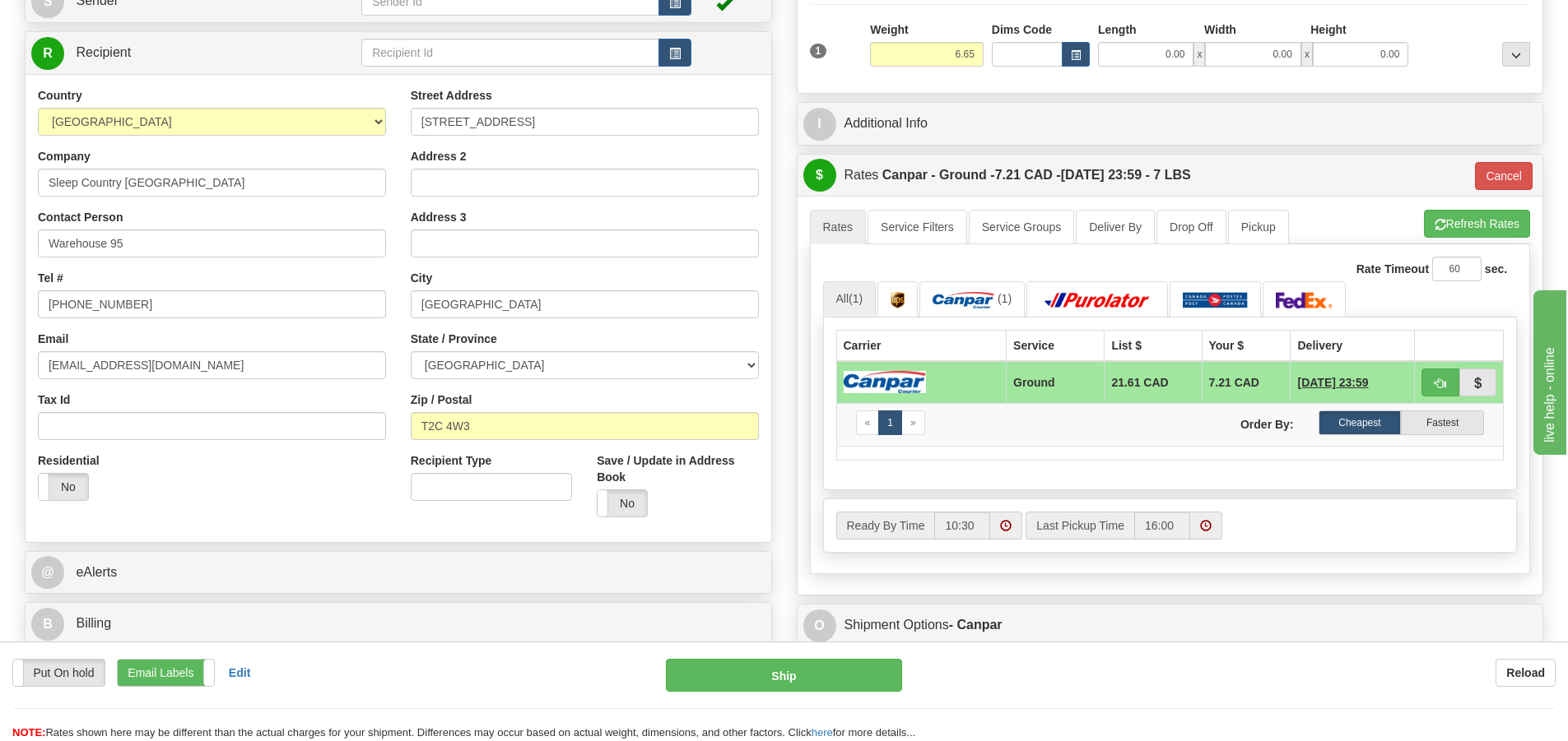
scroll to position [235, 0]
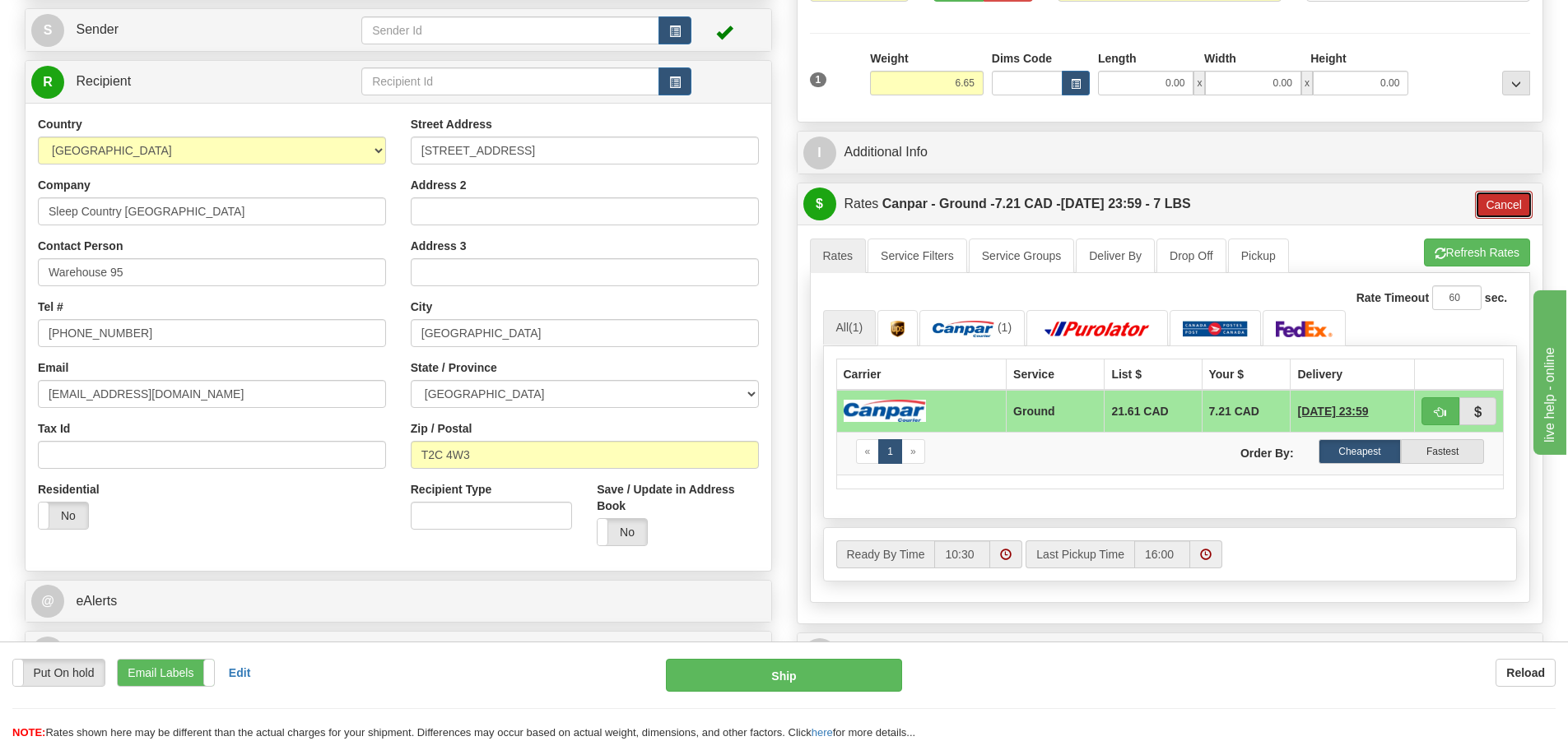
click at [1501, 200] on button "Cancel" at bounding box center [1503, 204] width 57 height 28
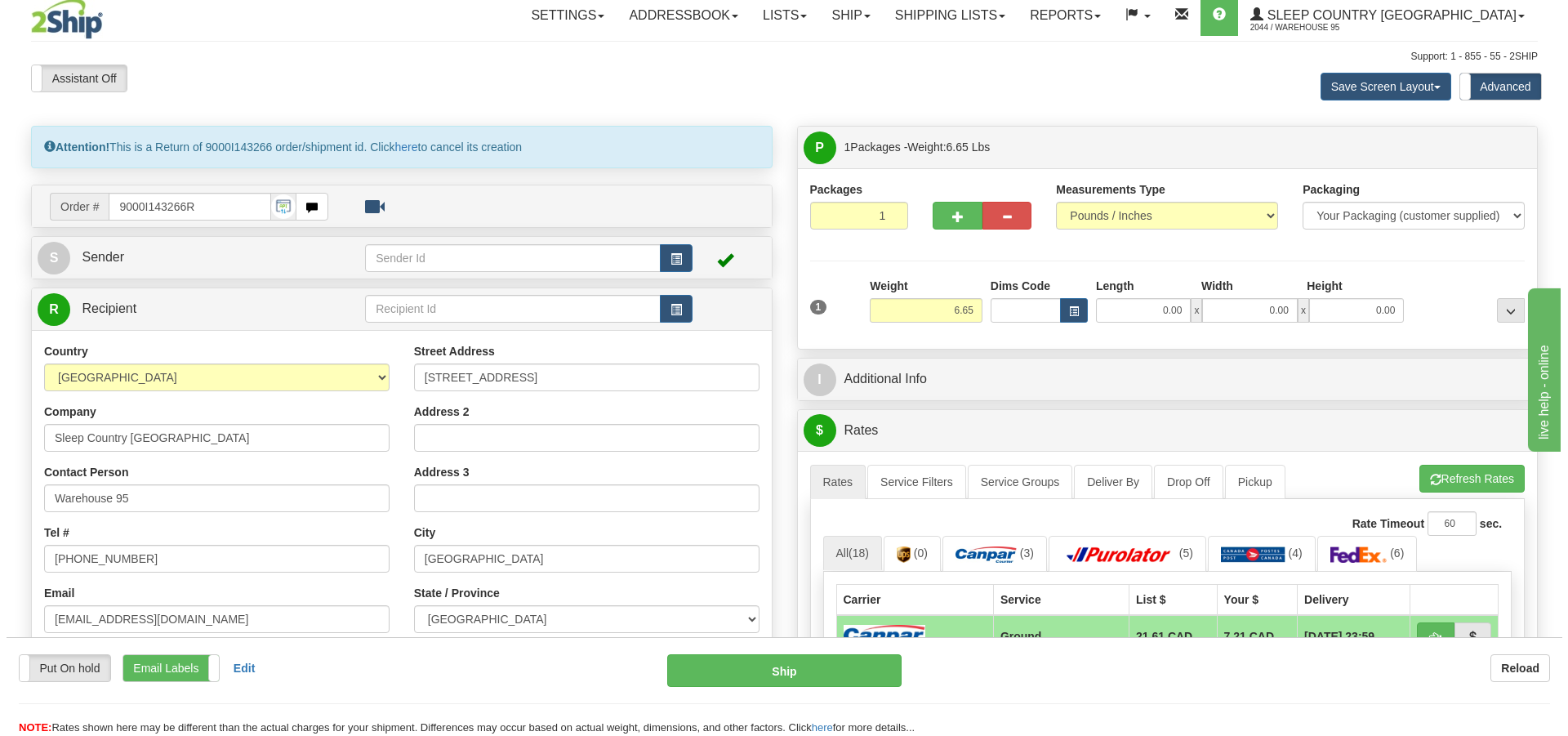
scroll to position [0, 0]
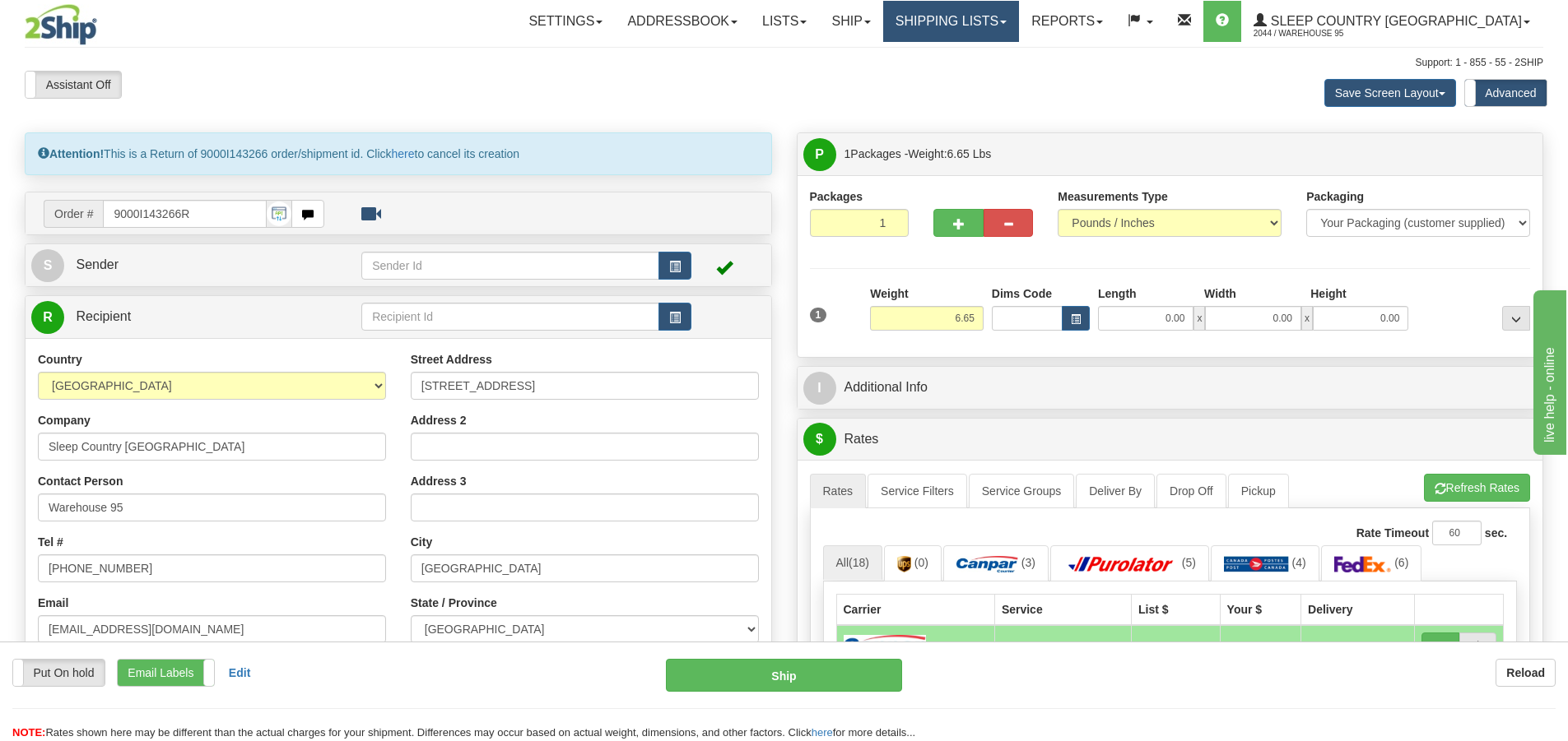
click at [1018, 26] on link "Shipping lists" at bounding box center [951, 22] width 136 height 41
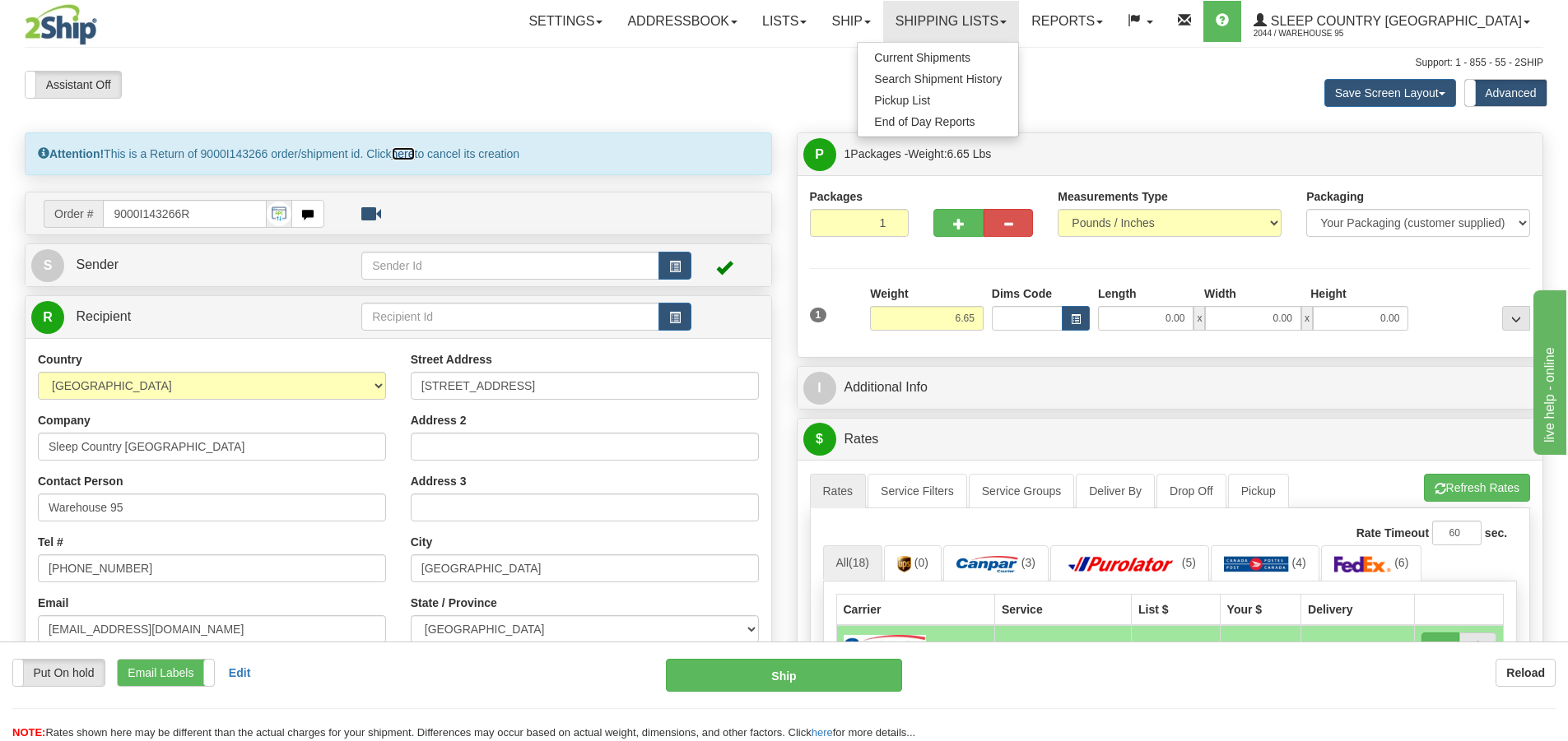
click at [413, 154] on link "here" at bounding box center [403, 153] width 23 height 13
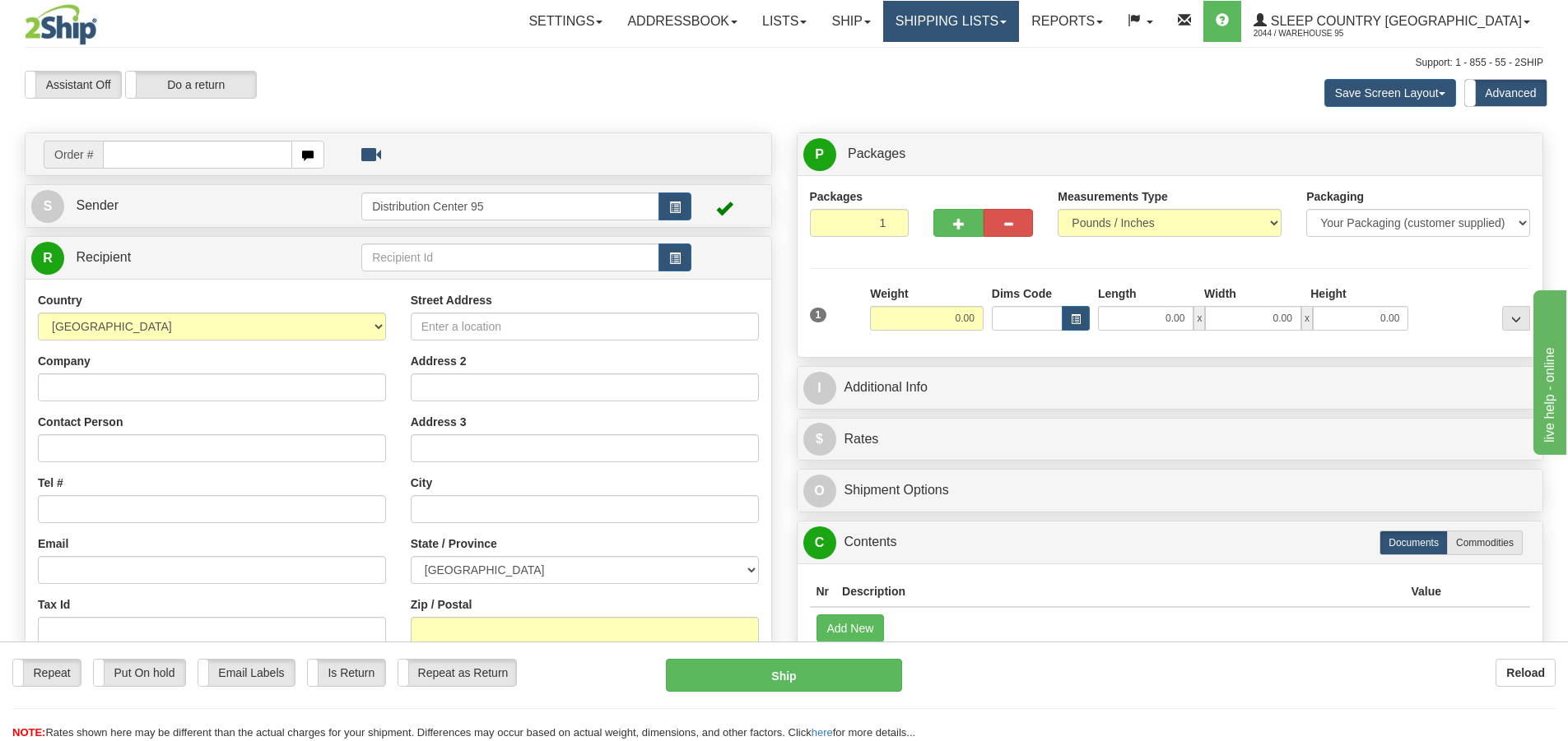
click at [1018, 17] on link "Shipping lists" at bounding box center [951, 22] width 136 height 41
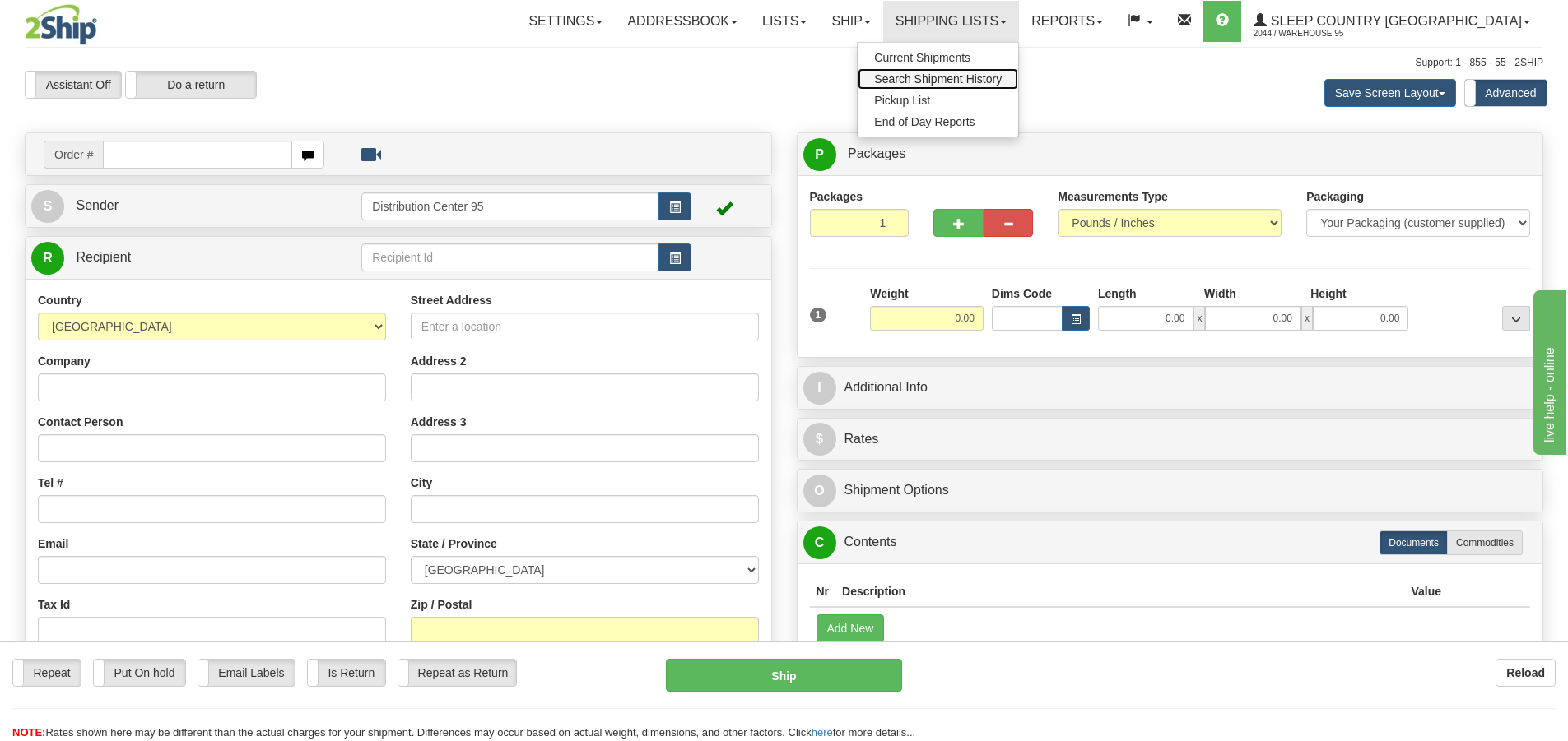
click at [1002, 76] on span "Search Shipment History" at bounding box center [937, 78] width 127 height 13
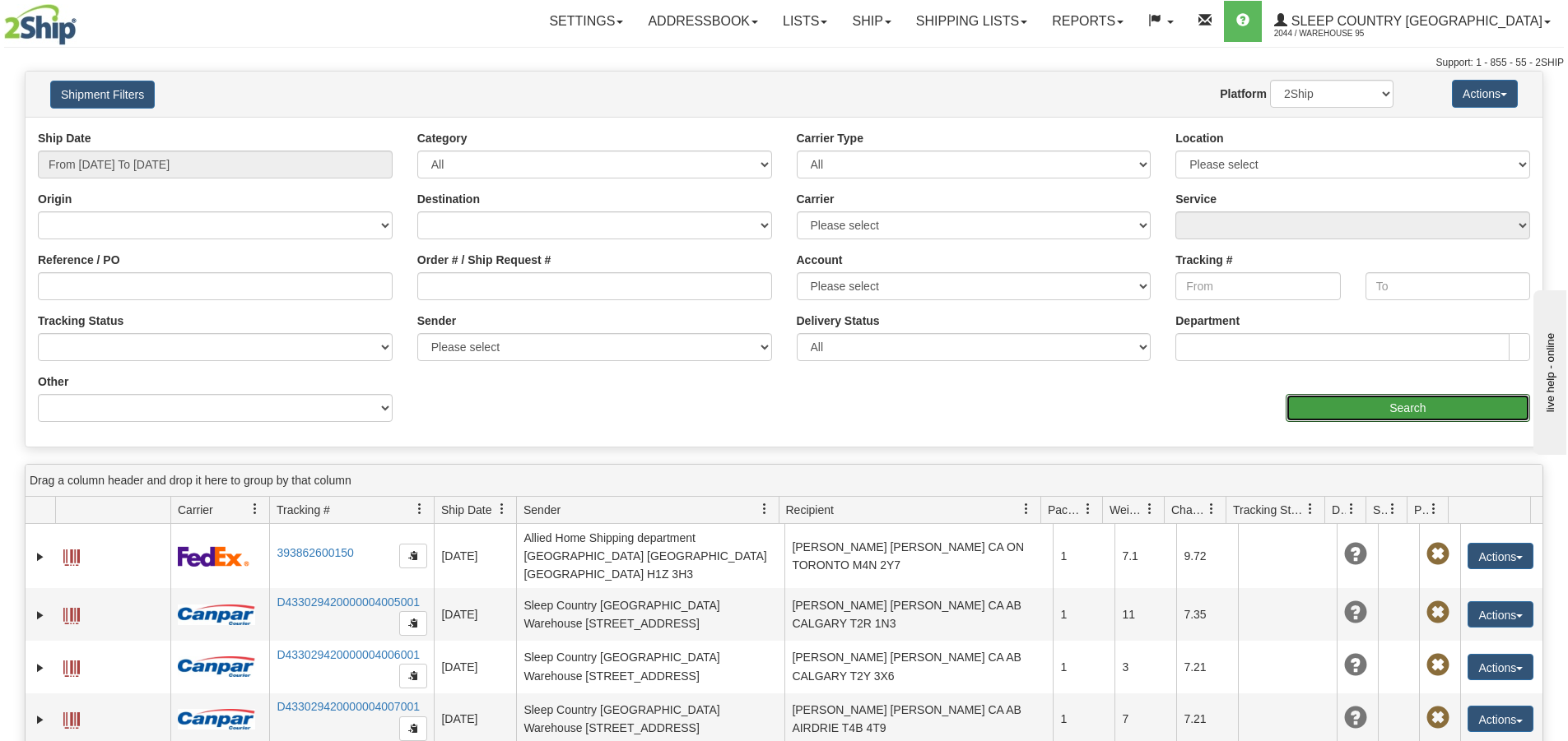
drag, startPoint x: 1358, startPoint y: 408, endPoint x: 1193, endPoint y: 379, distance: 167.5
click at [1193, 379] on div "aaa Search" at bounding box center [1163, 398] width 759 height 48
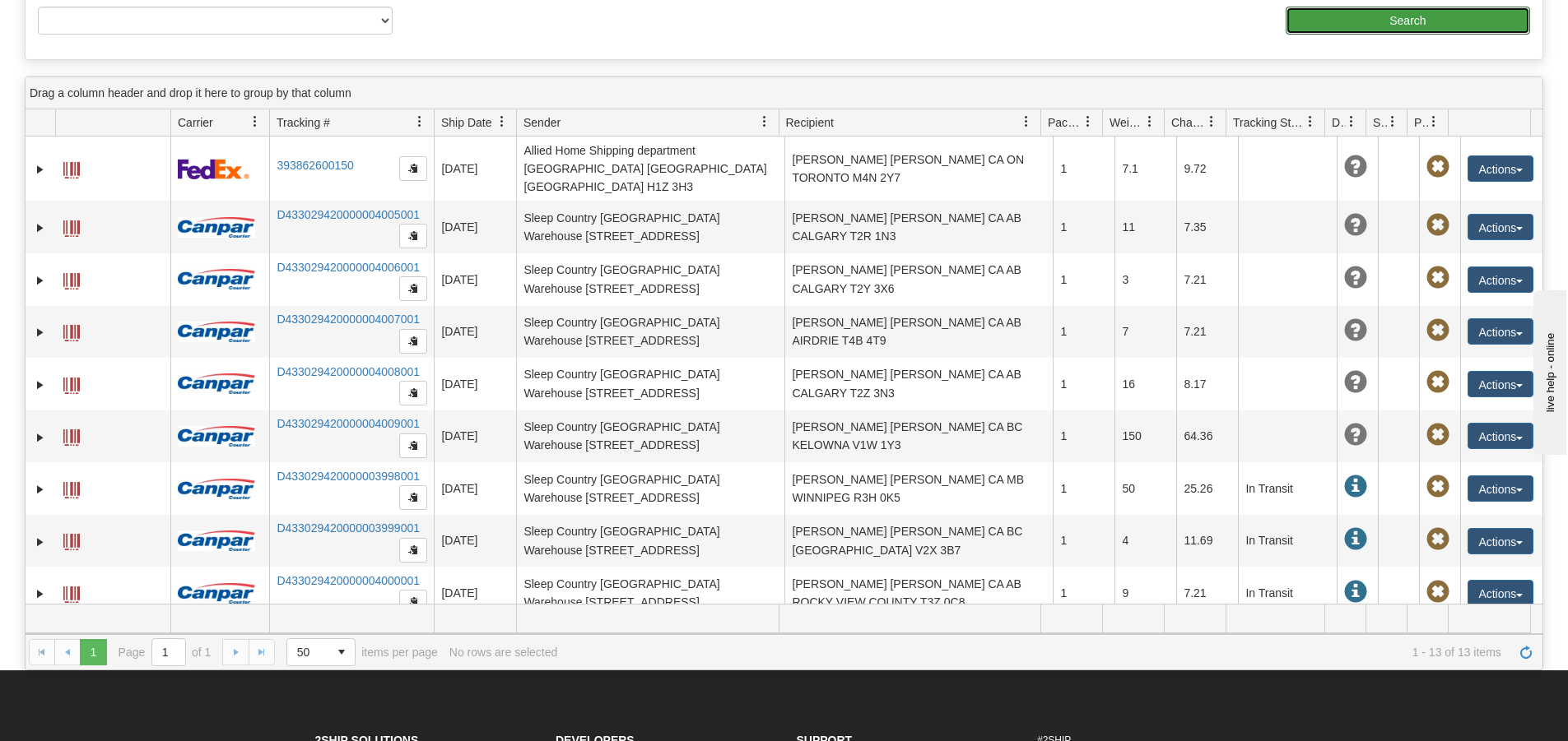
scroll to position [411, 0]
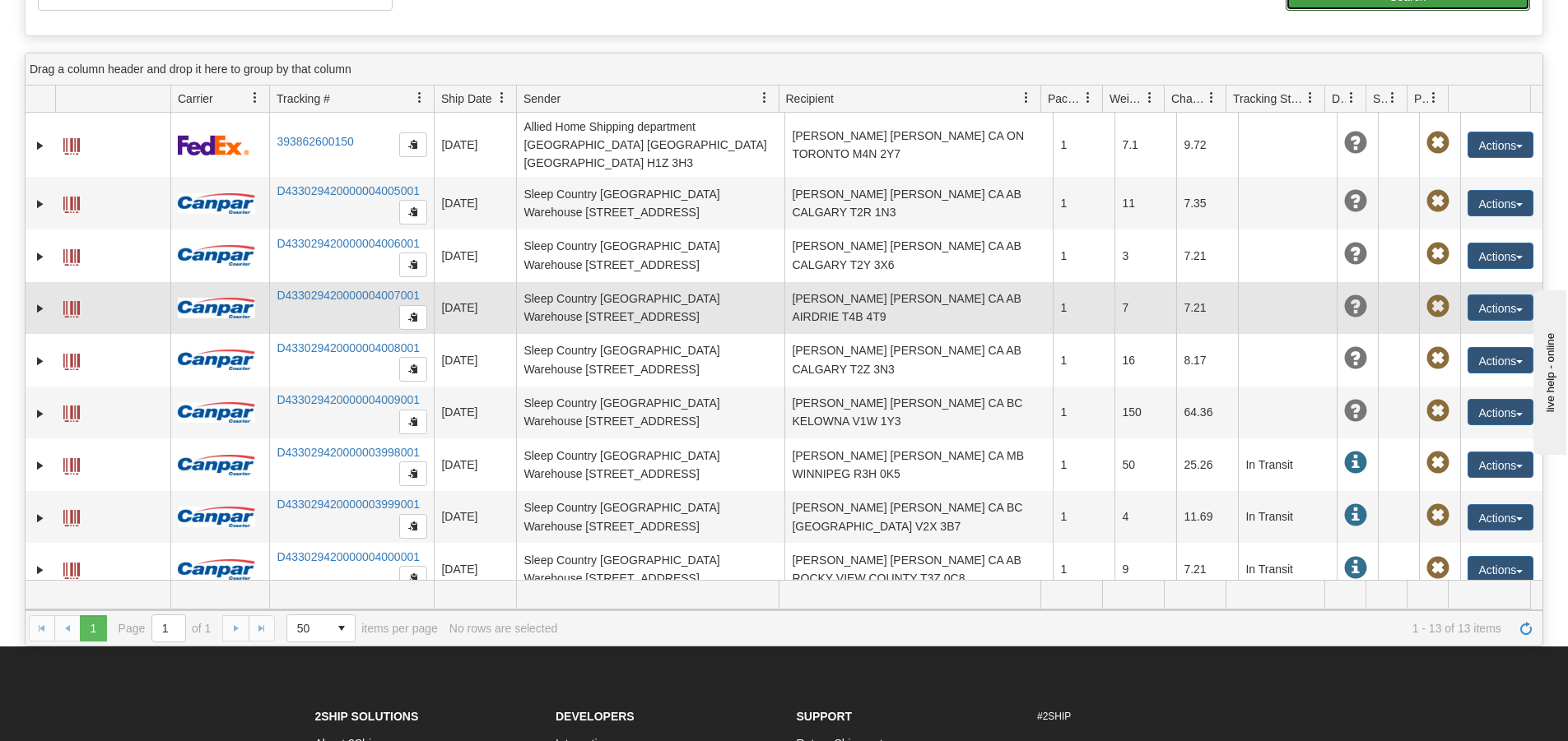
click at [1428, 295] on span at bounding box center [1437, 306] width 23 height 23
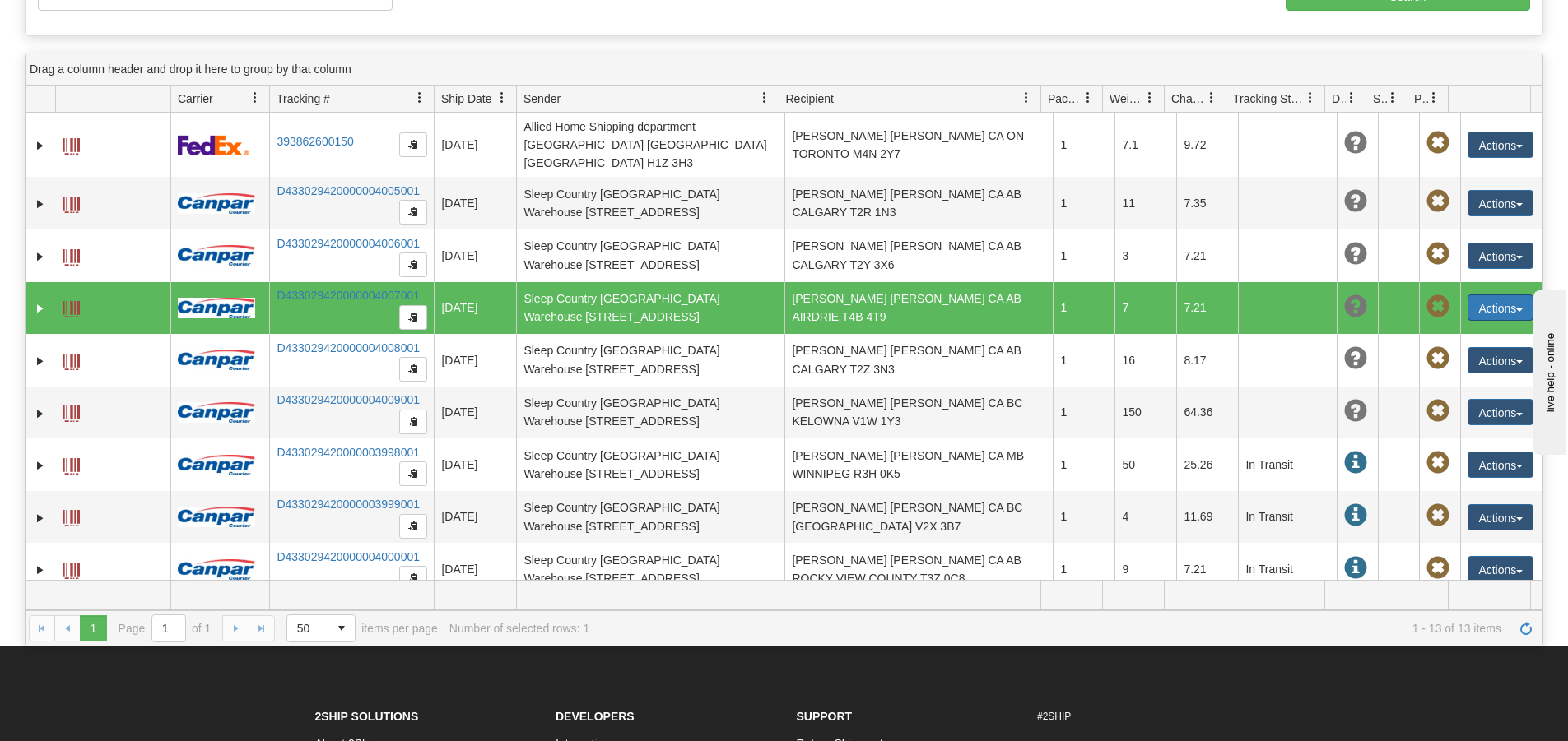
click at [1480, 295] on button "Actions" at bounding box center [1500, 308] width 66 height 27
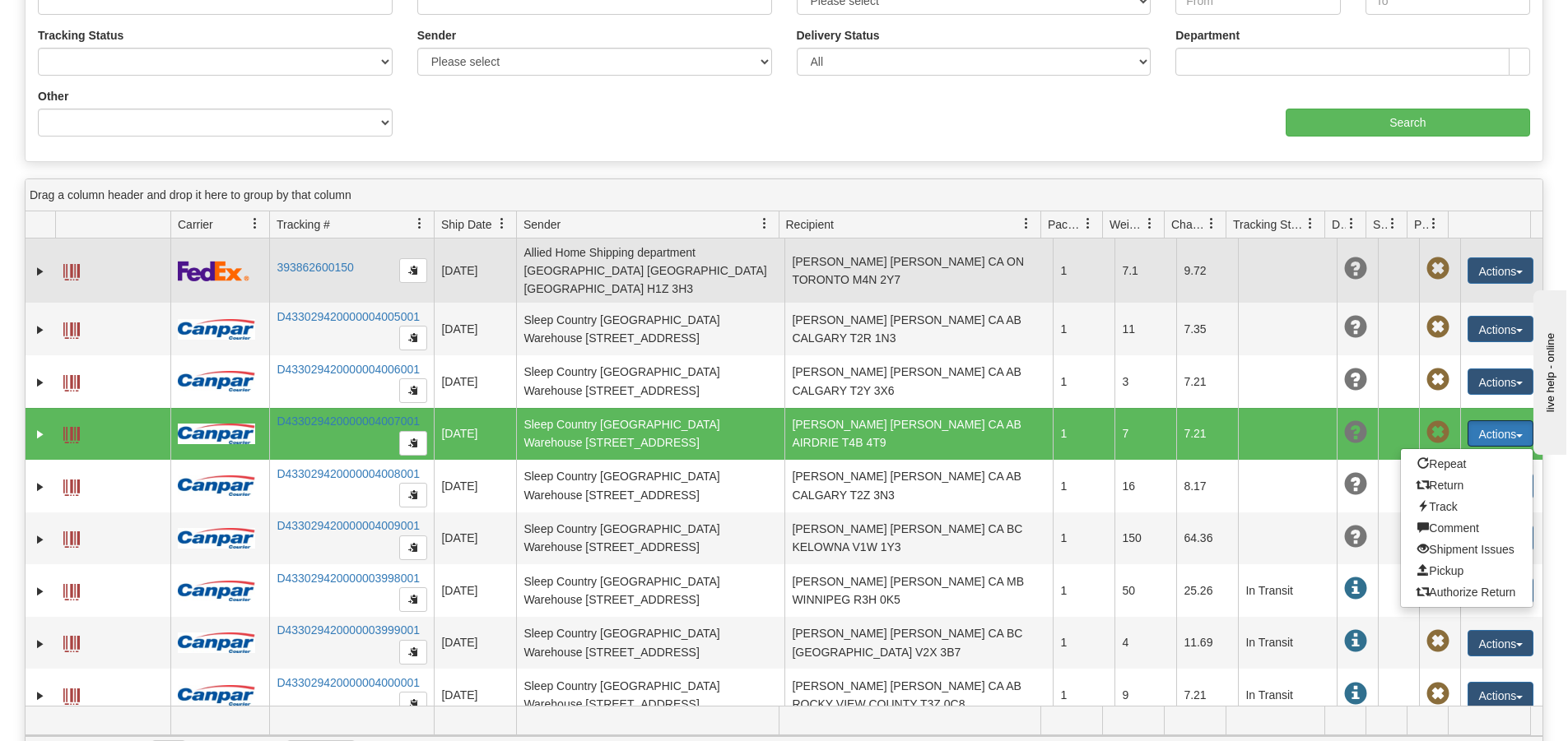
scroll to position [247, 0]
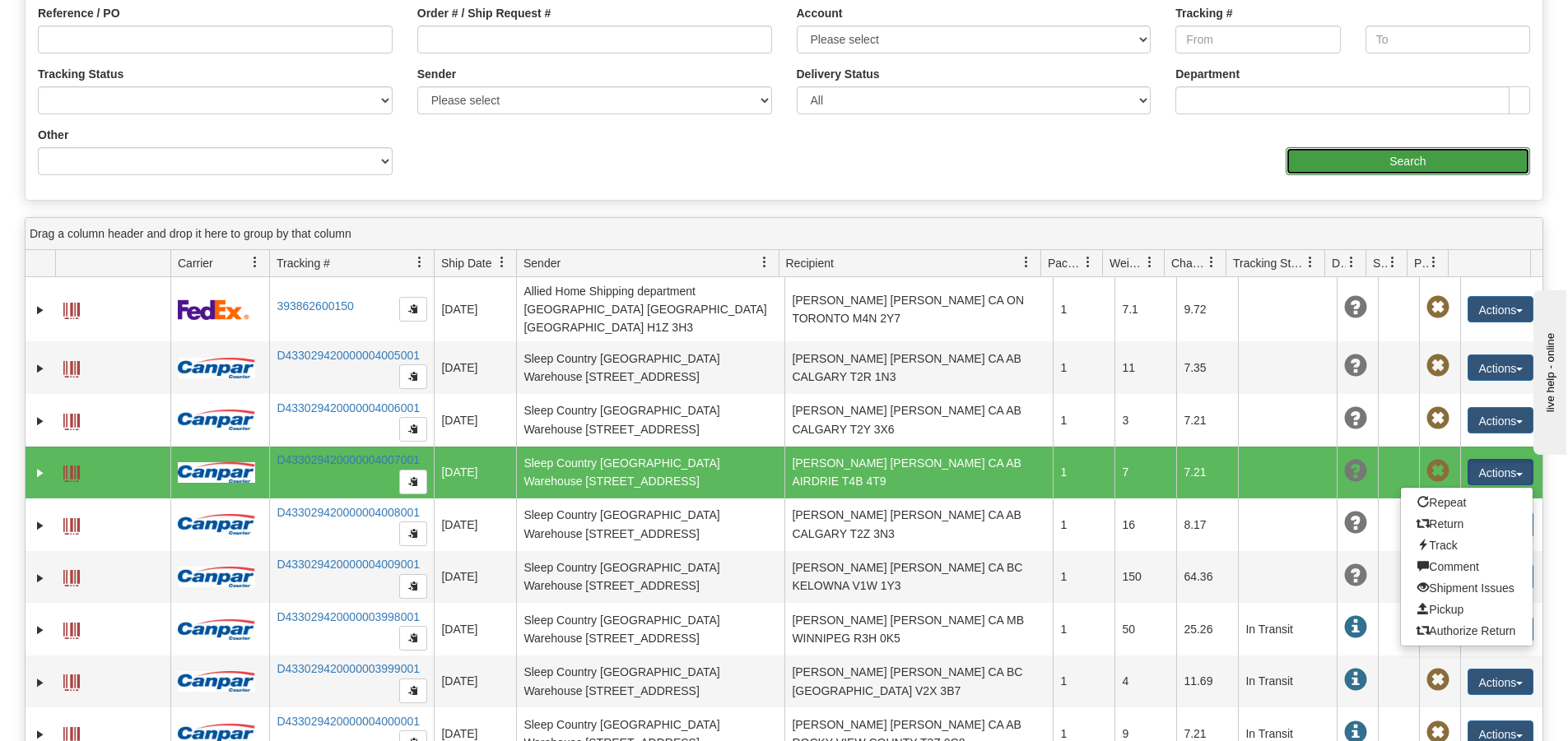
click at [1346, 160] on input "Search" at bounding box center [1407, 161] width 245 height 28
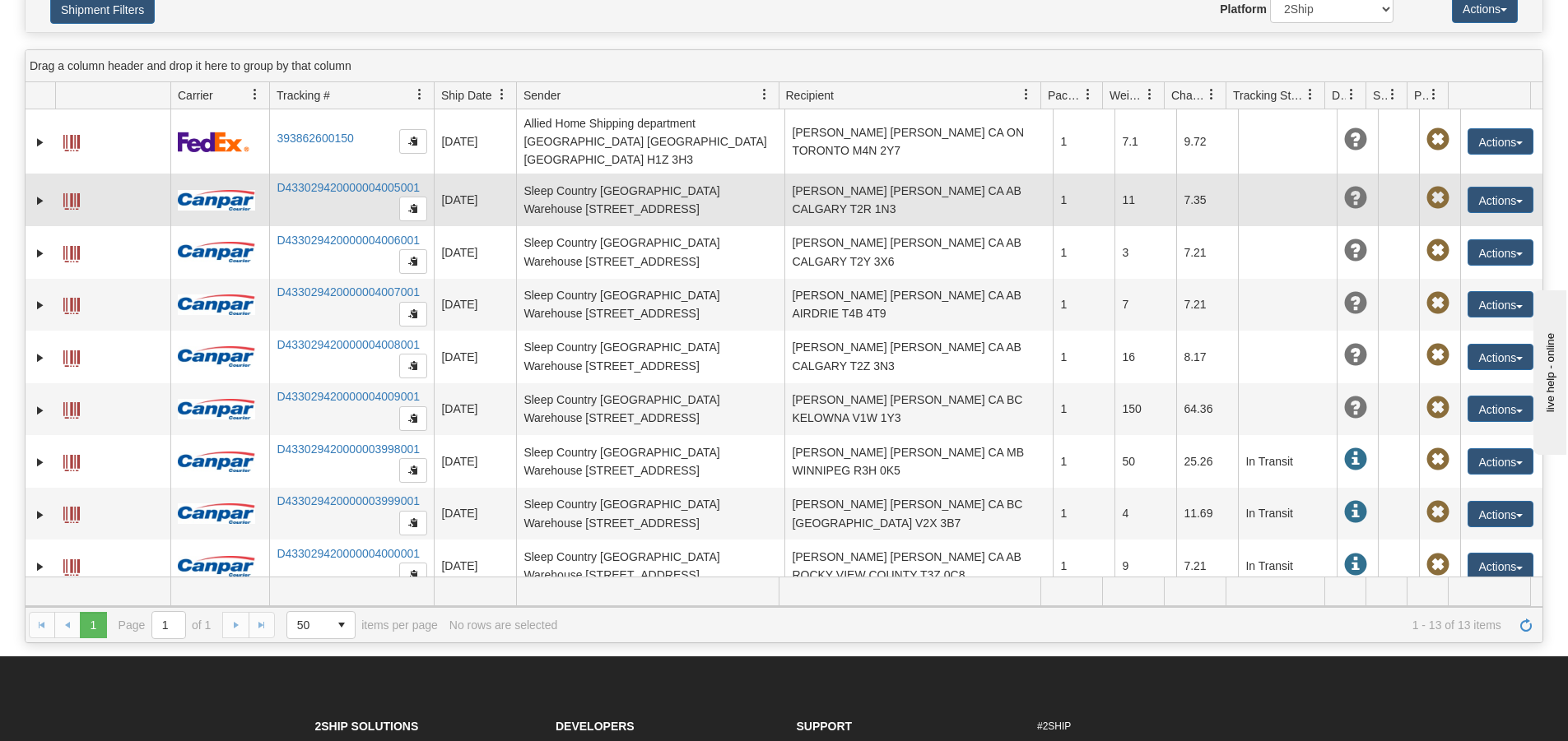
scroll to position [0, 0]
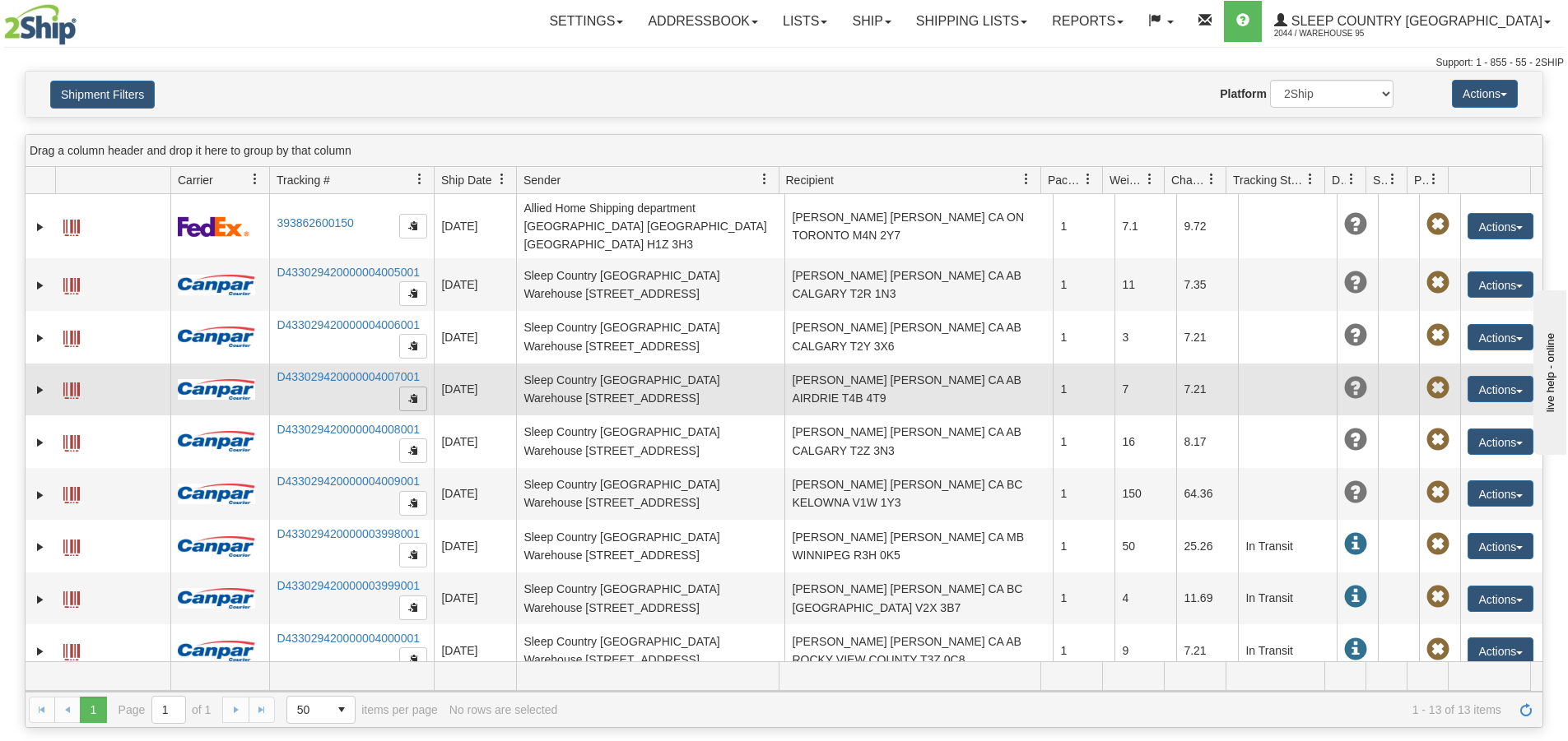
drag, startPoint x: 974, startPoint y: 361, endPoint x: 412, endPoint y: 380, distance: 562.3
click at [410, 394] on span "button" at bounding box center [413, 399] width 10 height 10
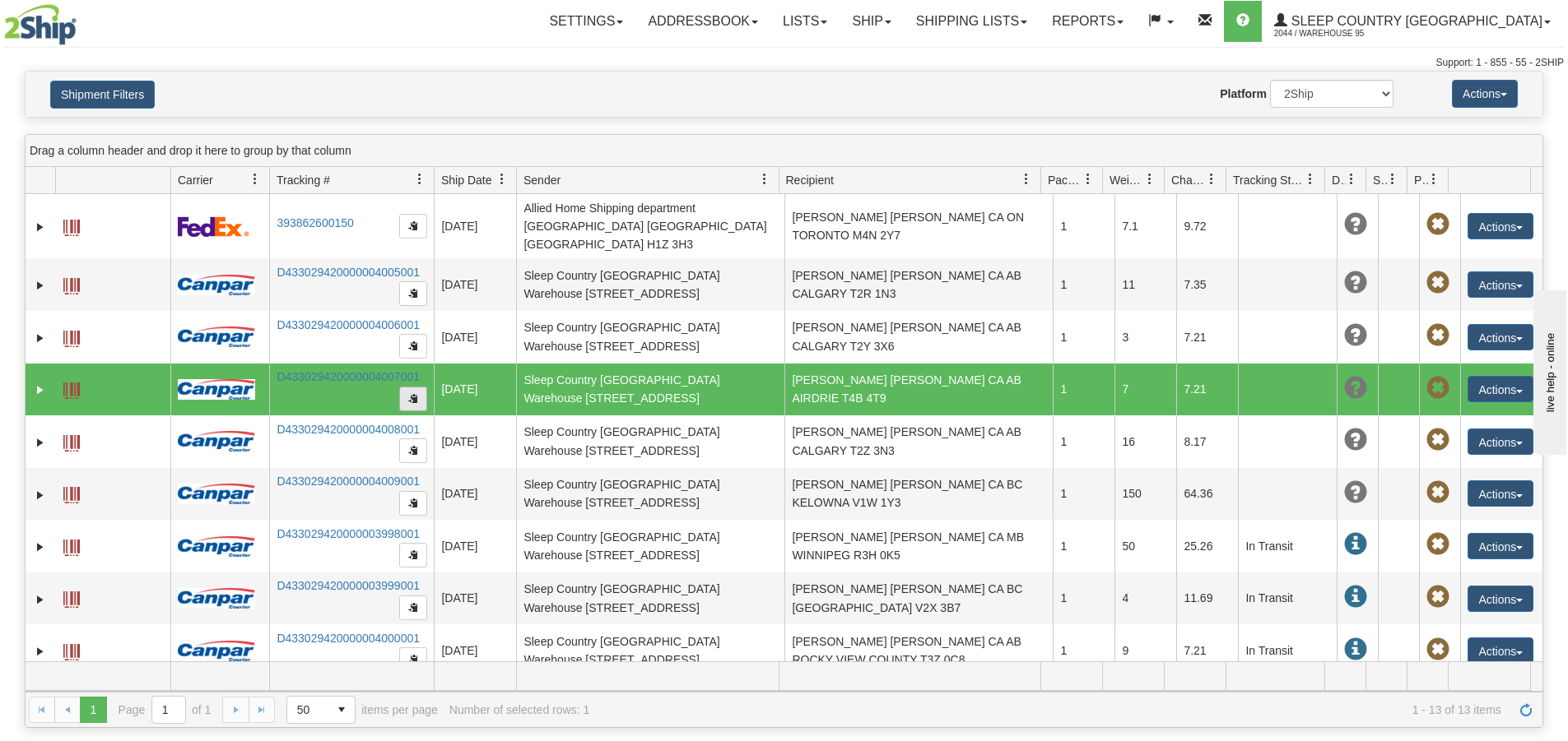
click at [412, 394] on span "button" at bounding box center [413, 399] width 10 height 10
click at [46, 382] on link "Expand" at bounding box center [40, 390] width 17 height 17
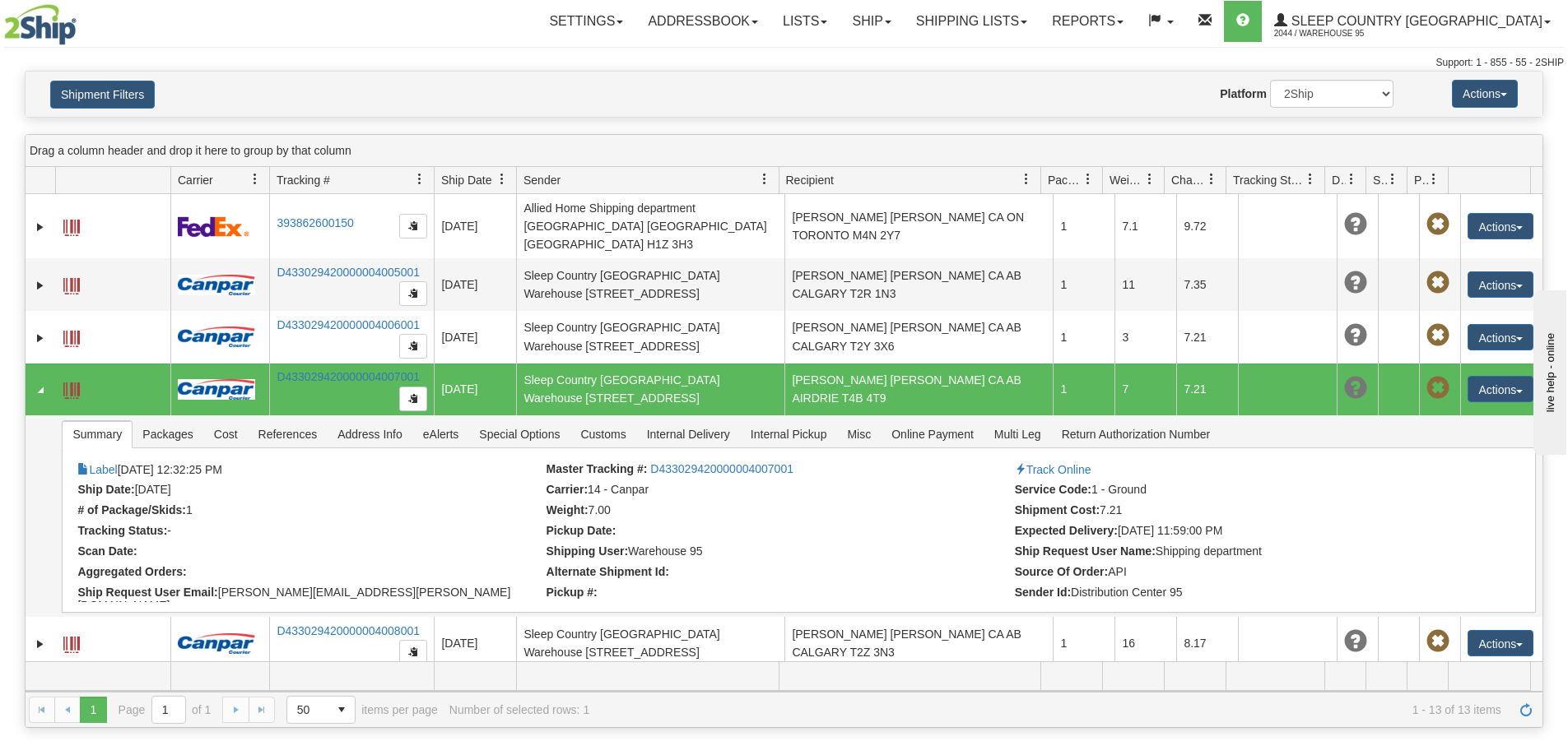
click at [1071, 87] on div "Website Agent Nothing selected Client User Platform 2Ship Imported" at bounding box center [846, 94] width 1119 height 28
